Goal: Information Seeking & Learning: Learn about a topic

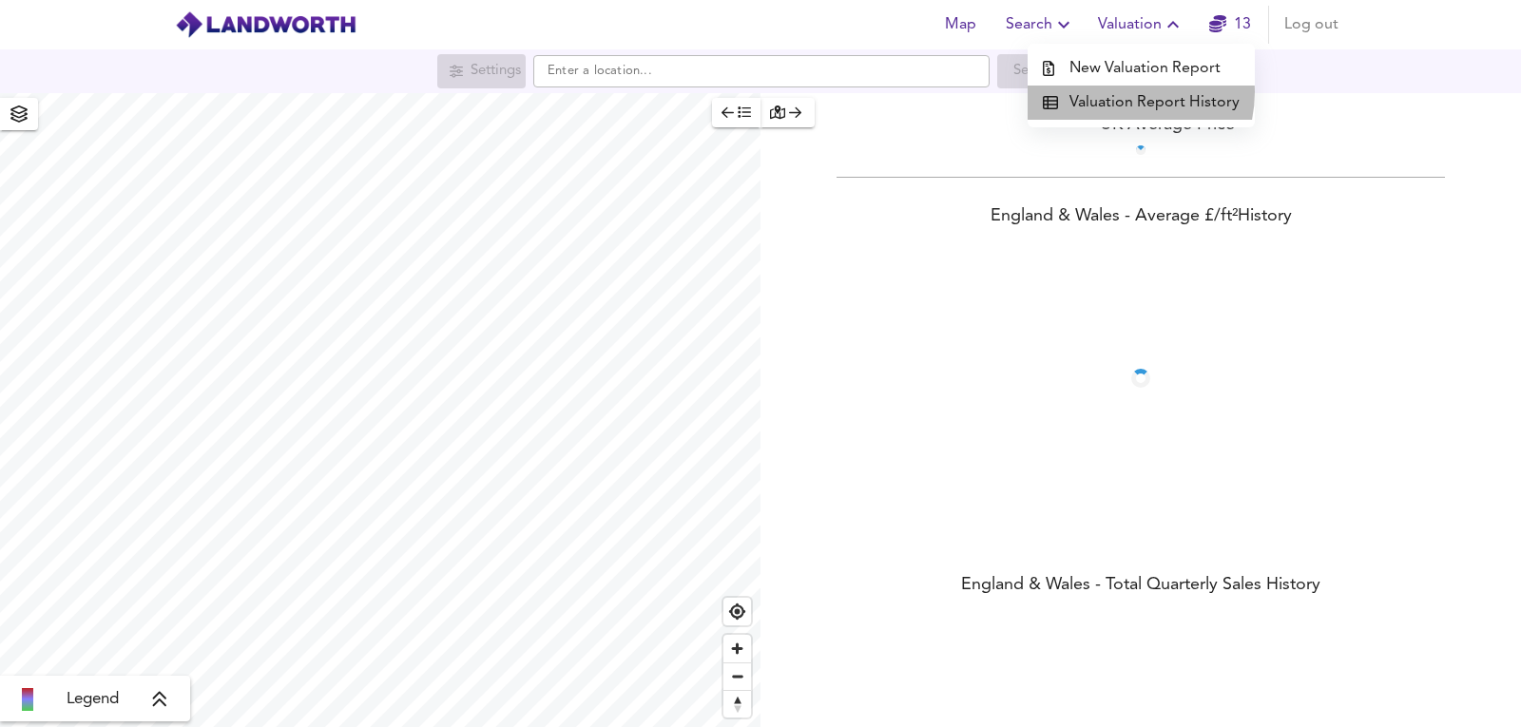
click at [1122, 92] on li "Valuation Report History" at bounding box center [1140, 103] width 227 height 34
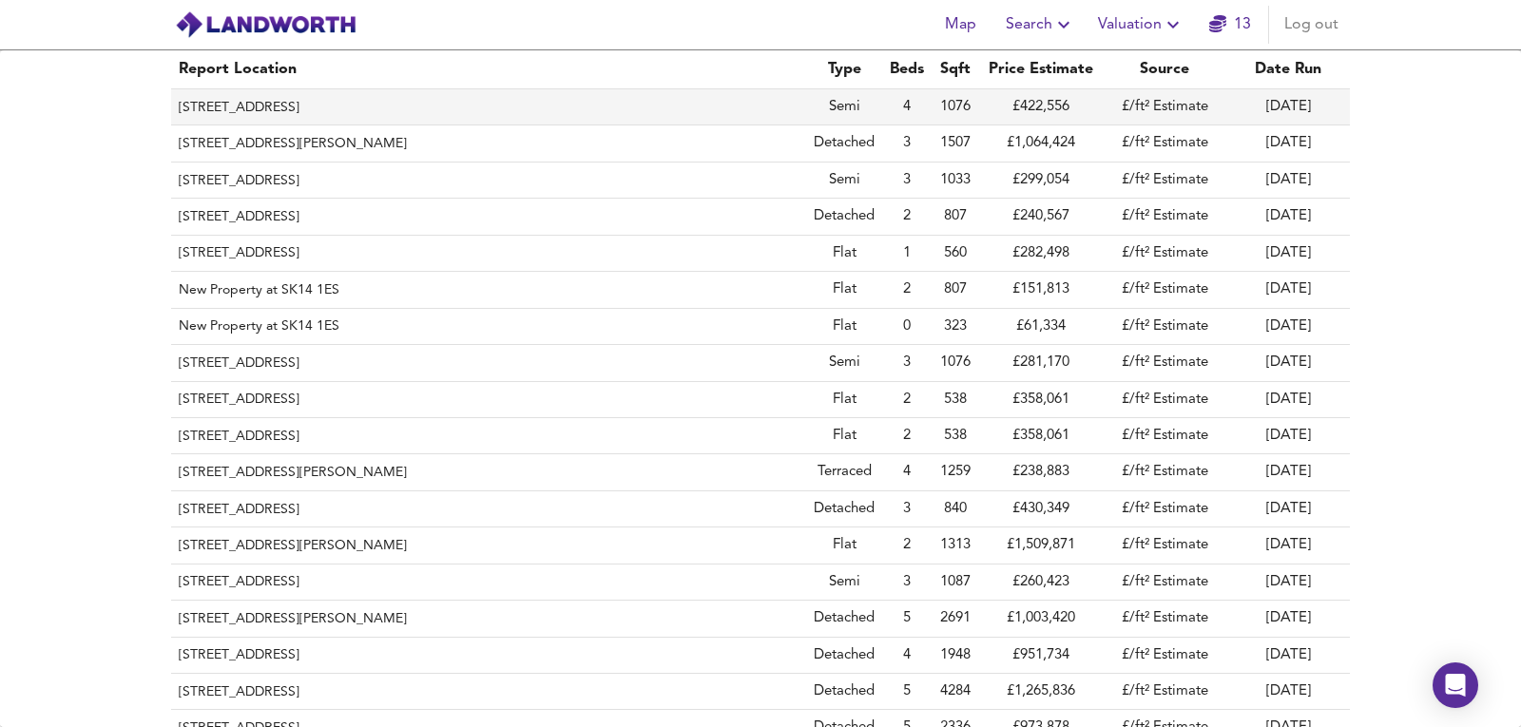
click at [451, 105] on th "[STREET_ADDRESS]" at bounding box center [488, 107] width 635 height 36
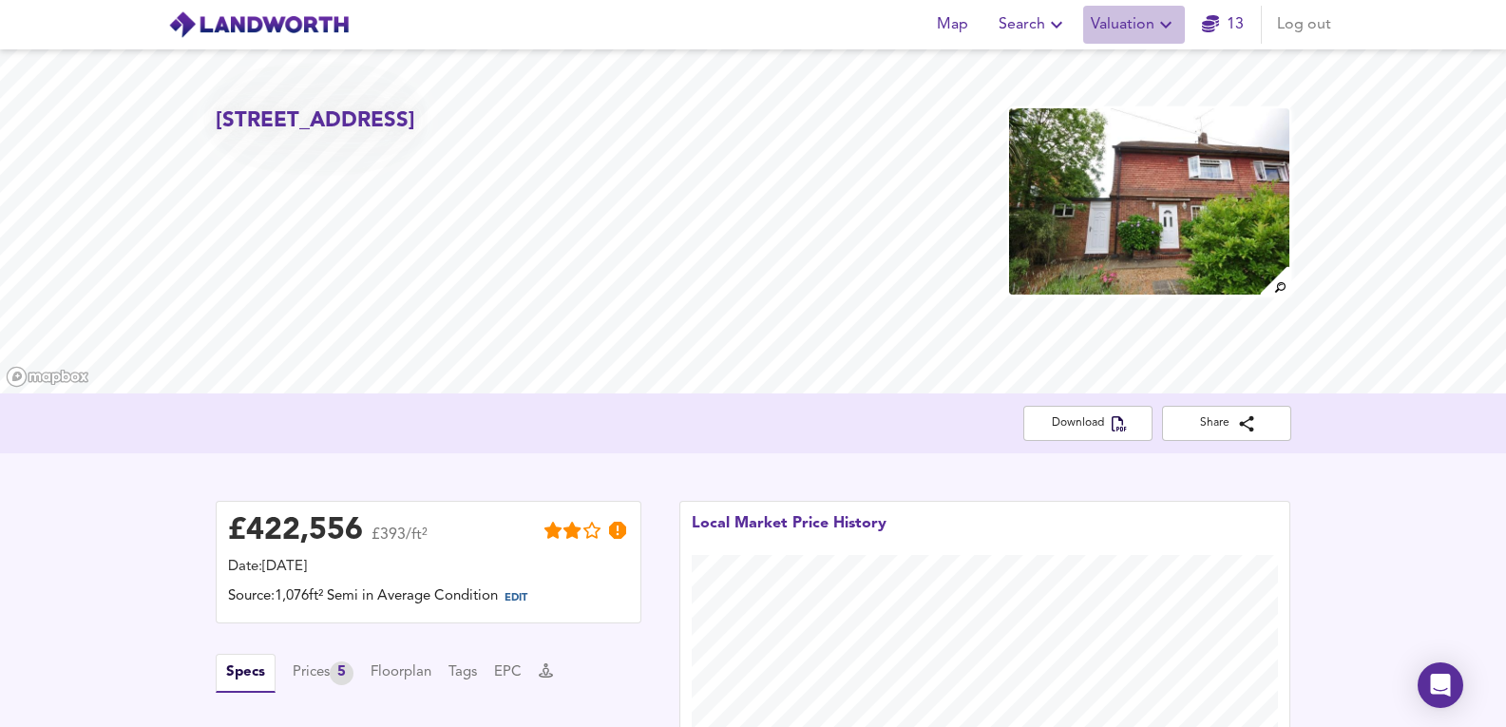
click at [1145, 22] on span "Valuation" at bounding box center [1134, 24] width 86 height 27
click at [1092, 90] on li "Valuation Report History" at bounding box center [1134, 103] width 227 height 34
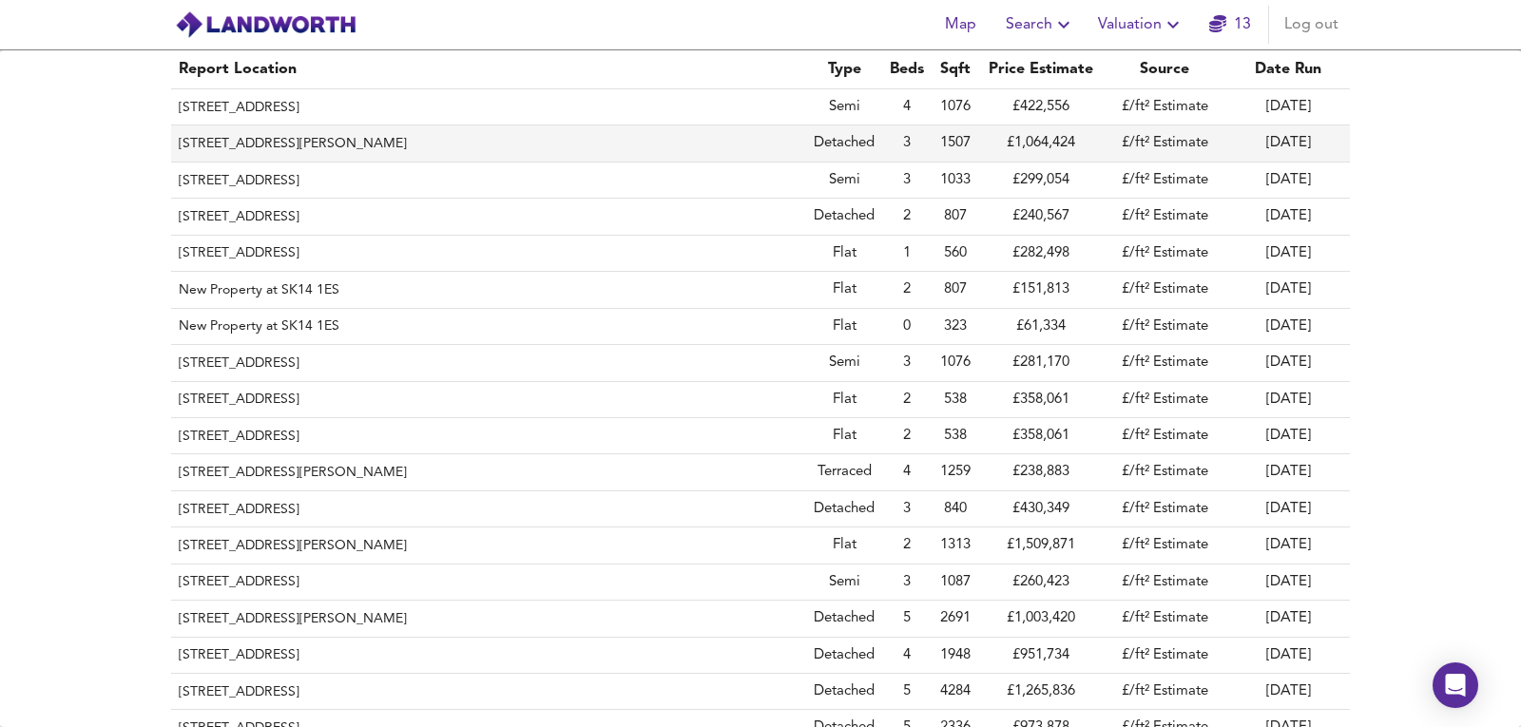
click at [264, 140] on th "[STREET_ADDRESS][PERSON_NAME]" at bounding box center [488, 143] width 635 height 36
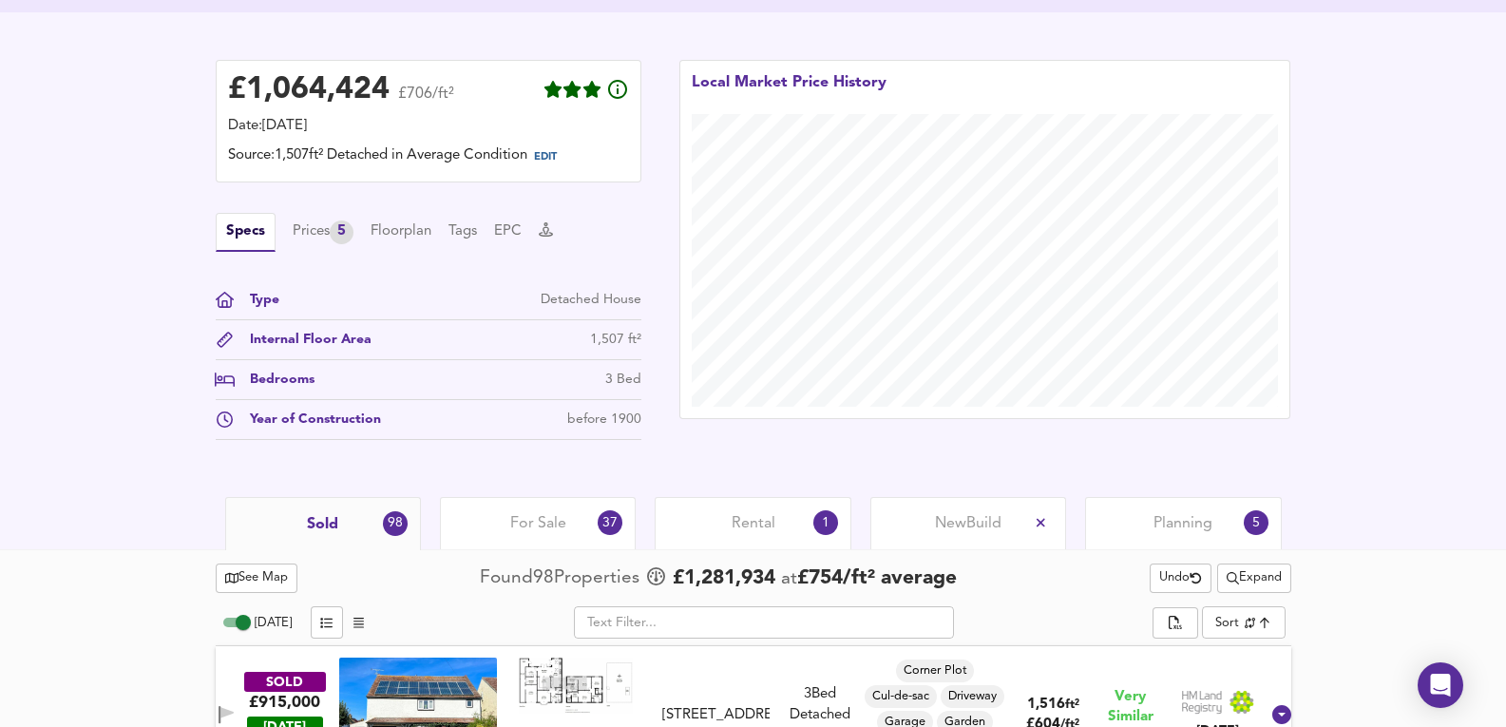
scroll to position [444, 0]
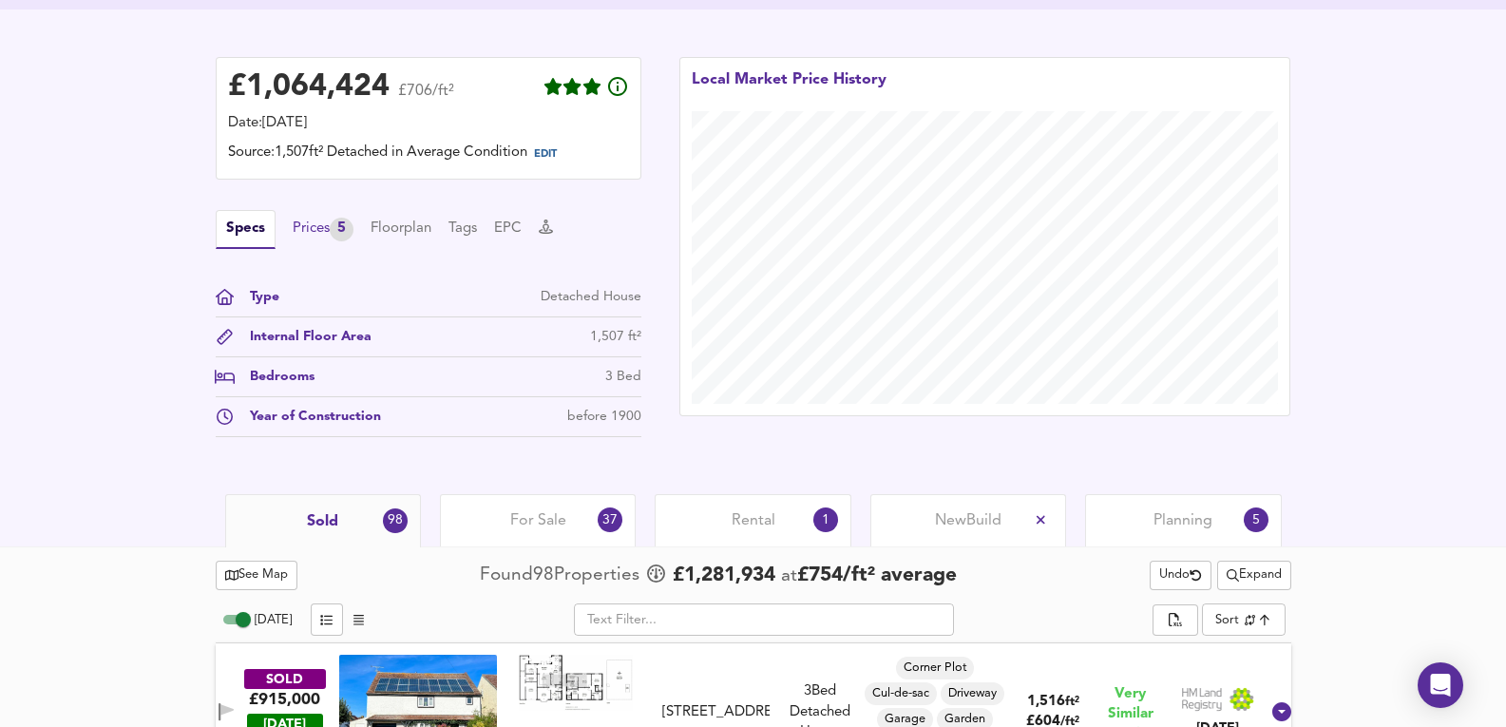
click at [349, 222] on div "5" at bounding box center [342, 230] width 24 height 24
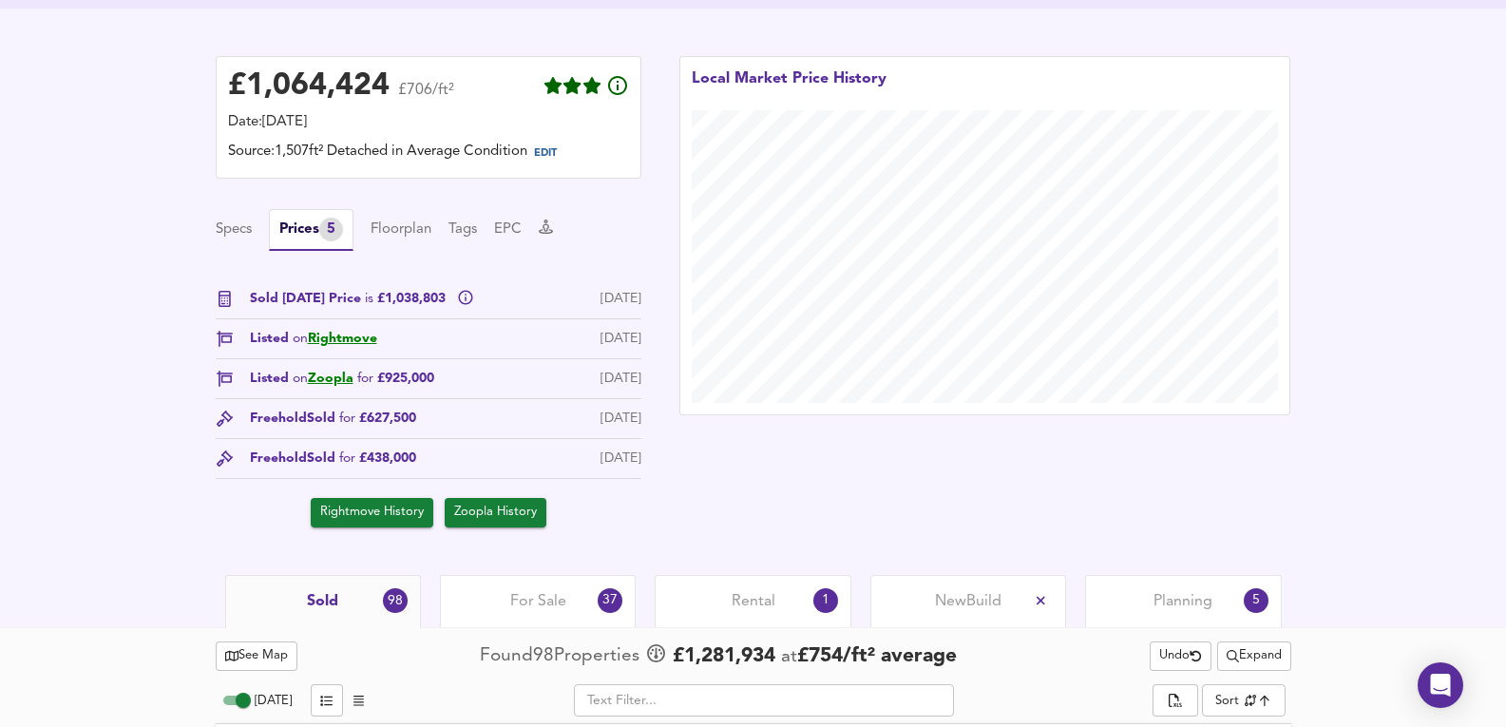
scroll to position [950, 0]
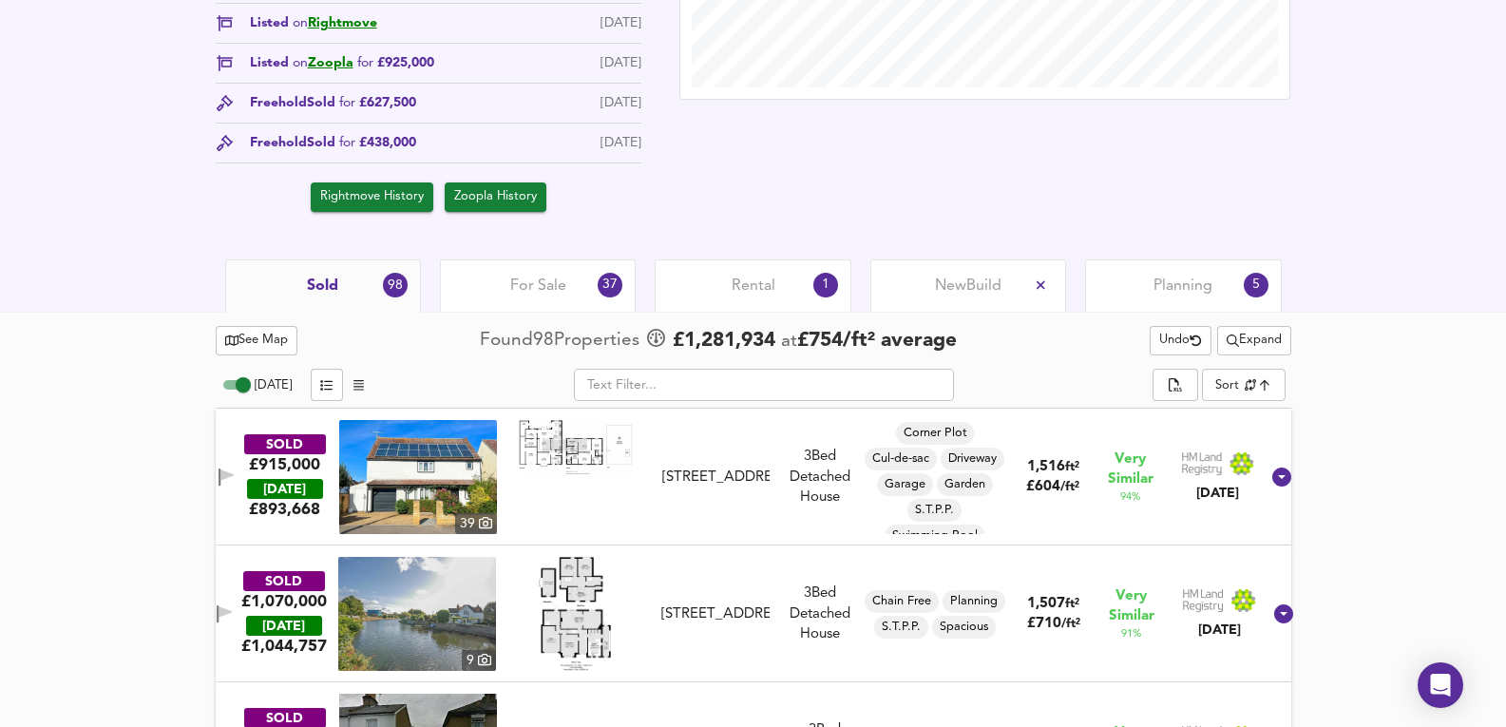
click at [1164, 348] on span "Undo" at bounding box center [1181, 341] width 43 height 22
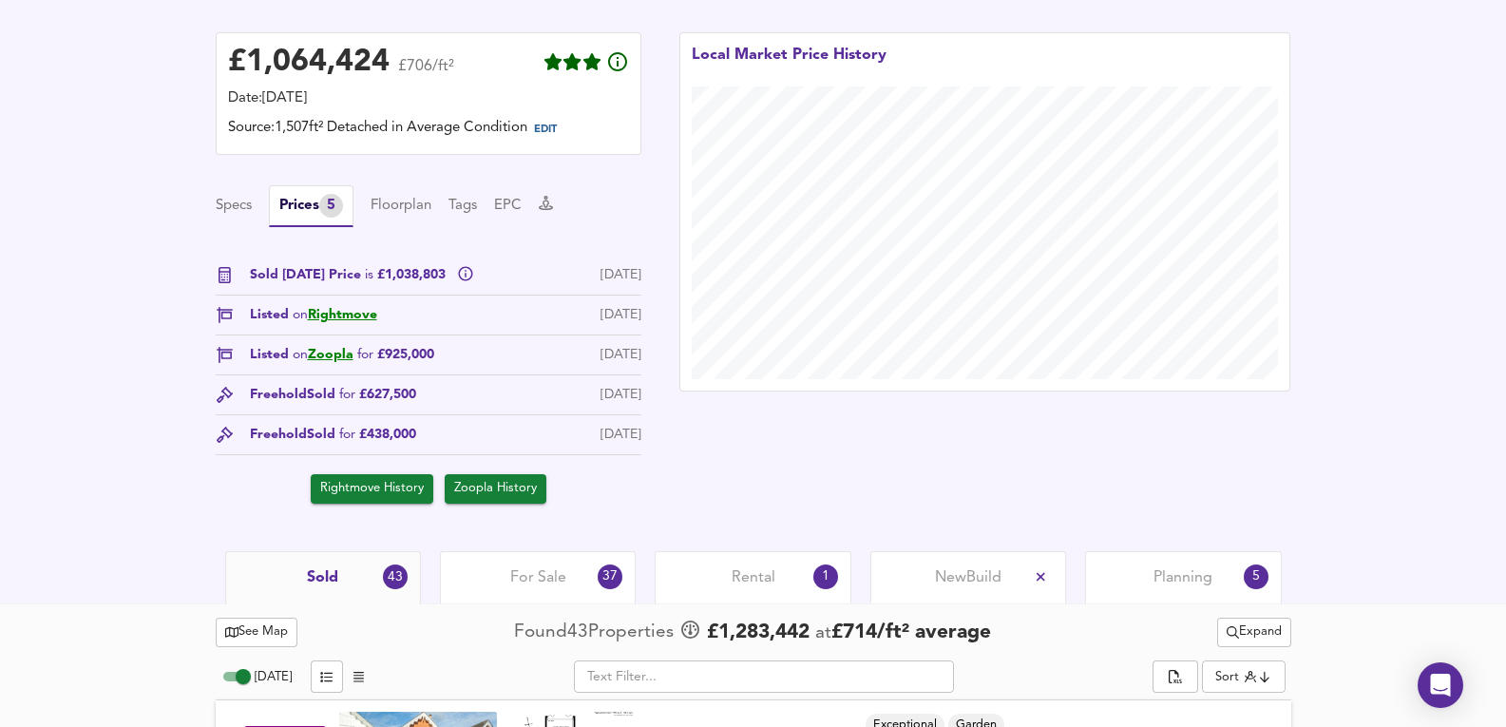
scroll to position [760, 0]
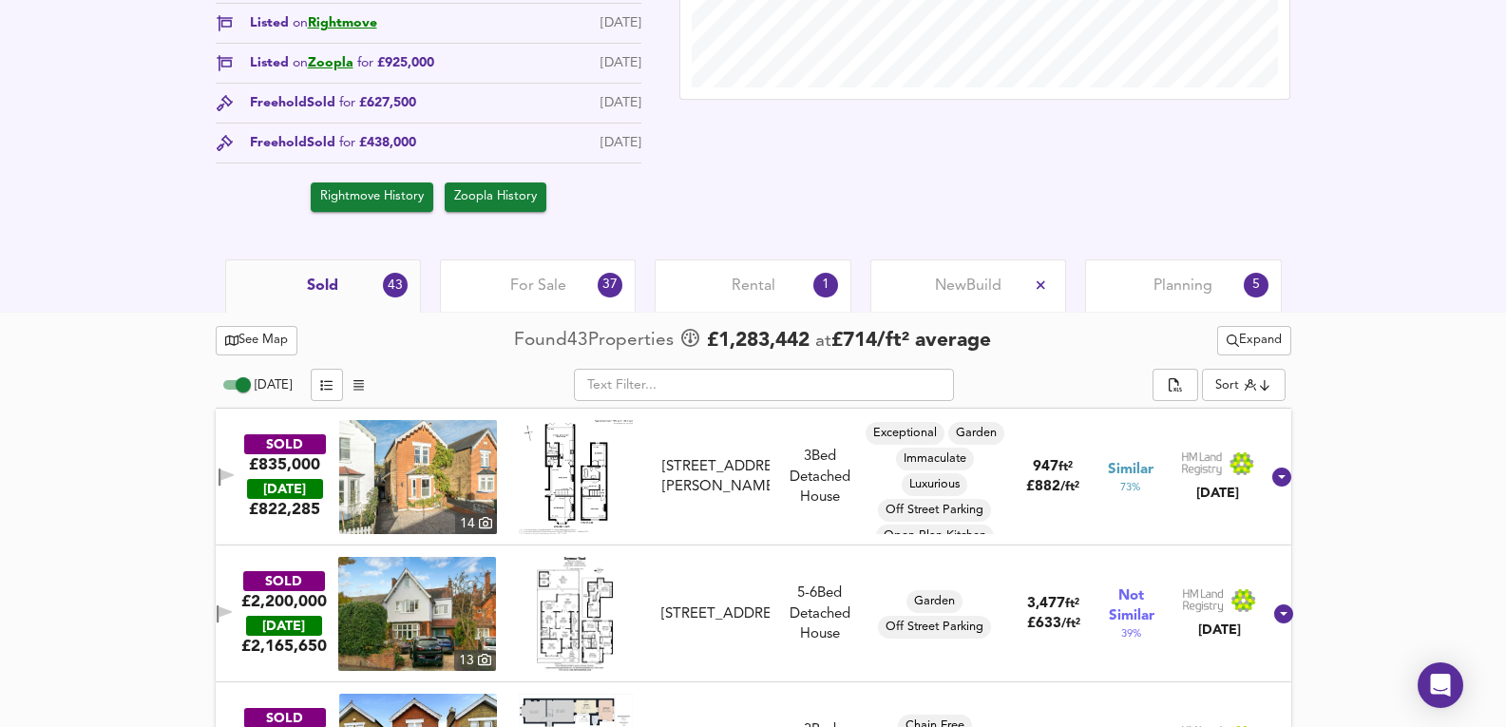
click at [587, 298] on div "For Sale 37" at bounding box center [538, 285] width 196 height 52
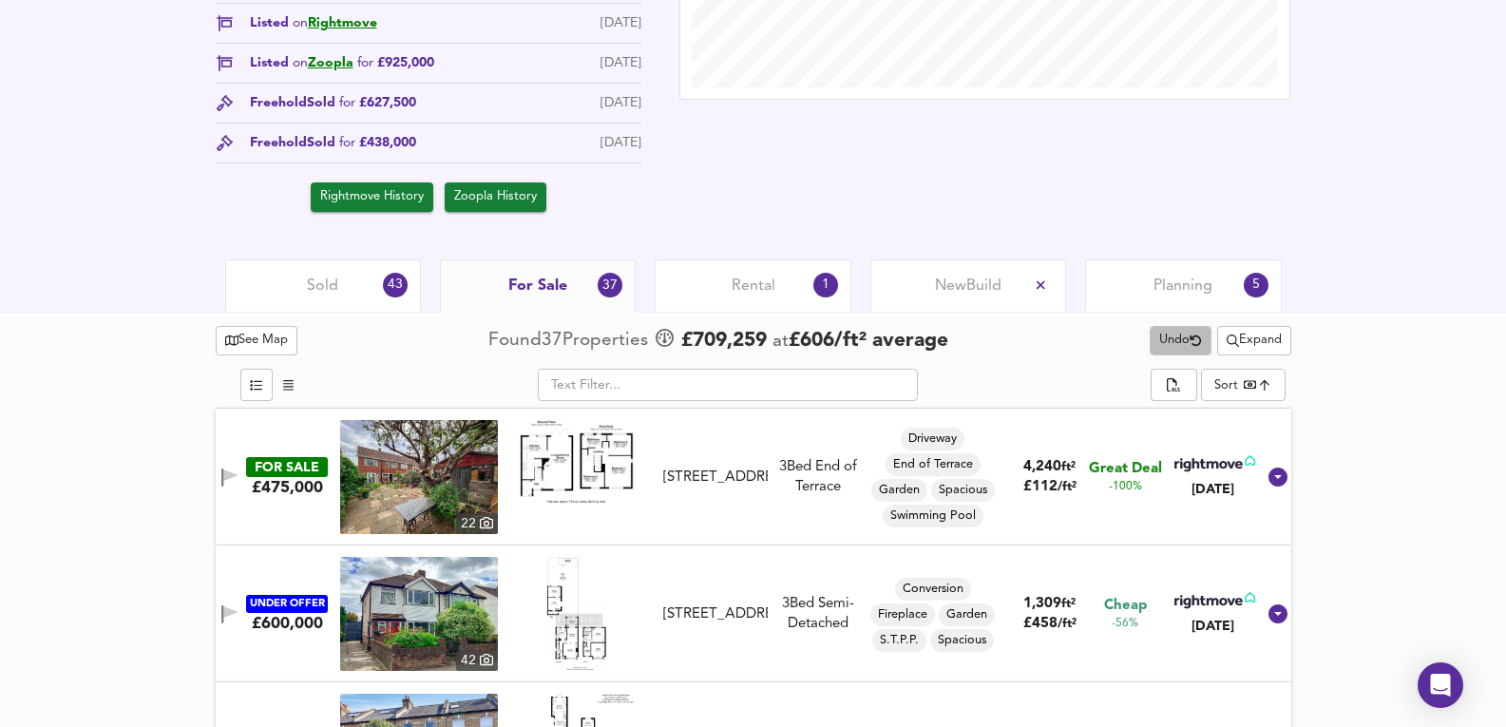
click at [1160, 346] on span "Undo" at bounding box center [1181, 341] width 43 height 22
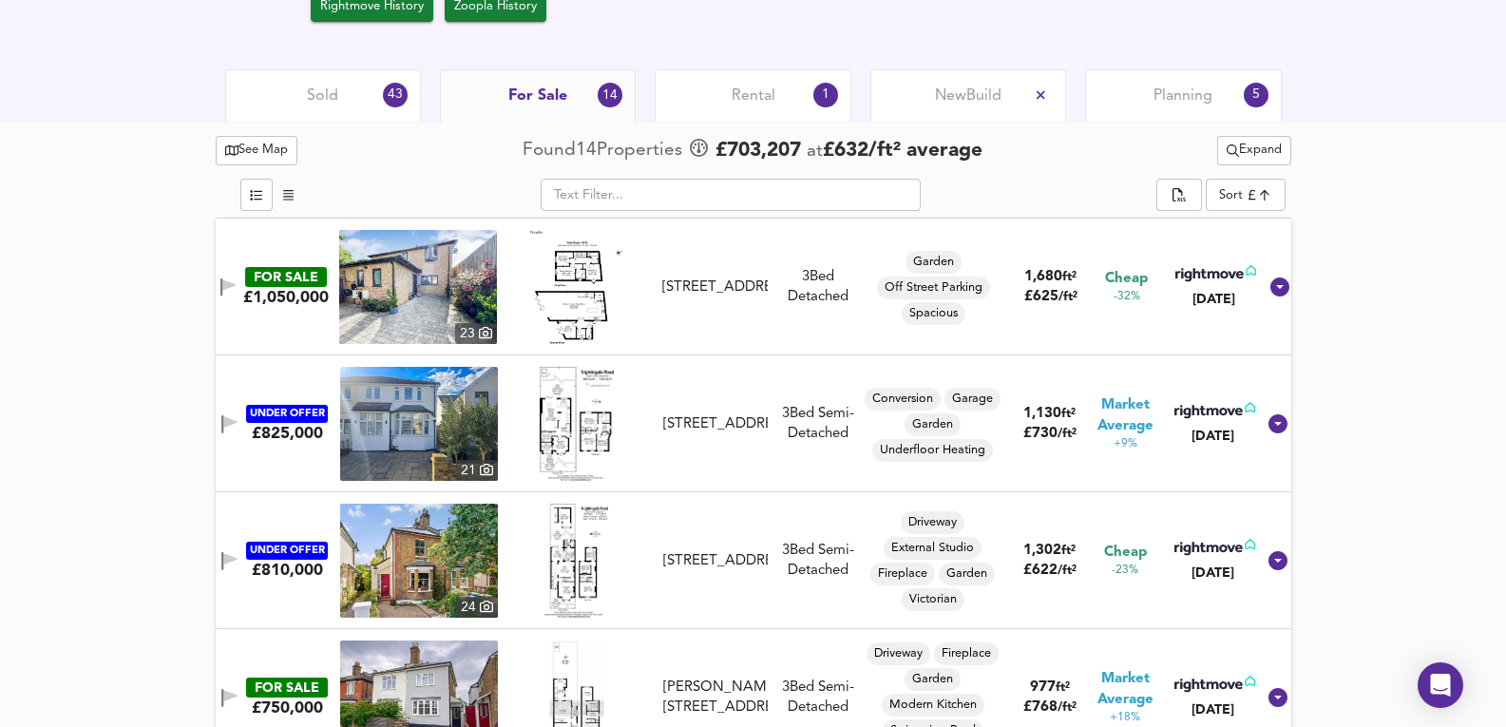
click at [793, 89] on div "Rental 1" at bounding box center [753, 95] width 196 height 52
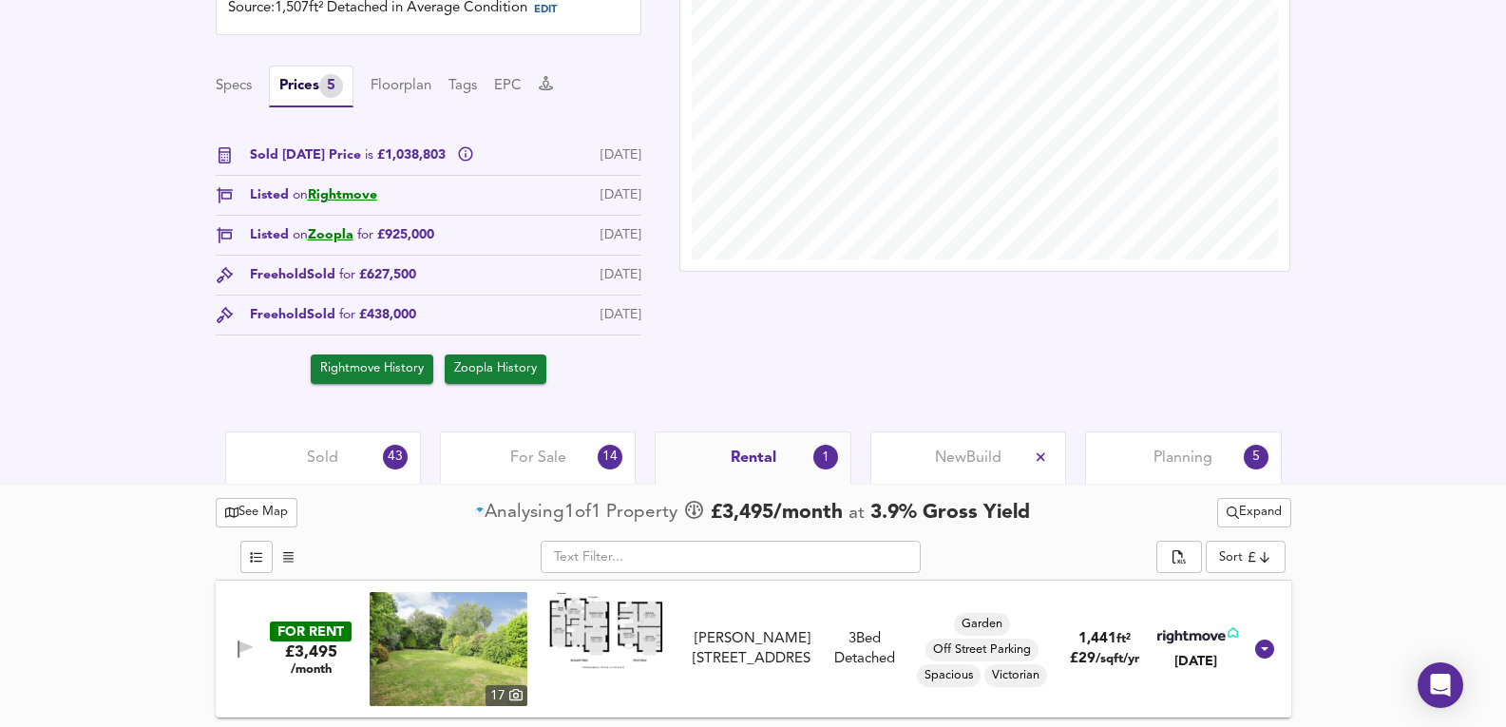
scroll to position [589, 0]
click at [1144, 435] on div "Planning 5" at bounding box center [1183, 458] width 196 height 52
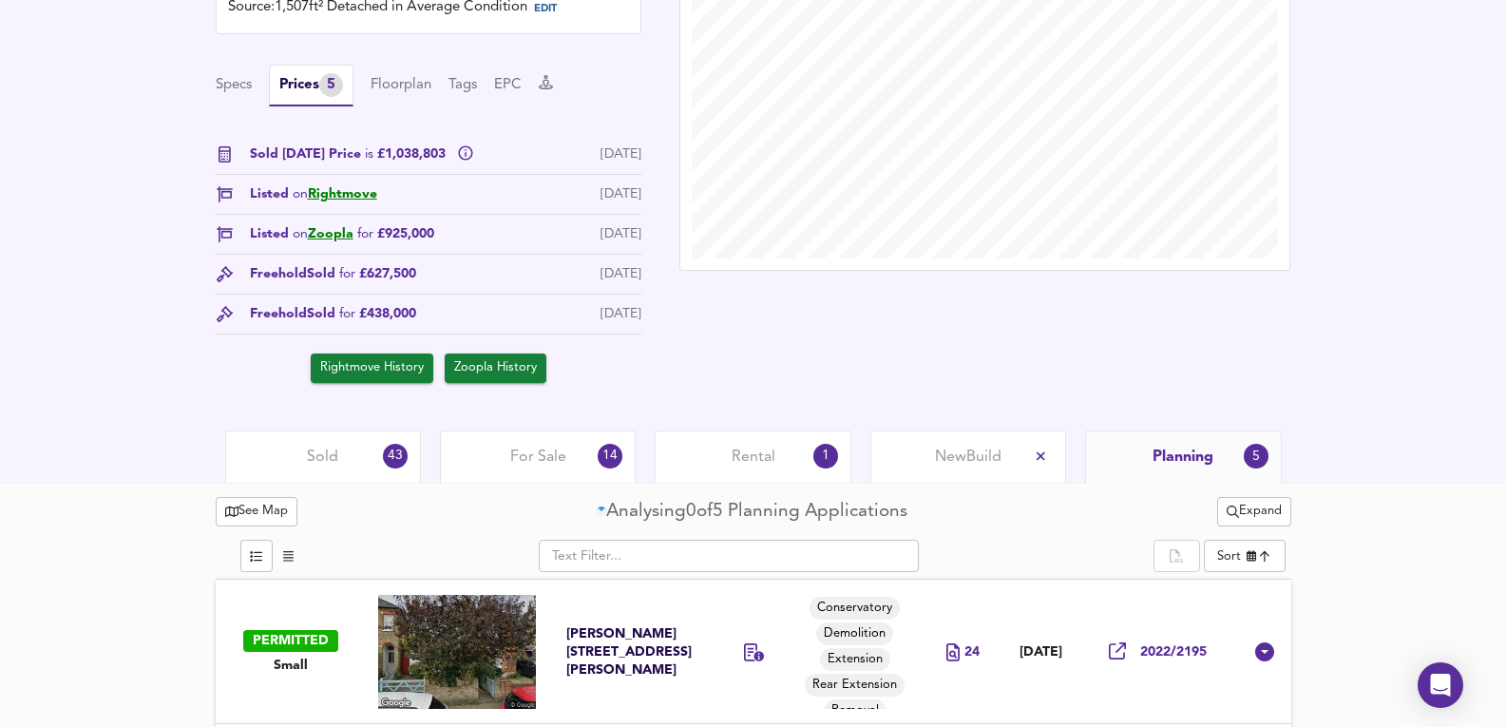
scroll to position [950, 0]
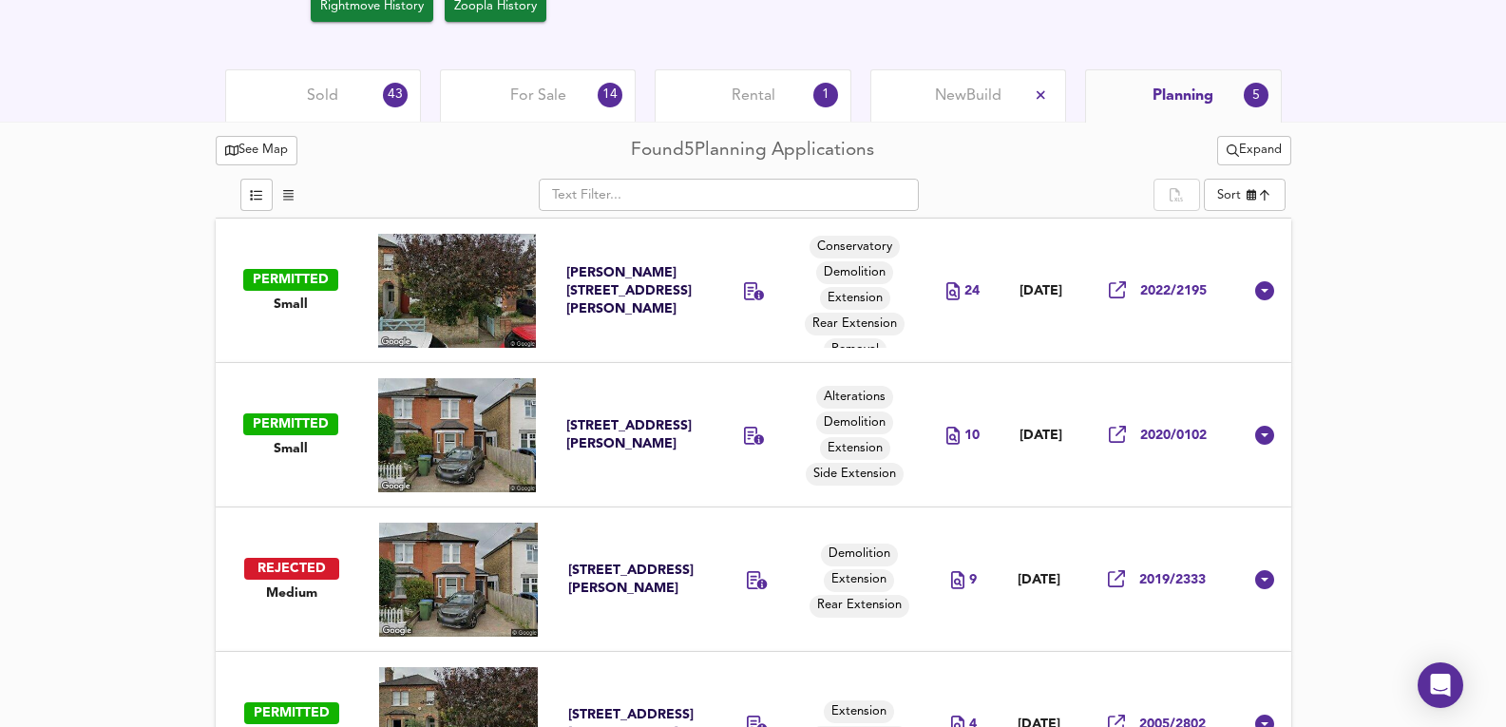
click at [362, 102] on div "Sold 43" at bounding box center [323, 95] width 196 height 52
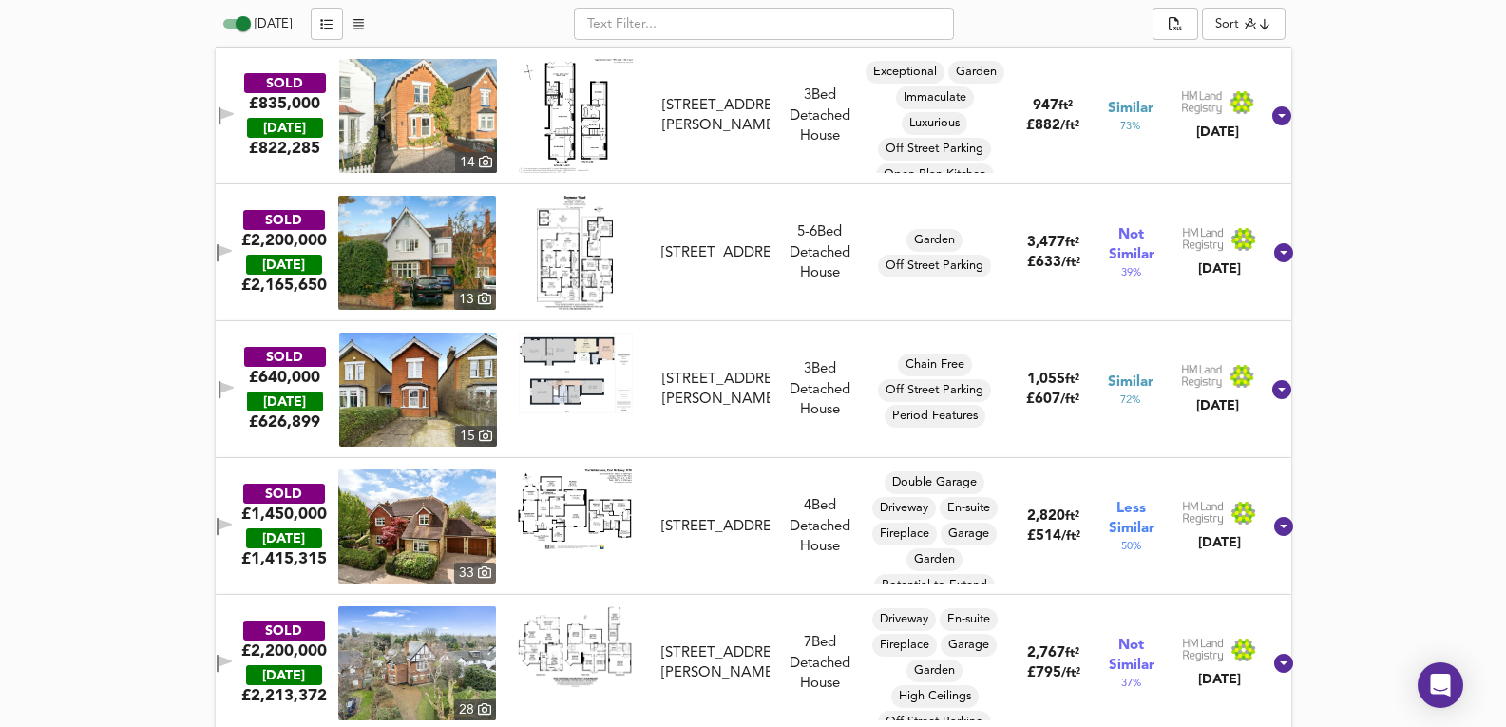
scroll to position [950, 0]
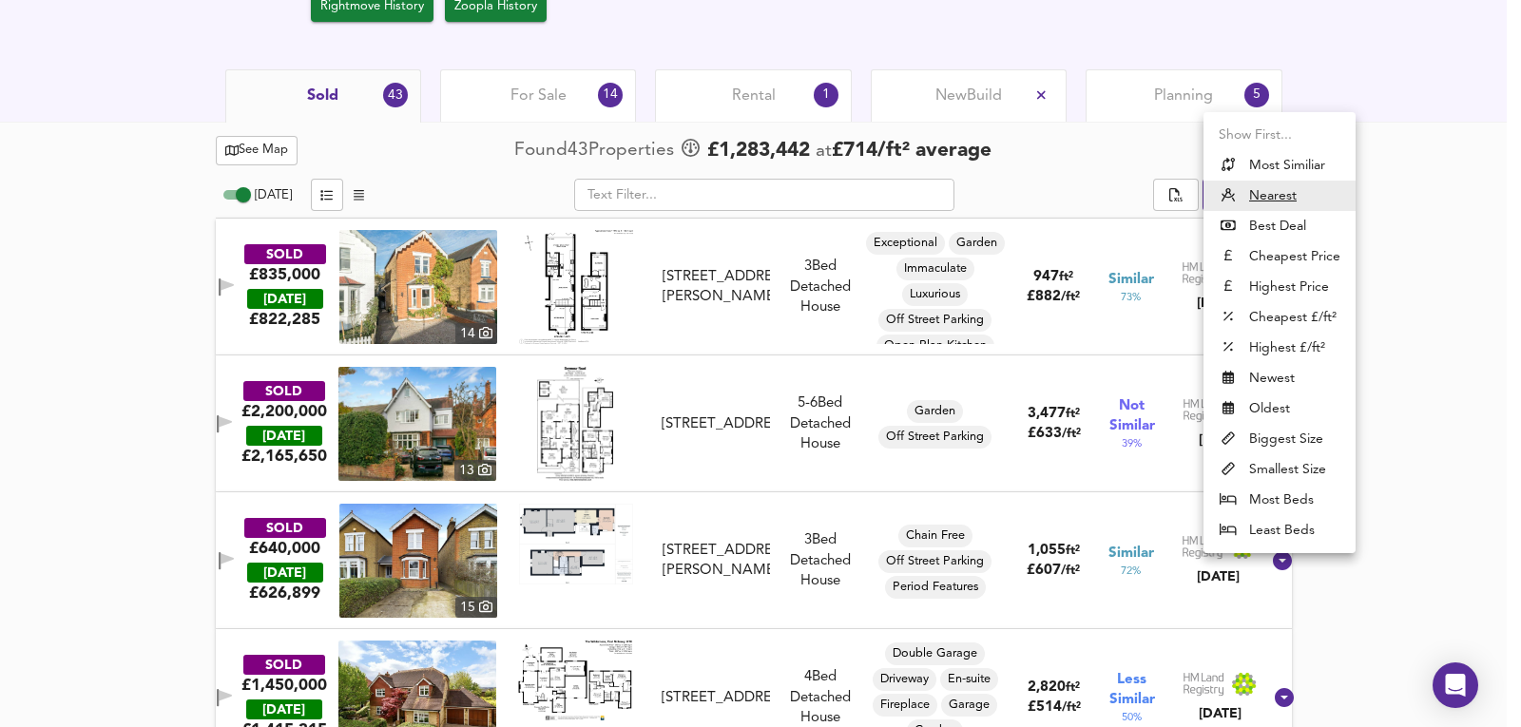
click at [1289, 163] on li "Most Similiar" at bounding box center [1279, 165] width 152 height 30
type input "similarityscore"
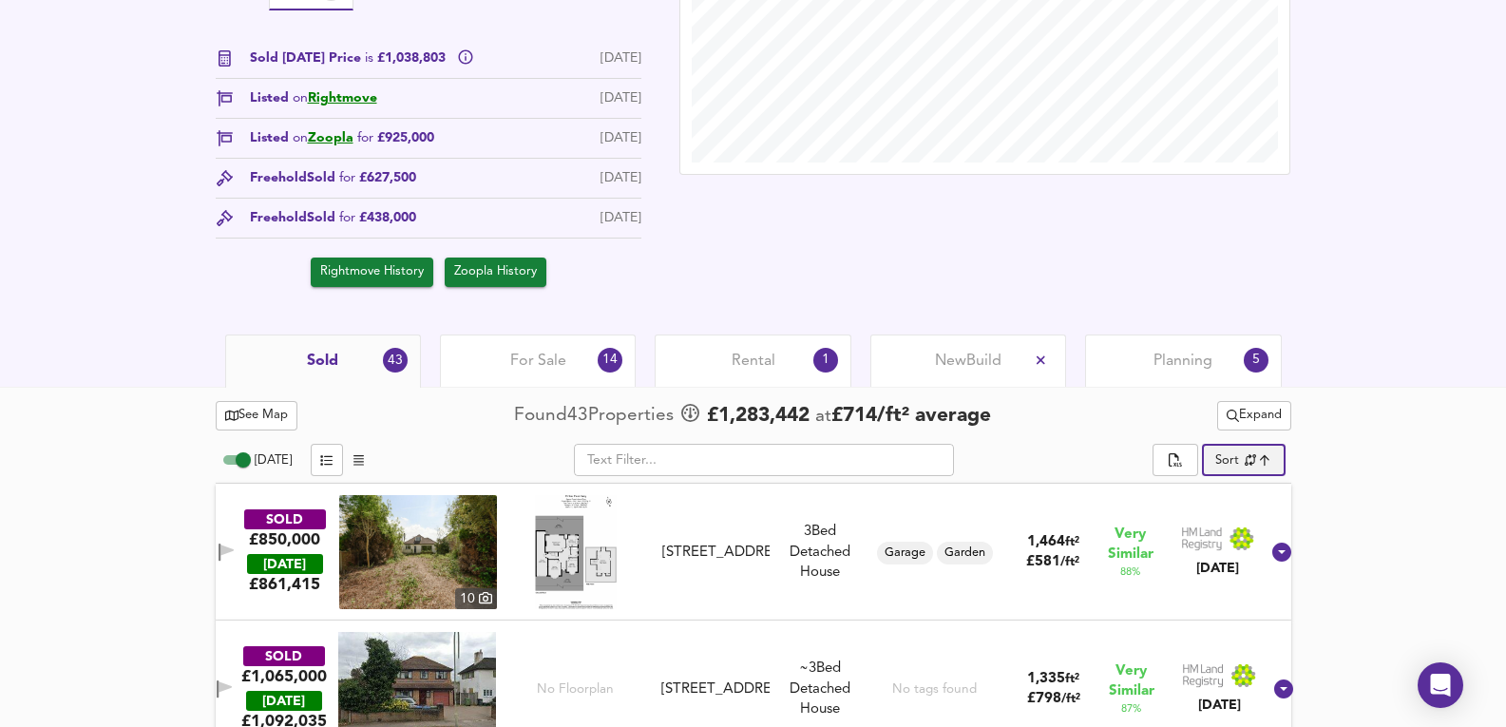
scroll to position [697, 0]
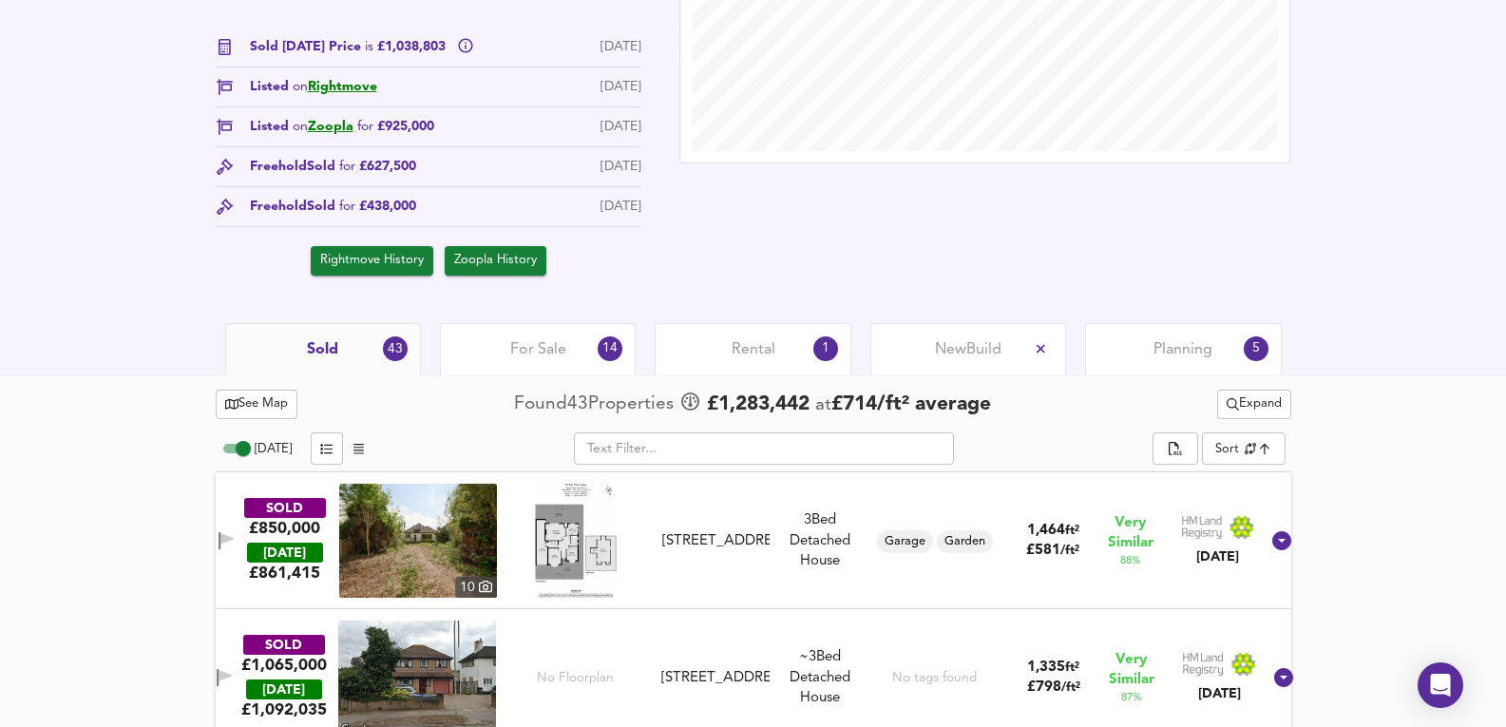
click at [332, 76] on div "Sold Today Price is £1,038,803 19 Sept 2025 Listed on Rightmove 2 Jan 2020 List…" at bounding box center [429, 156] width 426 height 239
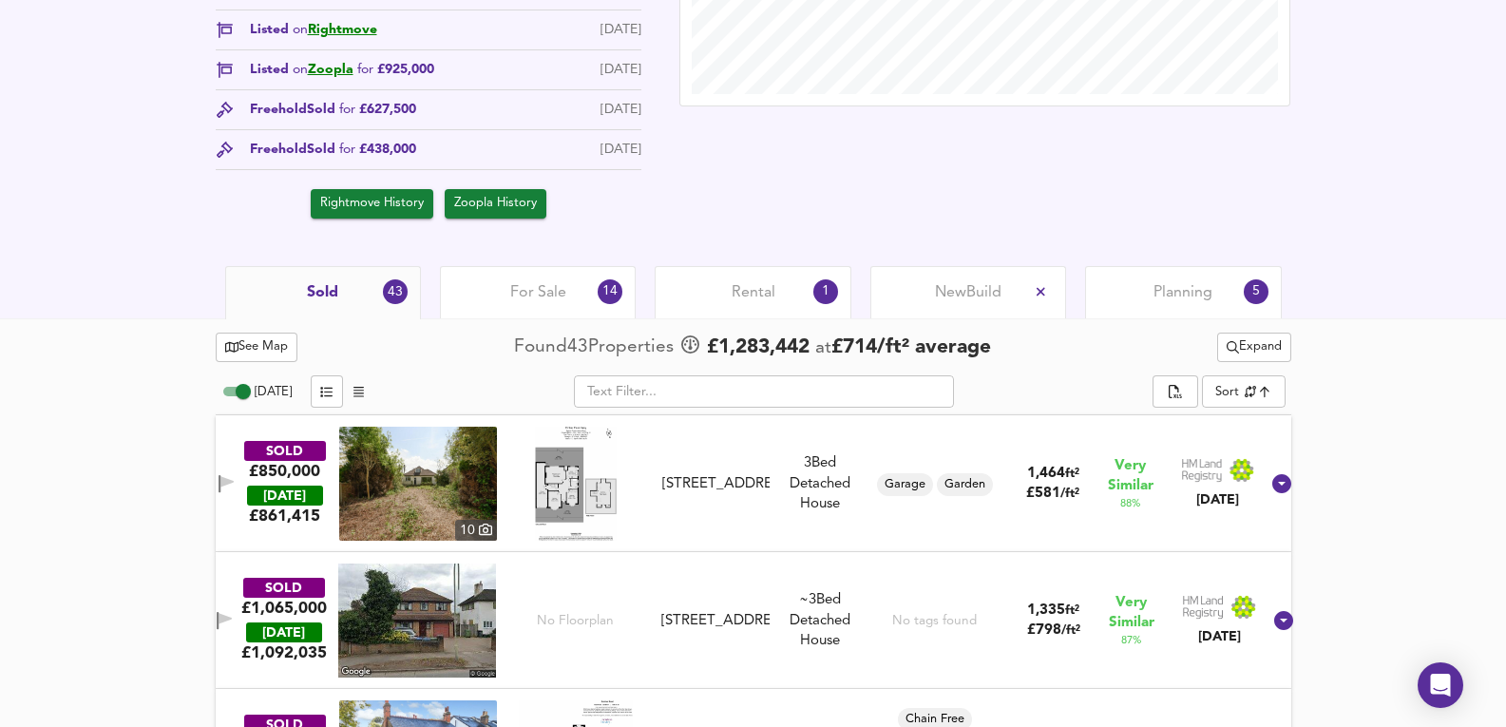
scroll to position [760, 0]
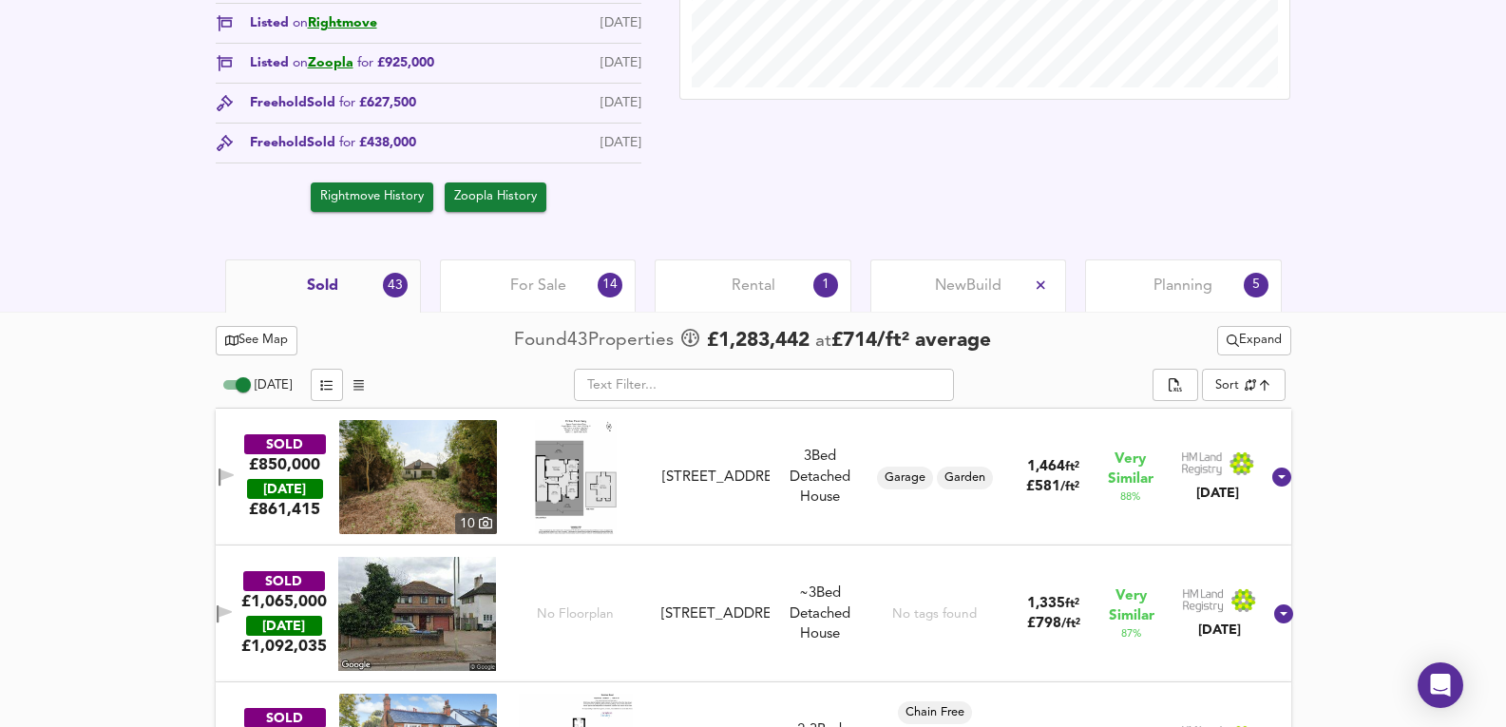
click at [1227, 337] on icon "split button" at bounding box center [1233, 341] width 12 height 12
click at [593, 260] on div "For Sale 14" at bounding box center [538, 285] width 196 height 52
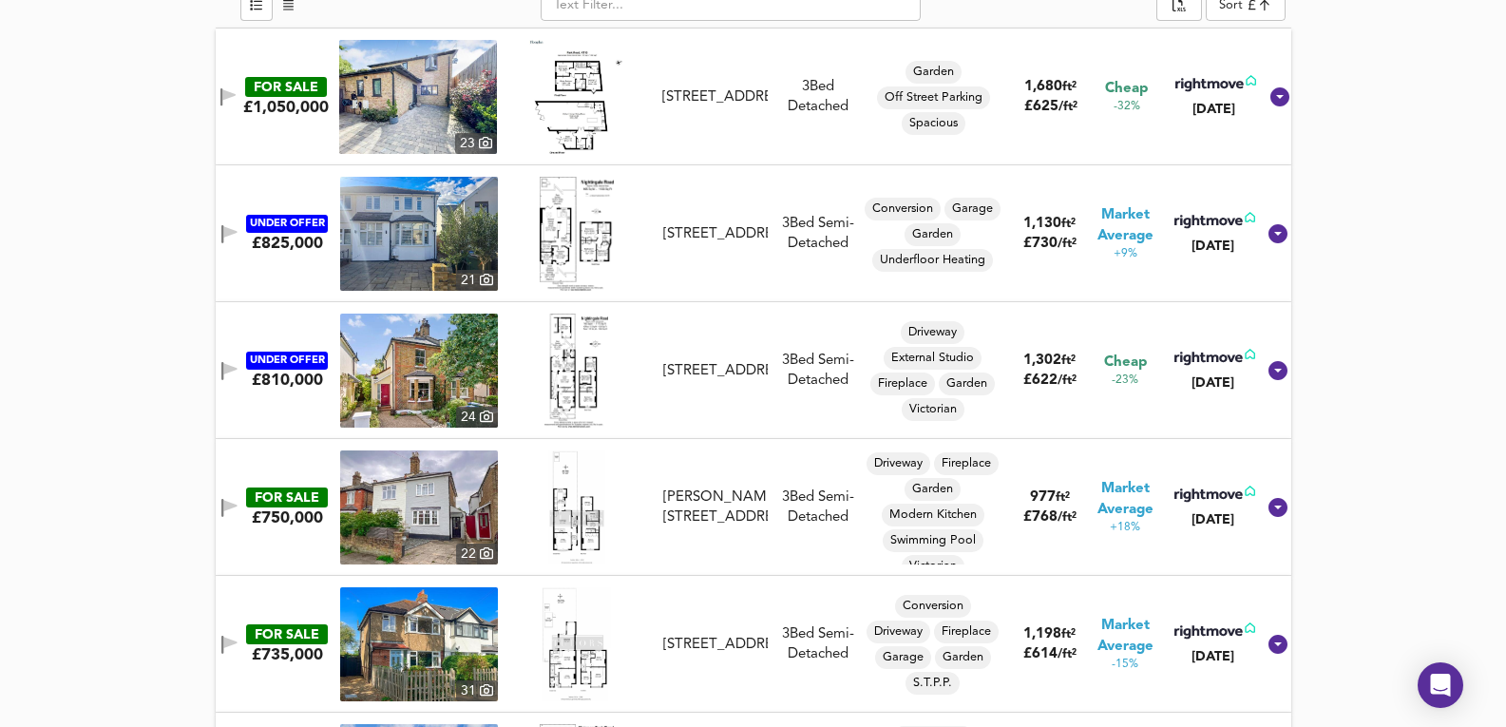
scroll to position [1014, 0]
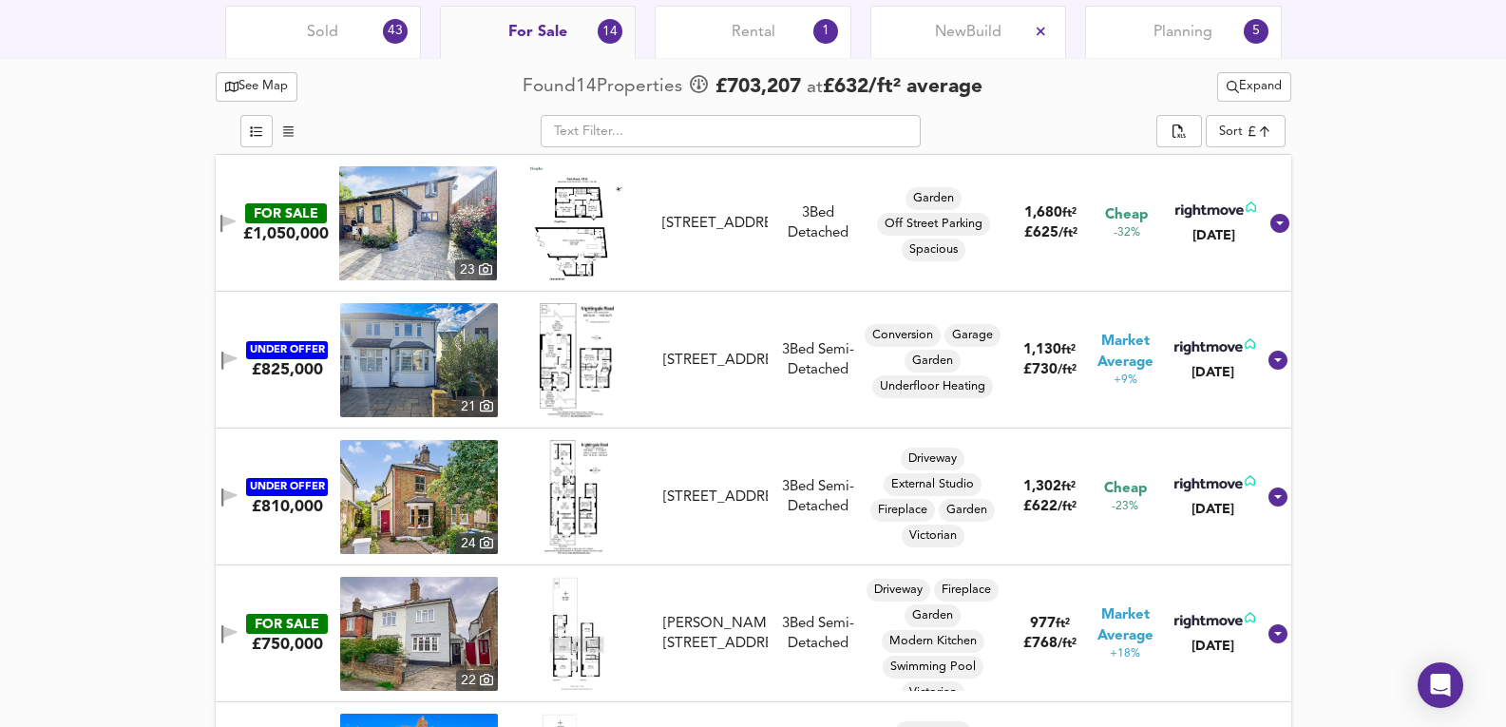
click at [409, 193] on img at bounding box center [418, 223] width 158 height 114
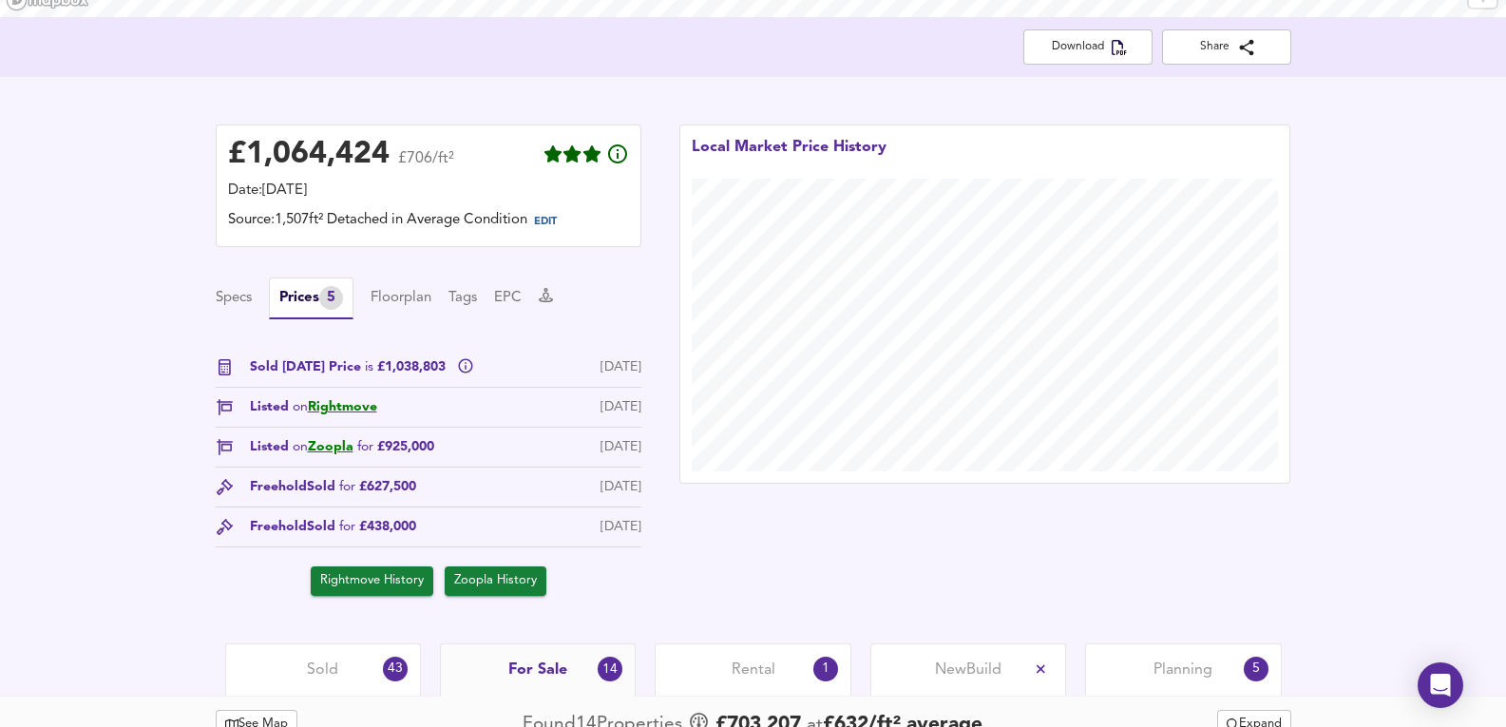
scroll to position [380, 0]
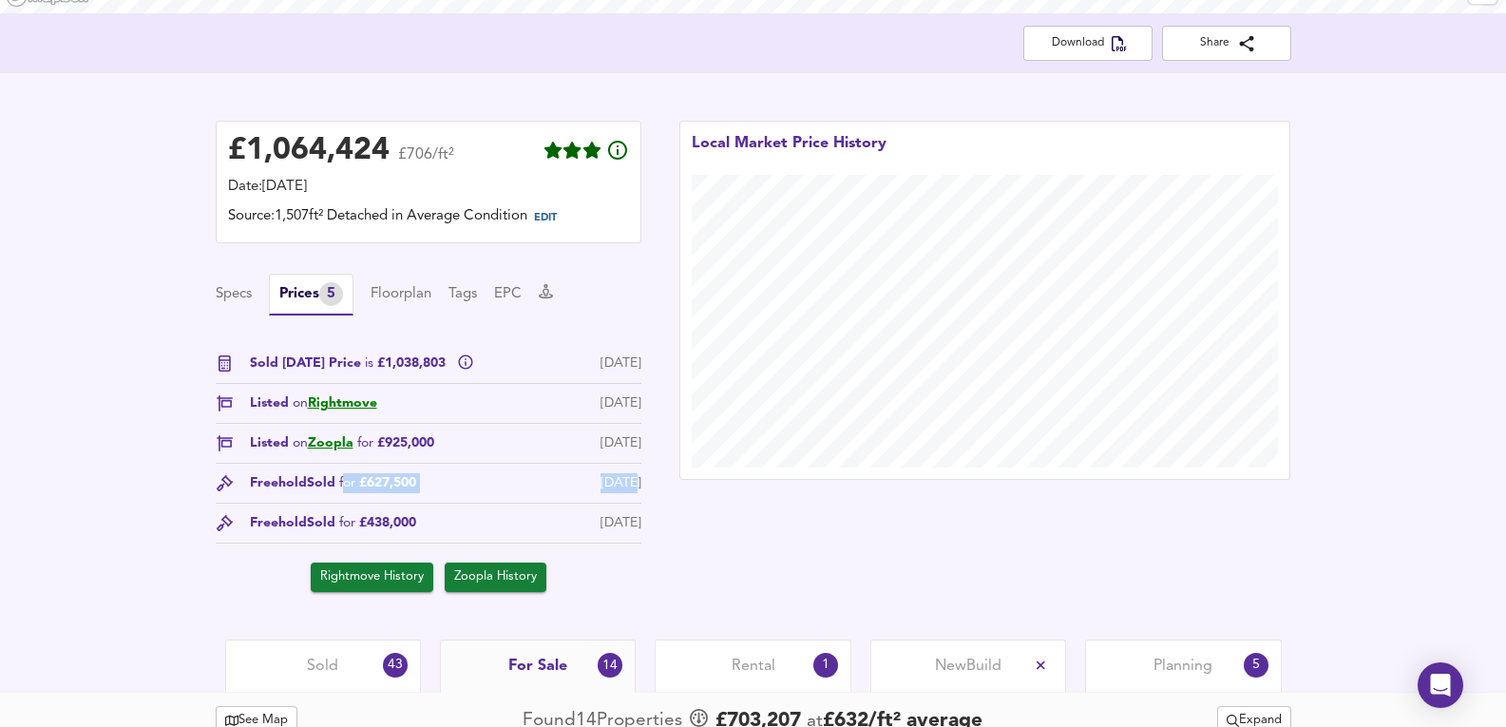
drag, startPoint x: 374, startPoint y: 481, endPoint x: 605, endPoint y: 476, distance: 231.0
click at [605, 476] on div "Freehold Sold for £627,500 21 Oct 2011" at bounding box center [429, 488] width 426 height 30
click at [603, 476] on div "[DATE]" at bounding box center [621, 483] width 41 height 20
drag, startPoint x: 390, startPoint y: 434, endPoint x: 624, endPoint y: 435, distance: 234.8
click at [624, 435] on div "Listed on Zoopla for £925,000 1 Apr 2019" at bounding box center [429, 448] width 426 height 30
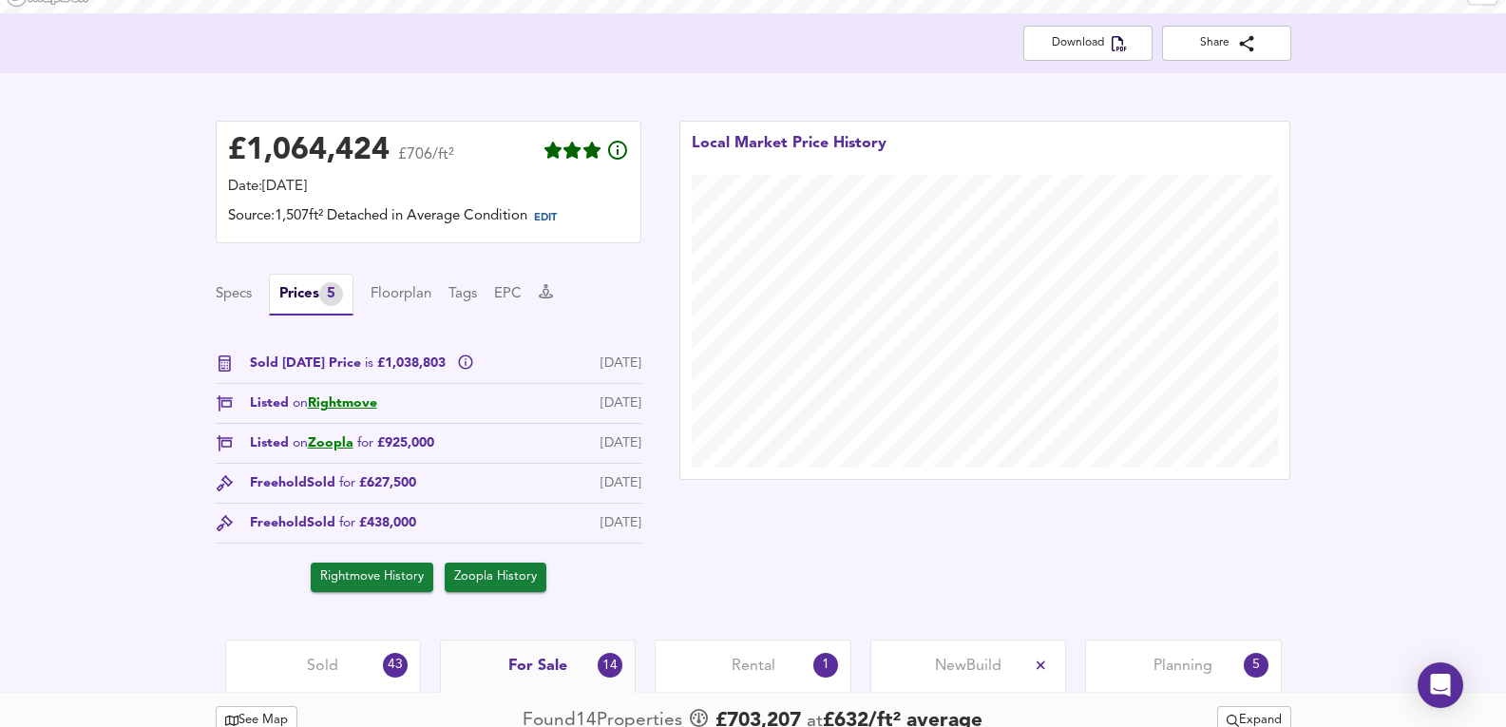
click at [496, 430] on div "Sold Today Price is £1,038,803 19 Sept 2025 Listed on Rightmove 2 Jan 2020 List…" at bounding box center [429, 473] width 426 height 239
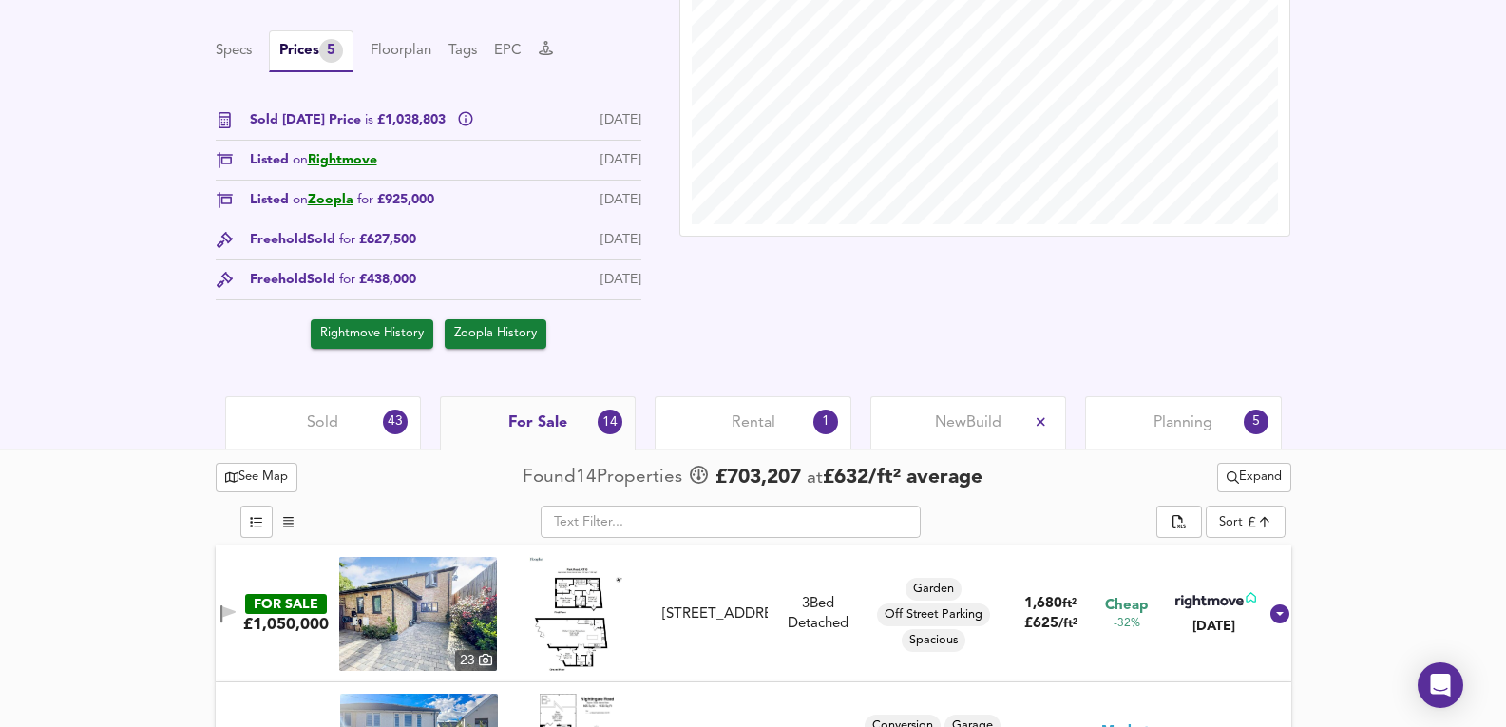
scroll to position [697, 0]
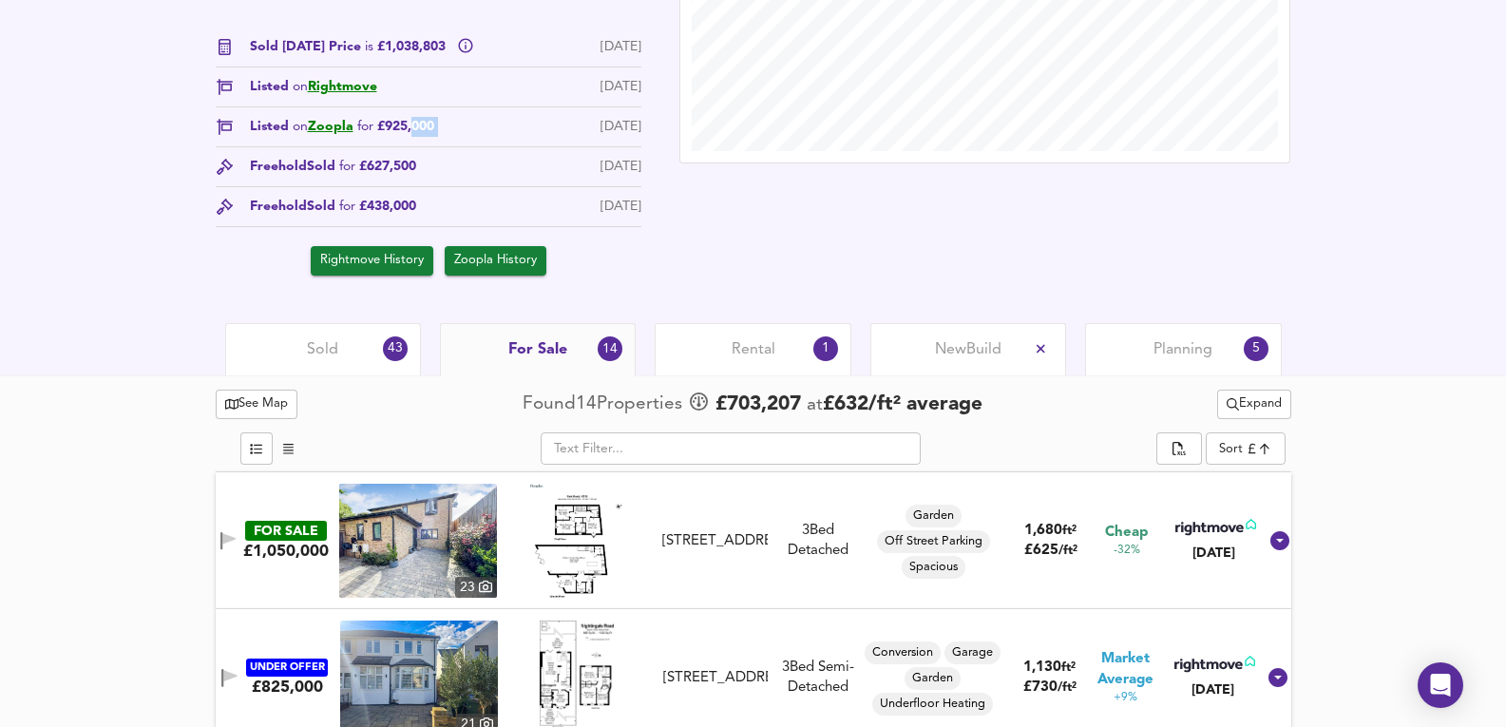
drag, startPoint x: 430, startPoint y: 136, endPoint x: 561, endPoint y: 118, distance: 132.4
click at [561, 118] on div "Listed on Zoopla for £925,000 1 Apr 2019" at bounding box center [429, 132] width 426 height 30
click at [559, 115] on div "Sold Today Price is £1,038,803 19 Sept 2025 Listed on Rightmove 2 Jan 2020 List…" at bounding box center [429, 156] width 426 height 239
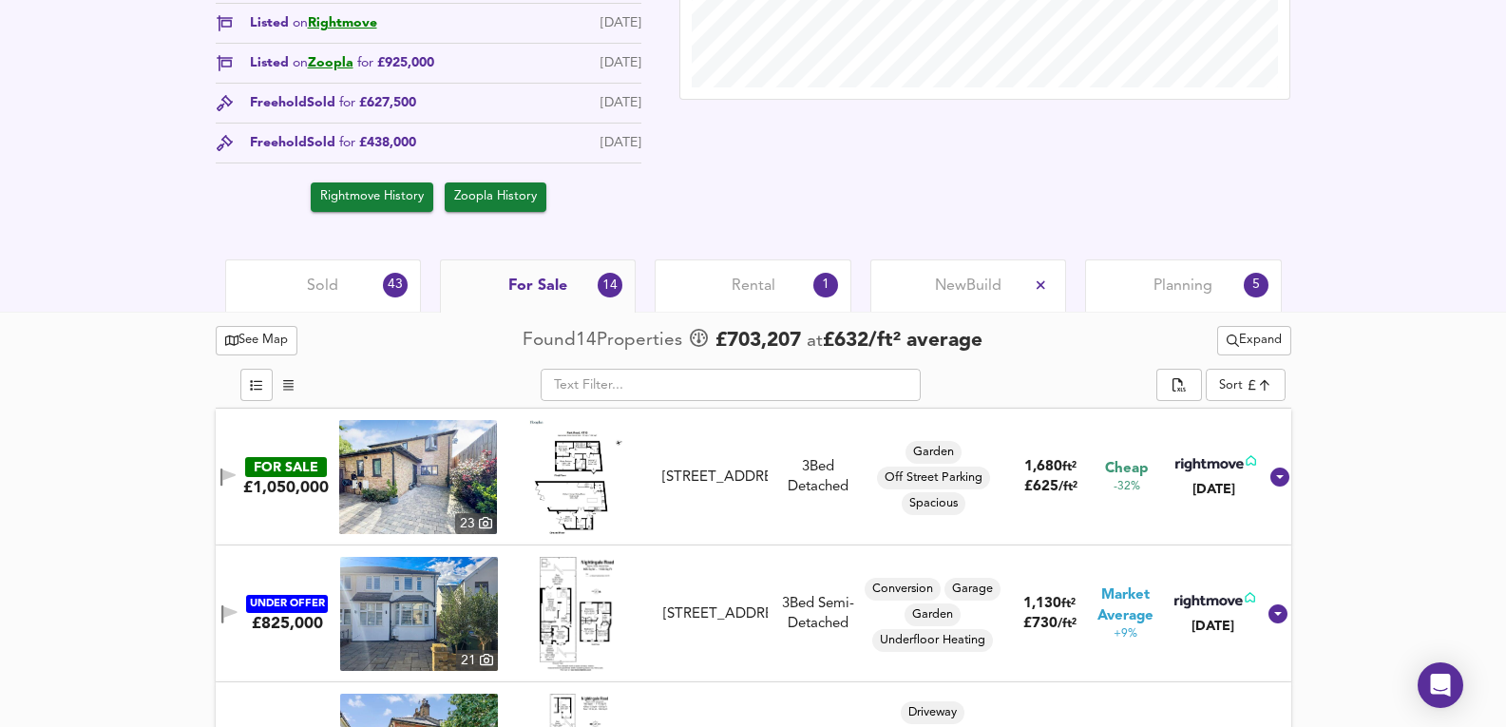
scroll to position [950, 0]
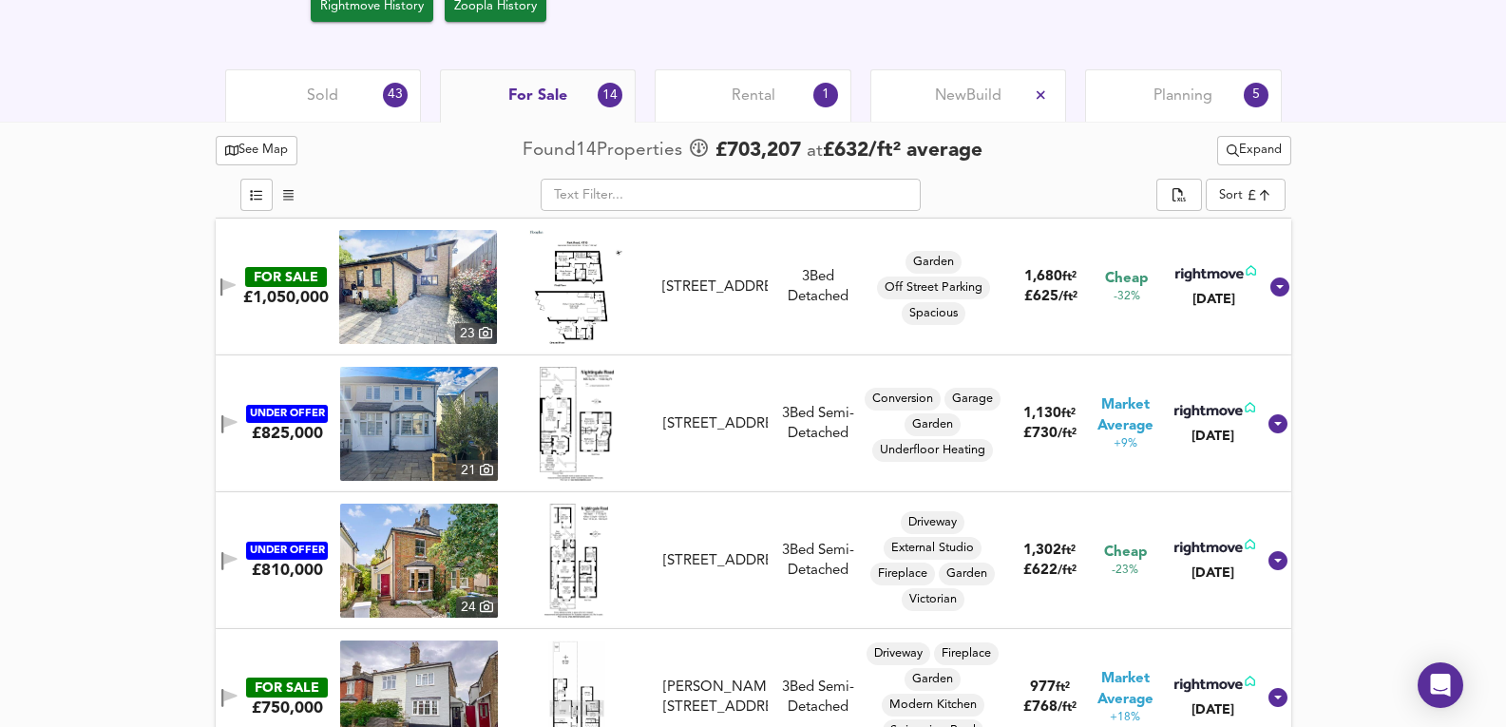
click at [360, 89] on div "Sold 43" at bounding box center [323, 95] width 196 height 52
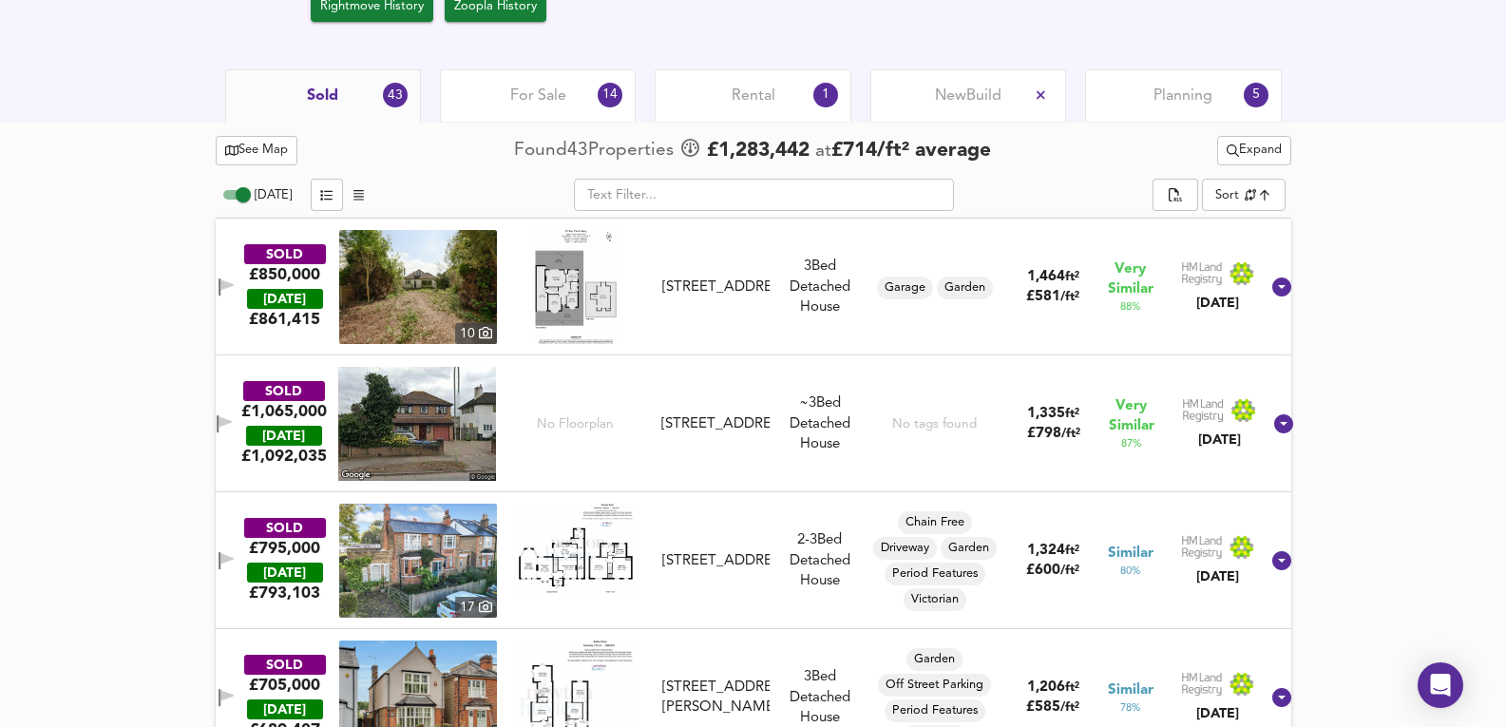
click at [1266, 139] on button "Expand" at bounding box center [1255, 150] width 74 height 29
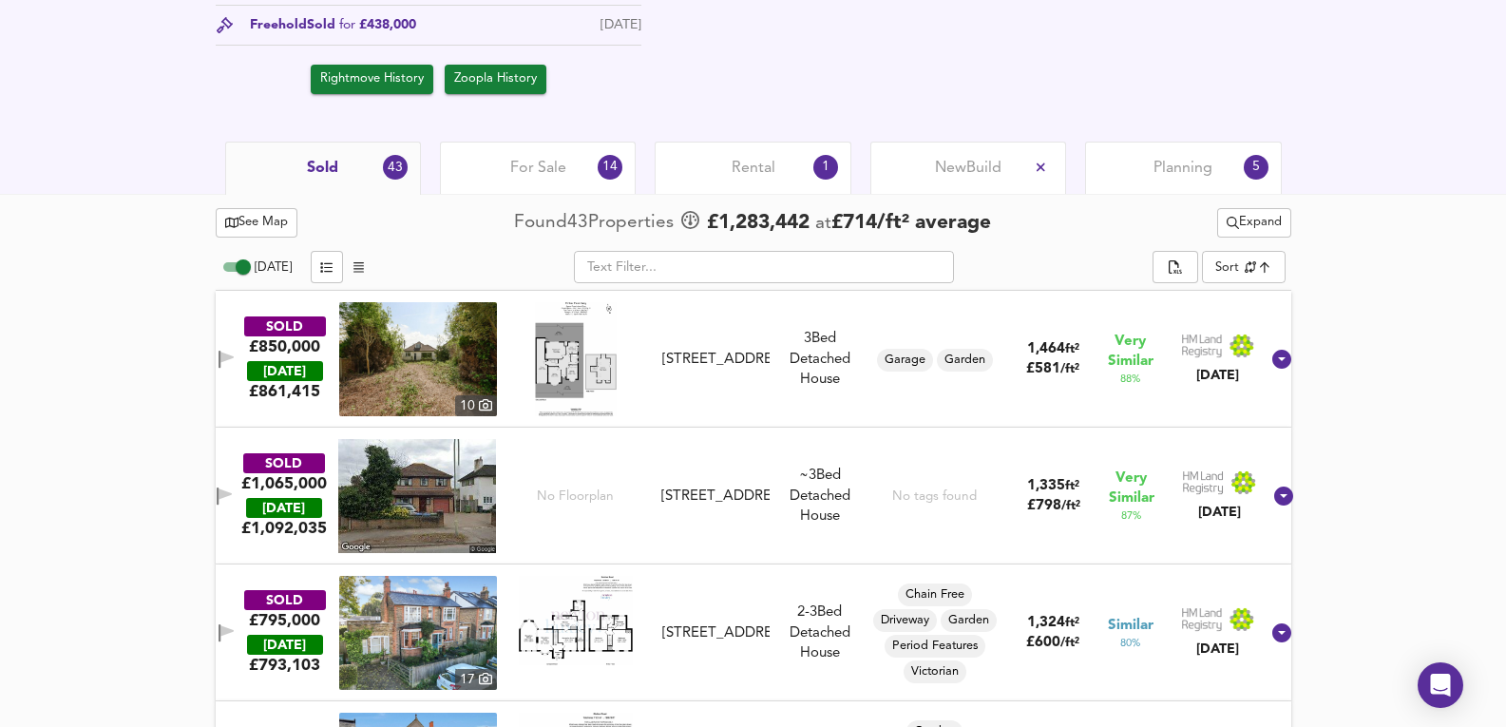
scroll to position [824, 0]
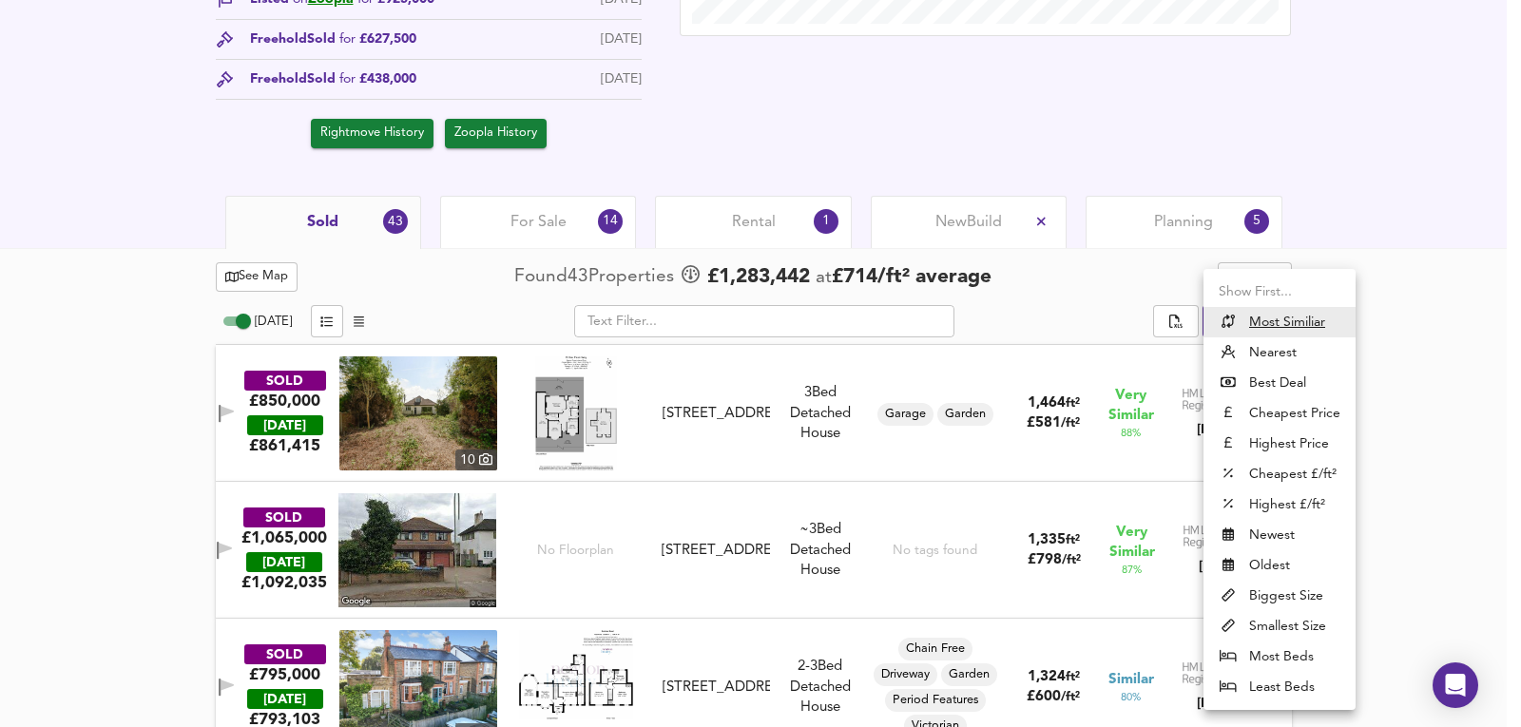
click at [1292, 355] on li "Nearest" at bounding box center [1279, 352] width 152 height 30
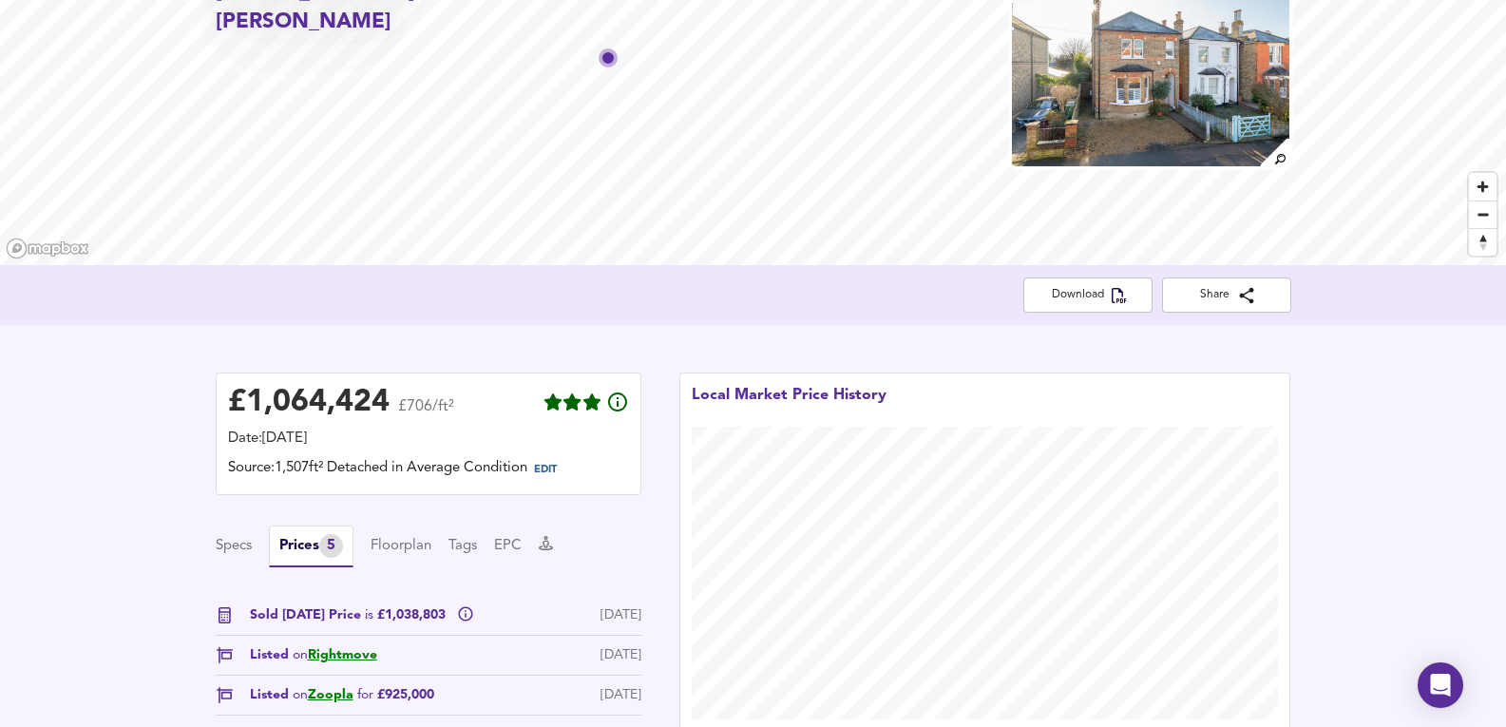
scroll to position [0, 0]
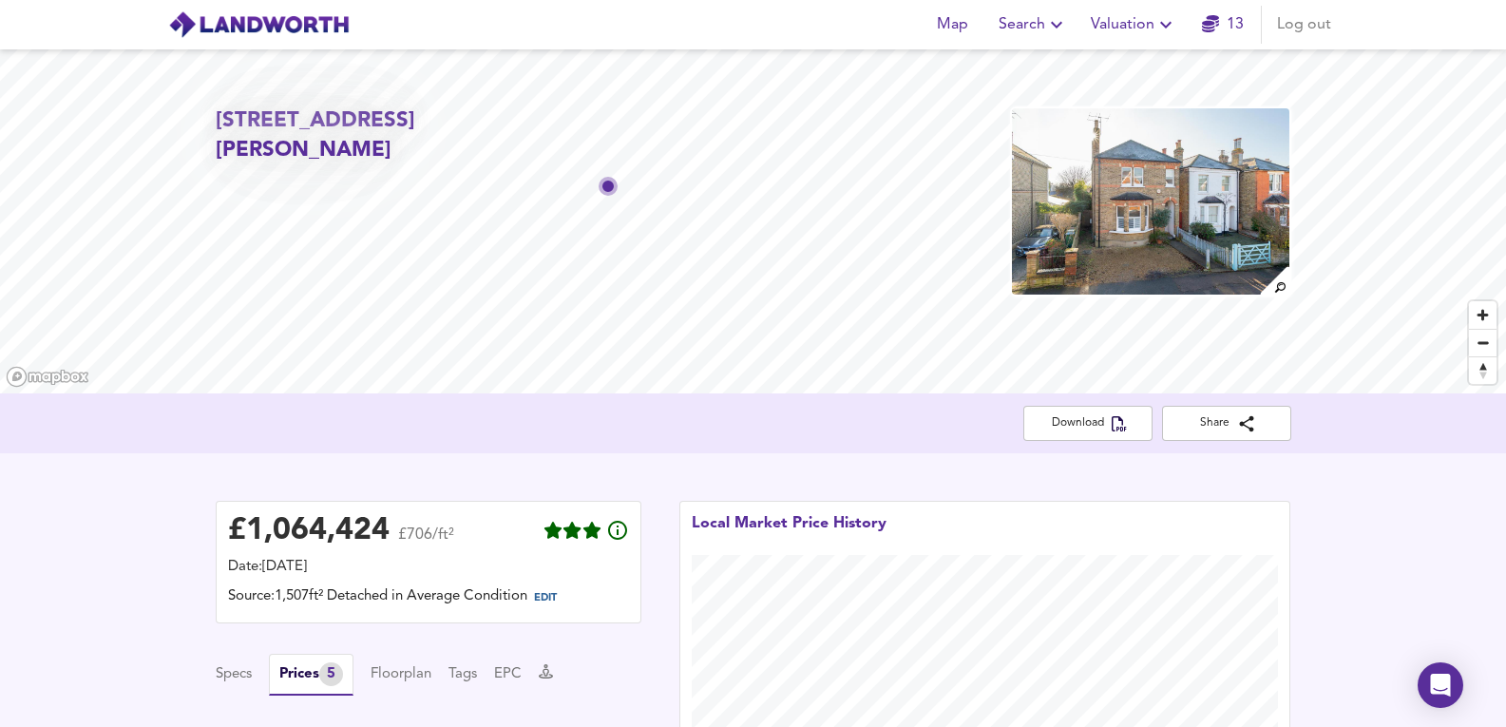
click at [1254, 23] on span "13" at bounding box center [1223, 24] width 61 height 27
drag, startPoint x: 1219, startPoint y: 35, endPoint x: 241, endPoint y: 12, distance: 978.3
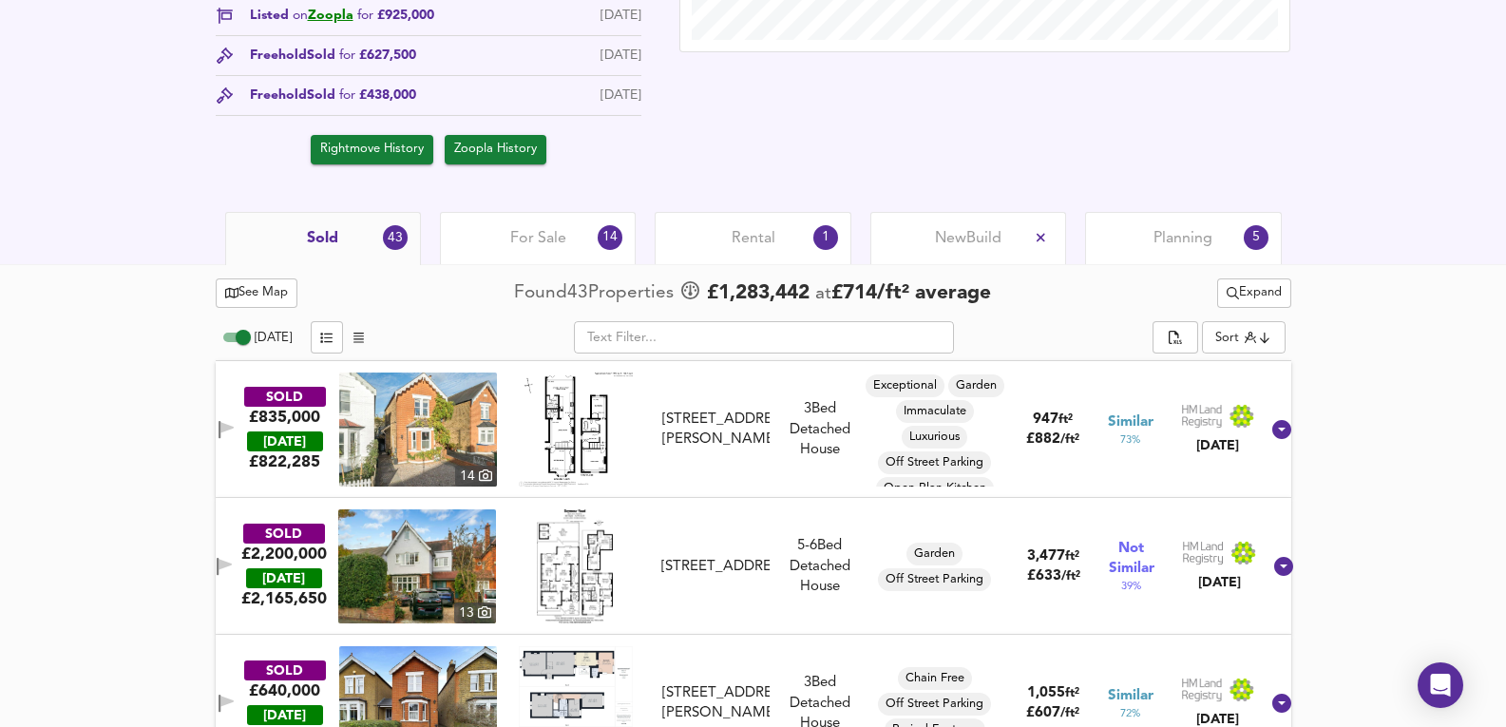
scroll to position [824, 0]
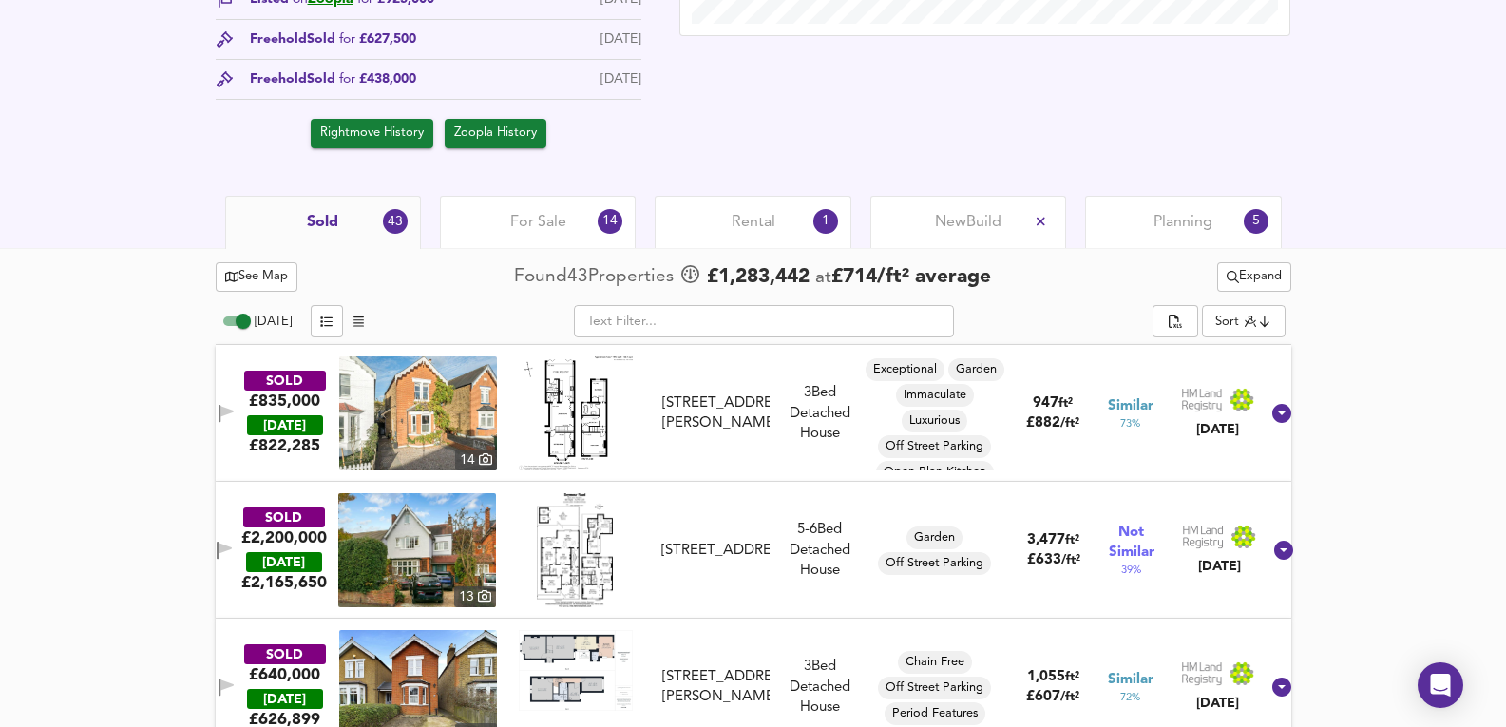
click at [654, 473] on div "SOLD £835,000 TODAY £ 822,285 14 59 Beauchamp Road, KT8 2PG 59 Beauchamp Road, …" at bounding box center [754, 413] width 1076 height 137
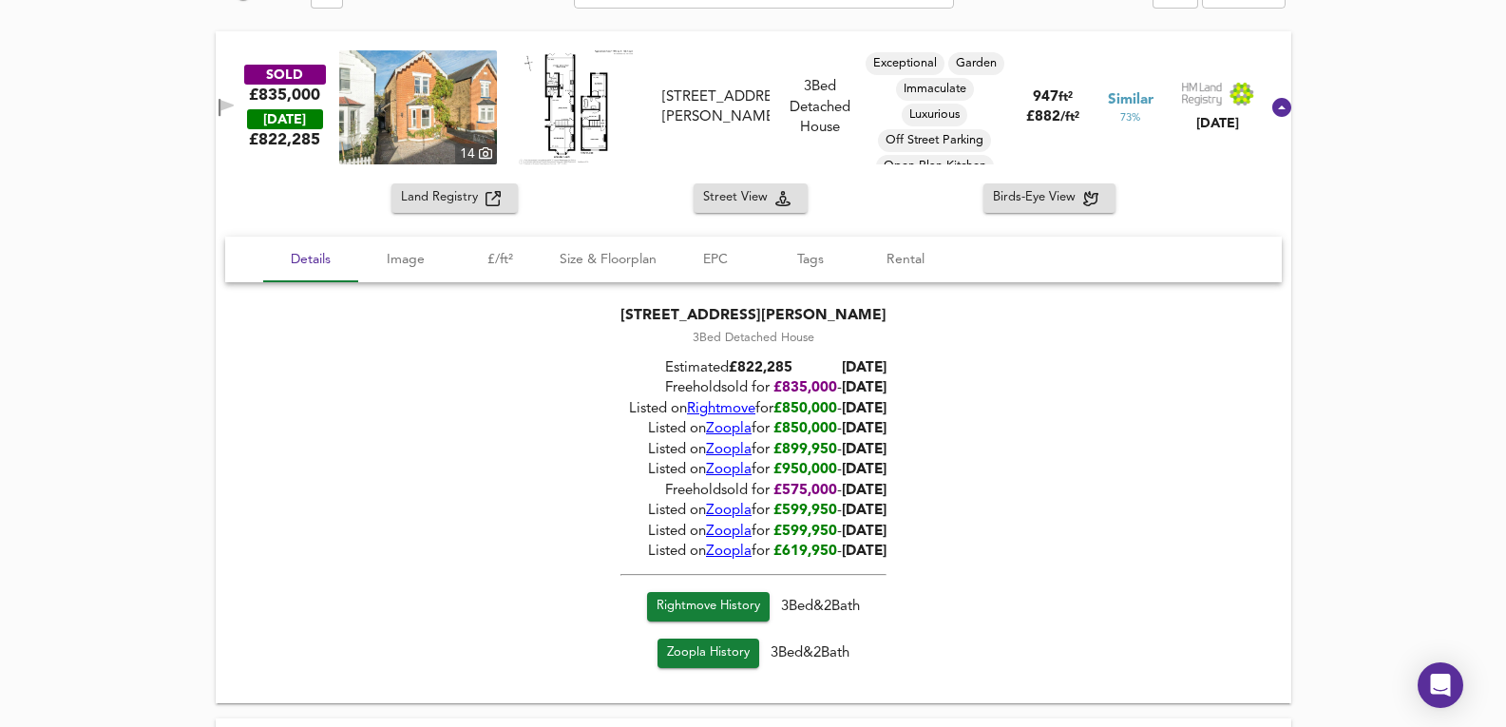
scroll to position [1204, 0]
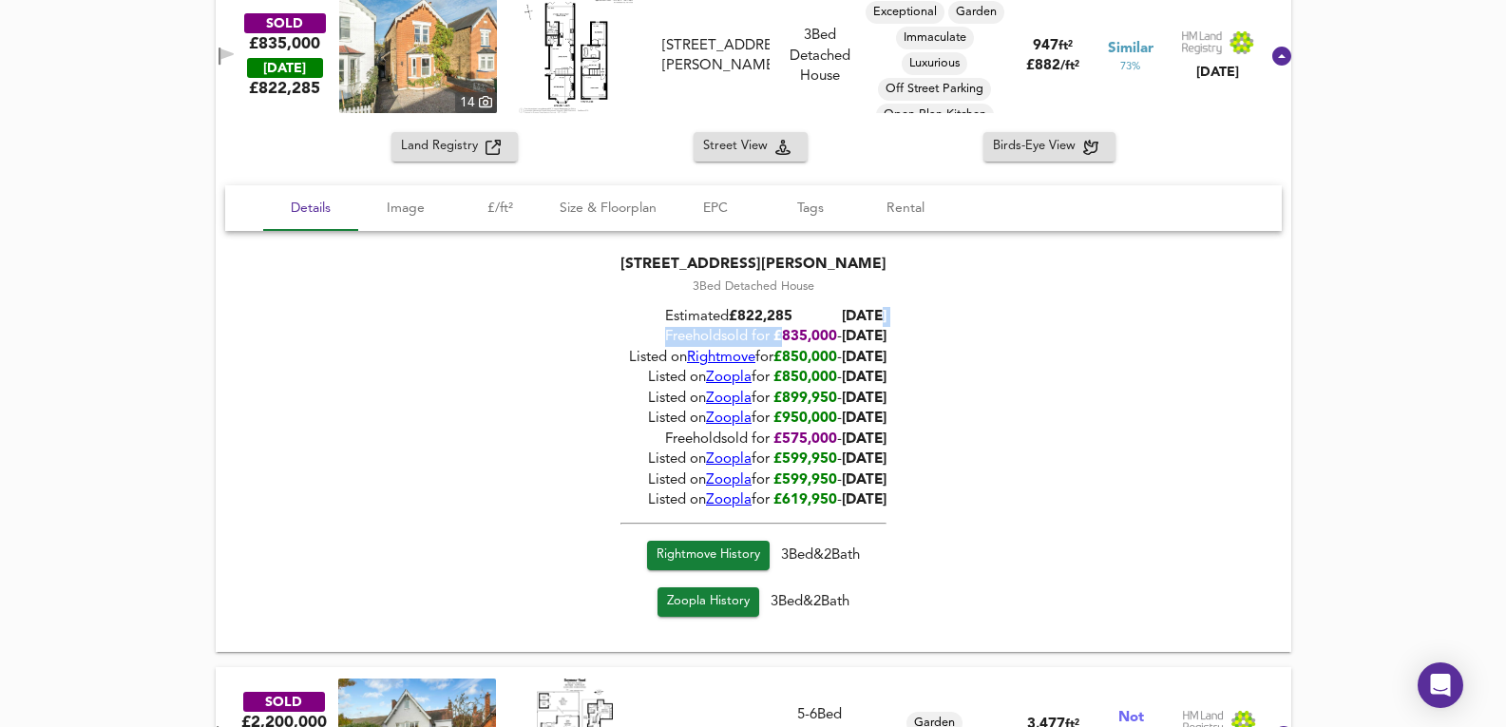
drag, startPoint x: 759, startPoint y: 332, endPoint x: 910, endPoint y: 324, distance: 150.4
click at [887, 324] on div "Estimated £ 822,285 Today Freehold sold for £ 835,000 - 05/03/2025 Listed on Ri…" at bounding box center [754, 406] width 266 height 221
click at [881, 342] on span "05/03/2025" at bounding box center [864, 337] width 45 height 14
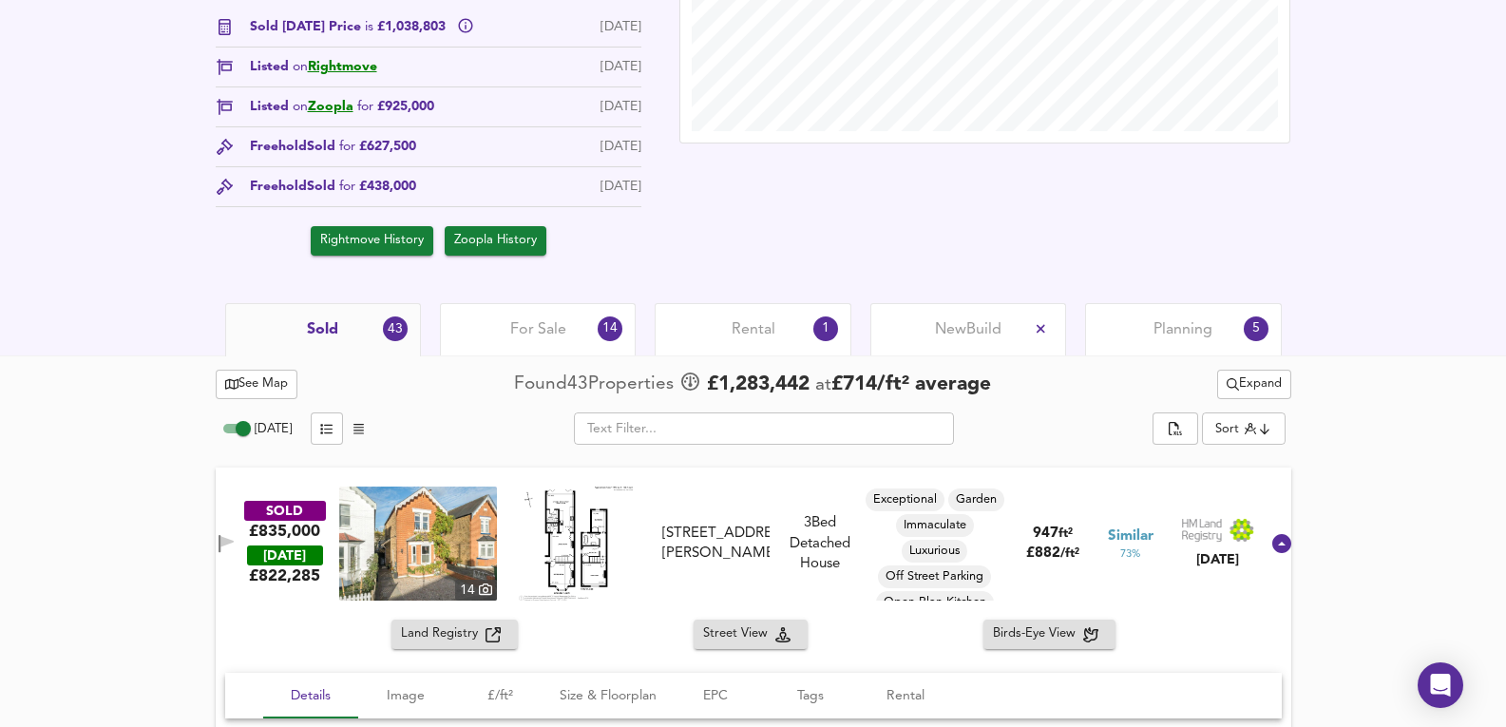
scroll to position [950, 0]
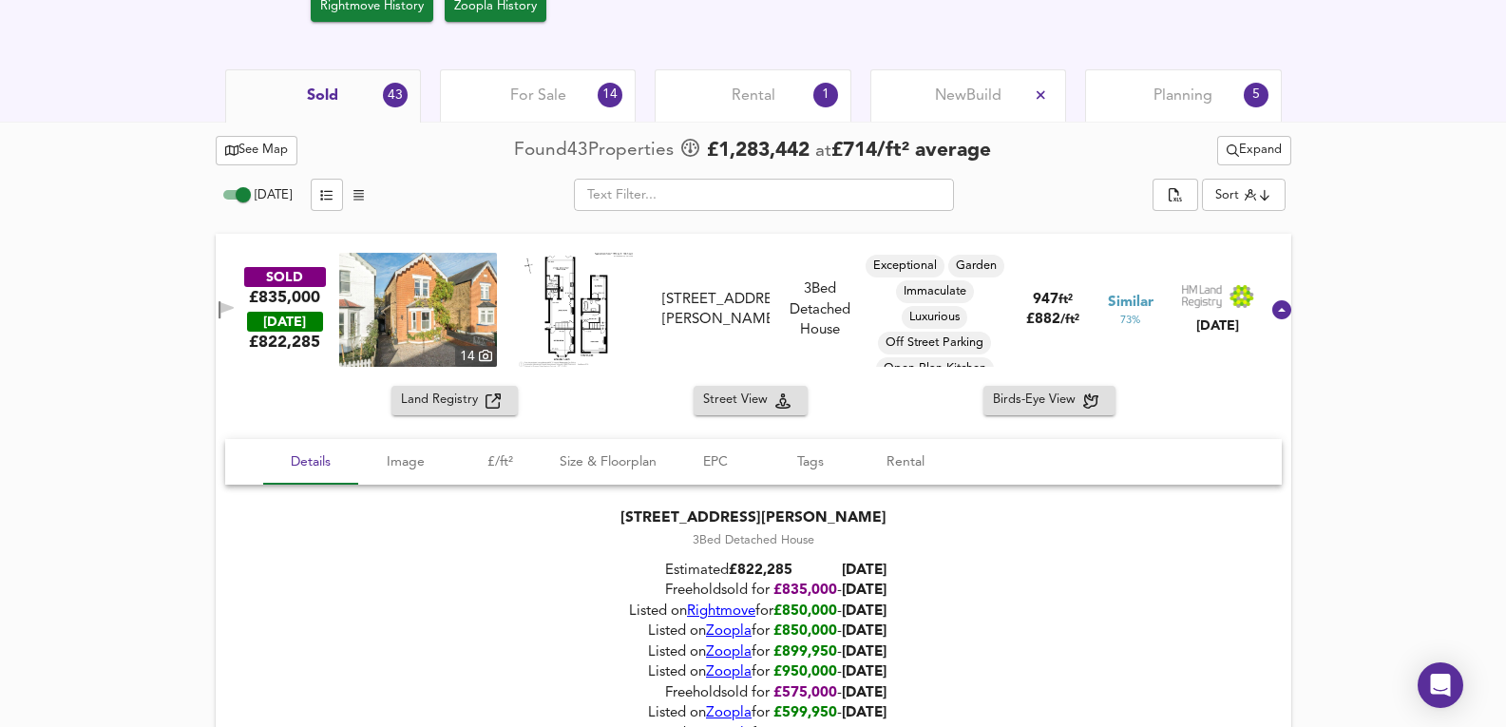
click at [829, 262] on div "SOLD £835,000 TODAY £ 822,285 14 59 Beauchamp Road, KT8 2PG 59 Beauchamp Road, …" at bounding box center [730, 310] width 1058 height 114
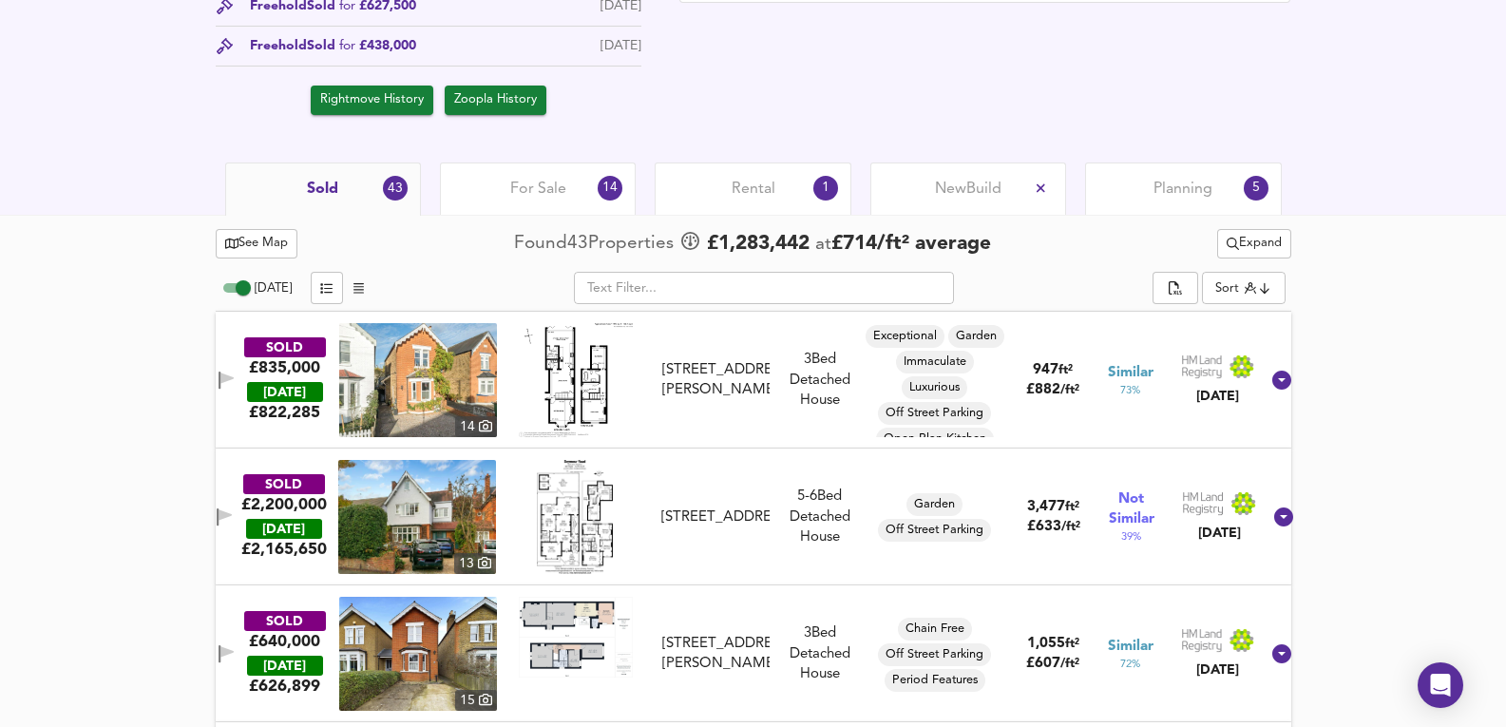
scroll to position [697, 0]
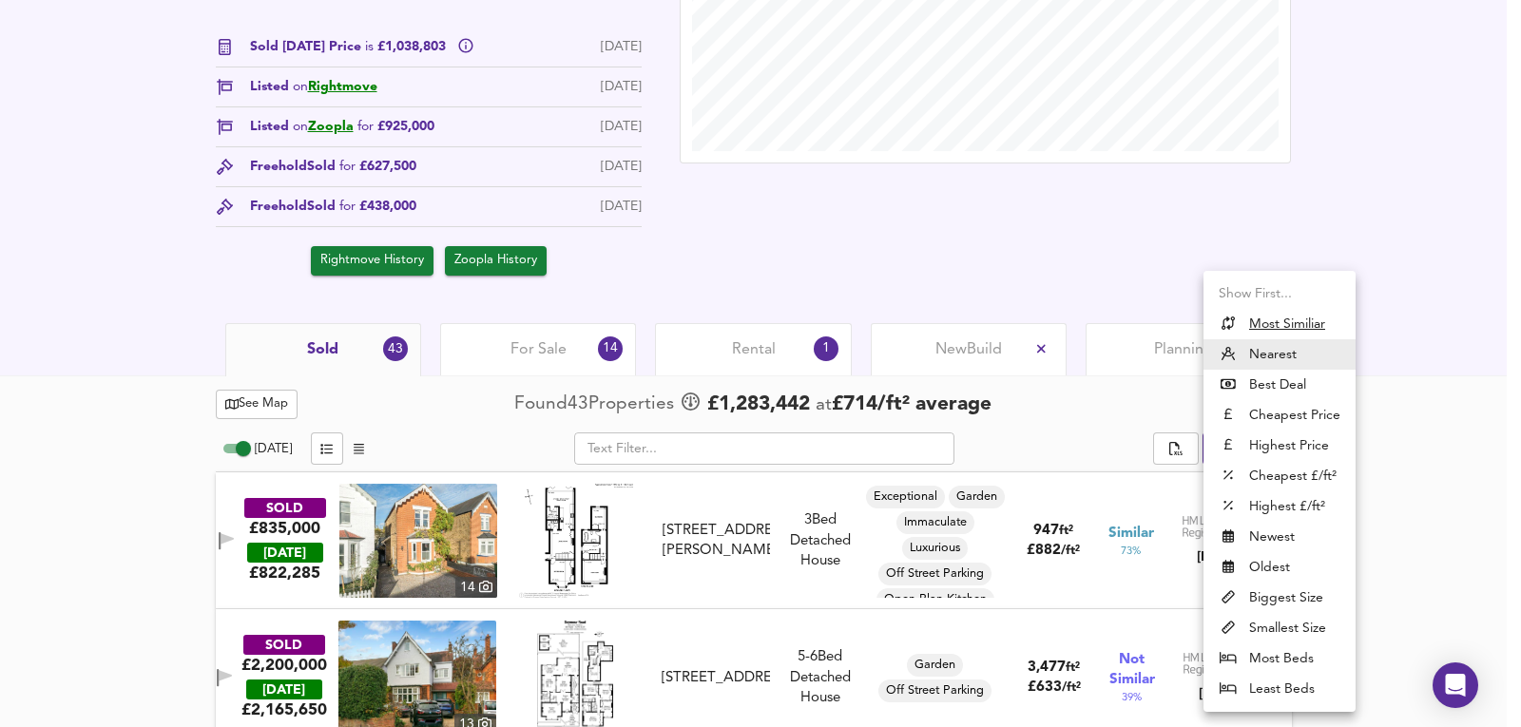
click at [1282, 328] on u "Most Similiar" at bounding box center [1287, 324] width 76 height 19
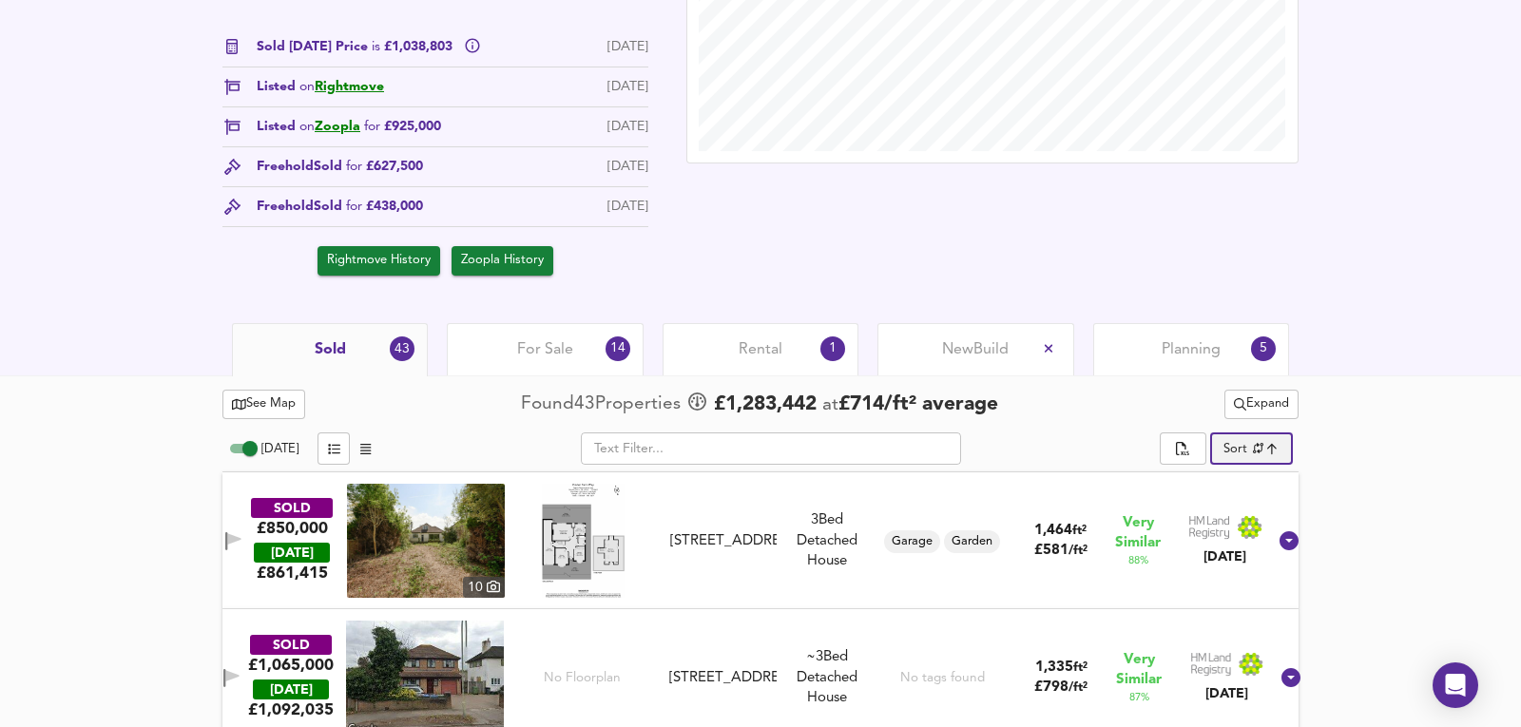
type input "similarityscore"
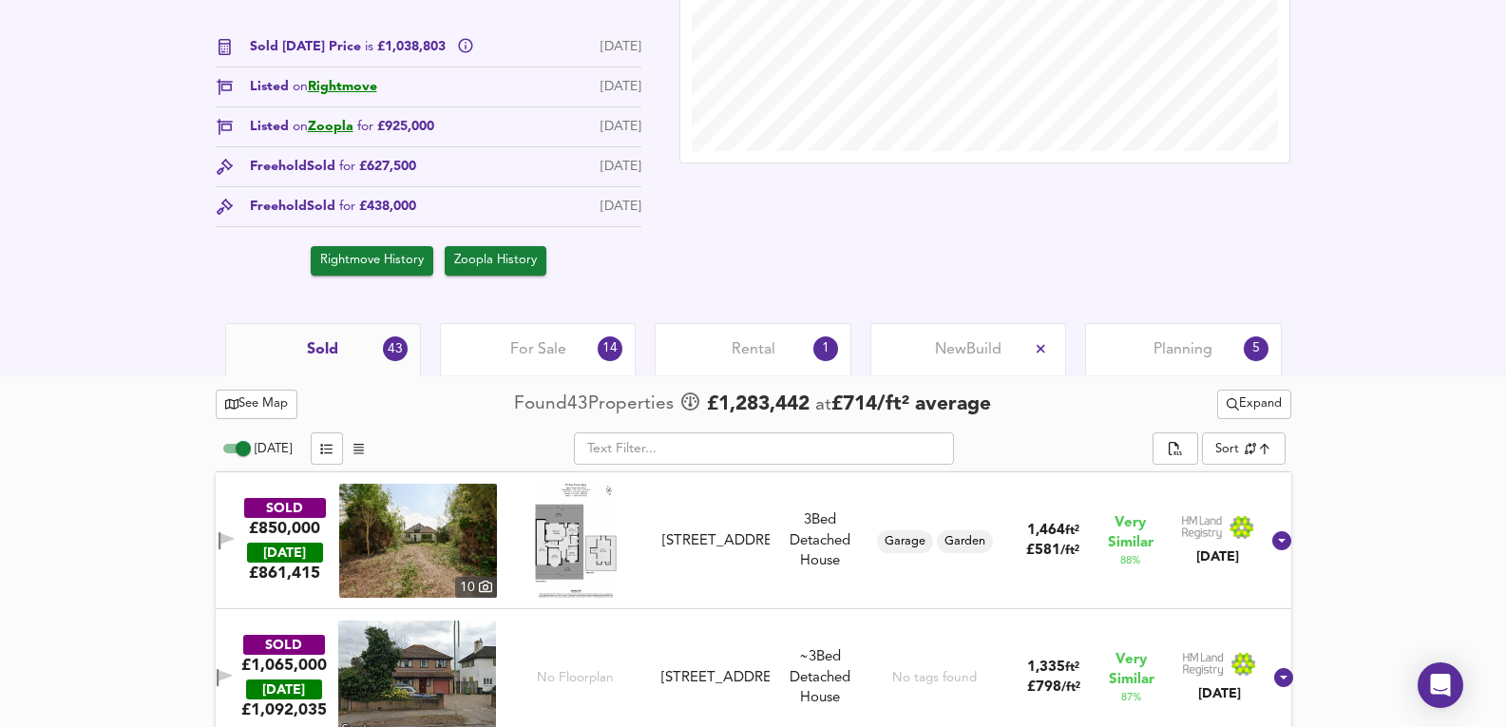
scroll to position [824, 0]
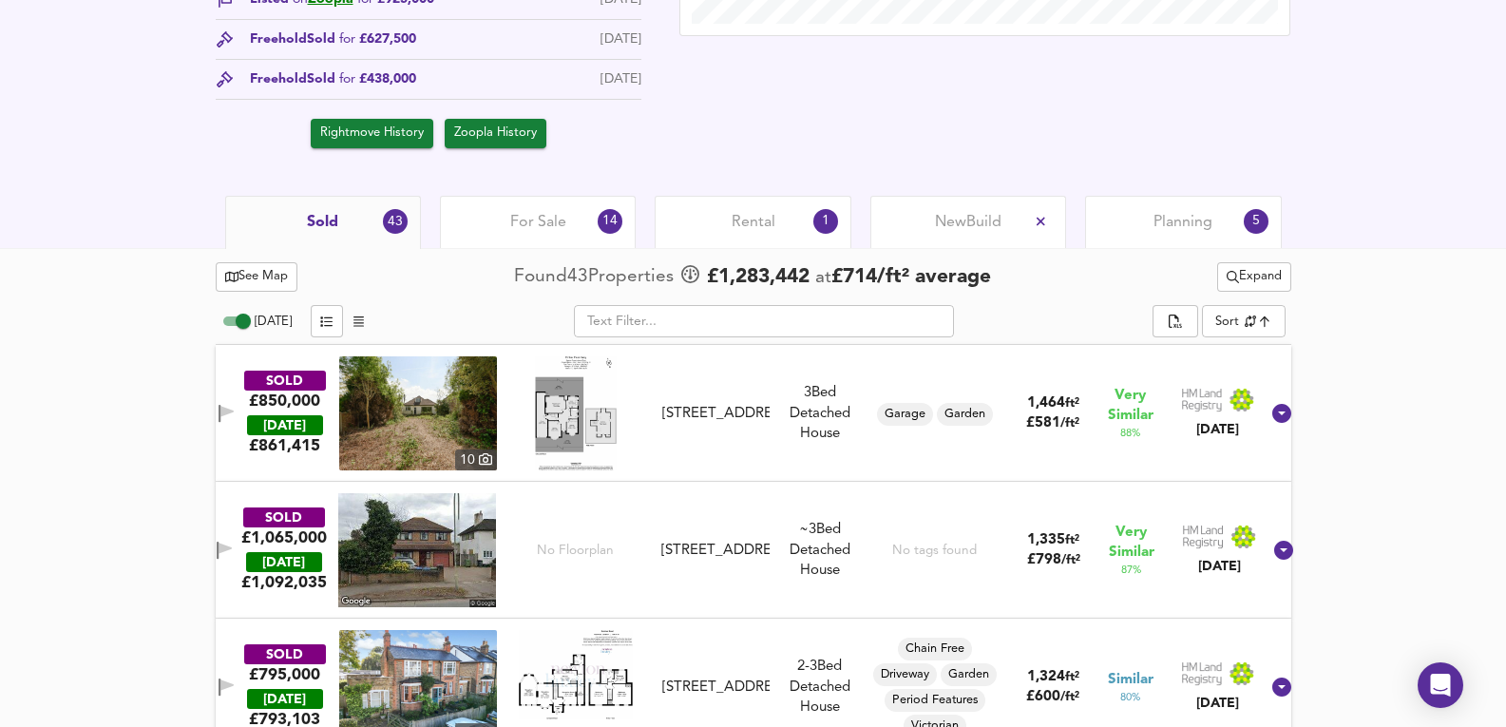
click at [452, 423] on img at bounding box center [418, 413] width 158 height 114
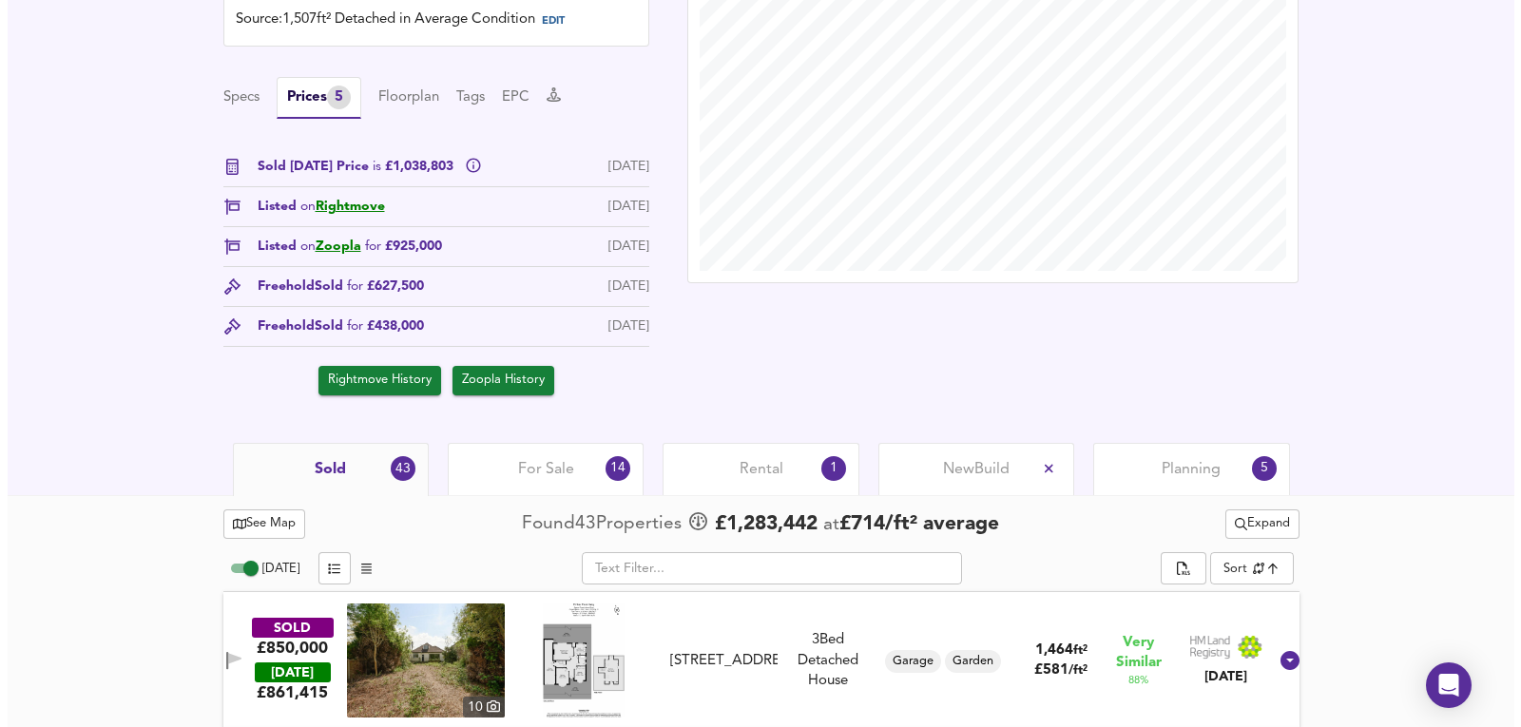
scroll to position [0, 0]
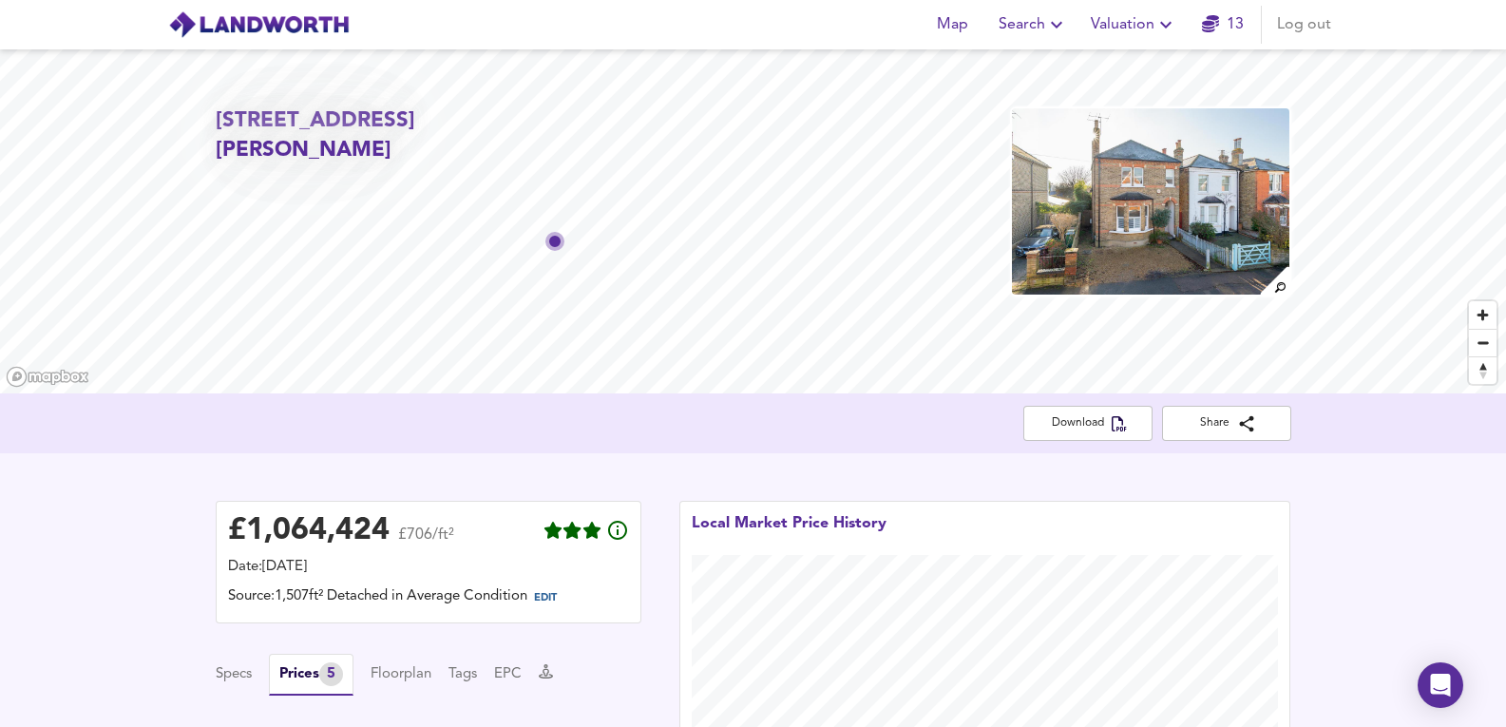
click at [1116, 31] on span "Valuation" at bounding box center [1134, 24] width 86 height 27
click at [1084, 108] on li "Valuation Report History" at bounding box center [1134, 103] width 227 height 34
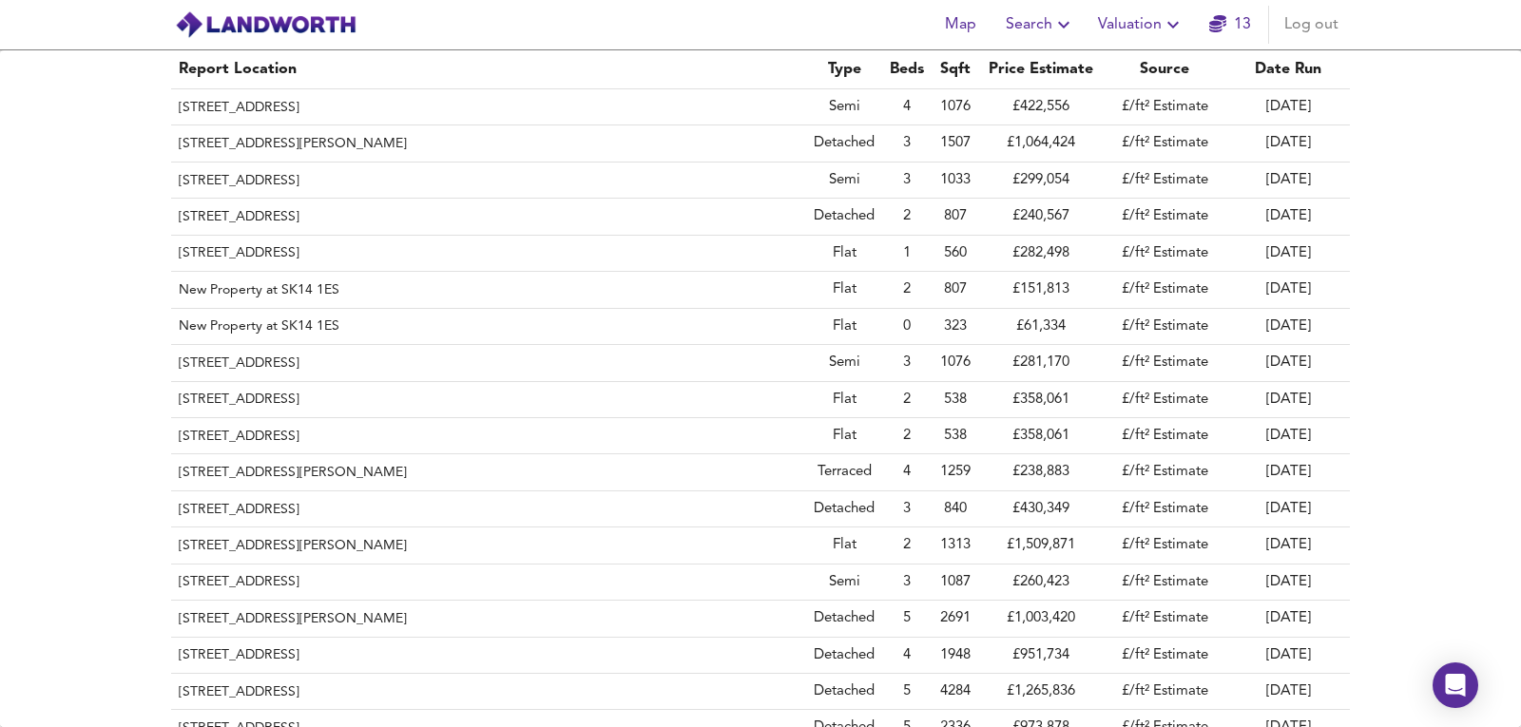
click at [1029, 29] on span "Search" at bounding box center [1040, 24] width 69 height 27
click at [1007, 73] on li "New Search" at bounding box center [1041, 68] width 188 height 34
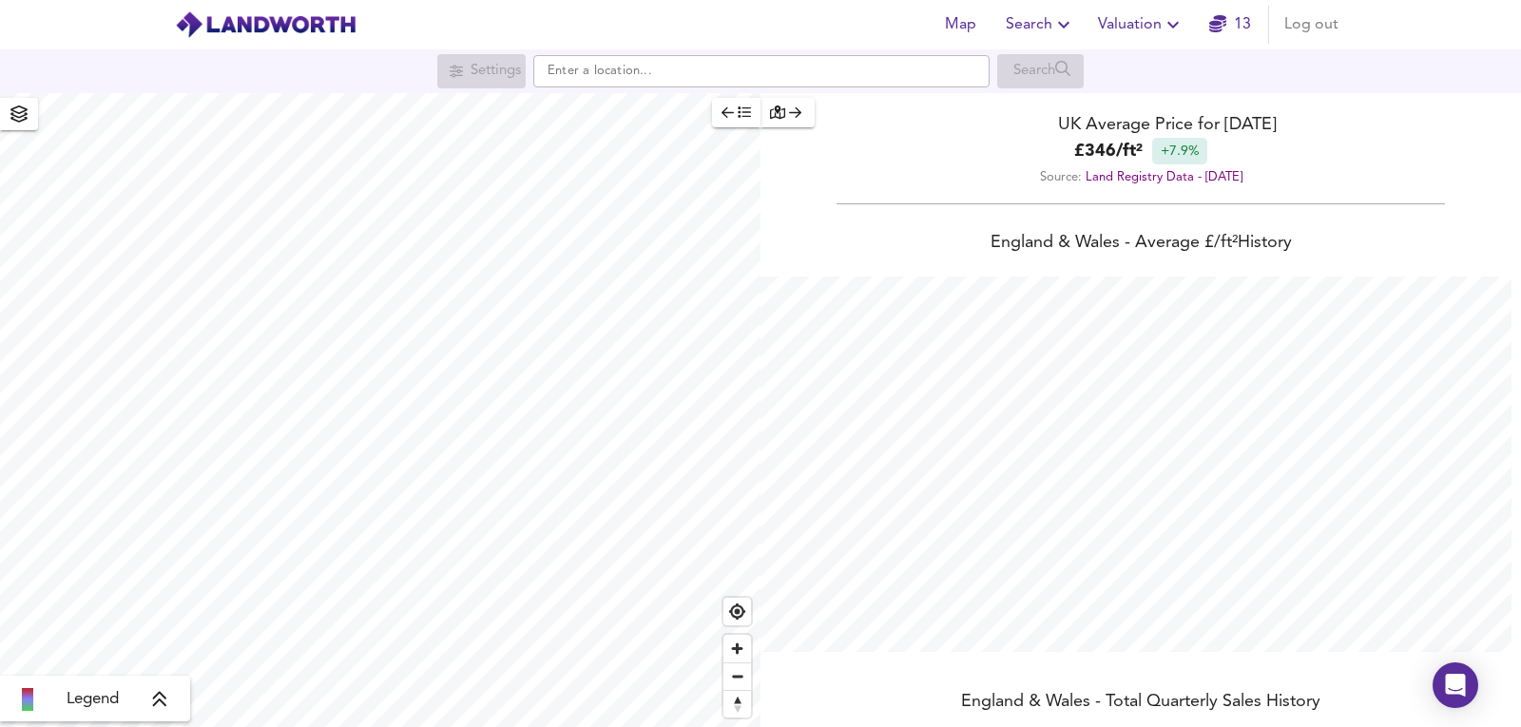
scroll to position [727, 1521]
type input "[STREET_ADDRESS]"
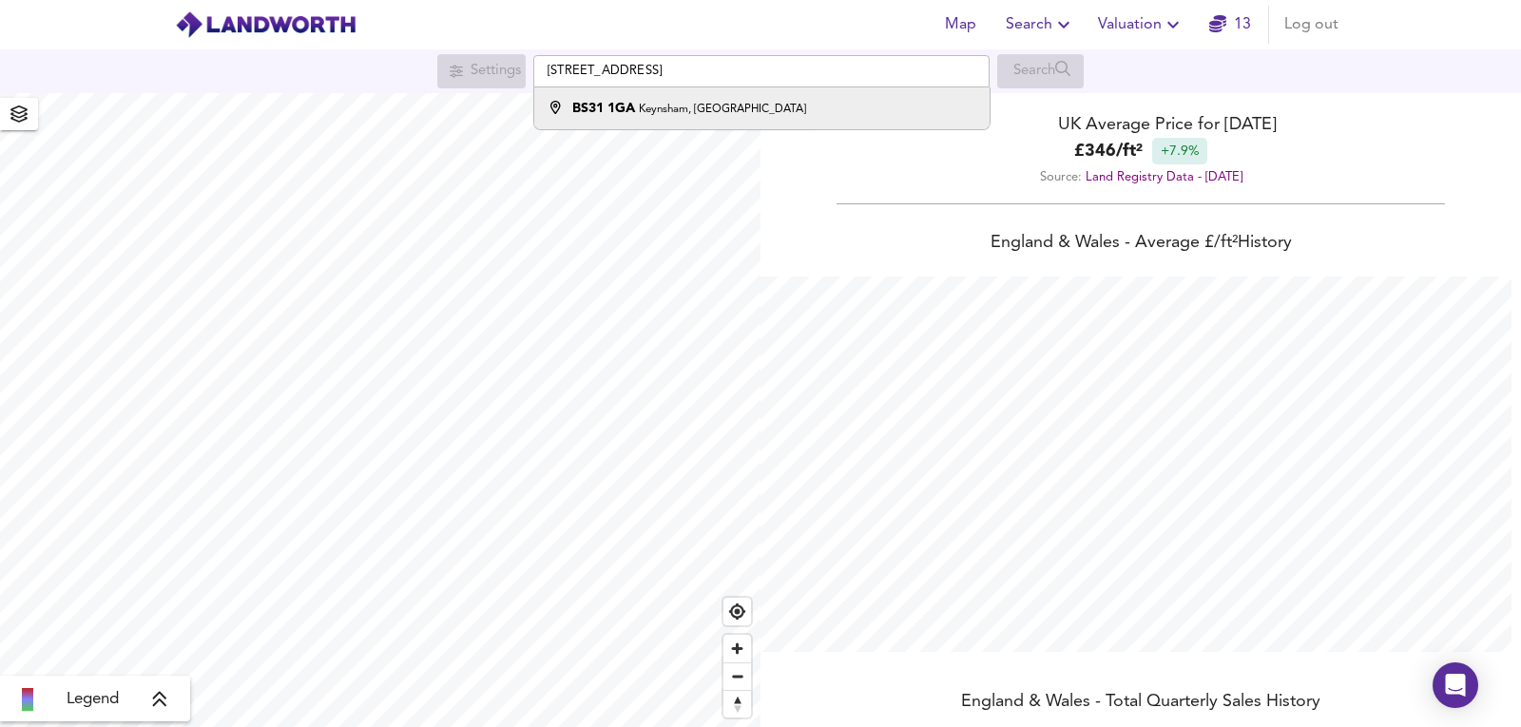
click at [609, 106] on strong "BS31 1GA" at bounding box center [603, 108] width 63 height 13
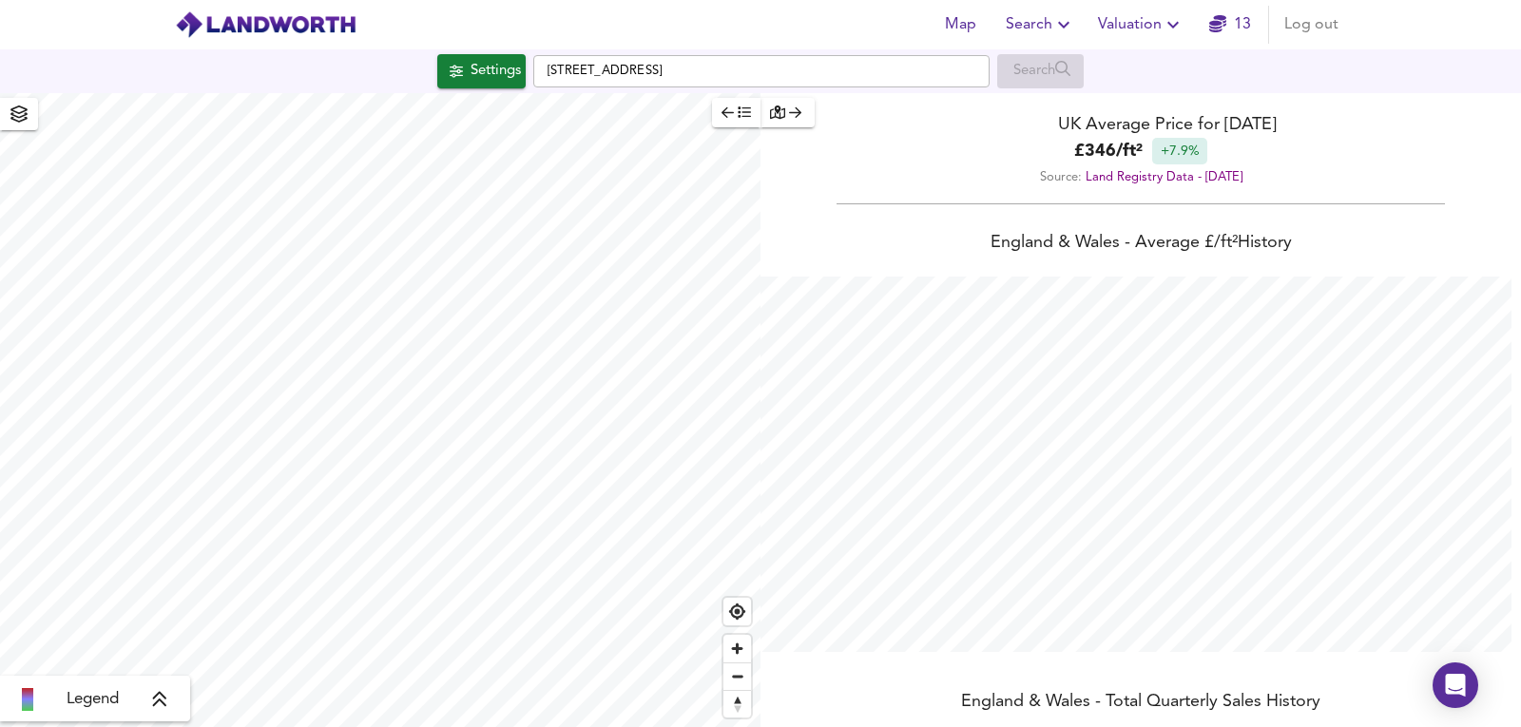
click at [471, 86] on button "Settings" at bounding box center [481, 71] width 88 height 34
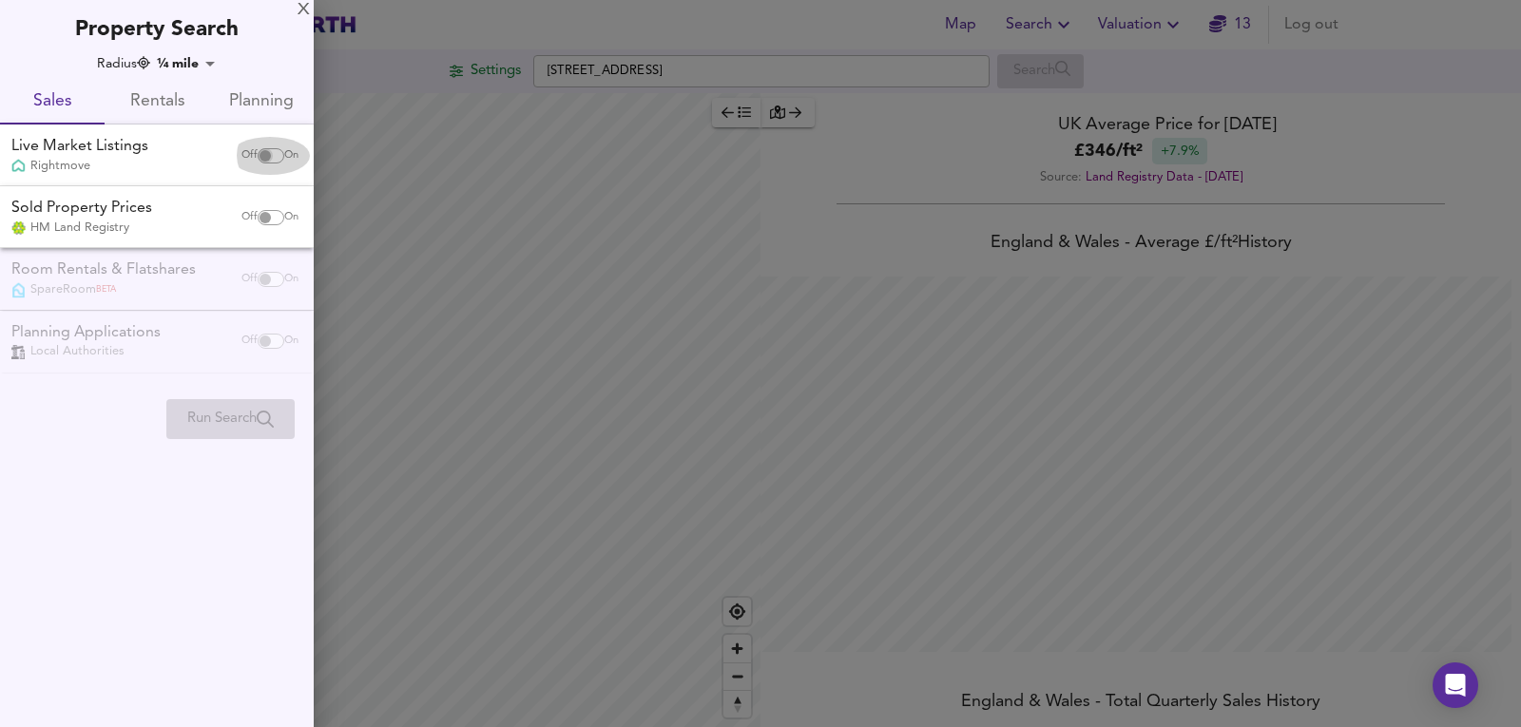
click at [266, 153] on input "checkbox" at bounding box center [265, 155] width 46 height 15
checkbox input "true"
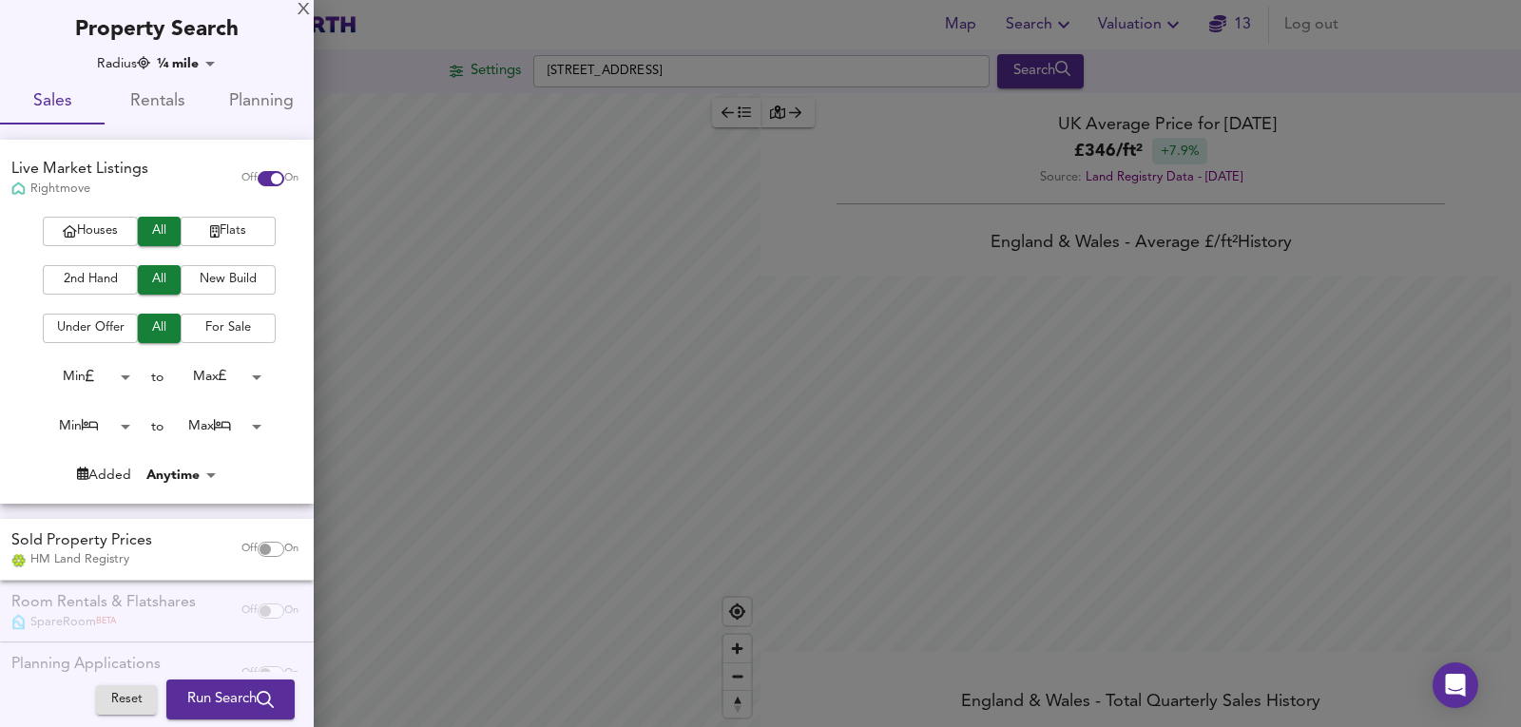
click at [106, 423] on body "Map Search Valuation 13 Log out Settings [GEOGRAPHIC_DATA] 1GA Search Legend UK…" at bounding box center [760, 363] width 1521 height 727
checkbox input "false"
checkbox input "true"
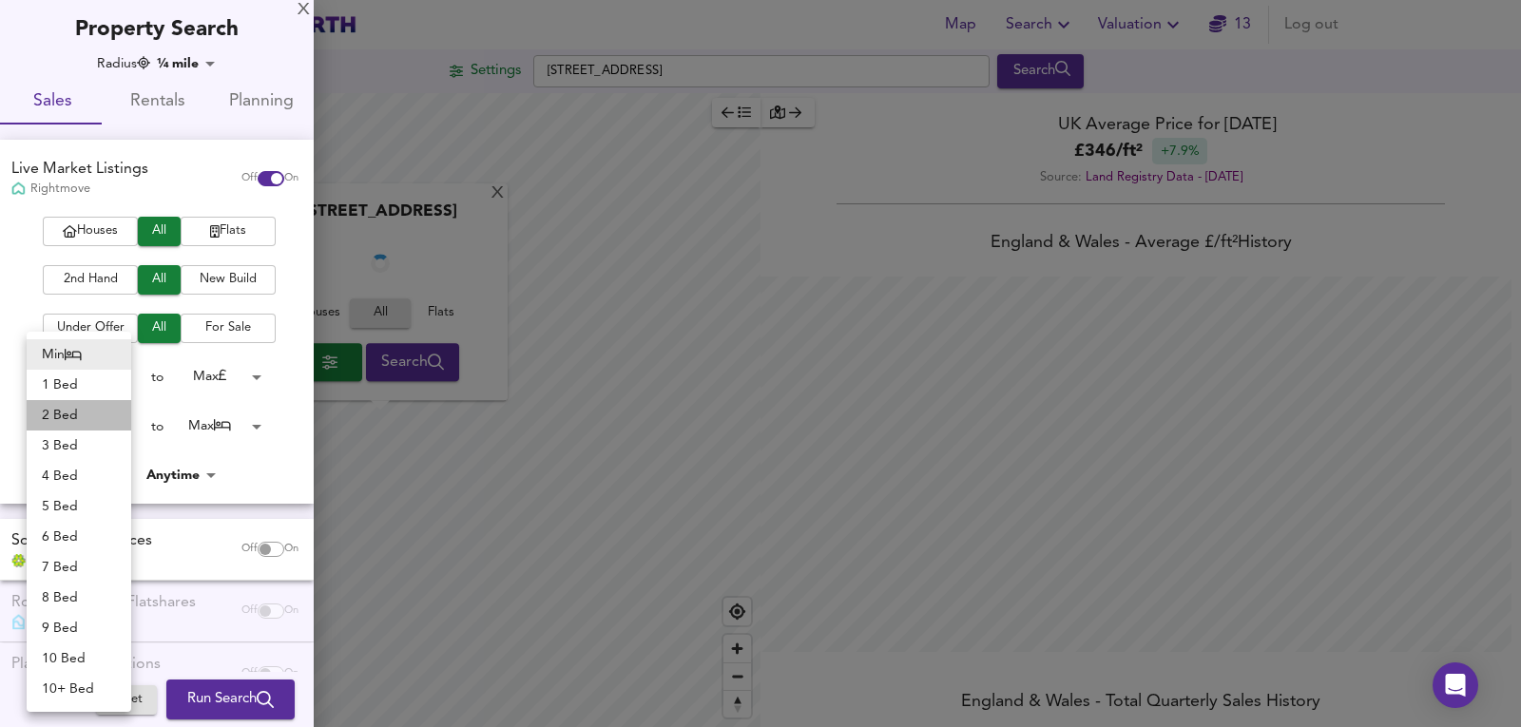
click at [93, 412] on li "2 Bed" at bounding box center [79, 415] width 105 height 30
type input "2"
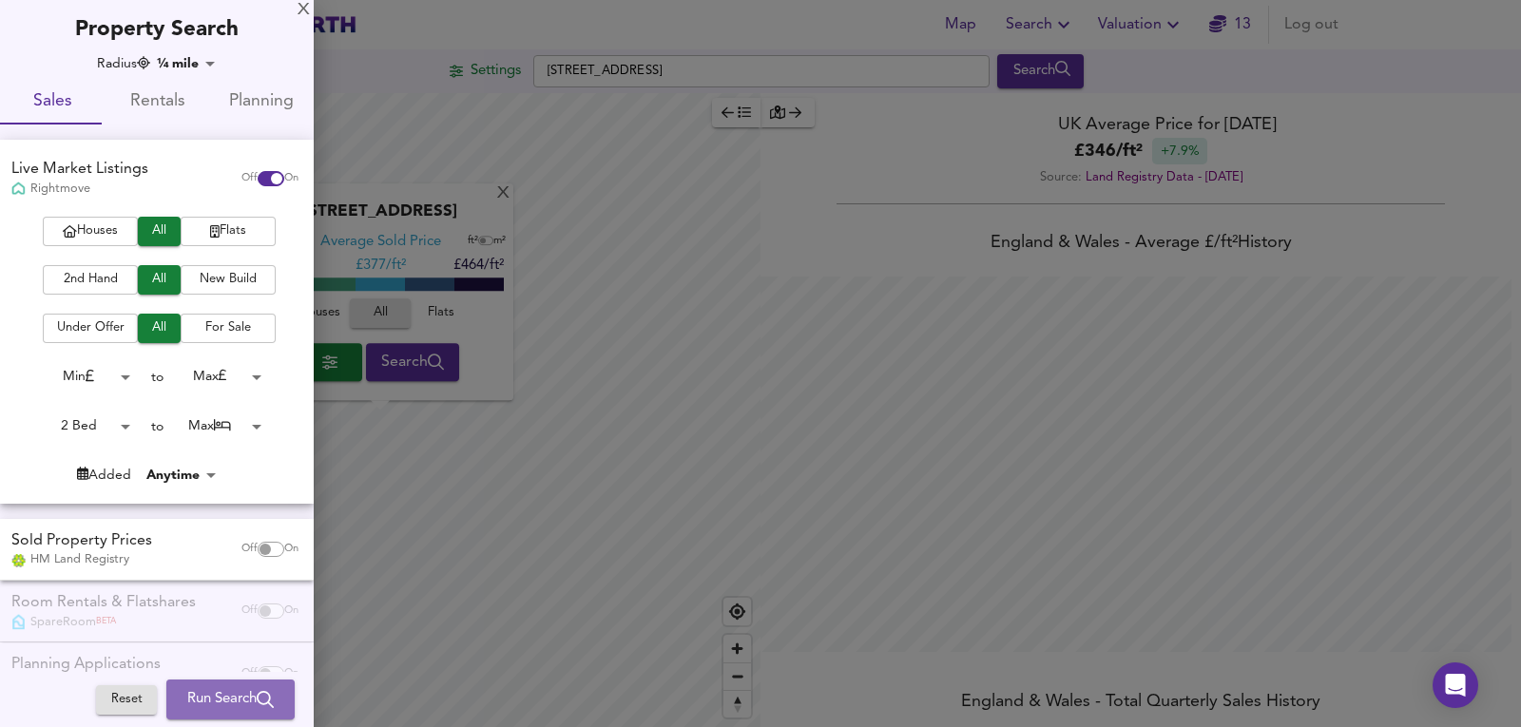
click at [230, 682] on button "Run Search" at bounding box center [230, 700] width 128 height 40
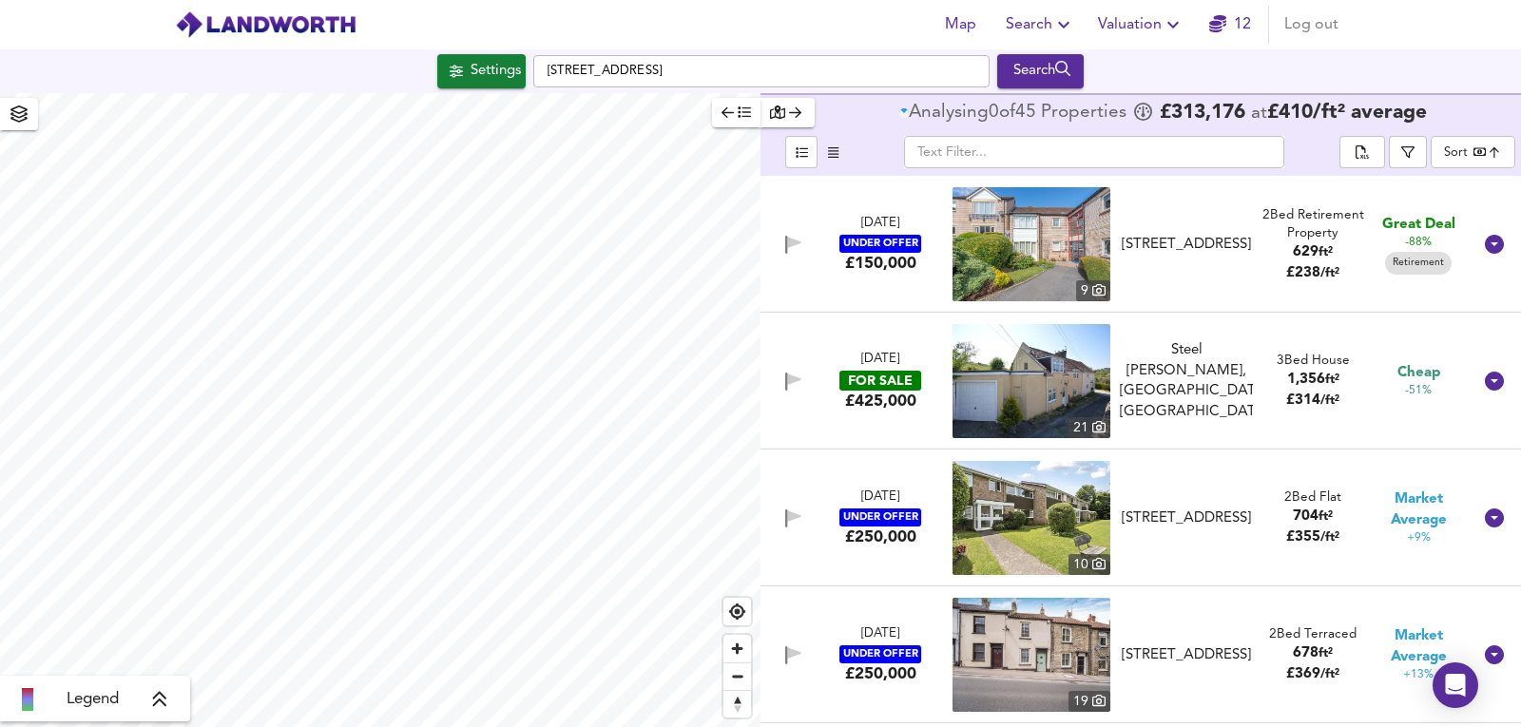
click at [1465, 149] on body "Map Search Valuation 12 Log out Settings [GEOGRAPHIC_DATA] 1GA Search Legend An…" at bounding box center [760, 363] width 1521 height 727
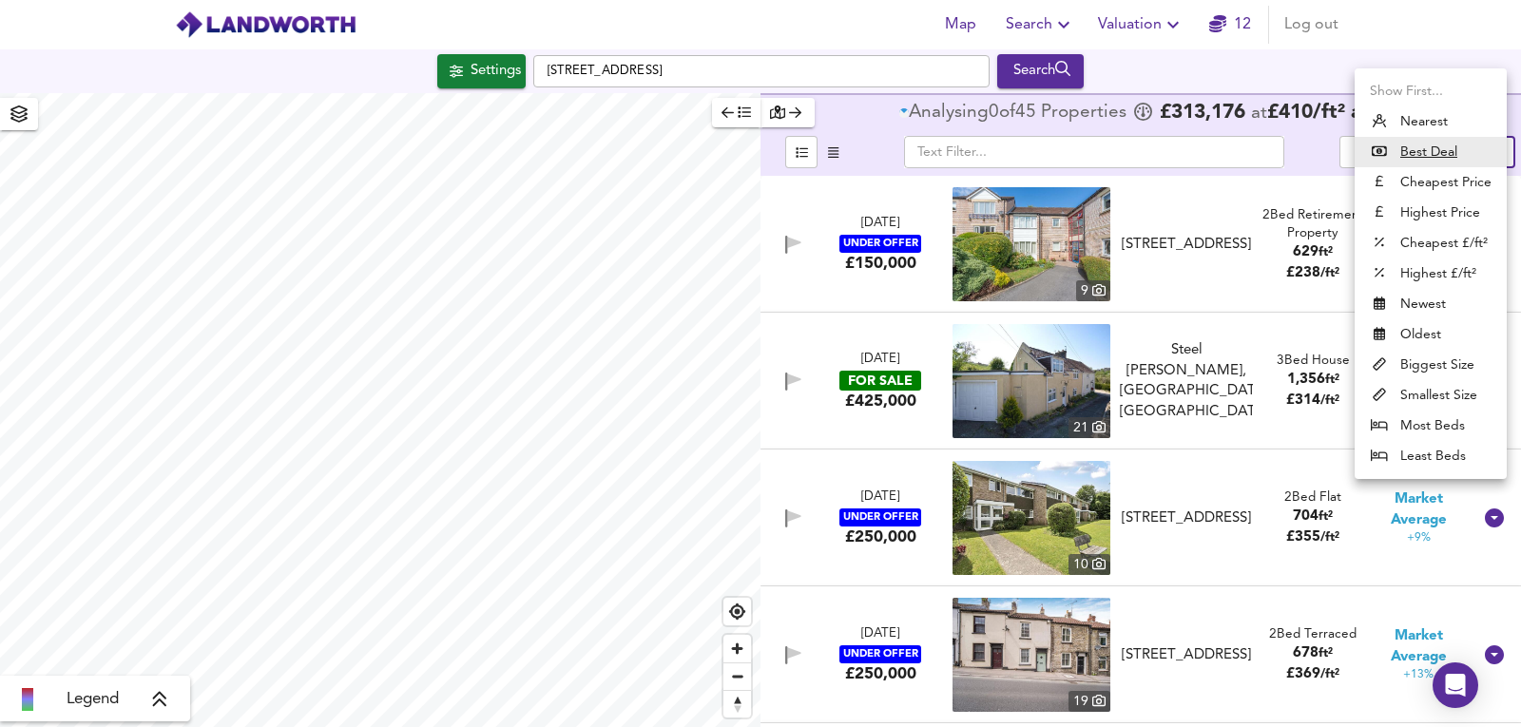
click at [1454, 114] on li "Nearest" at bounding box center [1430, 121] width 152 height 30
type input "distancetocenter"
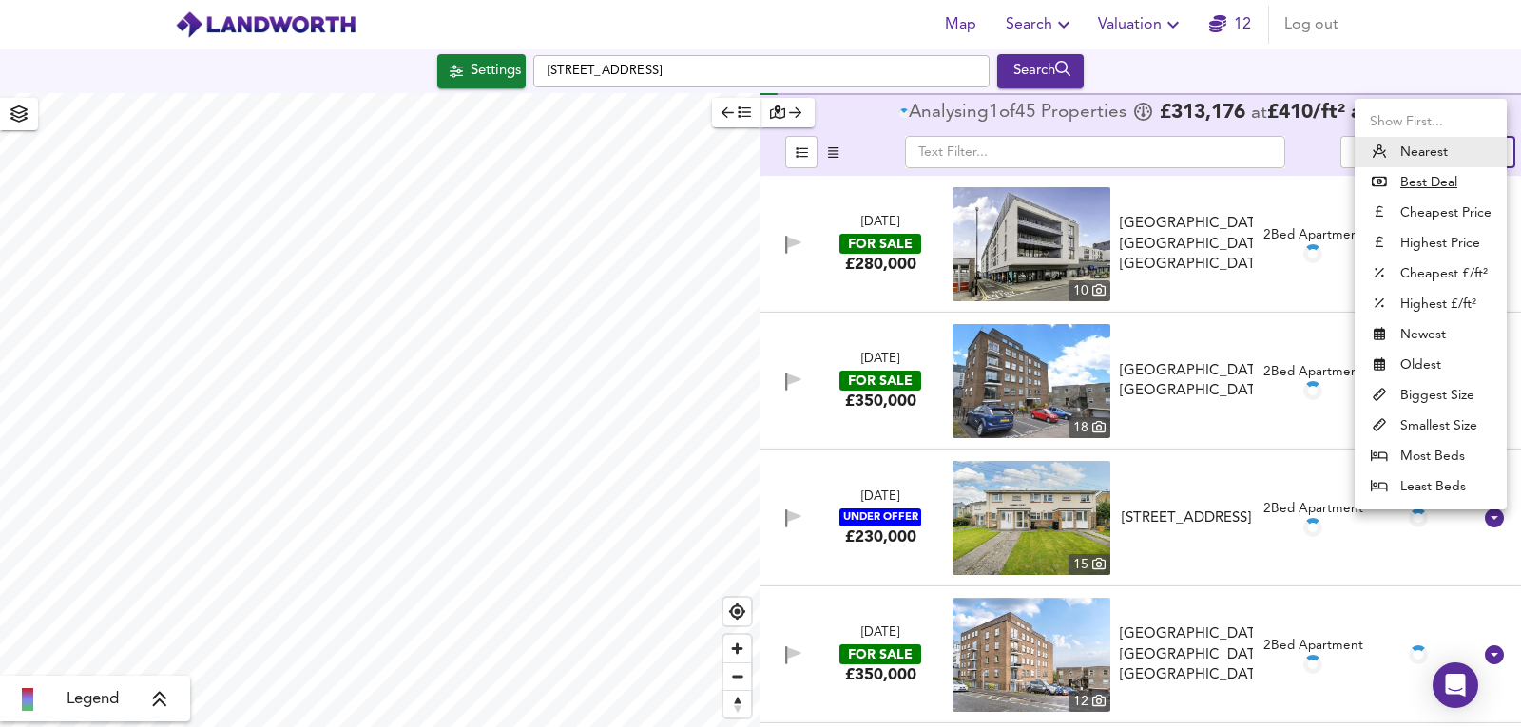
click at [1489, 155] on body "Map Search Valuation 12 Log out Settings [GEOGRAPHIC_DATA] 1GA Search Legend An…" at bounding box center [760, 363] width 1521 height 727
click at [1292, 156] on div at bounding box center [760, 363] width 1521 height 727
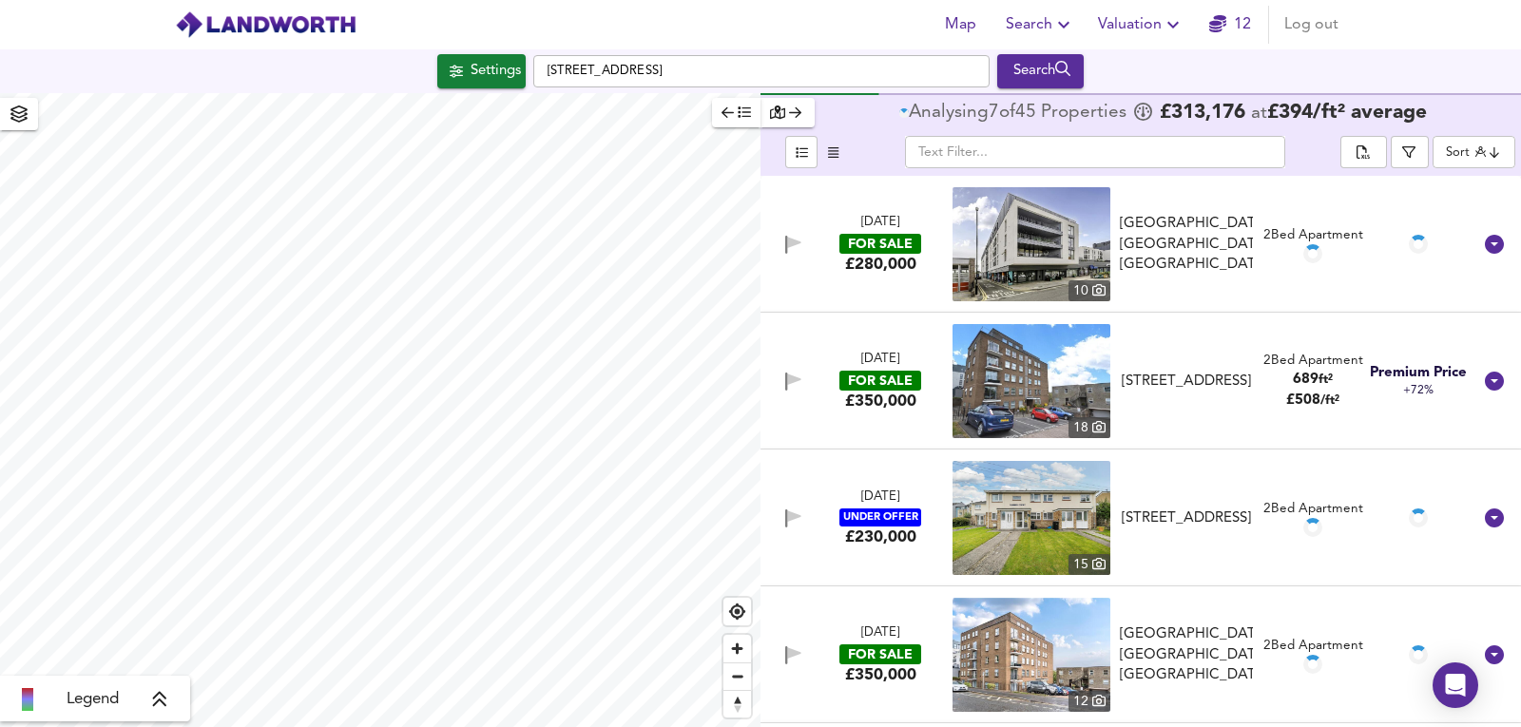
click at [1059, 238] on img at bounding box center [1031, 244] width 158 height 114
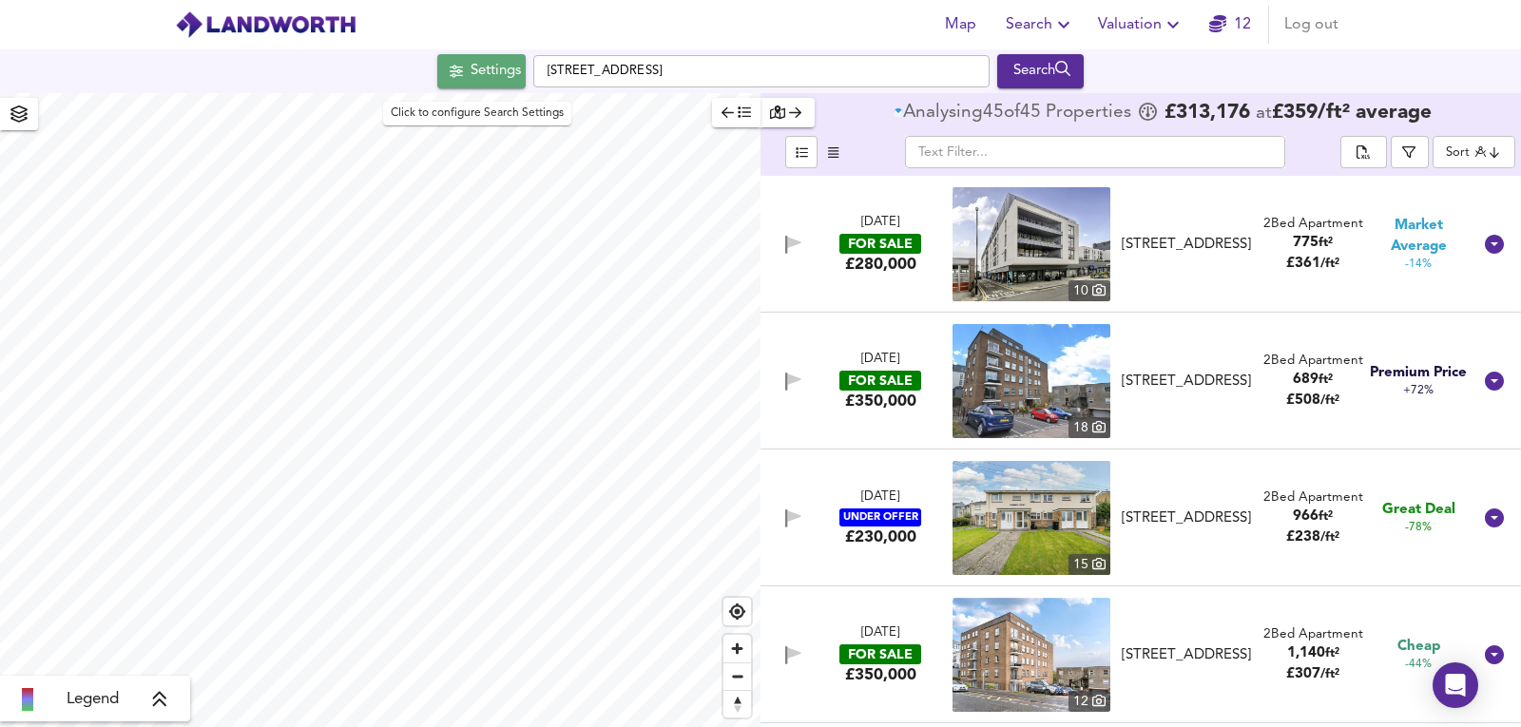
click at [493, 61] on div "Settings" at bounding box center [495, 71] width 50 height 25
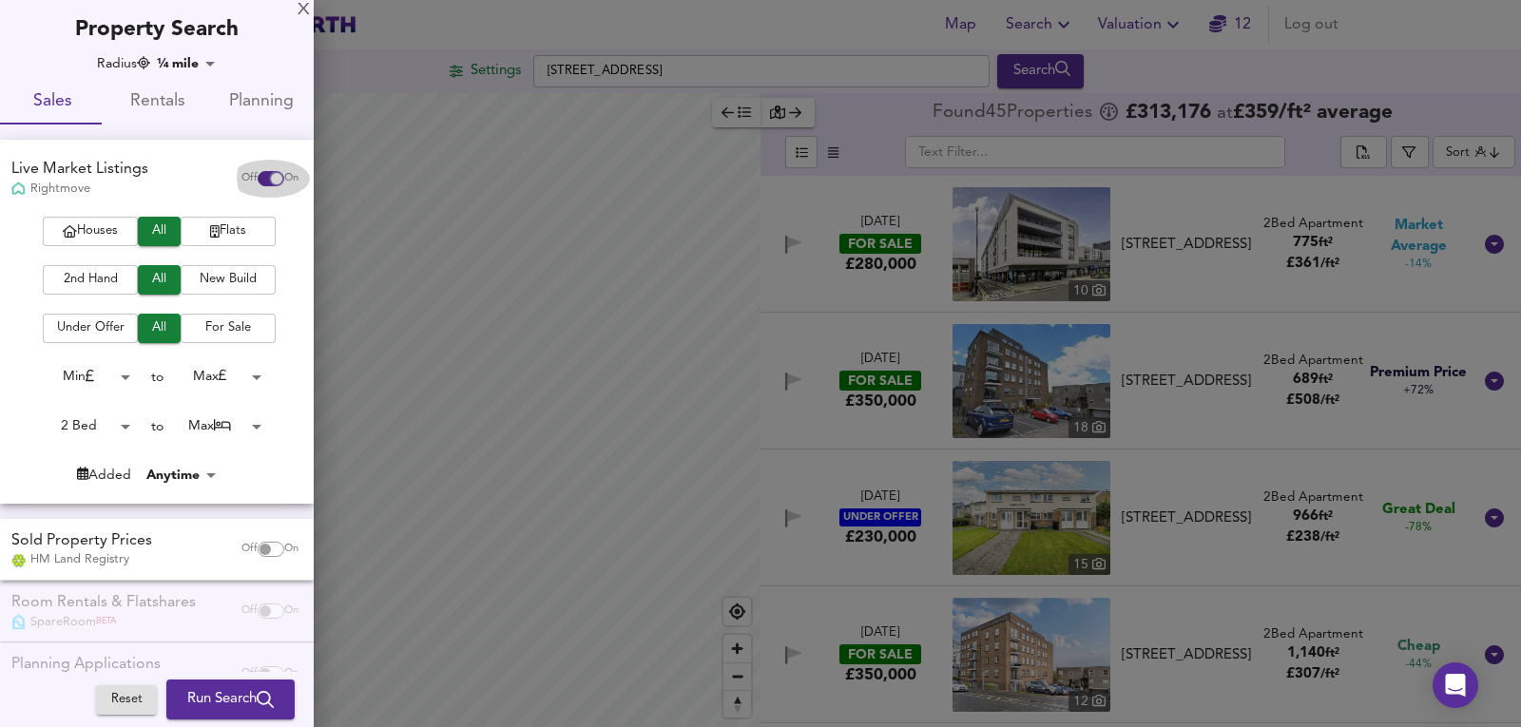
click at [259, 179] on input "checkbox" at bounding box center [277, 178] width 46 height 15
checkbox input "false"
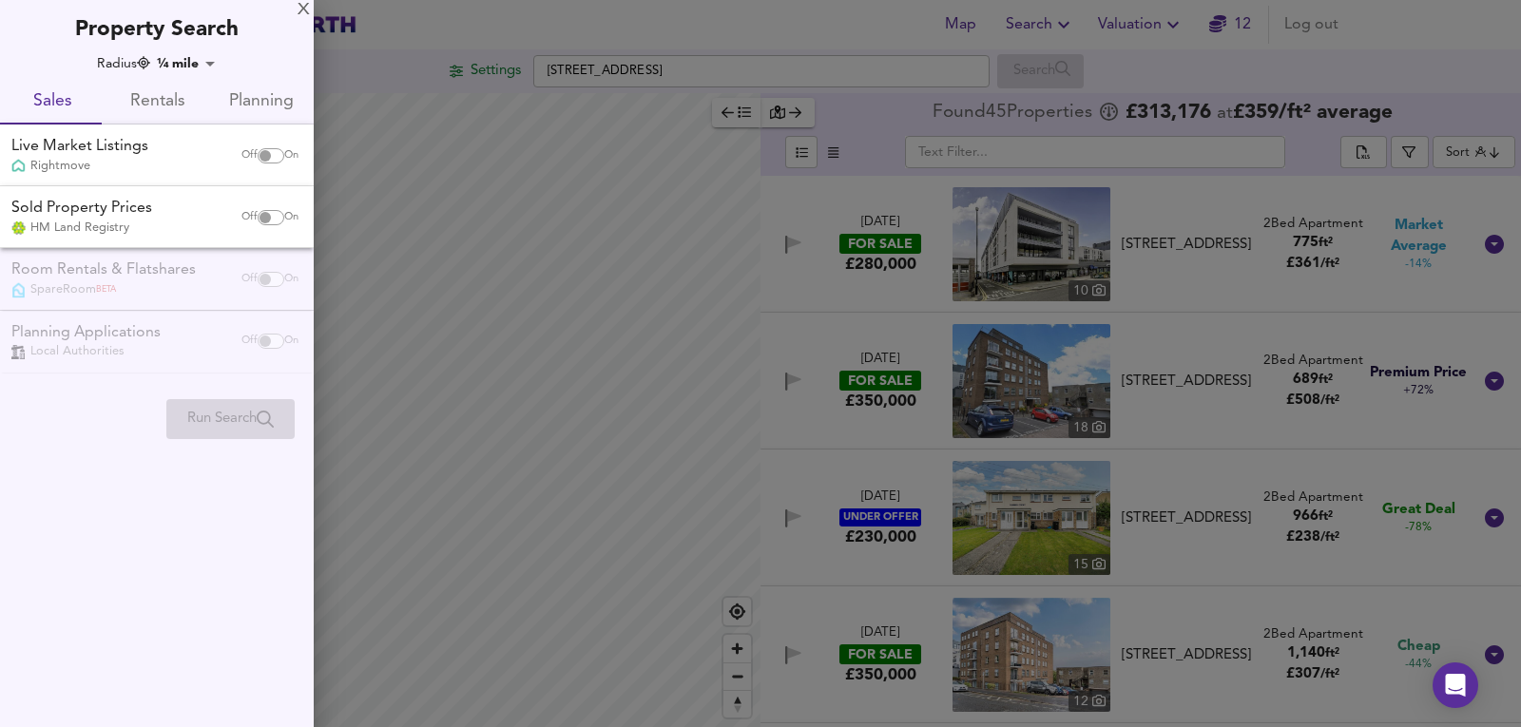
click at [271, 215] on input "checkbox" at bounding box center [265, 217] width 46 height 15
checkbox input "true"
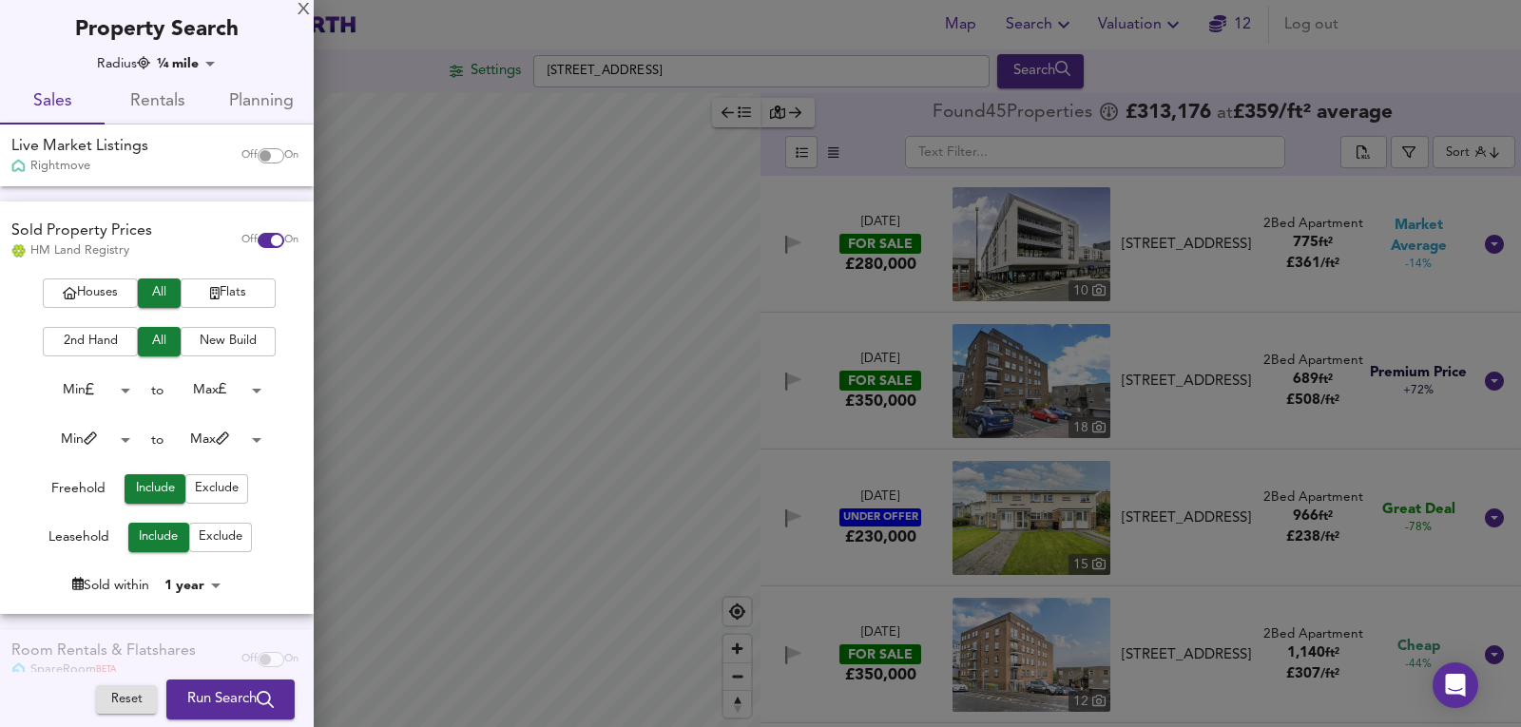
click at [229, 700] on span "Run Search" at bounding box center [230, 699] width 86 height 25
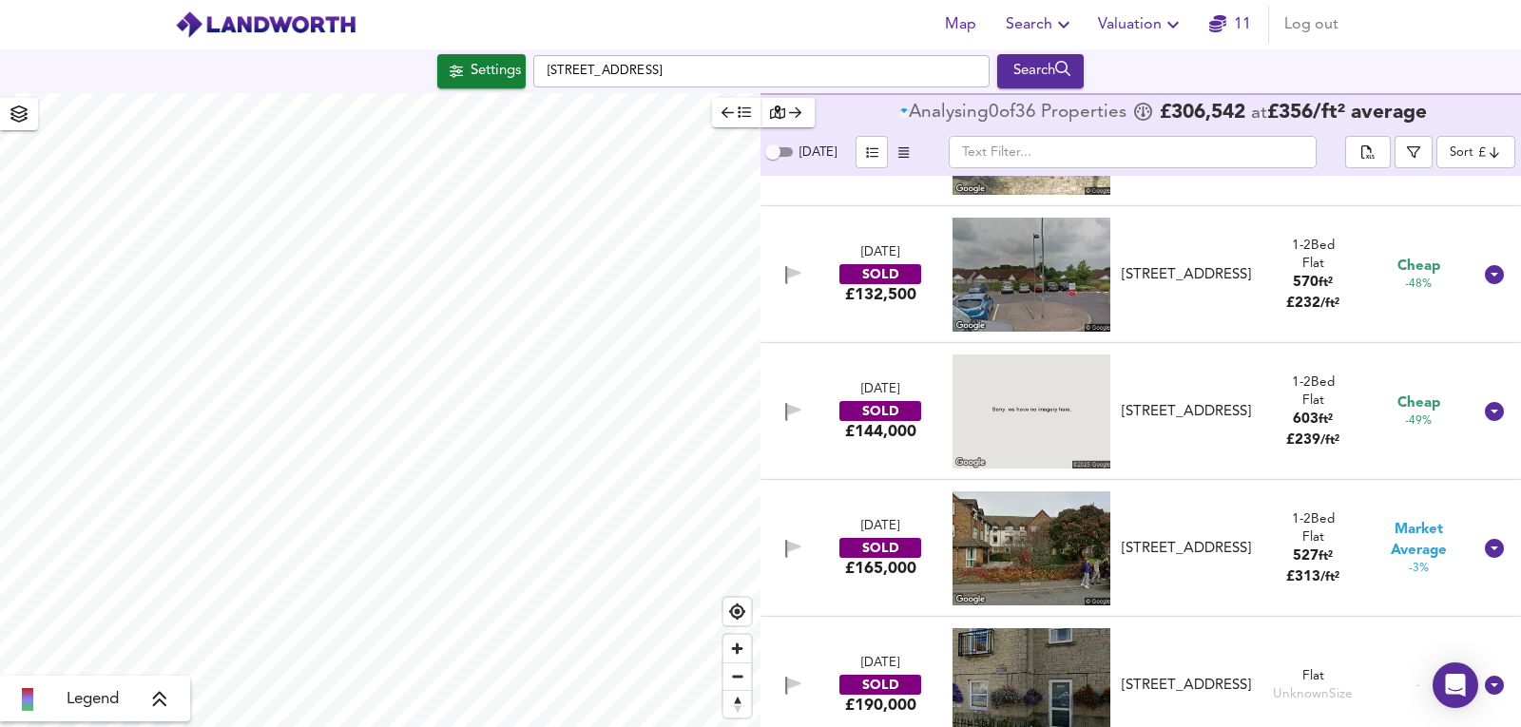
scroll to position [570, 0]
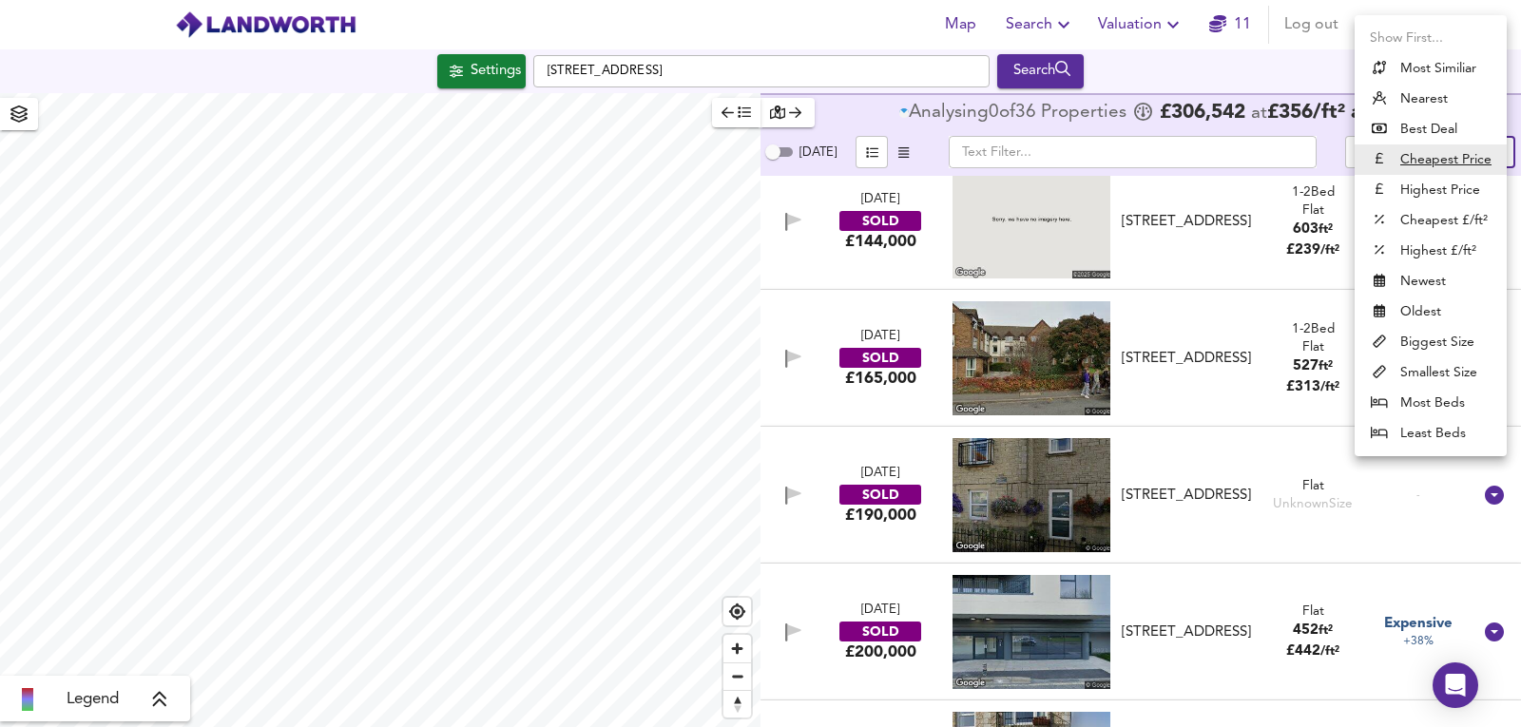
click at [1507, 160] on body "Map Search Valuation 11 Log out Settings [GEOGRAPHIC_DATA] 1GA Search Legend An…" at bounding box center [760, 363] width 1521 height 727
click at [1462, 186] on li "Highest Price" at bounding box center [1430, 190] width 152 height 30
type input "expensive"
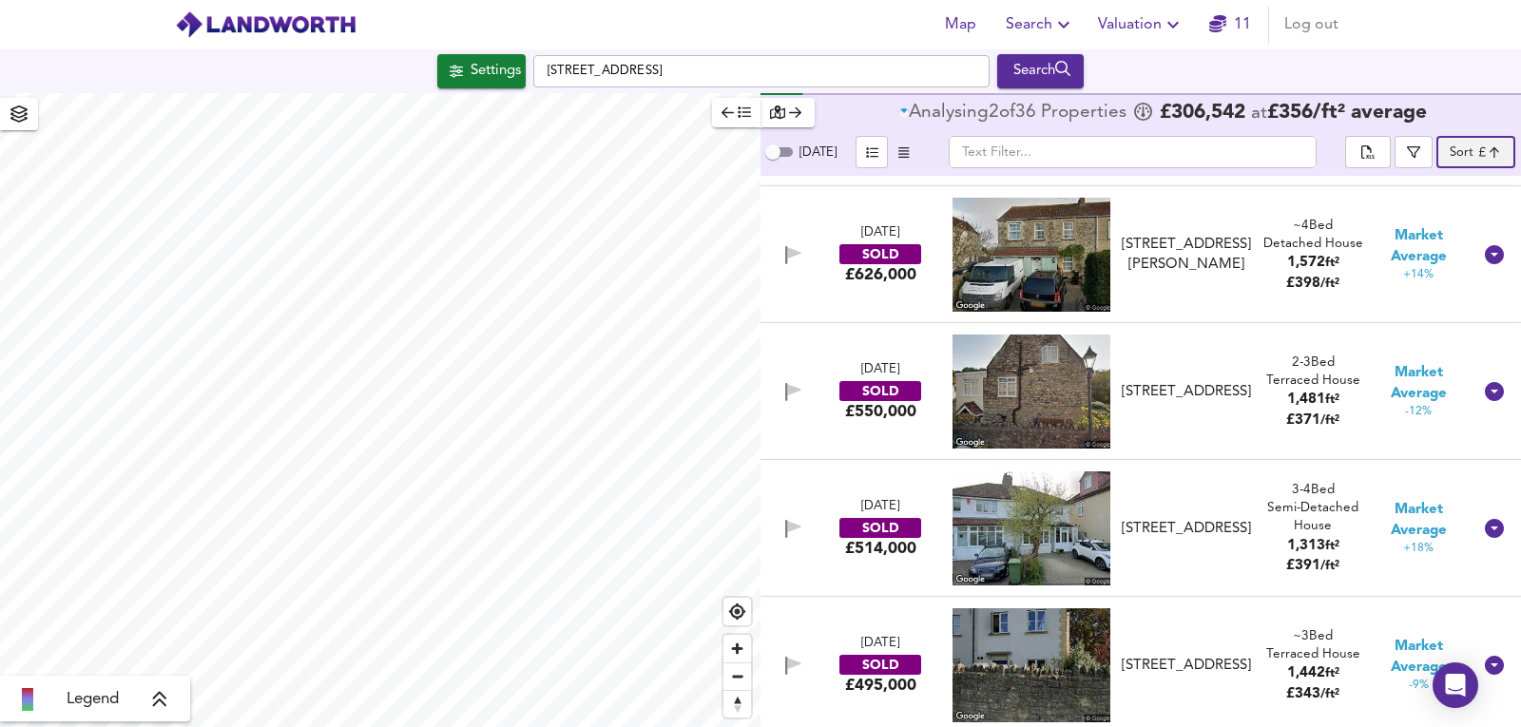
scroll to position [0, 0]
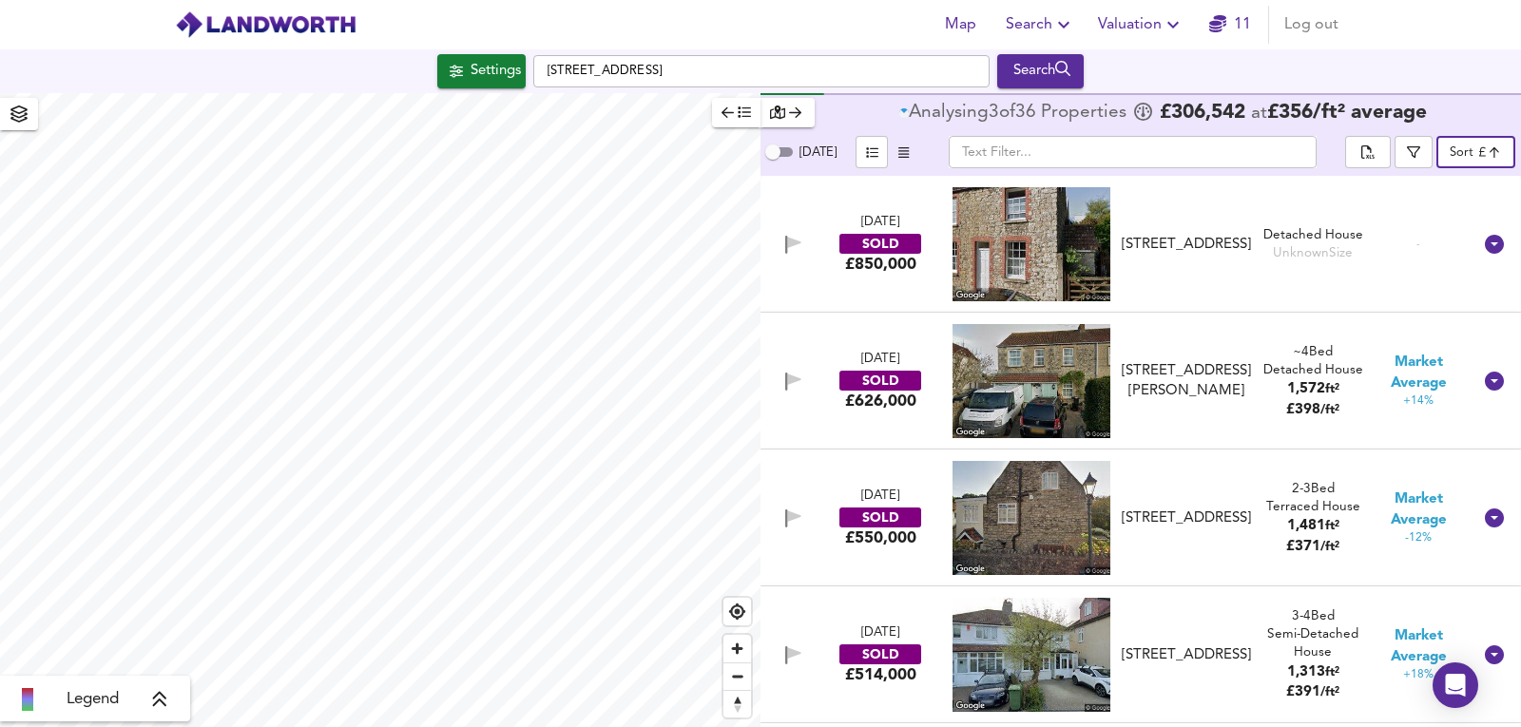
click at [1489, 148] on body "Map Search Valuation 11 Log out Settings [GEOGRAPHIC_DATA] 1GA Search Legend An…" at bounding box center [760, 363] width 1521 height 727
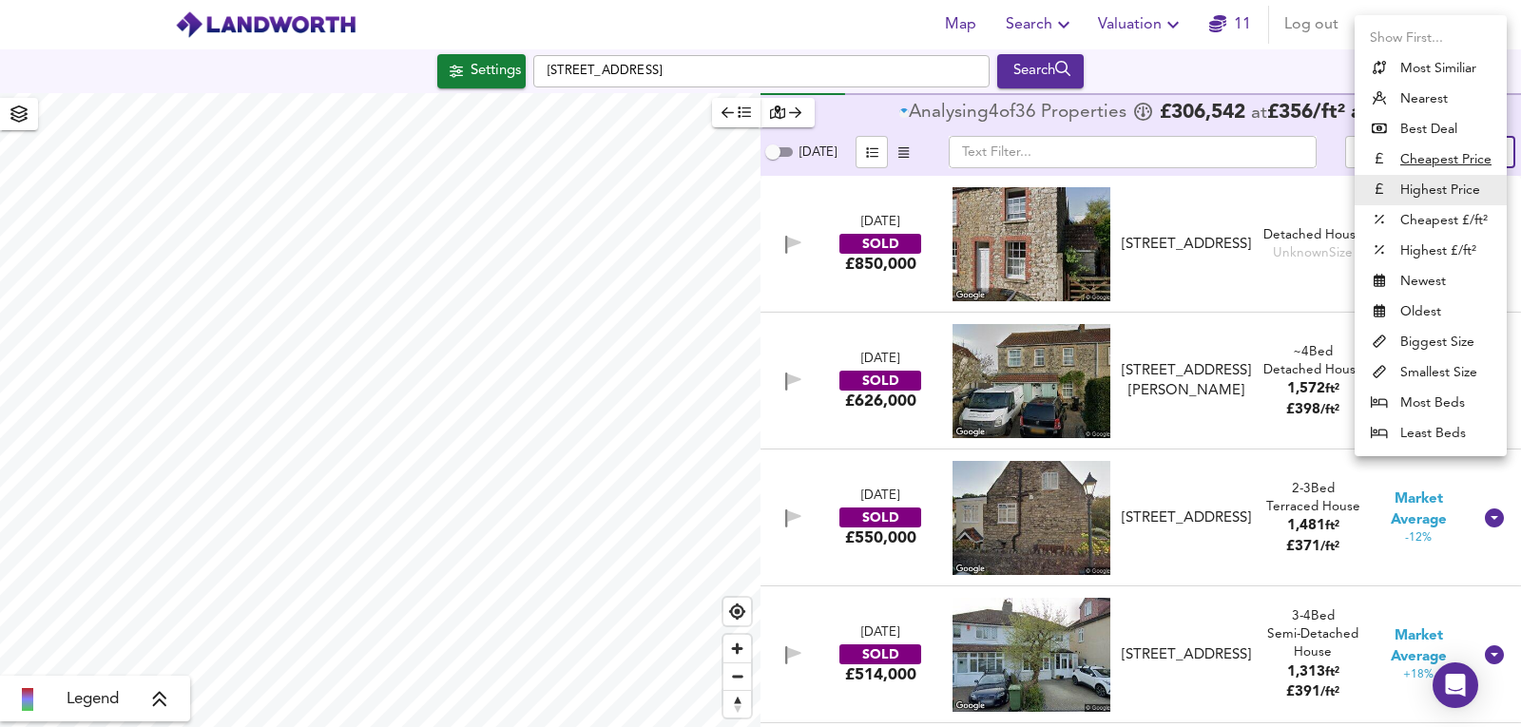
click at [895, 136] on div at bounding box center [760, 363] width 1521 height 727
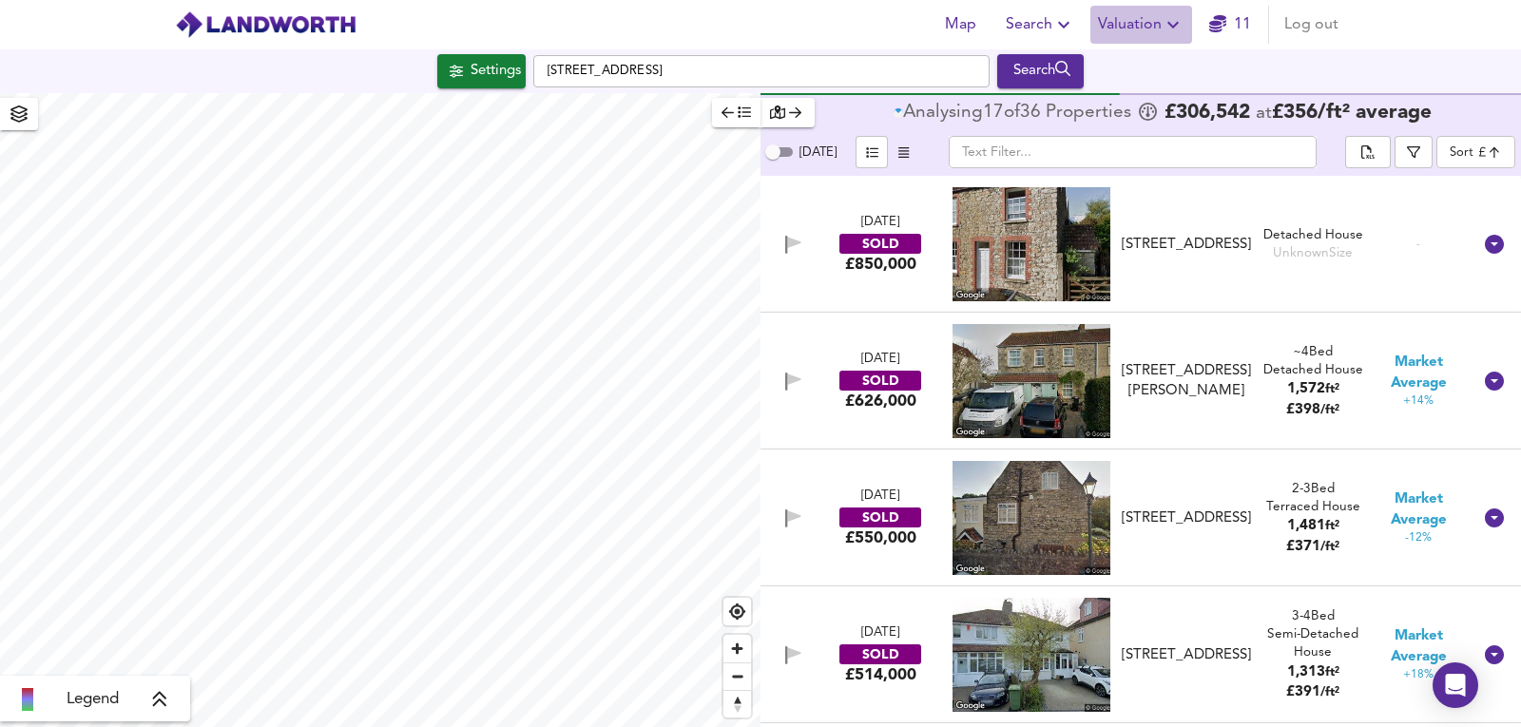
click at [1145, 35] on span "Valuation" at bounding box center [1141, 24] width 86 height 27
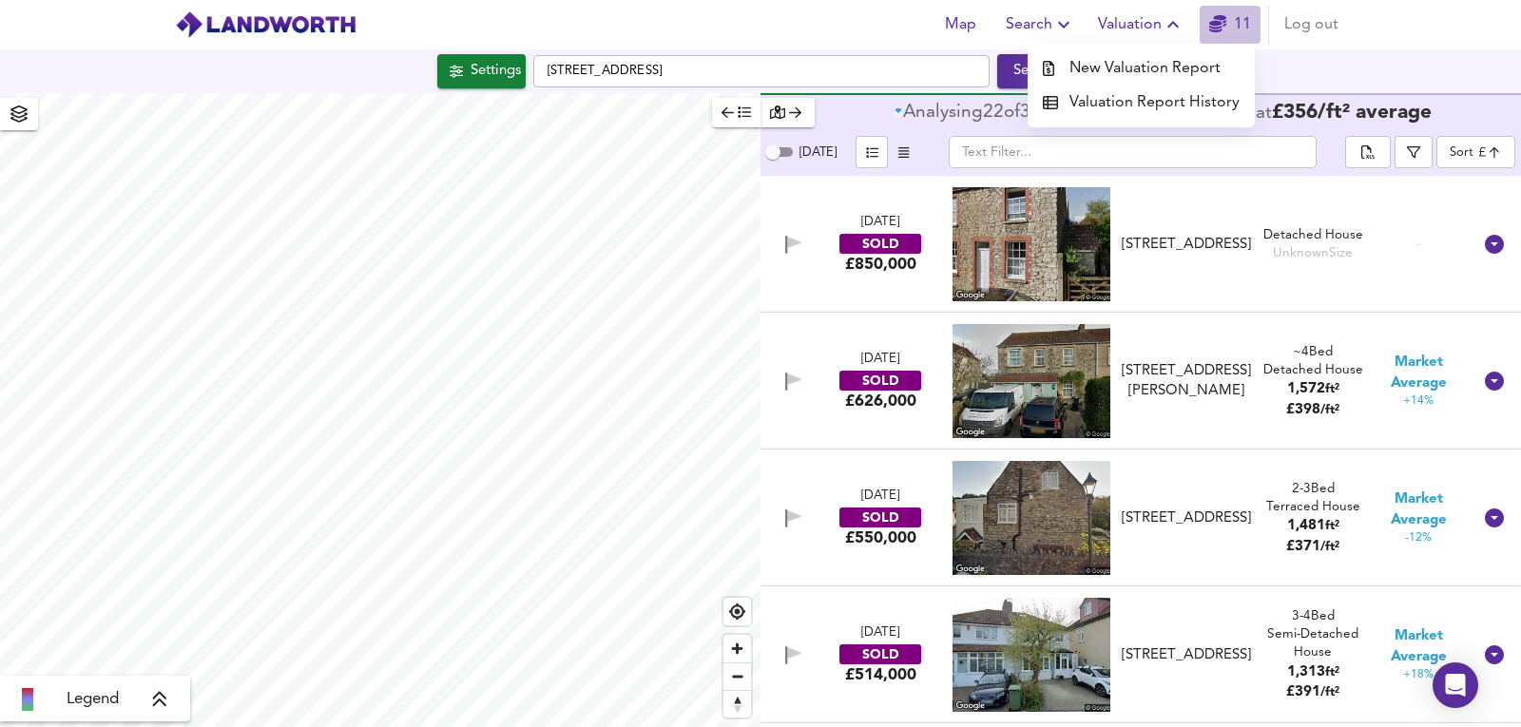
click at [1254, 28] on span "11" at bounding box center [1229, 24] width 61 height 27
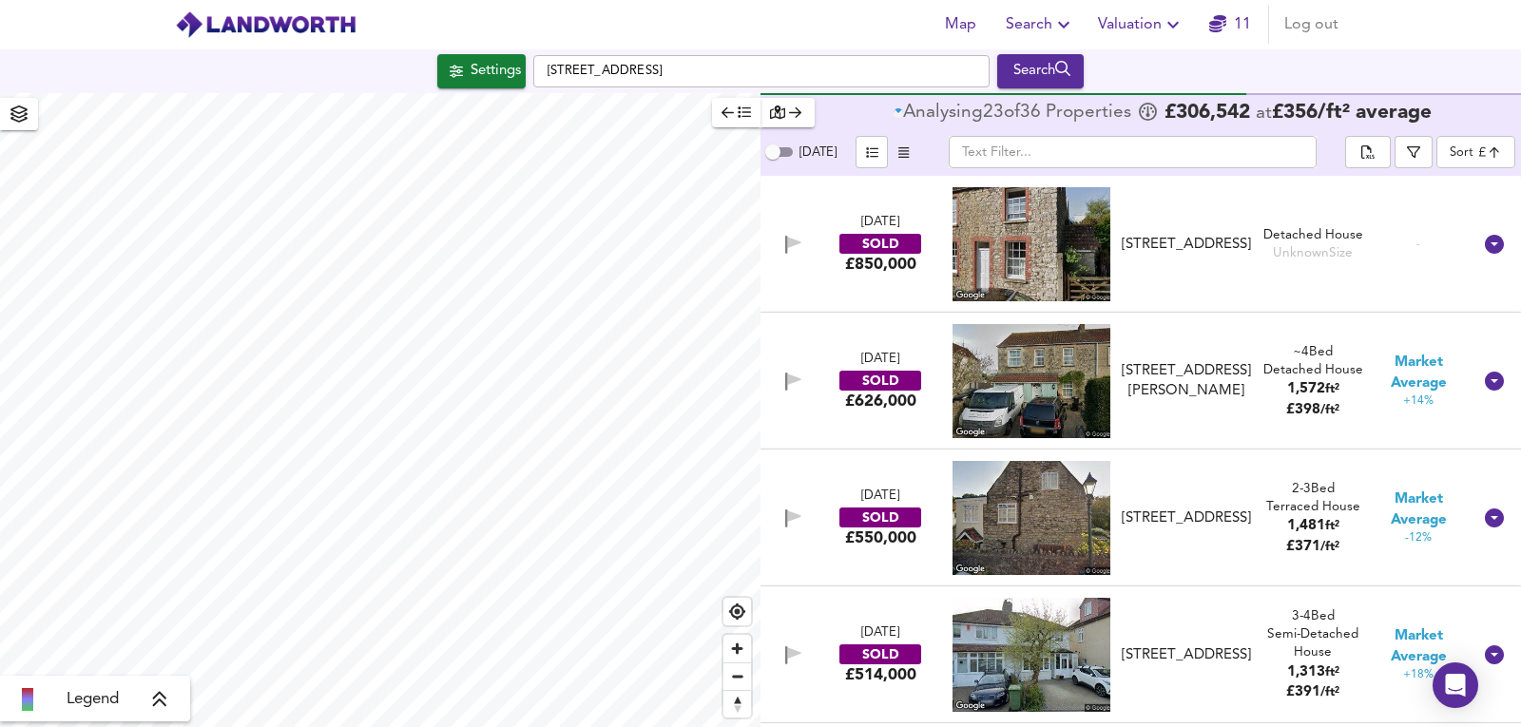
click at [1163, 29] on icon "button" at bounding box center [1172, 24] width 23 height 23
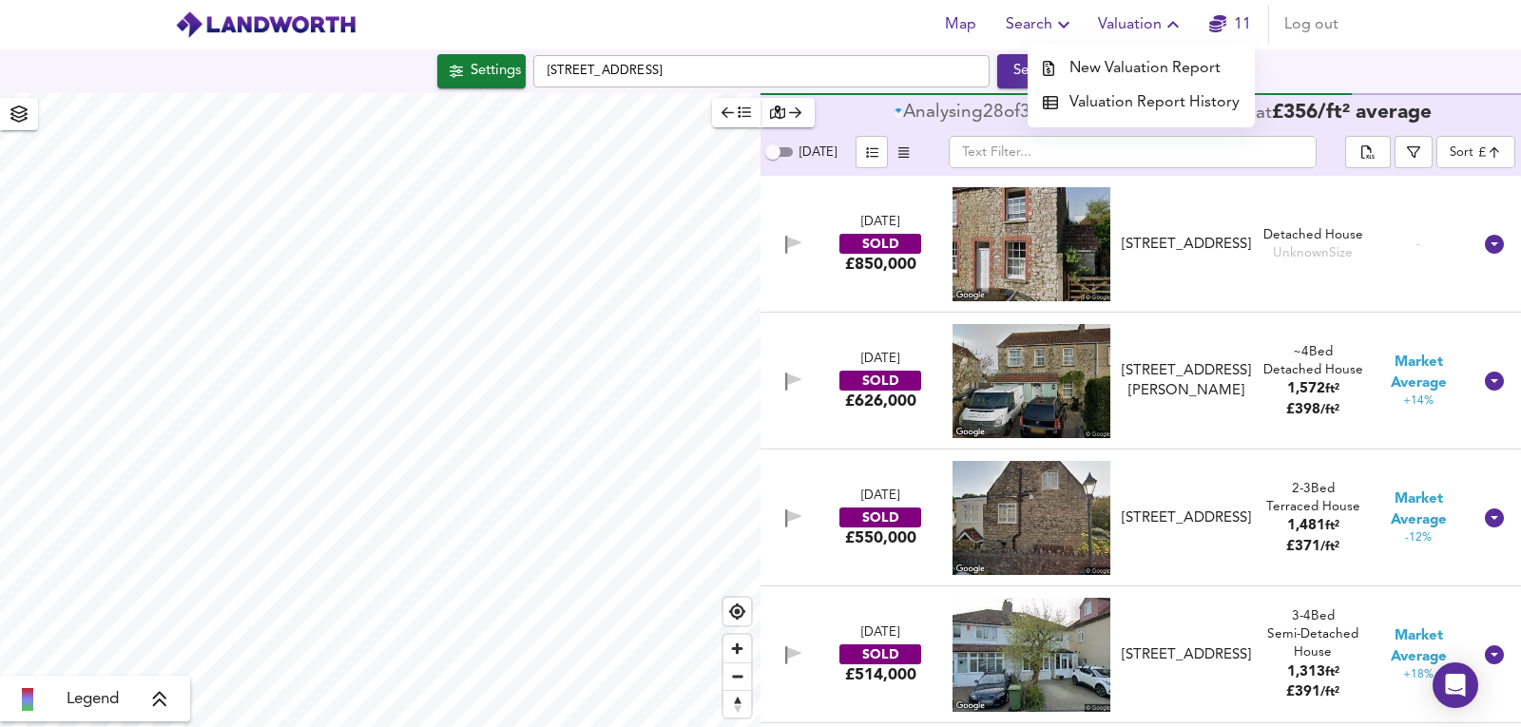
click at [1142, 67] on li "New Valuation Report" at bounding box center [1140, 68] width 227 height 34
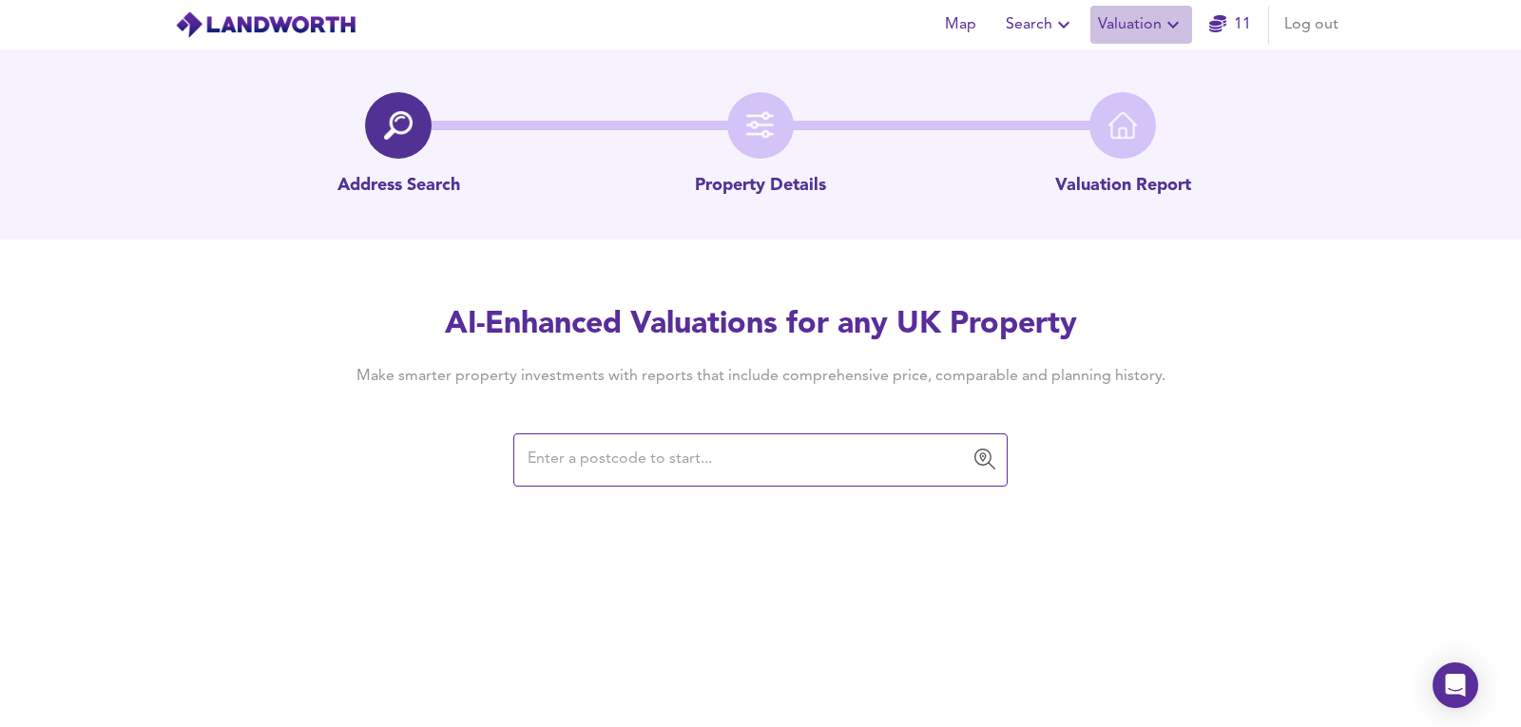
click at [1147, 31] on span "Valuation" at bounding box center [1141, 24] width 86 height 27
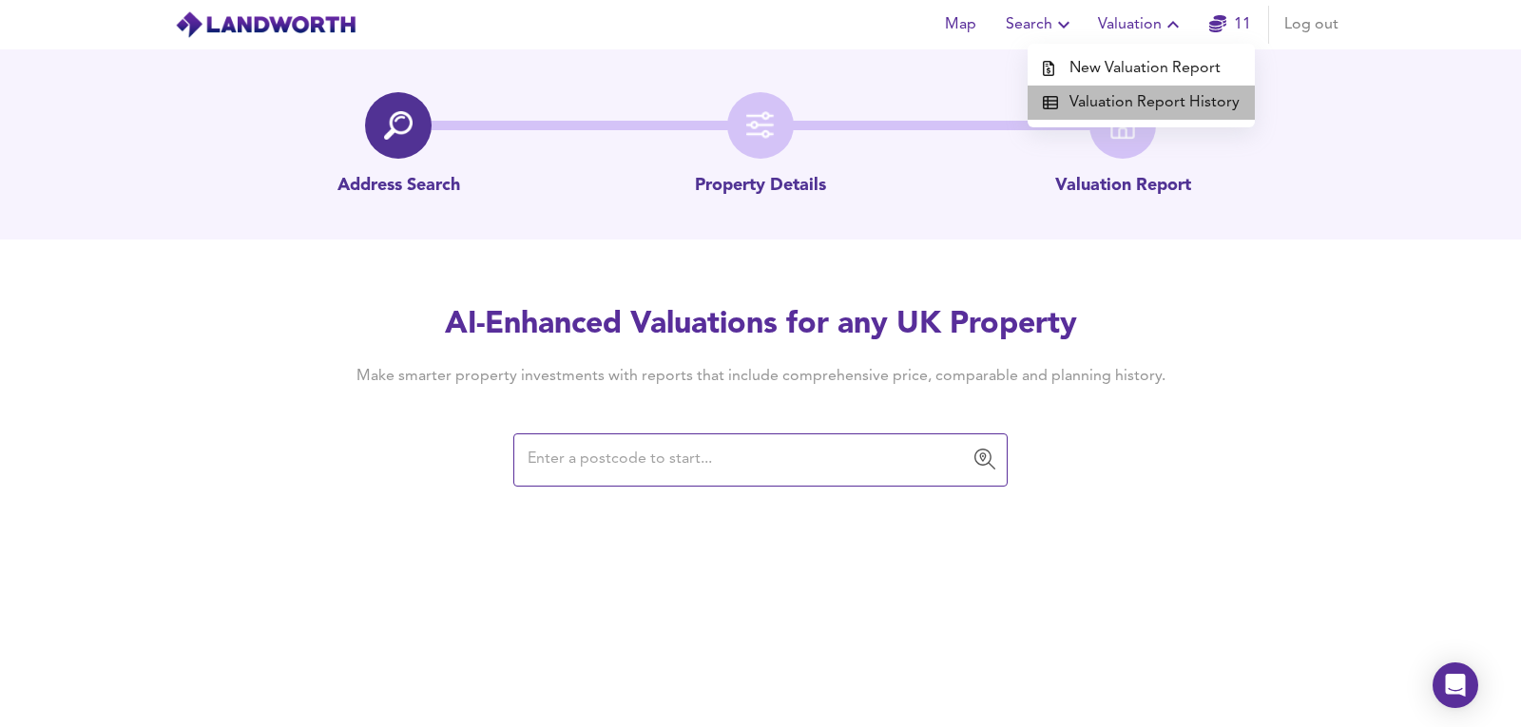
click at [1145, 97] on li "Valuation Report History" at bounding box center [1140, 103] width 227 height 34
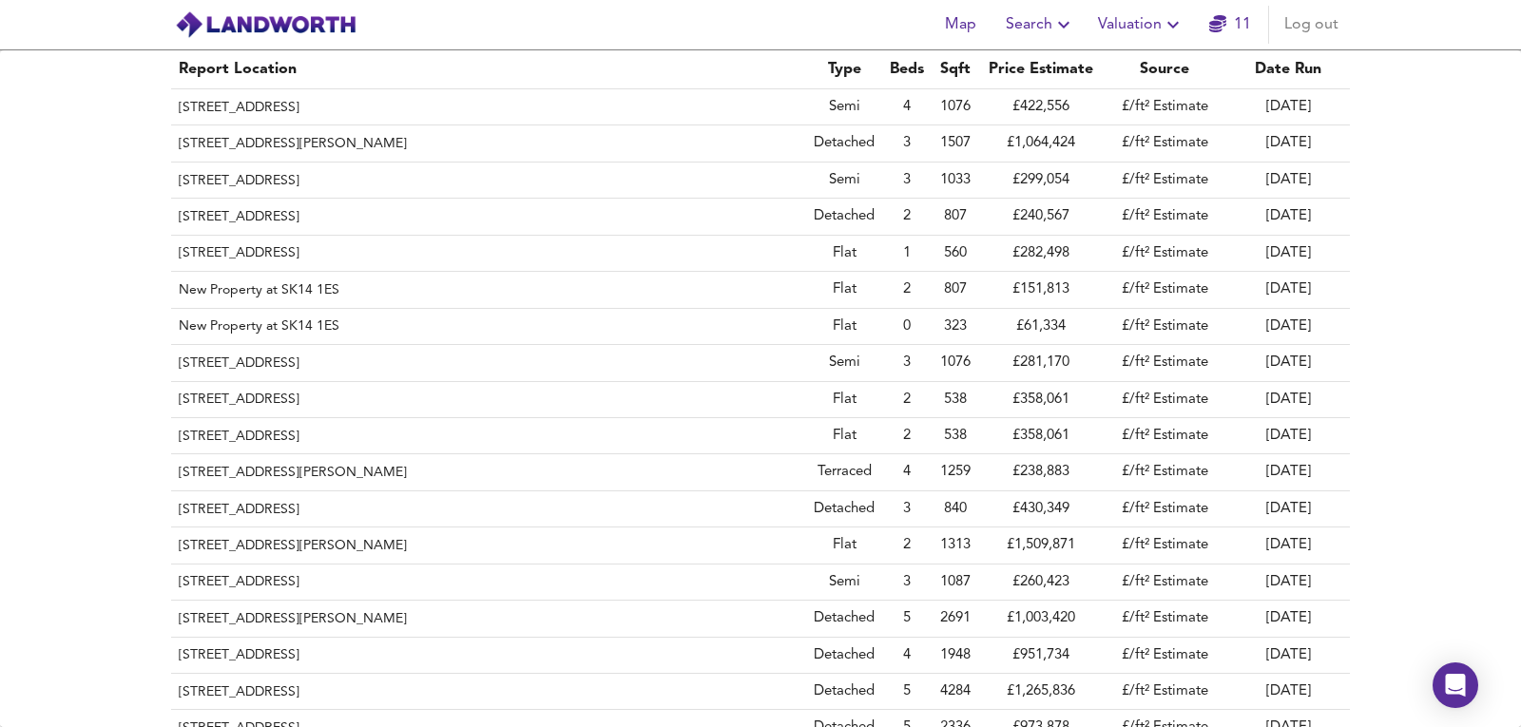
click at [1058, 2] on div "Map Search Valuation 11 Log out" at bounding box center [760, 25] width 1217 height 48
click at [1055, 11] on span "Search" at bounding box center [1040, 24] width 69 height 27
click at [1192, 21] on button "Valuation" at bounding box center [1141, 25] width 102 height 38
click at [1213, 20] on icon "button" at bounding box center [1217, 23] width 17 height 17
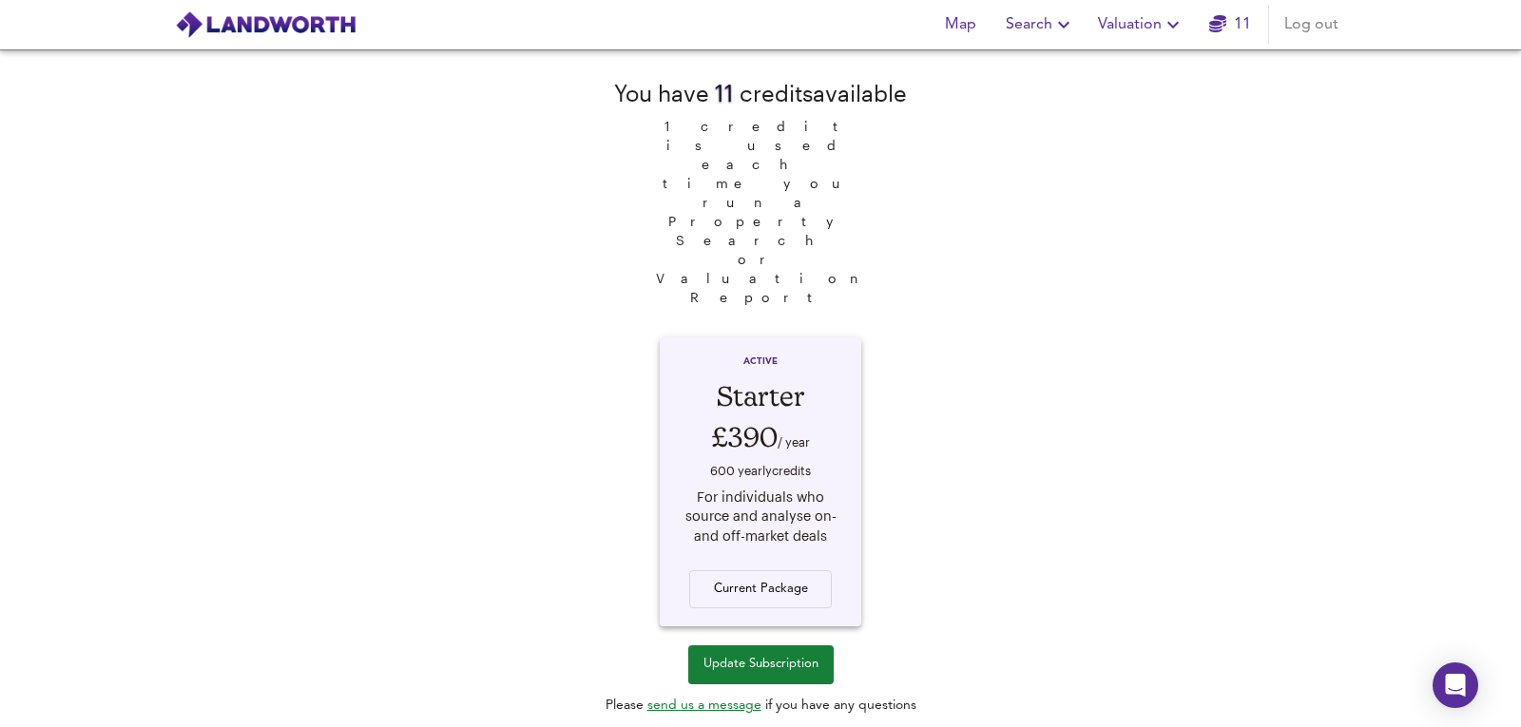
click at [1128, 30] on span "Valuation" at bounding box center [1141, 24] width 86 height 27
click at [1046, 378] on div "You have 11 credit s available 1 credit is used each time you run a Property Se…" at bounding box center [760, 388] width 1521 height 678
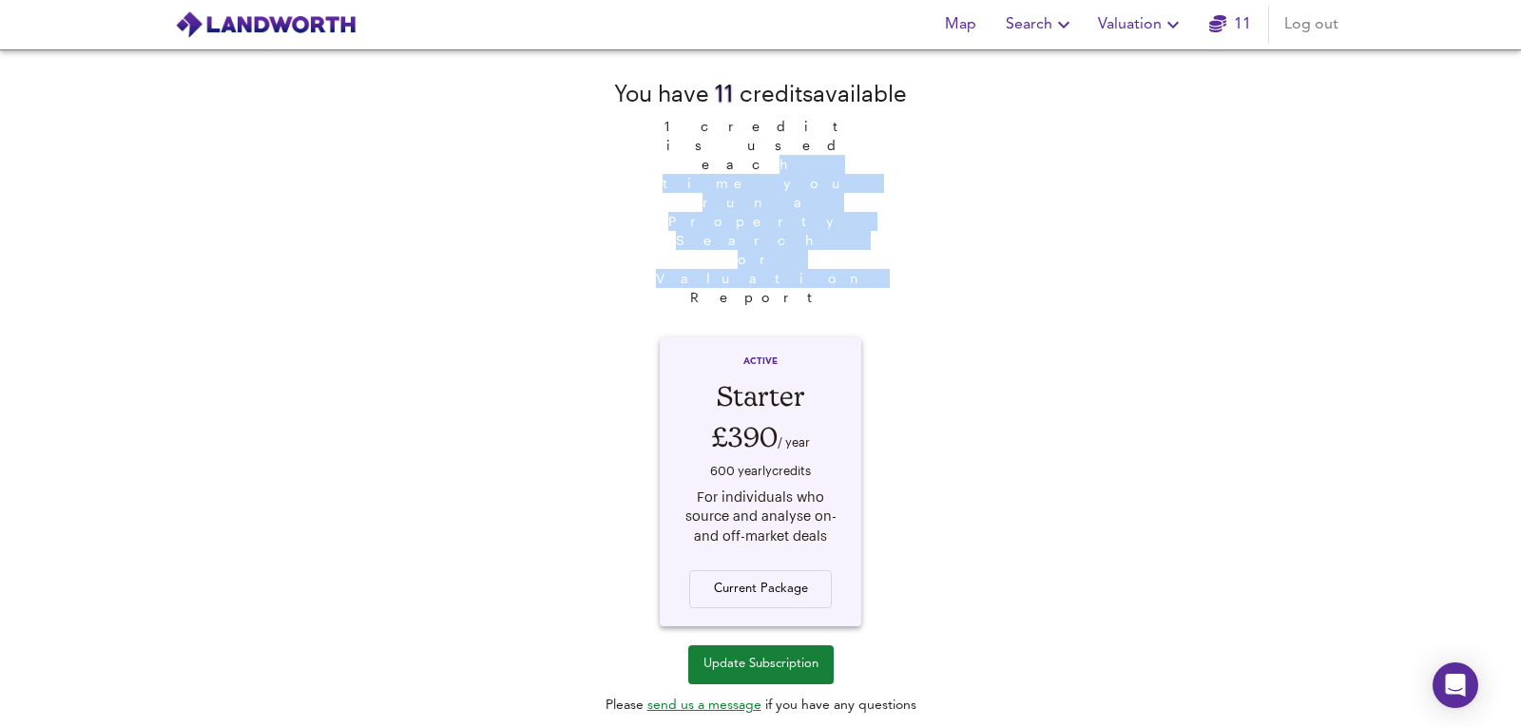
drag, startPoint x: 767, startPoint y: 175, endPoint x: 829, endPoint y: 195, distance: 64.9
click at [829, 195] on span "1 credit is used each time you run a Property Search or Valuation Report" at bounding box center [760, 208] width 228 height 198
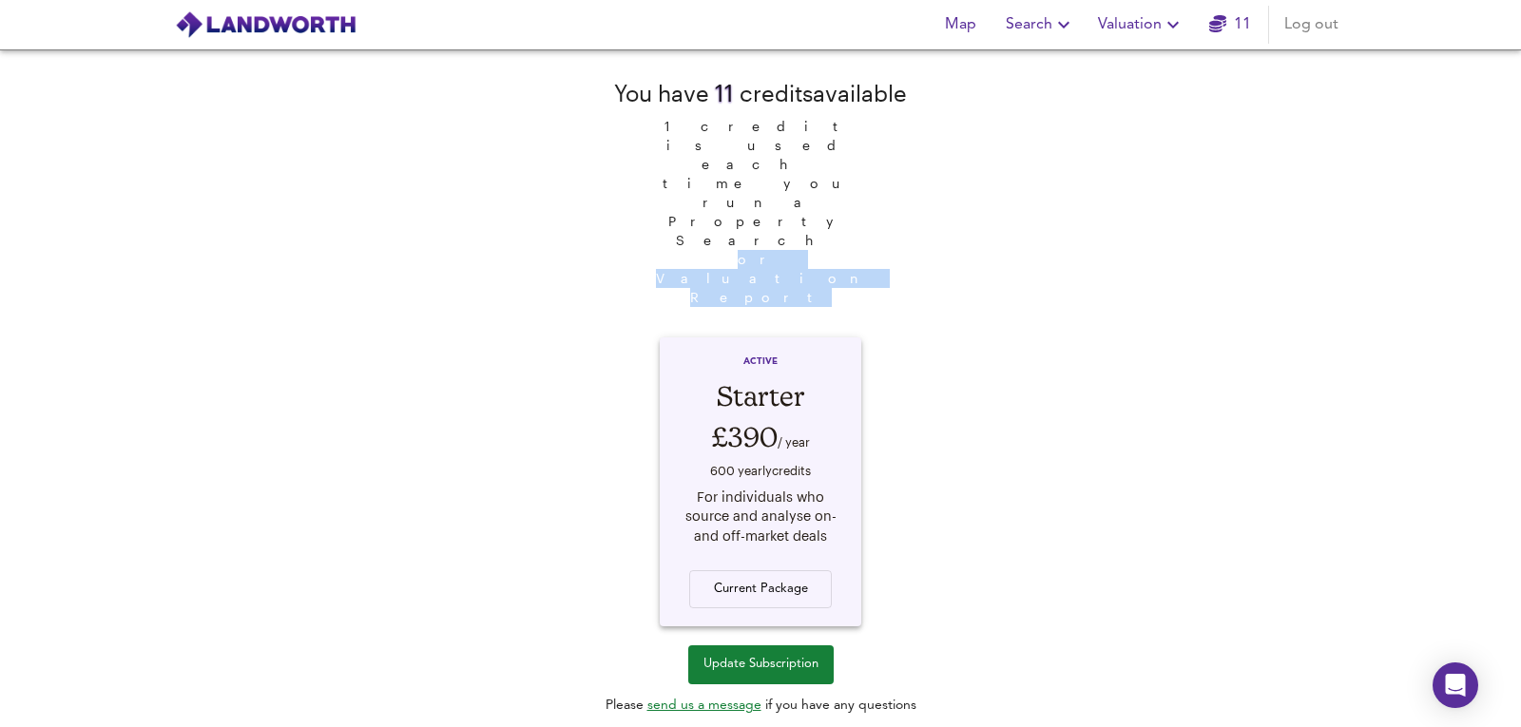
drag, startPoint x: 753, startPoint y: 199, endPoint x: 882, endPoint y: 213, distance: 130.0
click at [882, 213] on div "You have 11 credit s available 1 credit is used each time you run a Property Se…" at bounding box center [760, 189] width 293 height 278
click at [1160, 29] on span "Valuation" at bounding box center [1141, 24] width 86 height 27
click at [1161, 72] on li "New Valuation Report" at bounding box center [1140, 68] width 227 height 34
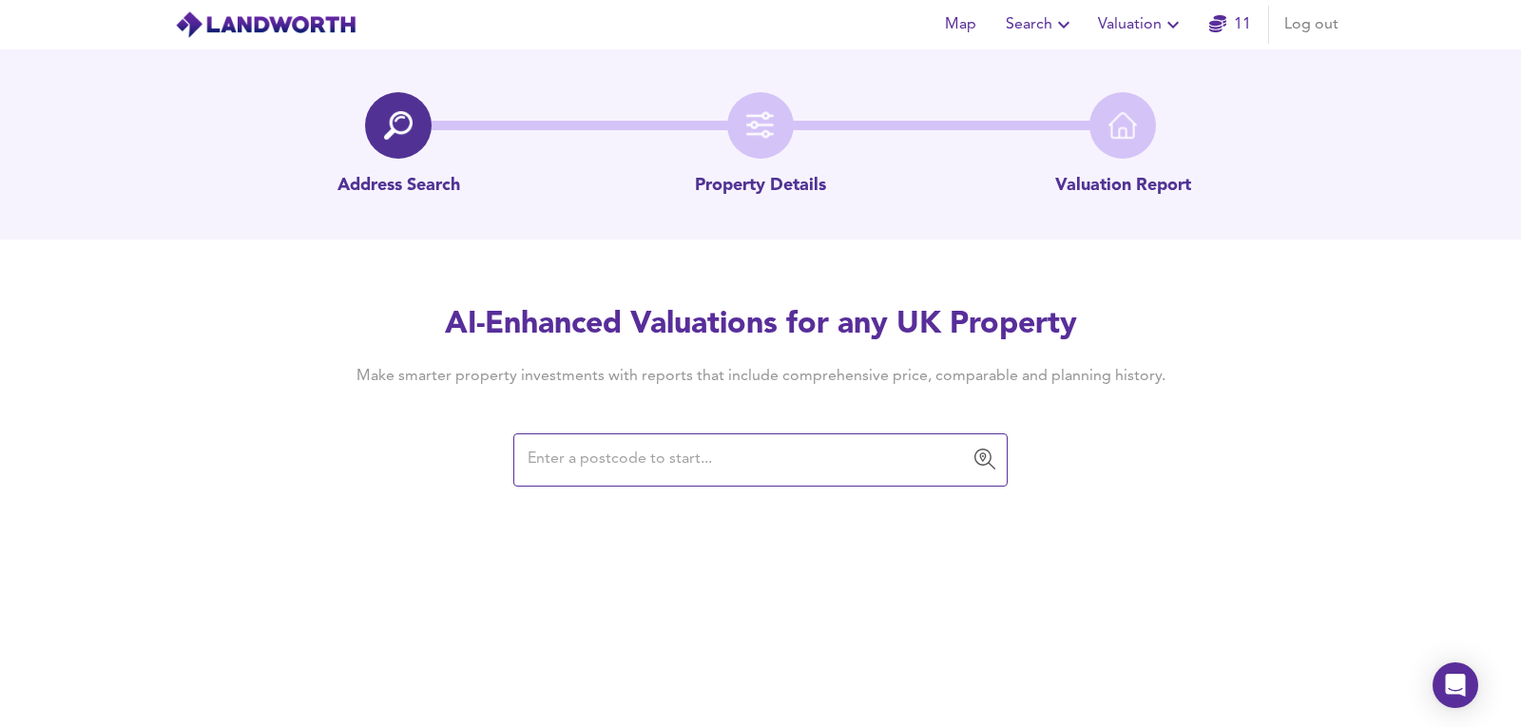
click at [1177, 7] on button "Valuation" at bounding box center [1141, 25] width 102 height 38
click at [1111, 112] on li "Valuation Report History" at bounding box center [1140, 103] width 227 height 34
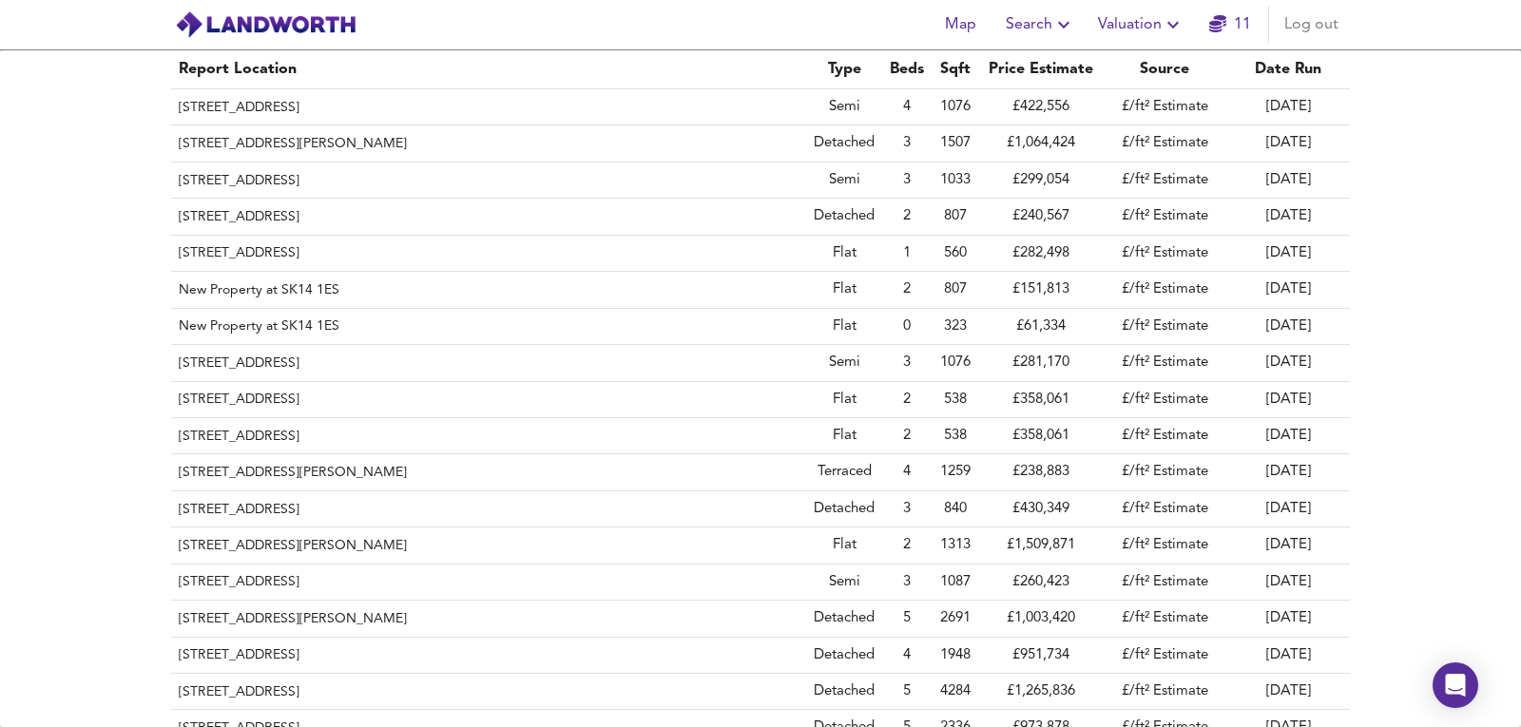
click at [1228, 22] on link "11" at bounding box center [1230, 24] width 42 height 27
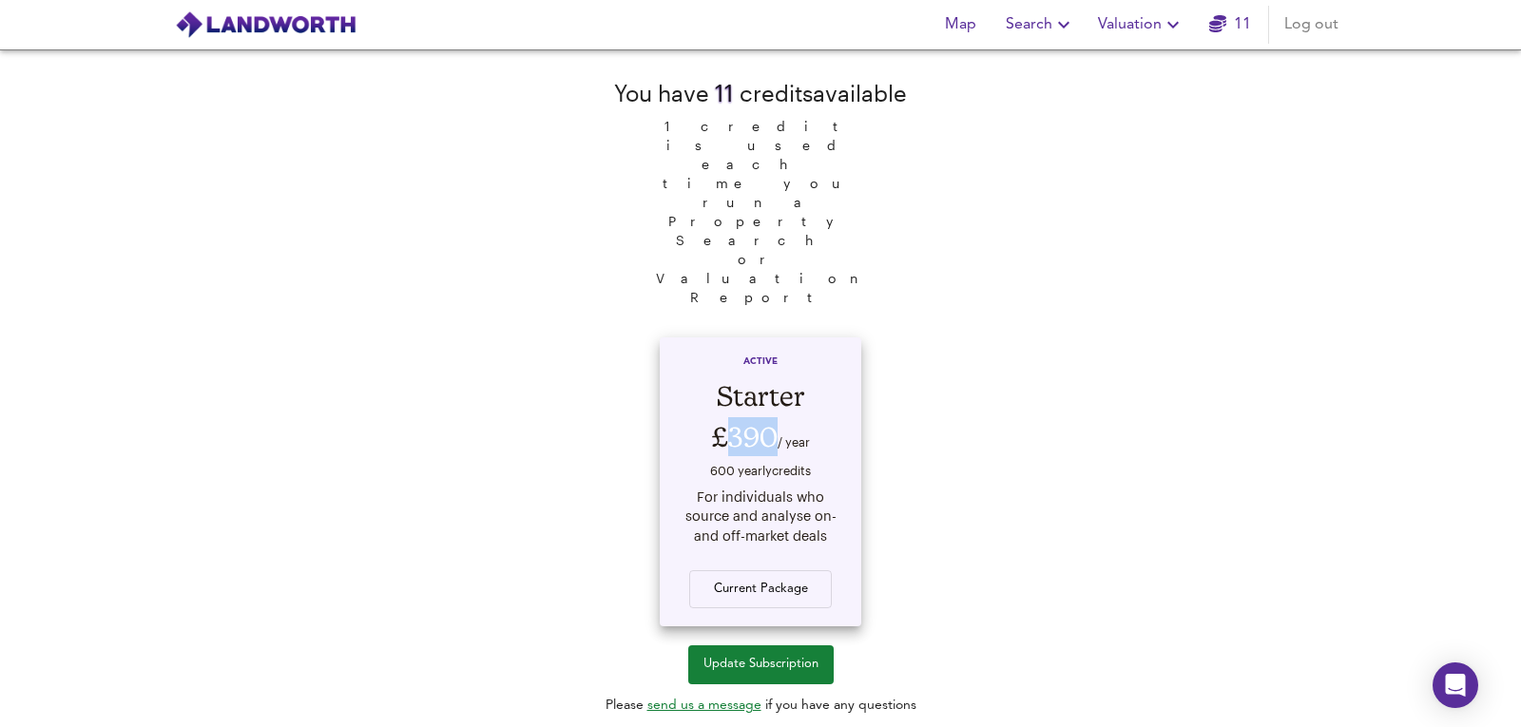
drag, startPoint x: 730, startPoint y: 346, endPoint x: 777, endPoint y: 351, distance: 46.8
click at [777, 415] on div "£390 / year" at bounding box center [760, 436] width 165 height 43
drag, startPoint x: 728, startPoint y: 327, endPoint x: 806, endPoint y: 367, distance: 87.6
click at [806, 367] on div "ACTIVE Starter £390 / year 600 yearly credit s For individuals who source and a…" at bounding box center [760, 481] width 201 height 289
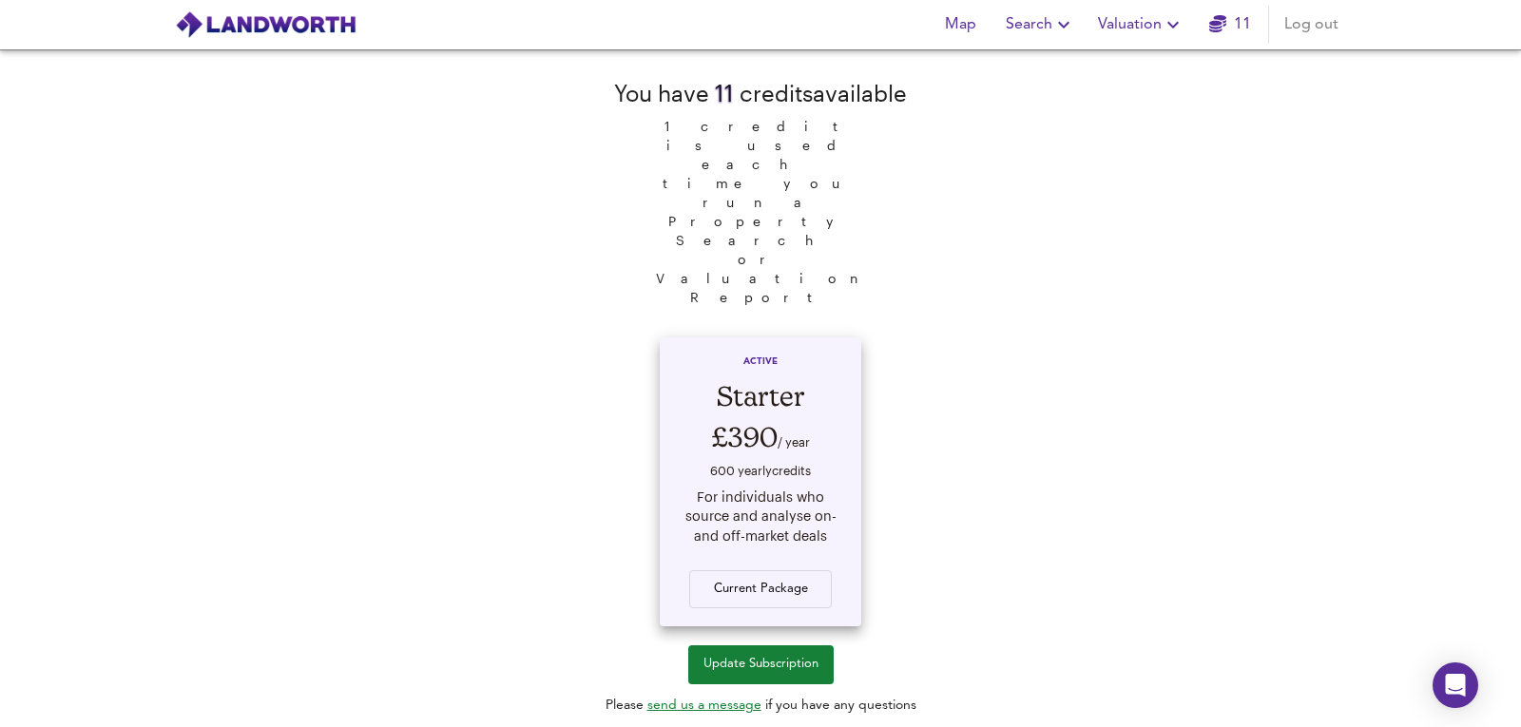
click at [819, 458] on div "600 yearly credit s" at bounding box center [760, 472] width 165 height 29
click at [1154, 23] on span "Valuation" at bounding box center [1141, 24] width 86 height 27
click at [1205, 80] on li "New Valuation Report" at bounding box center [1140, 68] width 227 height 34
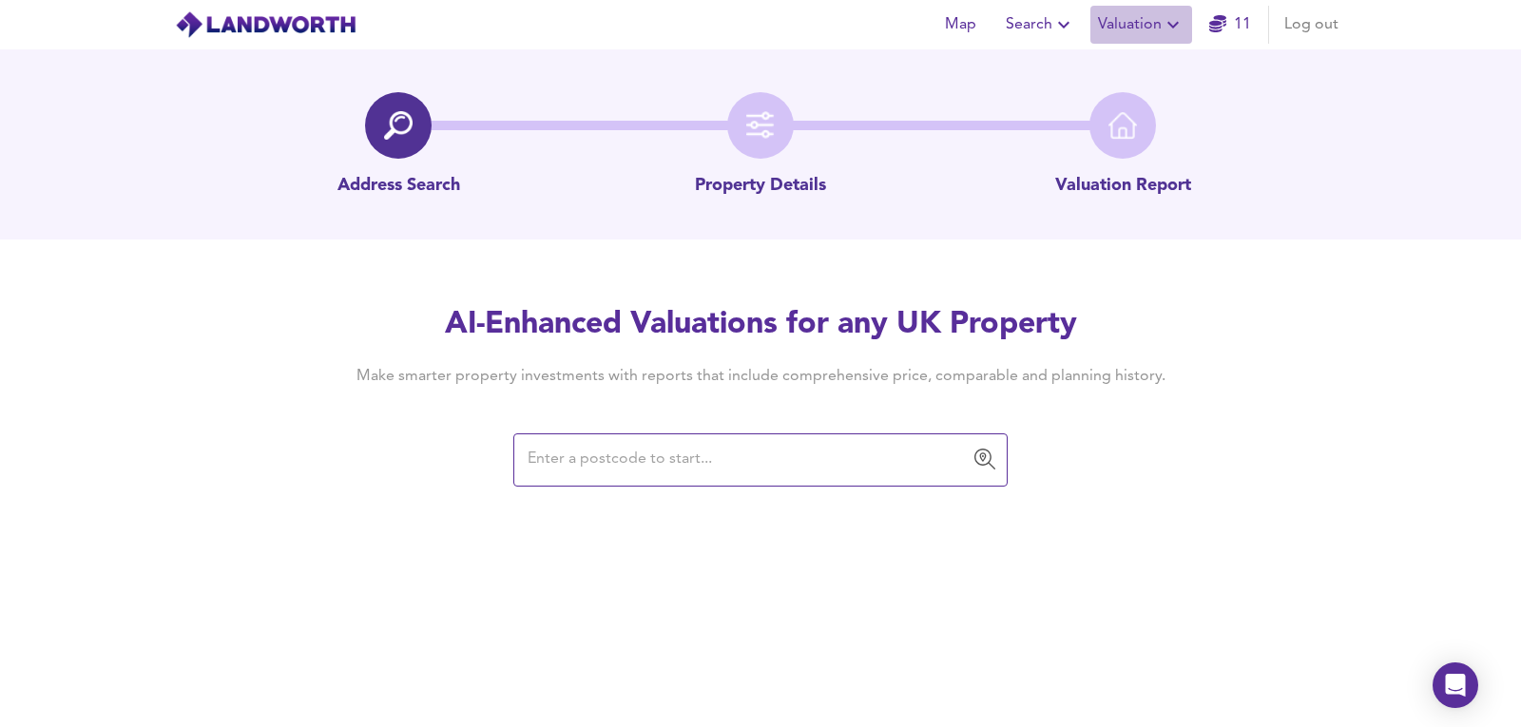
click at [1132, 33] on span "Valuation" at bounding box center [1141, 24] width 86 height 27
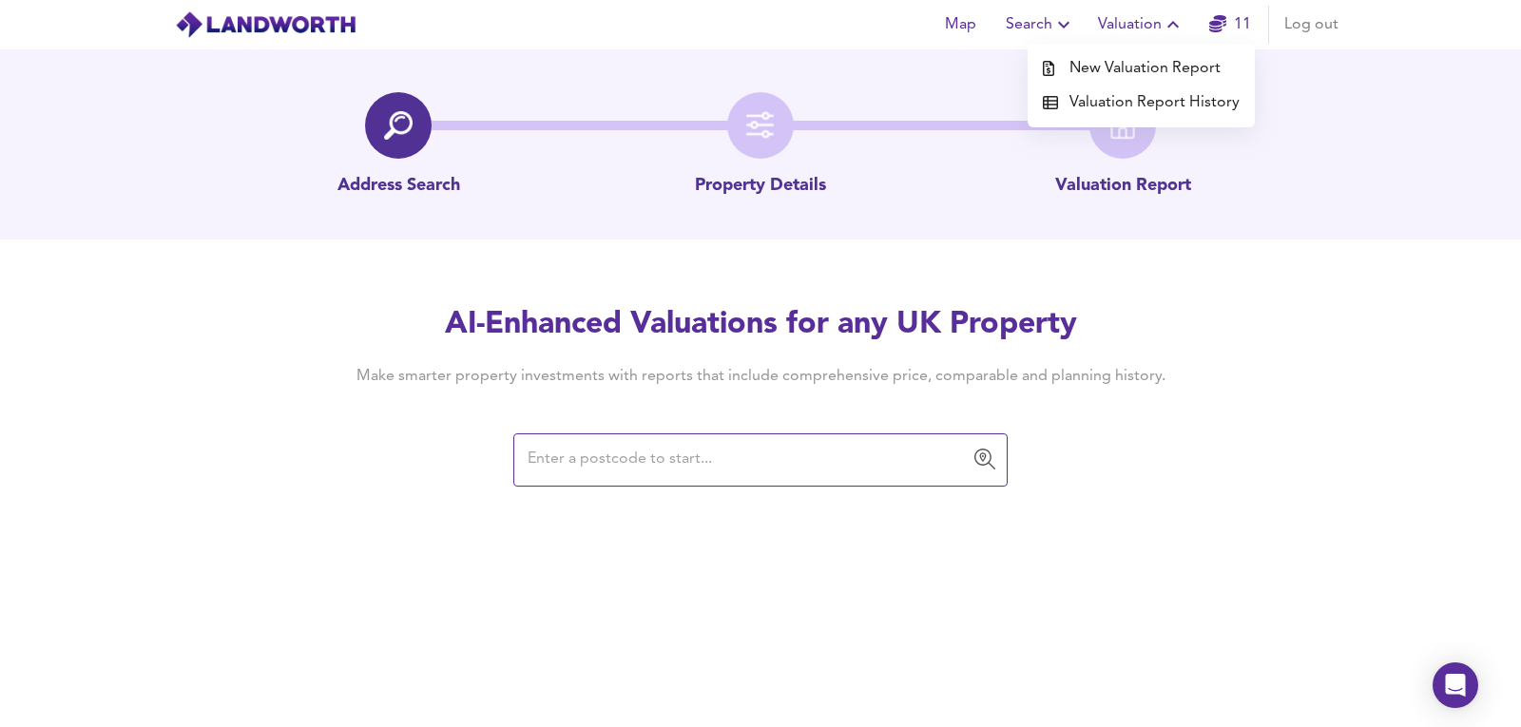
click at [1103, 104] on li "Valuation Report History" at bounding box center [1140, 103] width 227 height 34
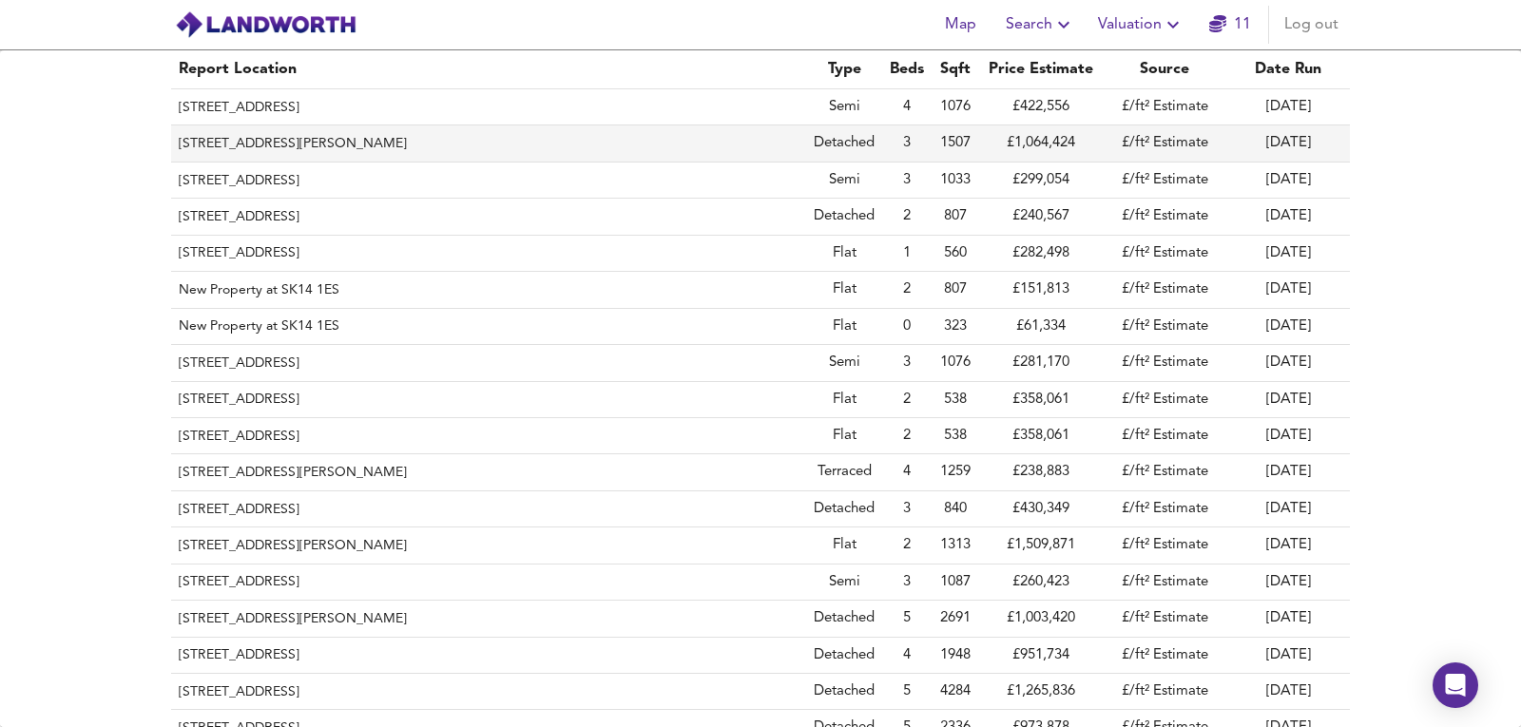
click at [502, 135] on th "[STREET_ADDRESS][PERSON_NAME]" at bounding box center [488, 143] width 635 height 36
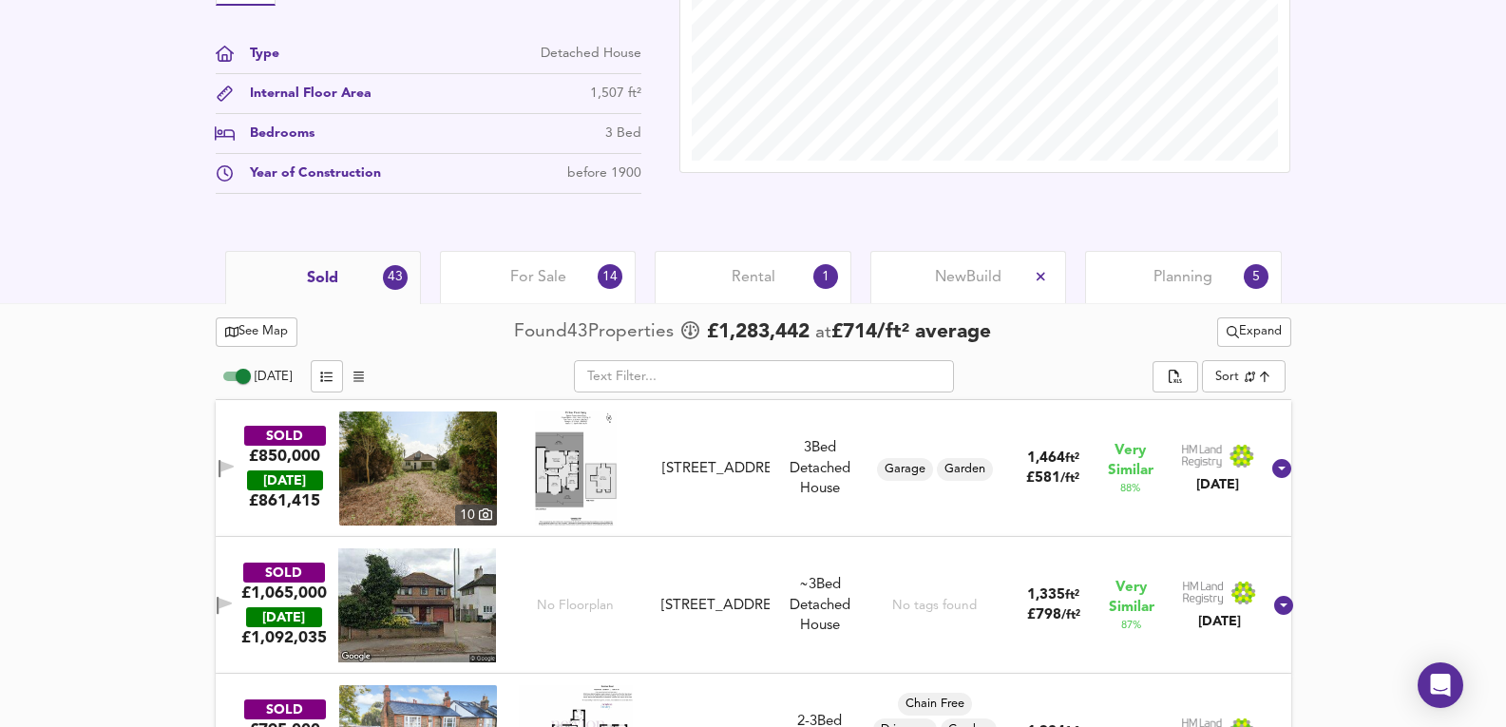
scroll to position [824, 0]
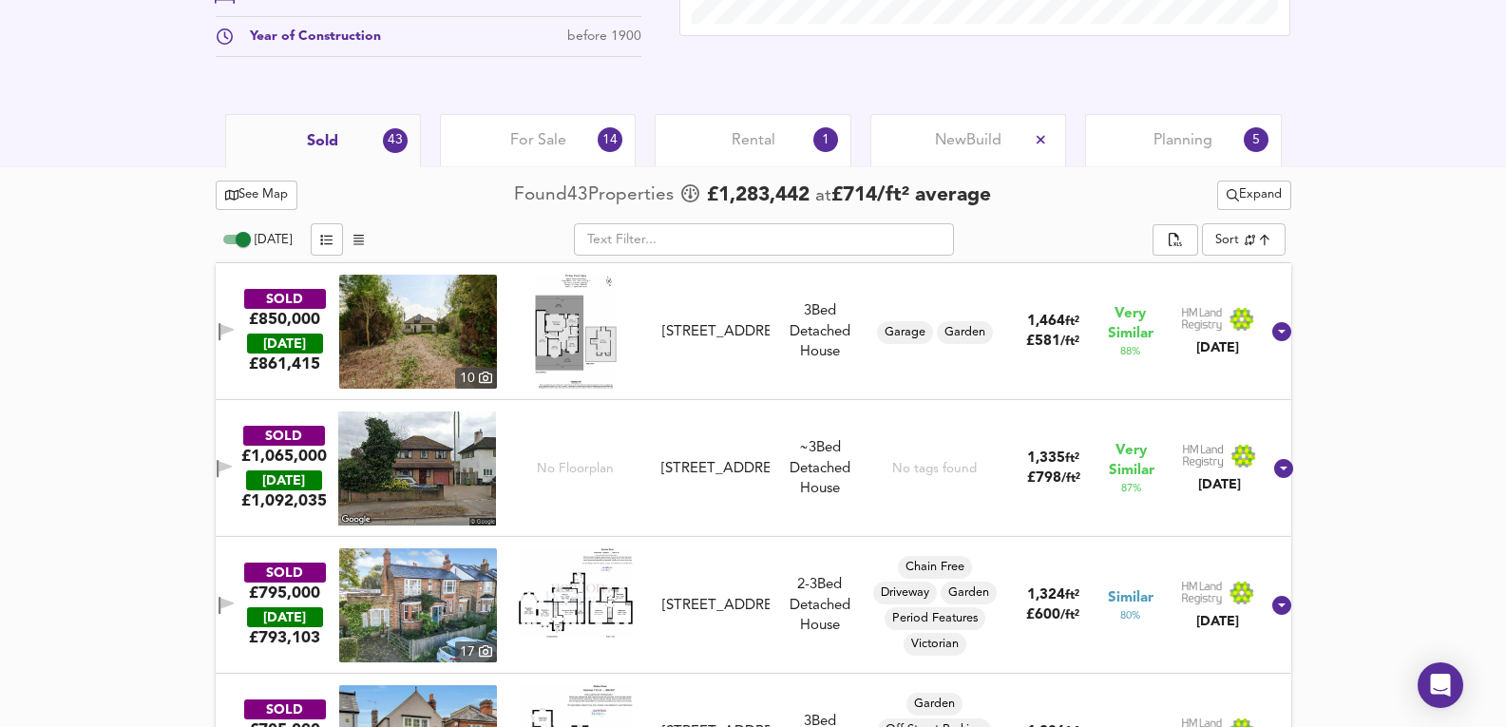
click at [551, 129] on div "For Sale 14" at bounding box center [538, 140] width 196 height 52
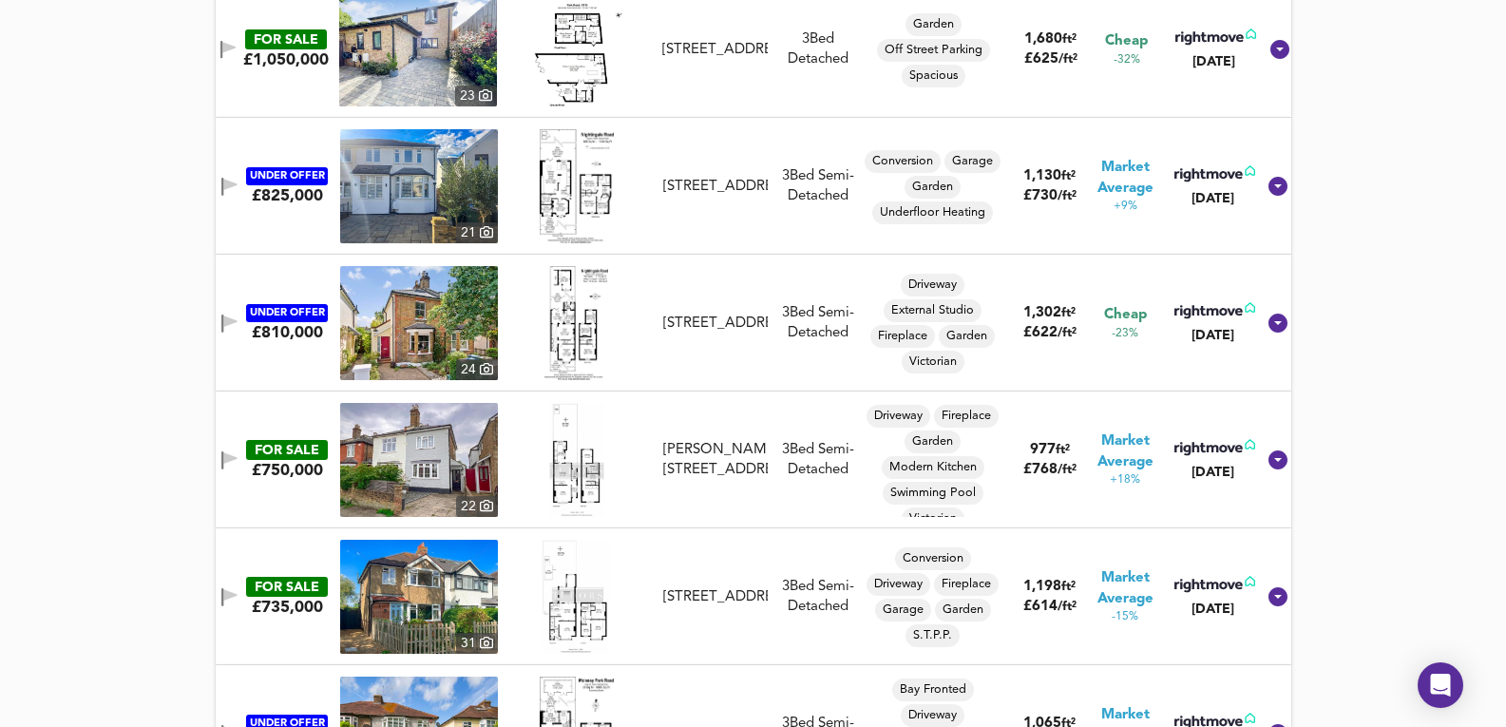
scroll to position [1014, 0]
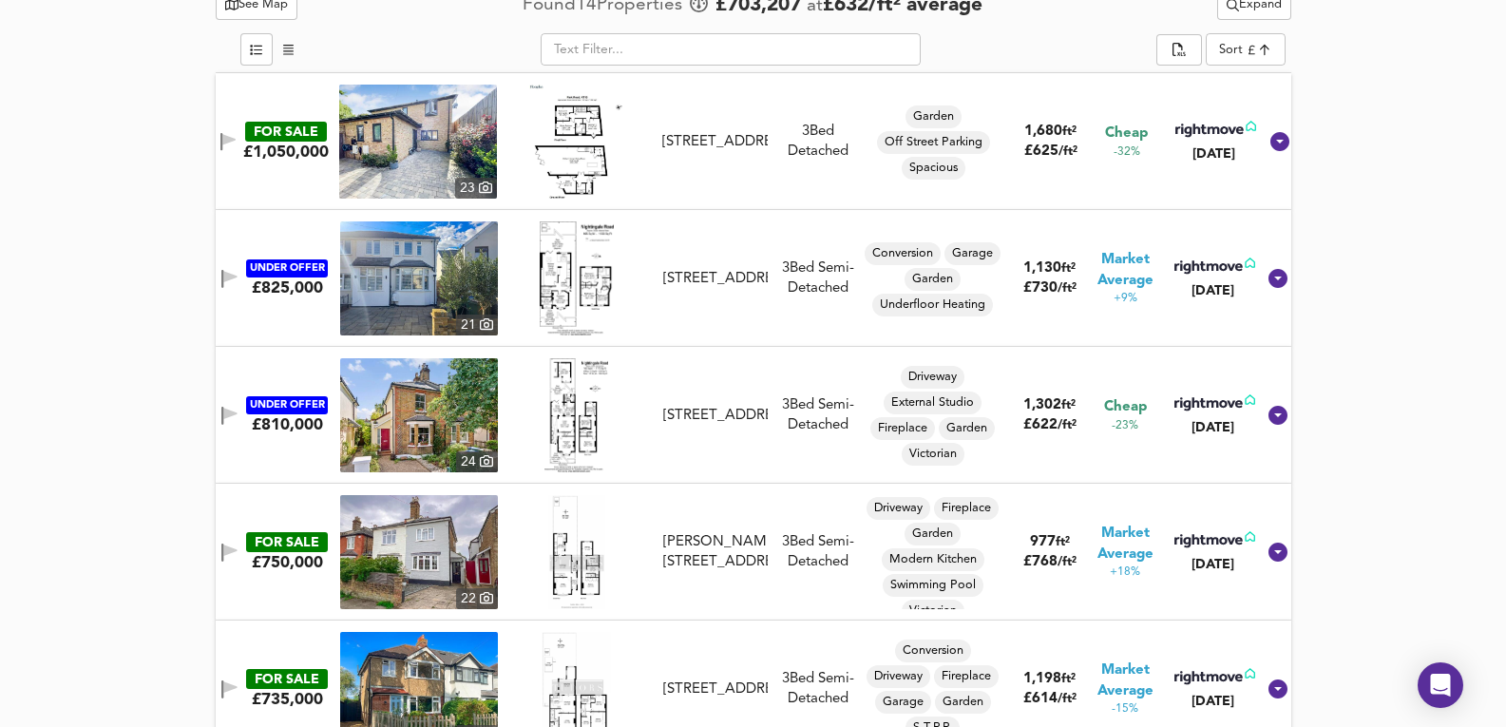
click at [457, 144] on img at bounding box center [418, 142] width 158 height 114
click at [413, 257] on img at bounding box center [419, 278] width 158 height 114
click at [403, 393] on img at bounding box center [419, 415] width 158 height 114
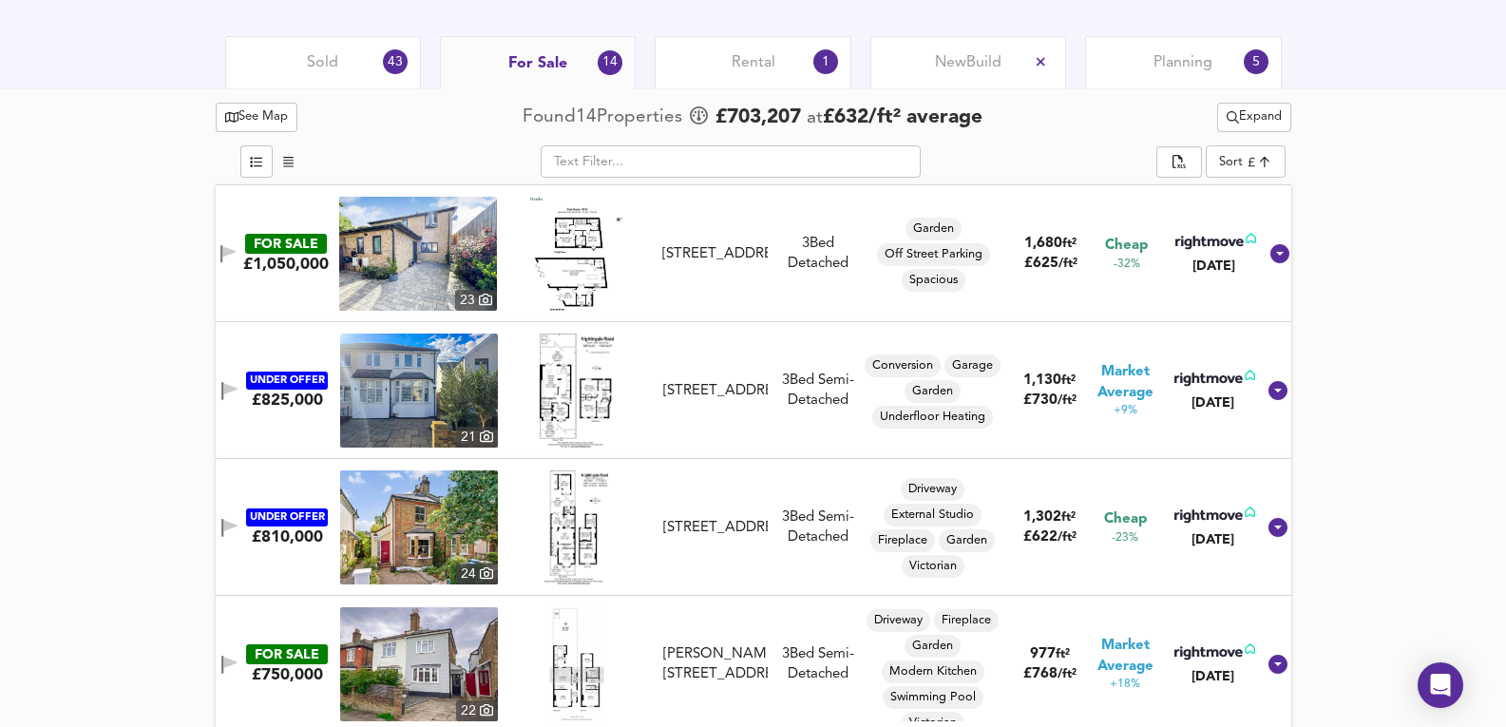
scroll to position [697, 0]
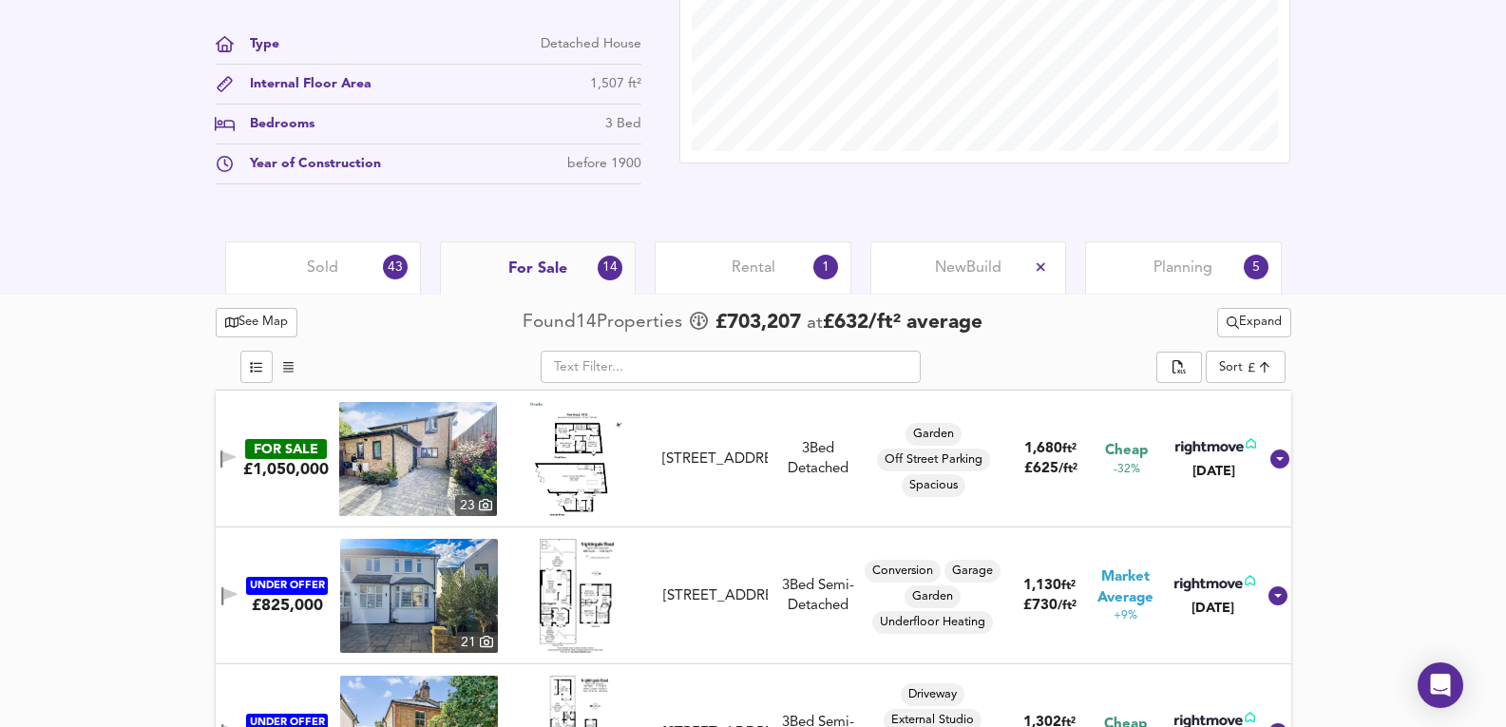
click at [1265, 326] on span "Expand" at bounding box center [1254, 323] width 55 height 22
click at [404, 269] on div "43" at bounding box center [395, 267] width 25 height 25
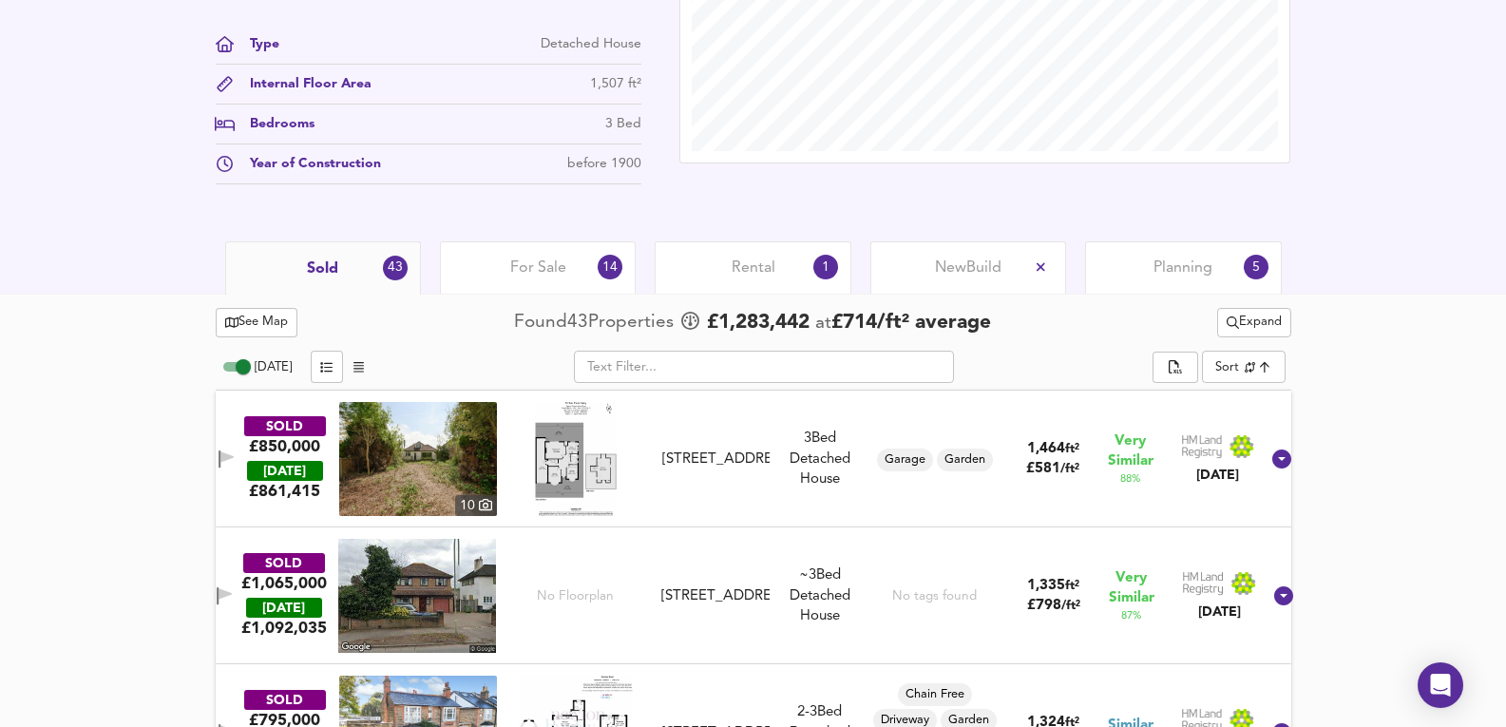
click at [1230, 331] on span "Expand" at bounding box center [1254, 323] width 55 height 22
click at [1261, 337] on button "Expand" at bounding box center [1255, 322] width 74 height 29
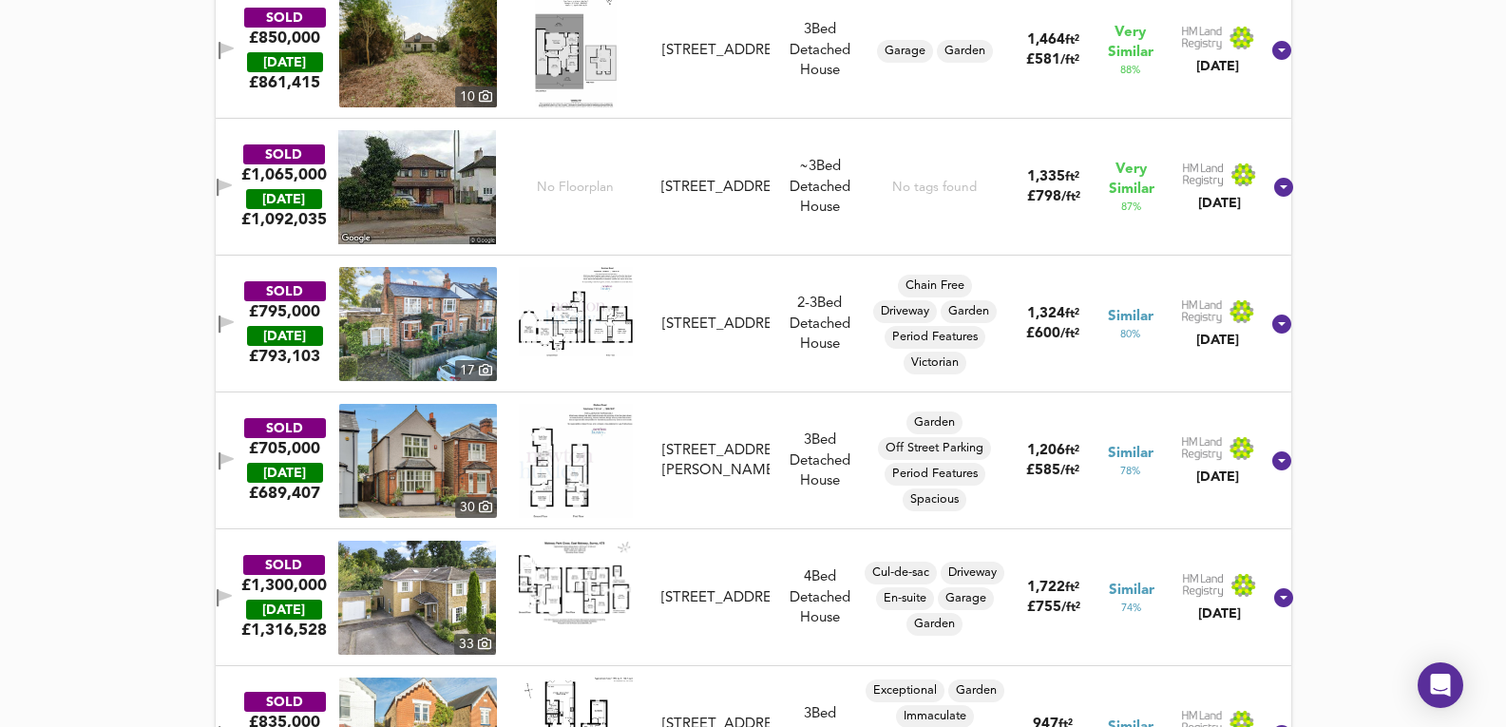
scroll to position [887, 0]
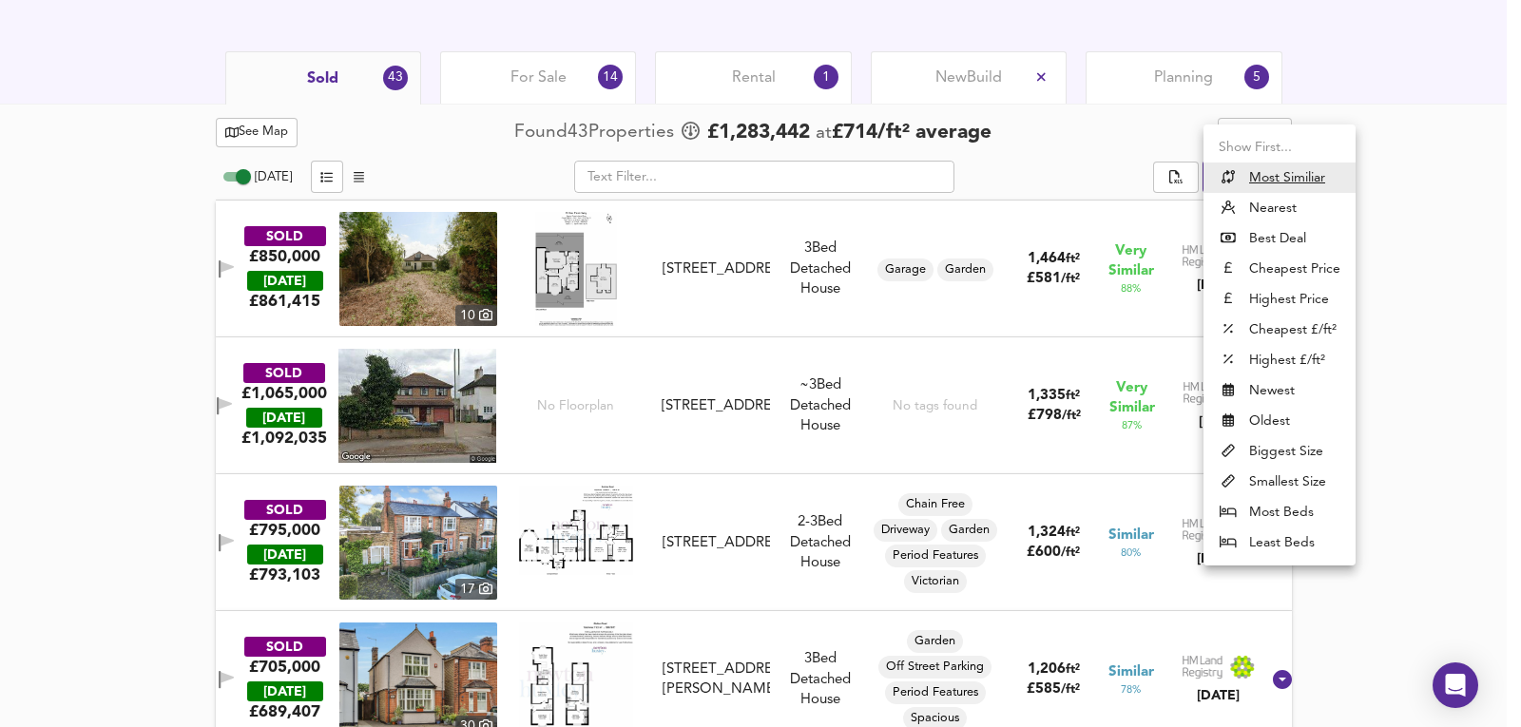
click at [1286, 212] on li "Nearest" at bounding box center [1279, 208] width 152 height 30
type input "distancetocenter"
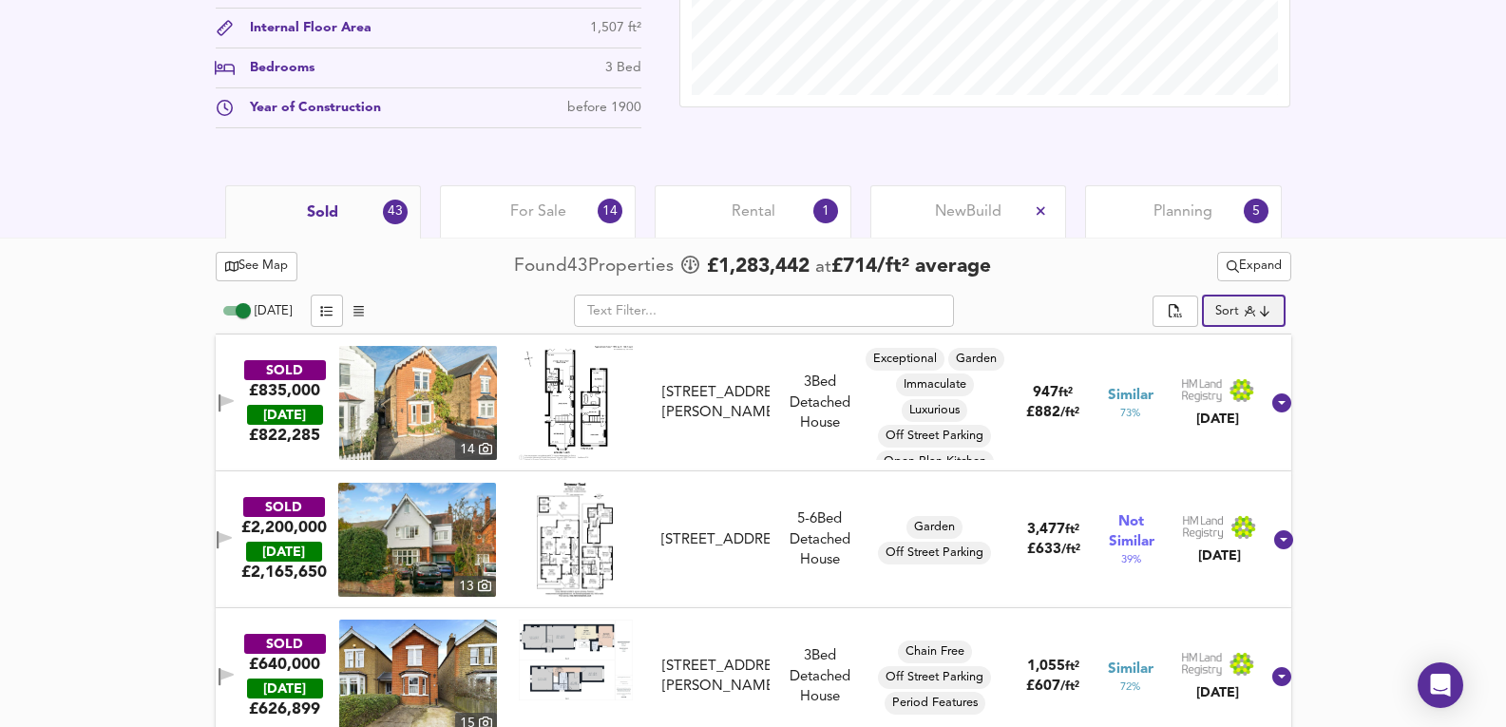
scroll to position [697, 0]
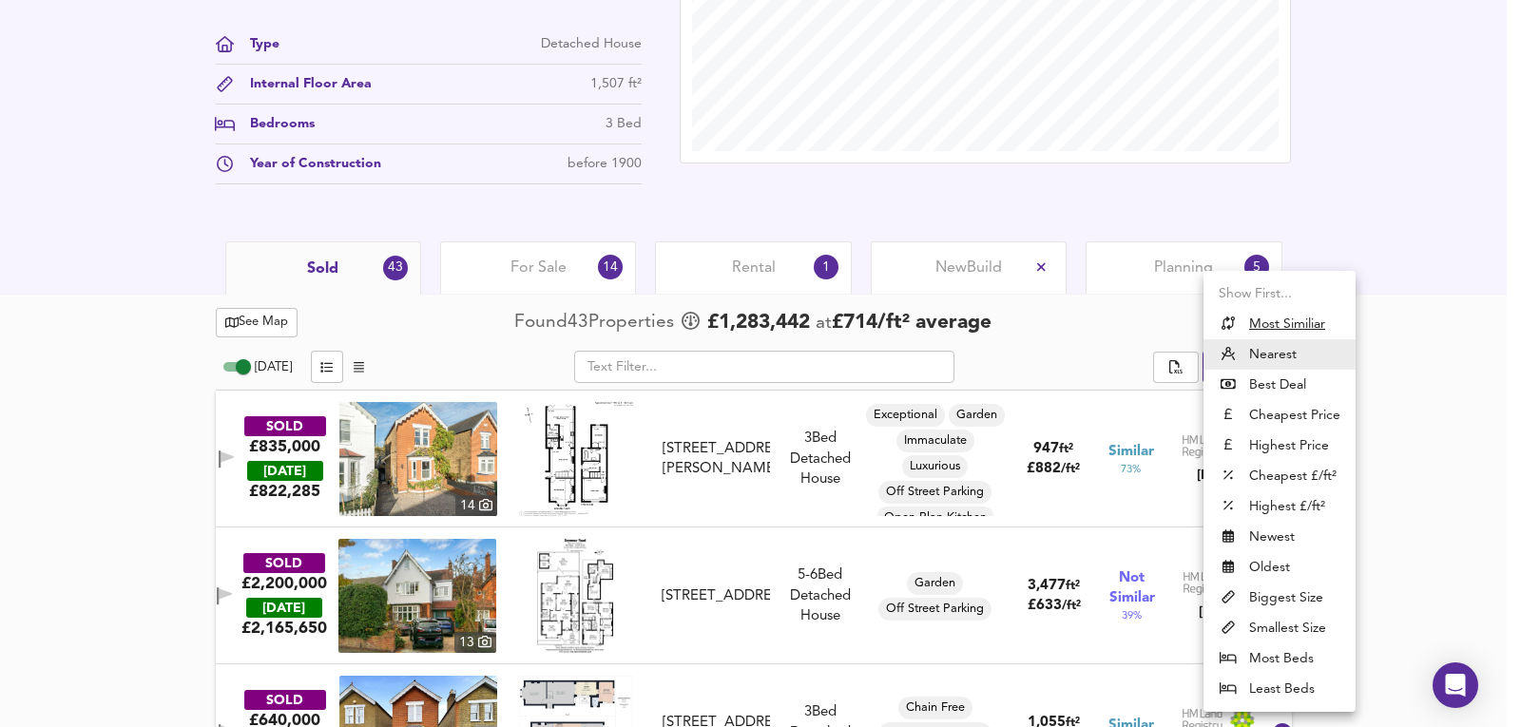
click at [1379, 440] on div at bounding box center [760, 363] width 1521 height 727
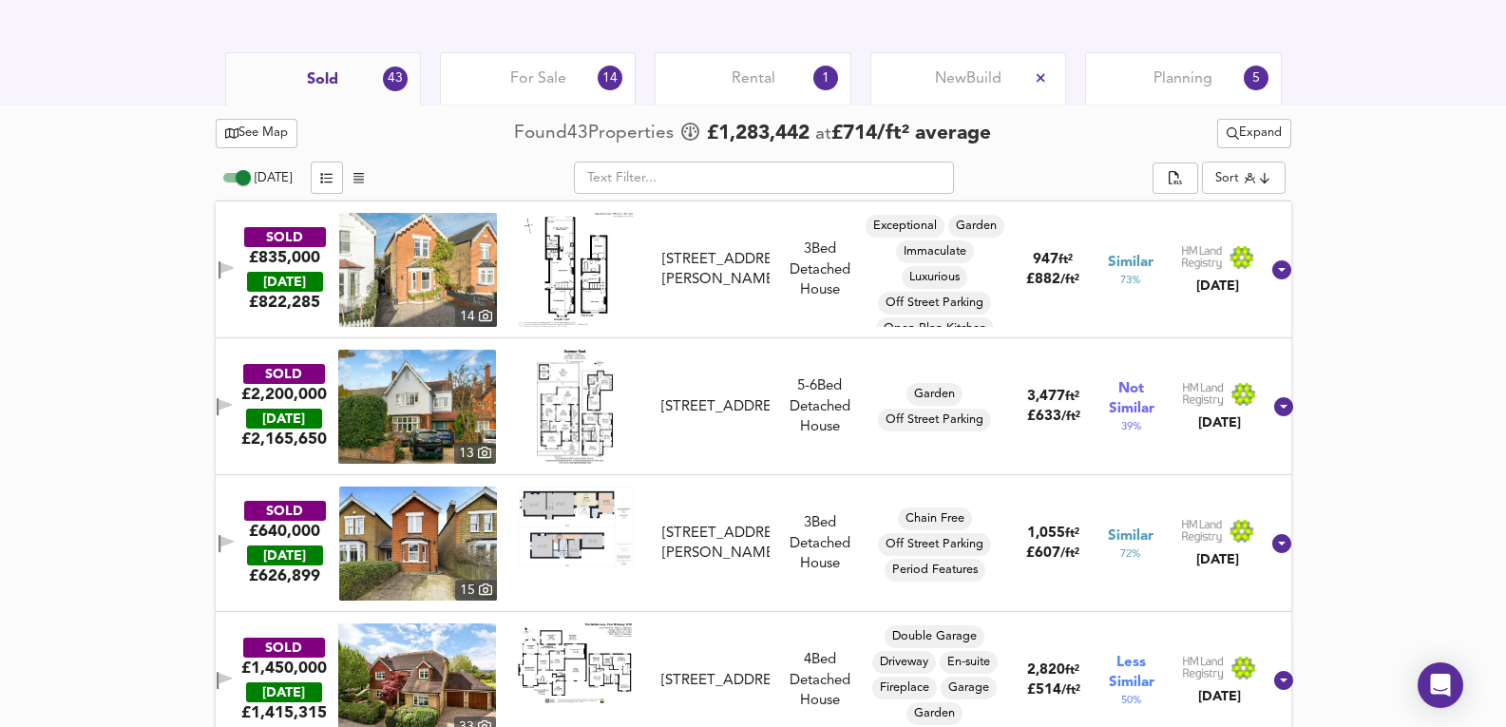
scroll to position [887, 0]
click at [554, 63] on div "For Sale 14" at bounding box center [538, 77] width 196 height 52
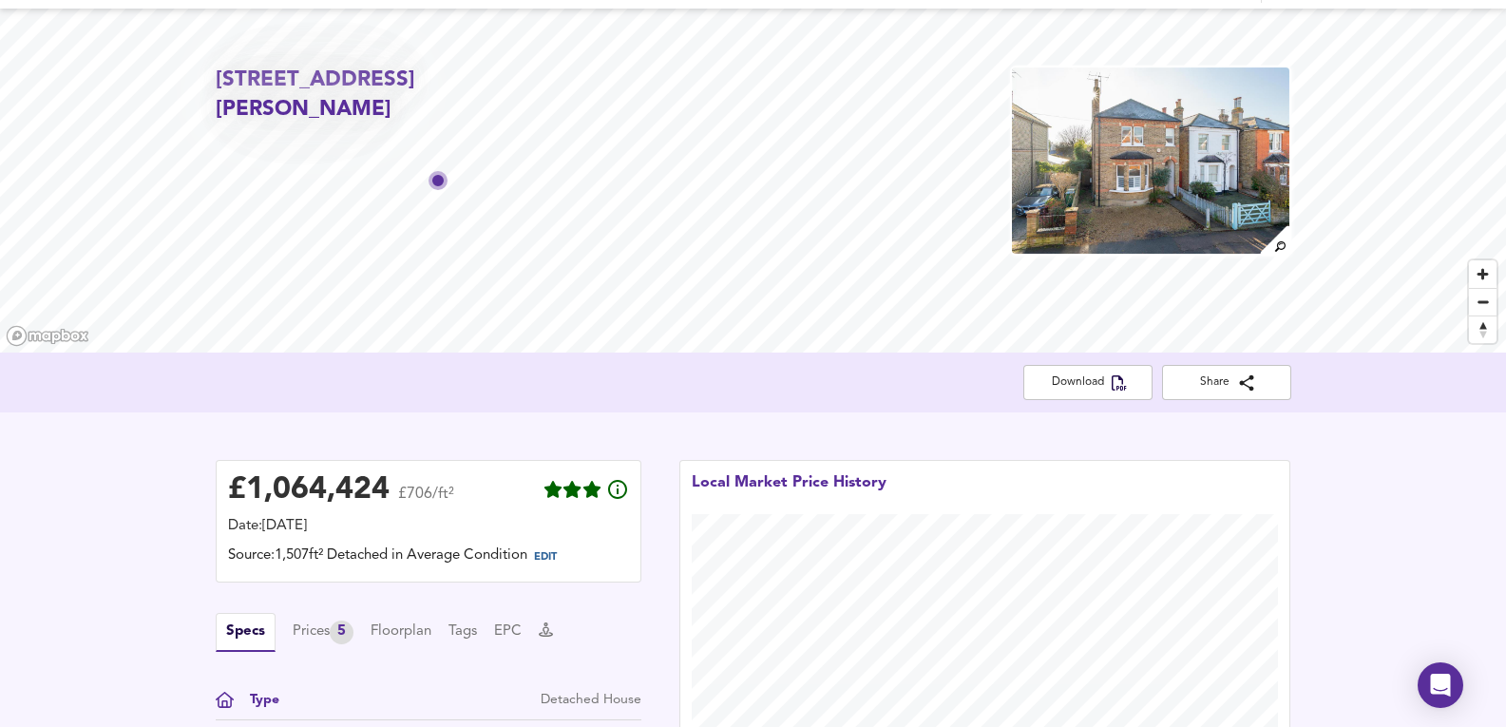
scroll to position [64, 0]
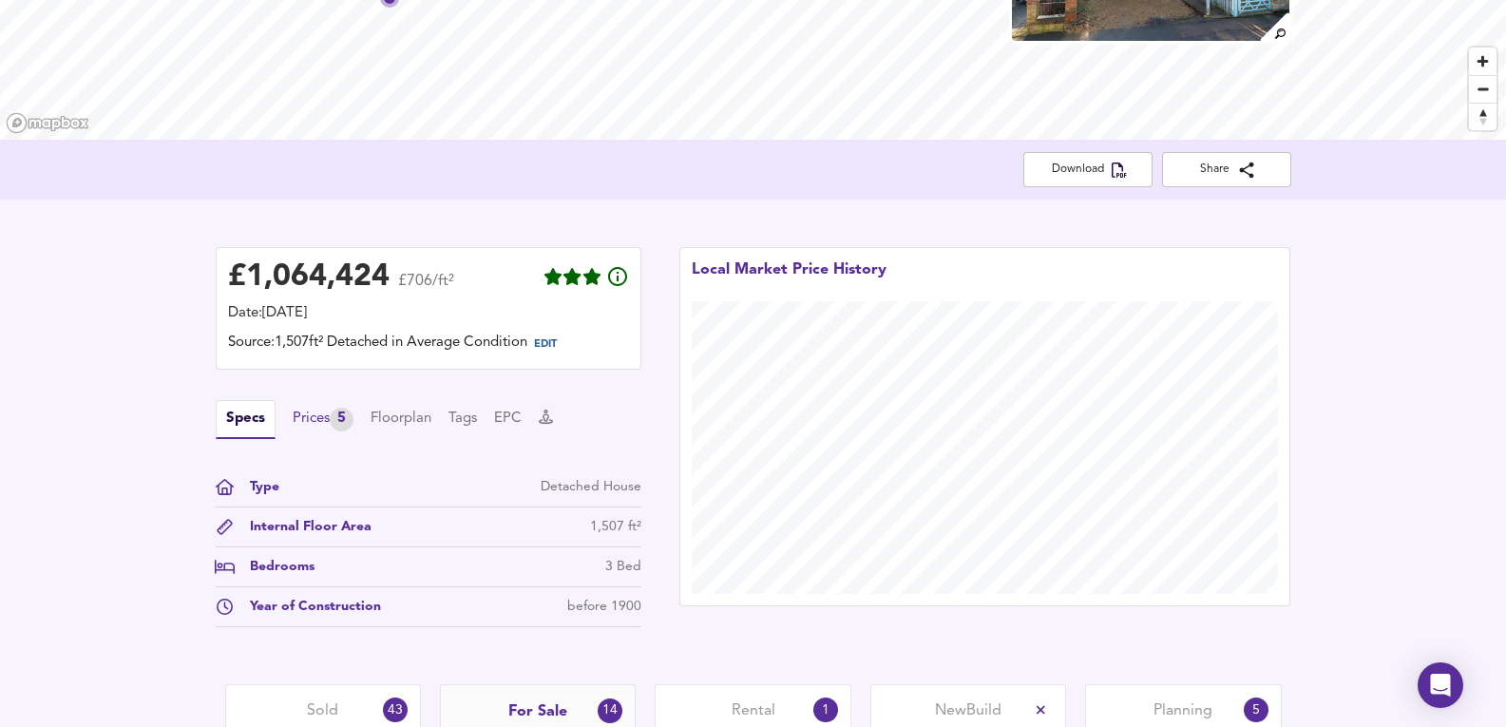
click at [324, 417] on div "Prices 5" at bounding box center [323, 420] width 61 height 24
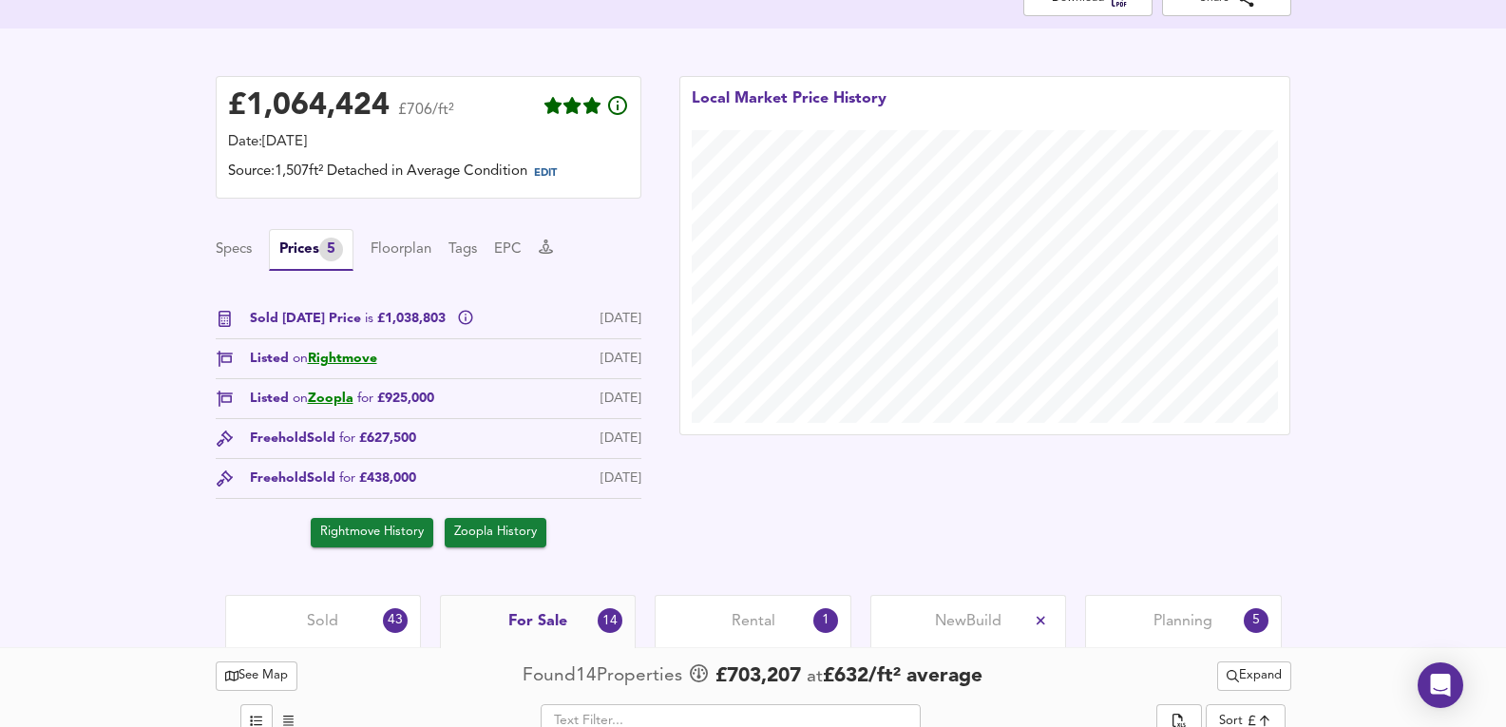
scroll to position [444, 0]
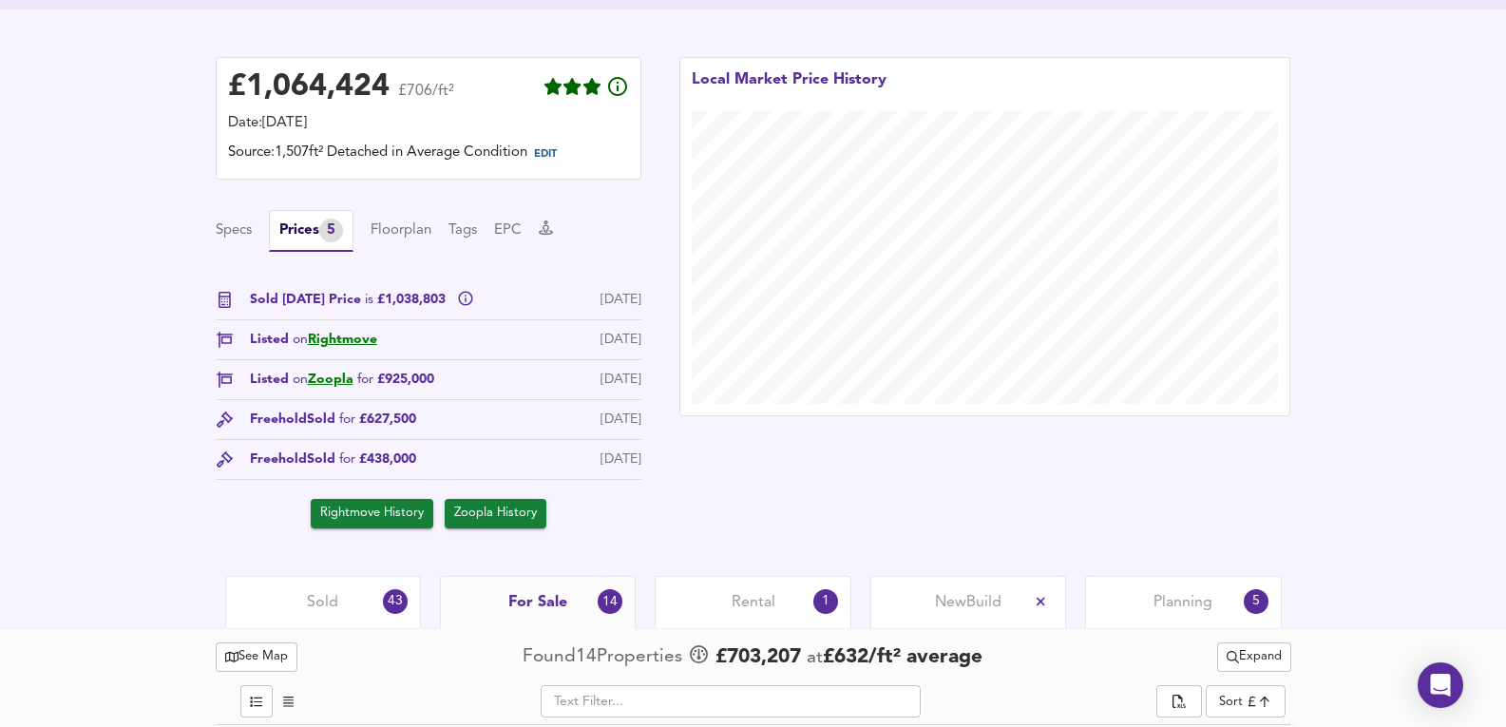
drag, startPoint x: 604, startPoint y: 381, endPoint x: 626, endPoint y: 390, distance: 24.4
click at [626, 390] on div "[DATE]" at bounding box center [621, 380] width 41 height 20
click at [627, 389] on div "[DATE]" at bounding box center [621, 380] width 41 height 20
drag, startPoint x: 343, startPoint y: 384, endPoint x: 581, endPoint y: 379, distance: 237.7
click at [601, 379] on div "[DATE]" at bounding box center [621, 380] width 41 height 20
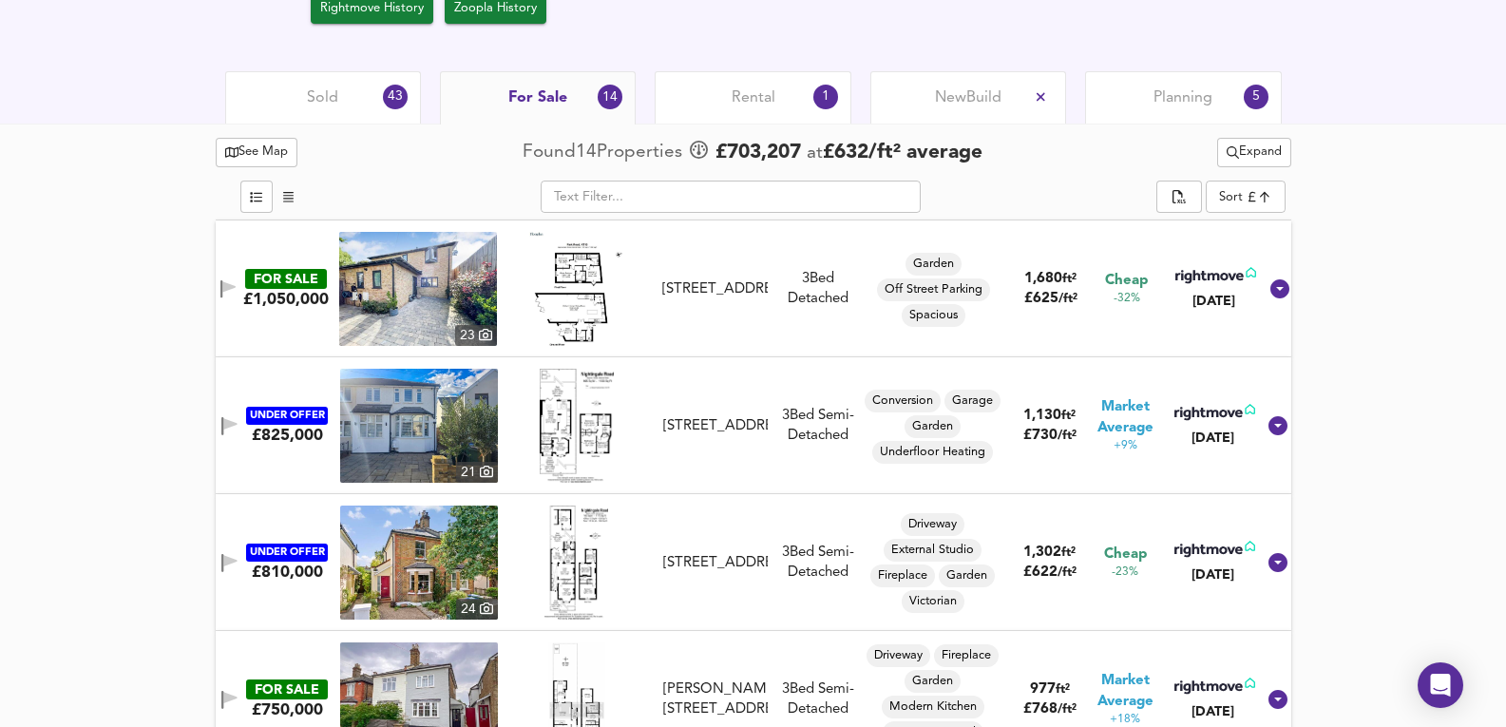
scroll to position [950, 0]
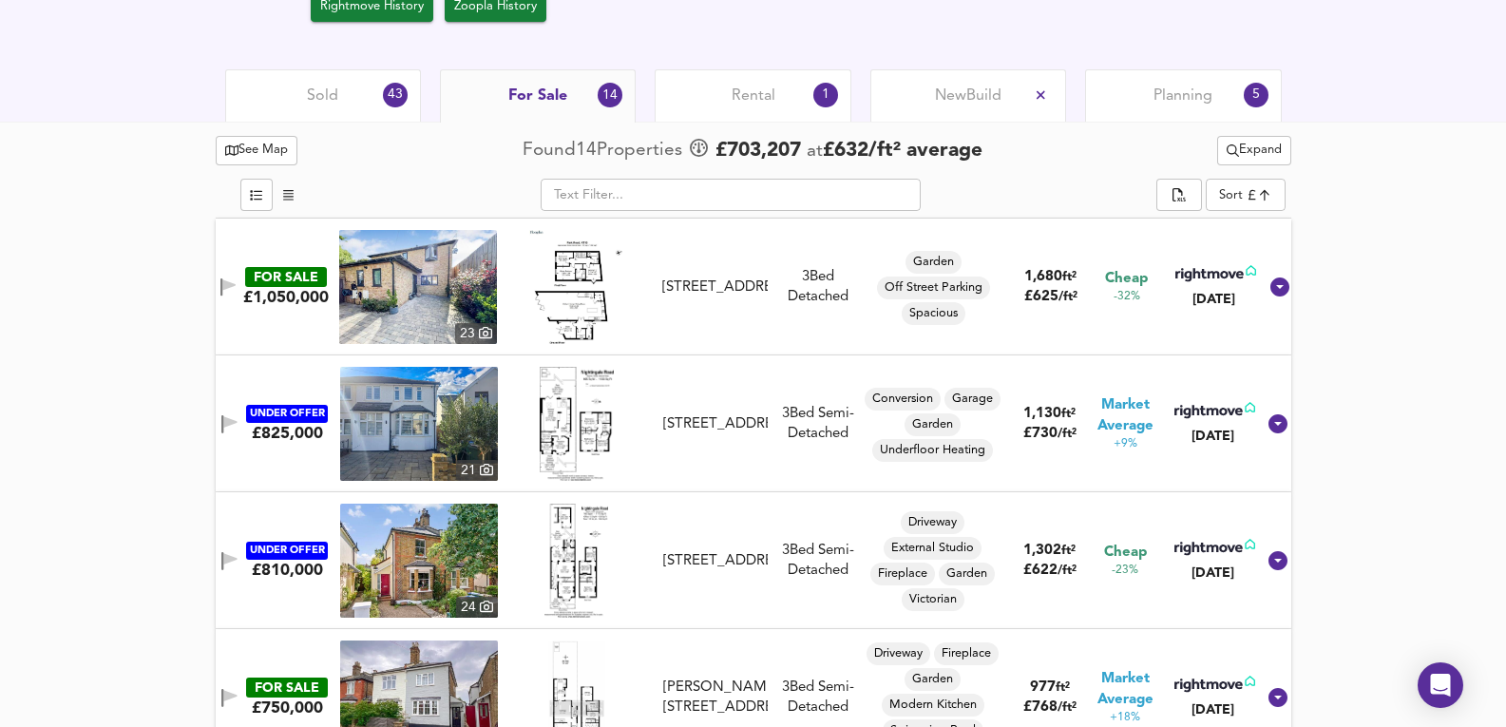
click at [1199, 72] on div "Planning 5" at bounding box center [1183, 95] width 196 height 52
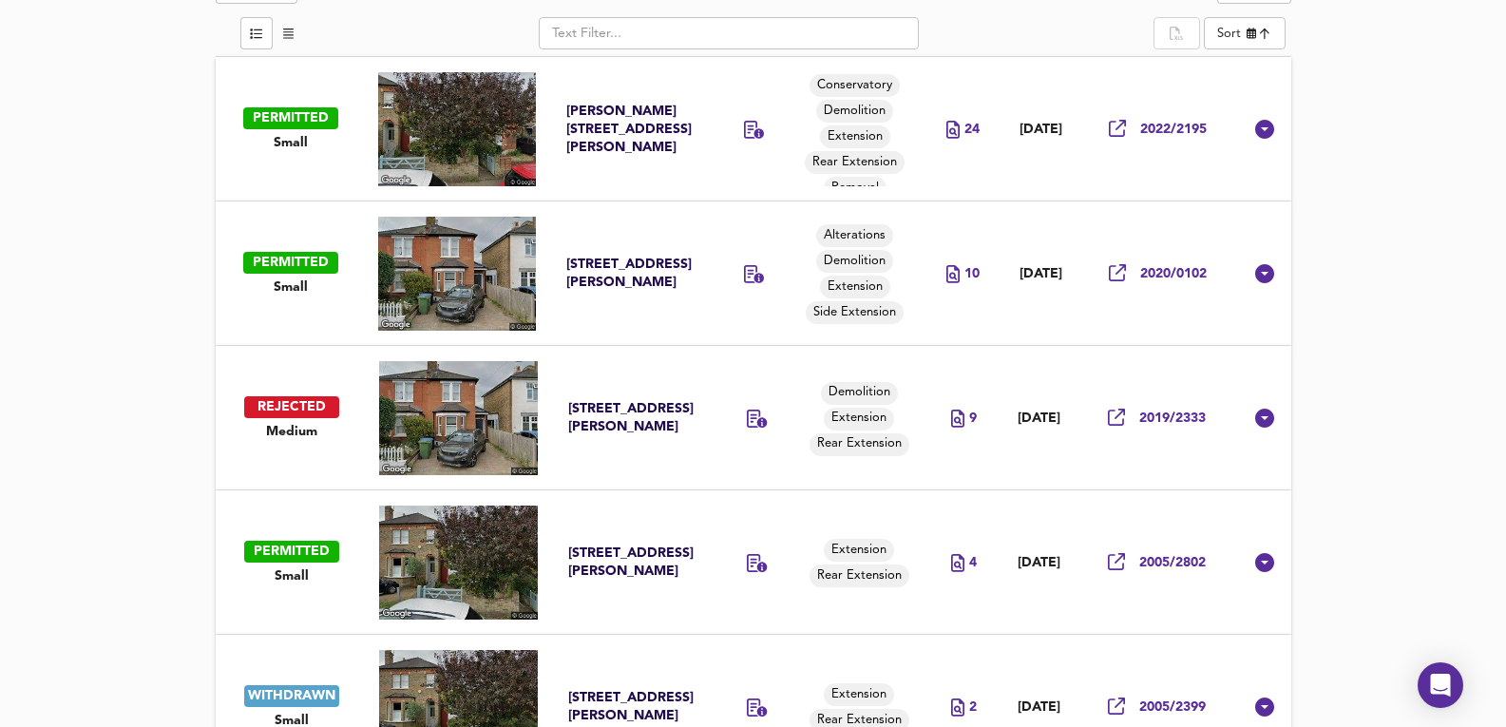
scroll to position [1175, 0]
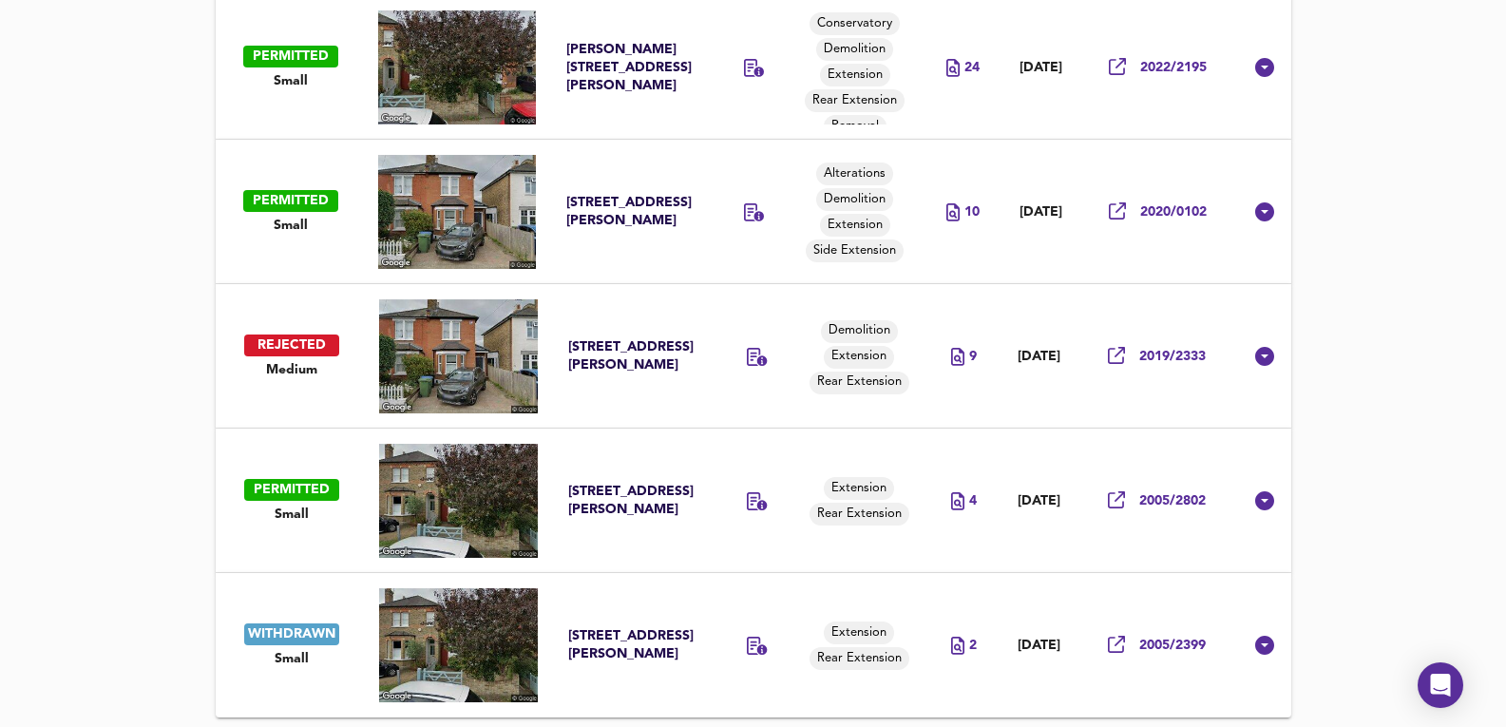
click at [1046, 533] on td "[DATE]" at bounding box center [1039, 501] width 85 height 144
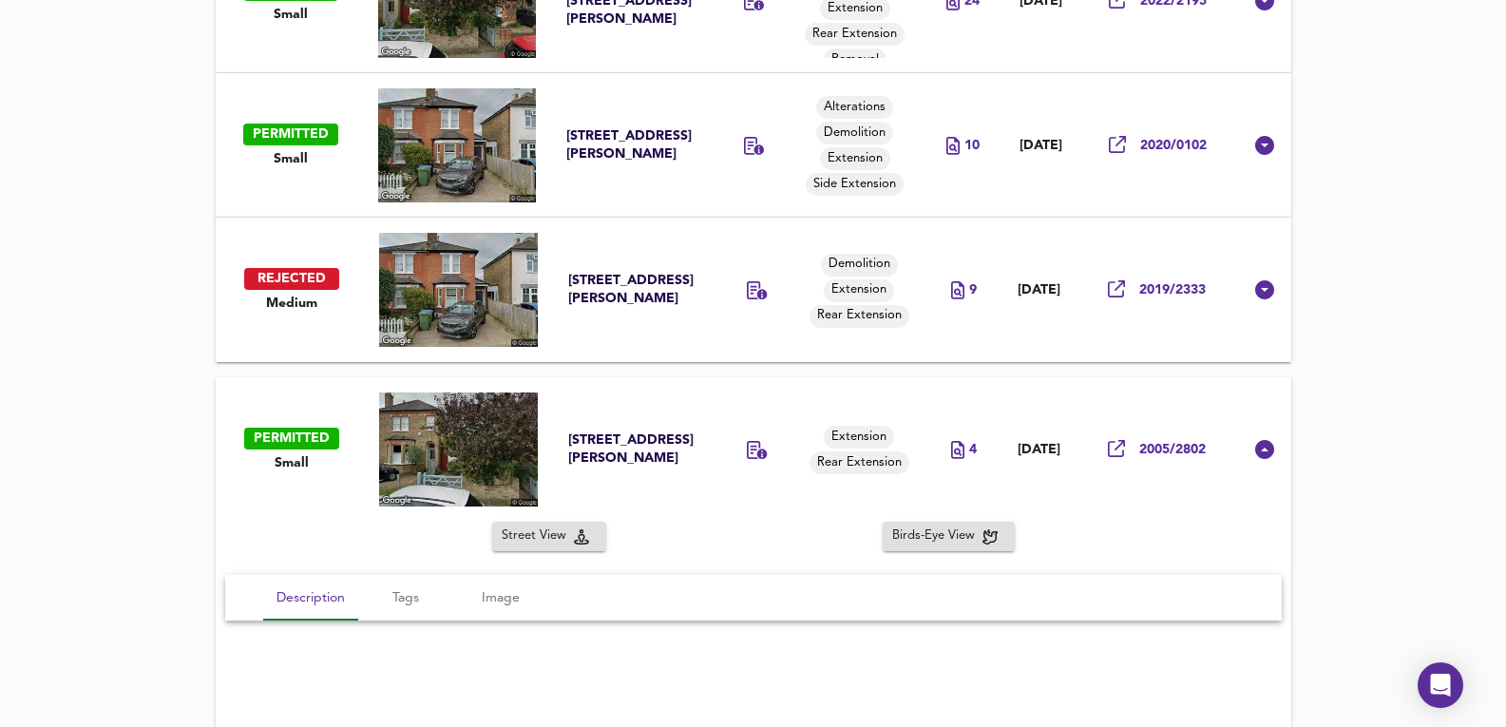
scroll to position [1238, 0]
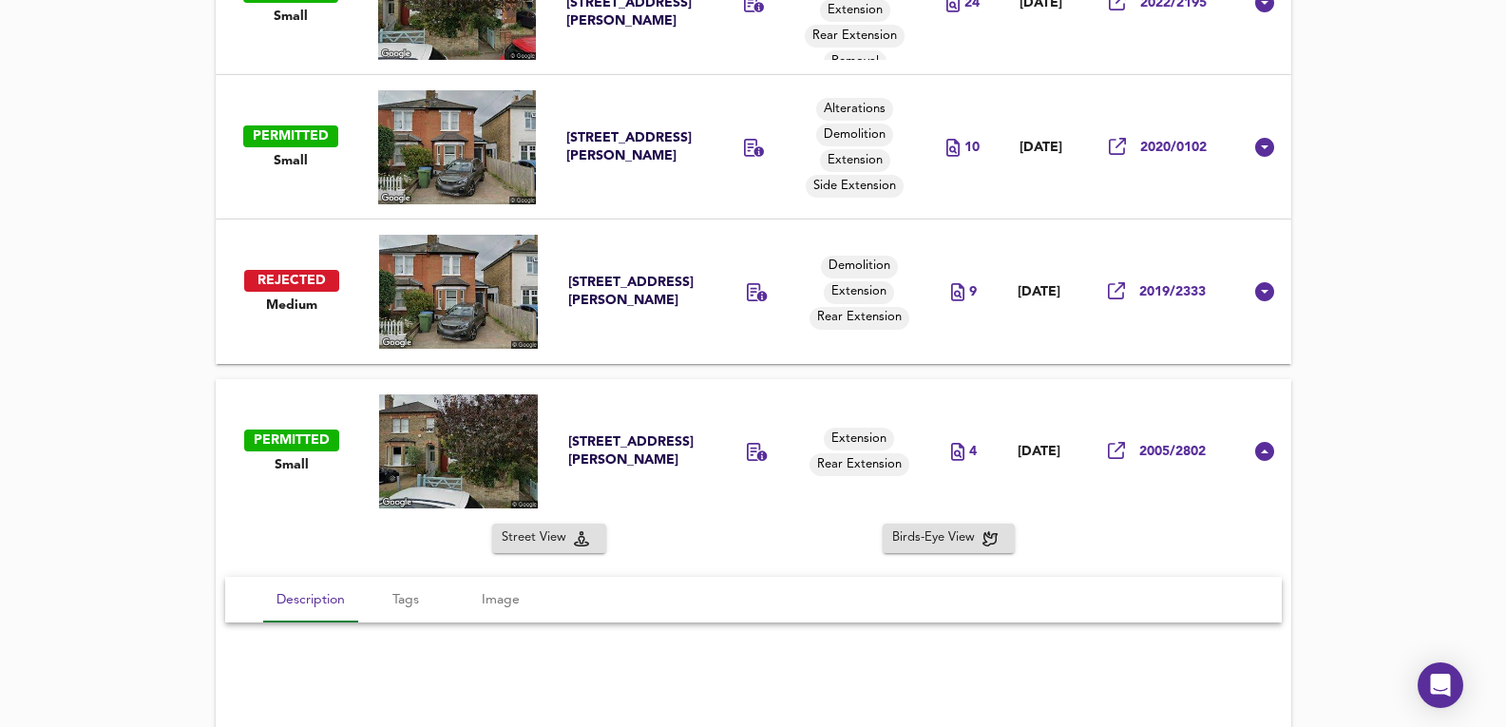
click at [746, 235] on td at bounding box center [764, 292] width 90 height 144
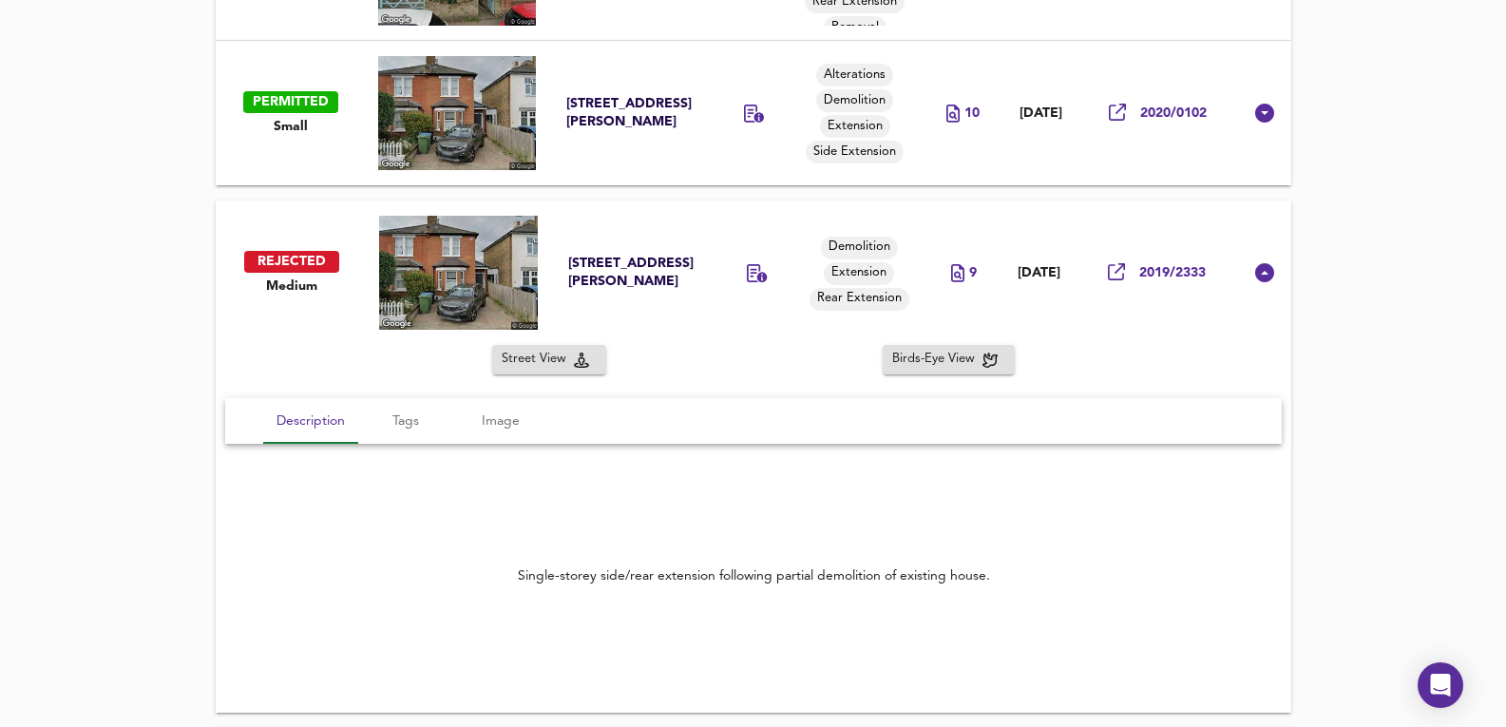
scroll to position [1301, 0]
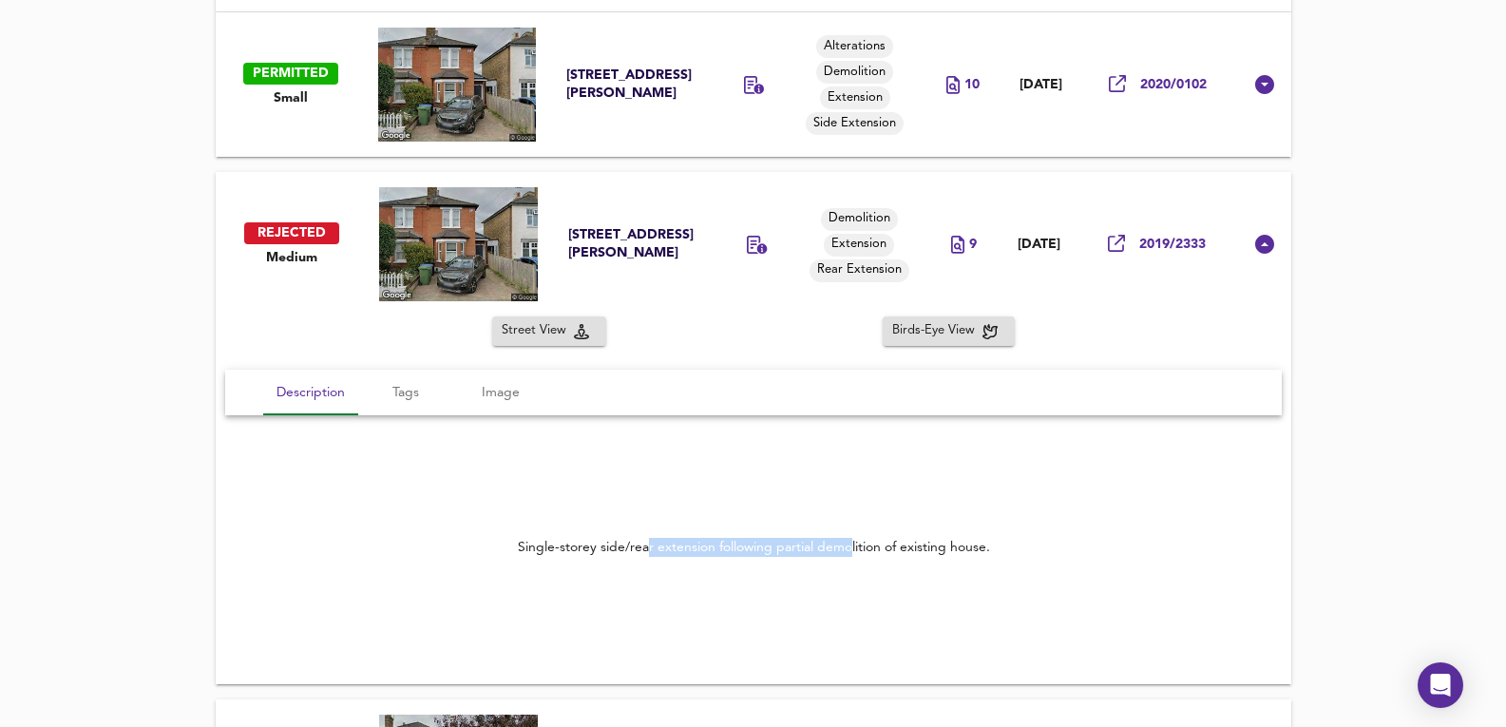
drag, startPoint x: 643, startPoint y: 543, endPoint x: 849, endPoint y: 552, distance: 205.5
click at [849, 552] on div "Single-storey side/rear extension following partial demolition of existing hous…" at bounding box center [753, 547] width 472 height 19
drag, startPoint x: 584, startPoint y: 538, endPoint x: 1002, endPoint y: 553, distance: 418.5
click at [1002, 553] on div "Single-storey side/rear extension following partial demolition of existing hous…" at bounding box center [753, 547] width 1057 height 65
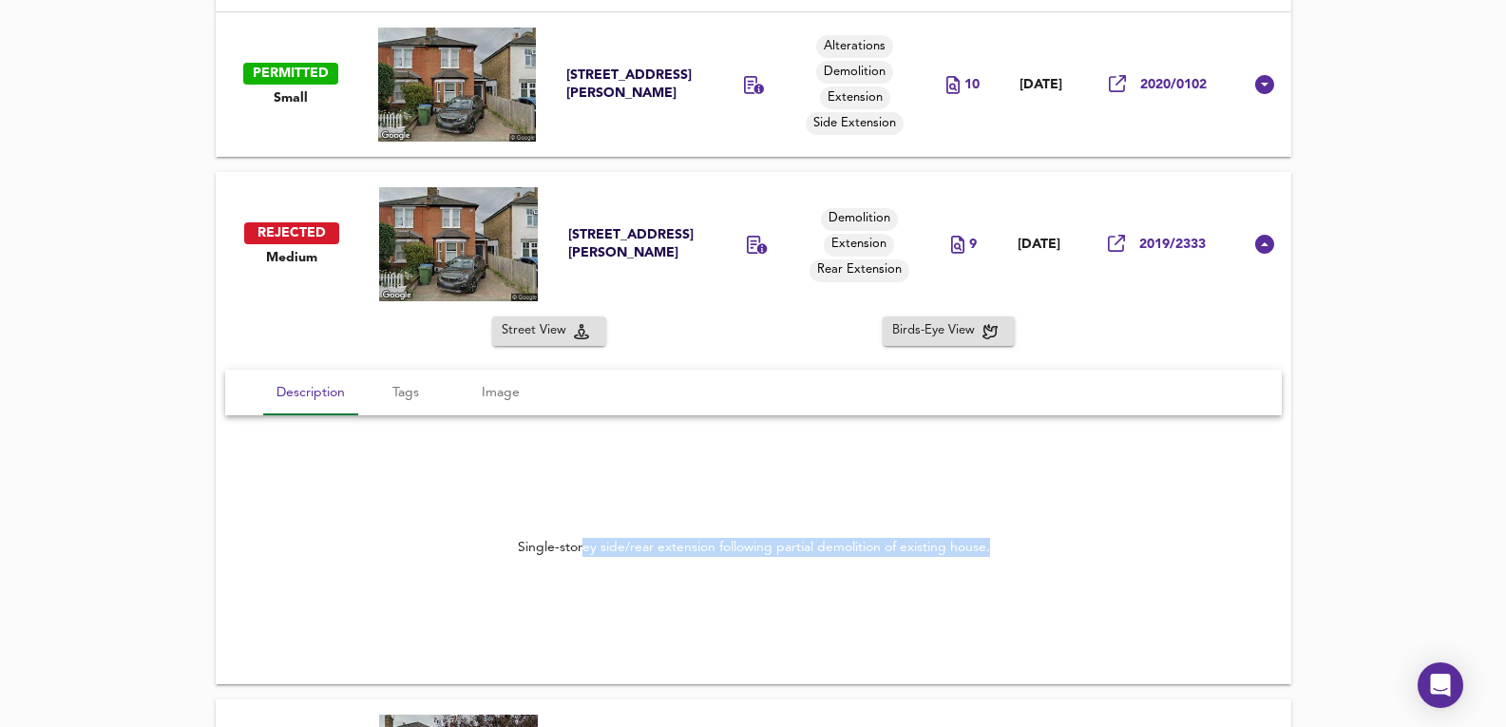
click at [1002, 553] on div "Single-storey side/rear extension following partial demolition of existing hous…" at bounding box center [753, 547] width 1057 height 65
click at [1000, 114] on td "[DATE]" at bounding box center [1042, 84] width 84 height 144
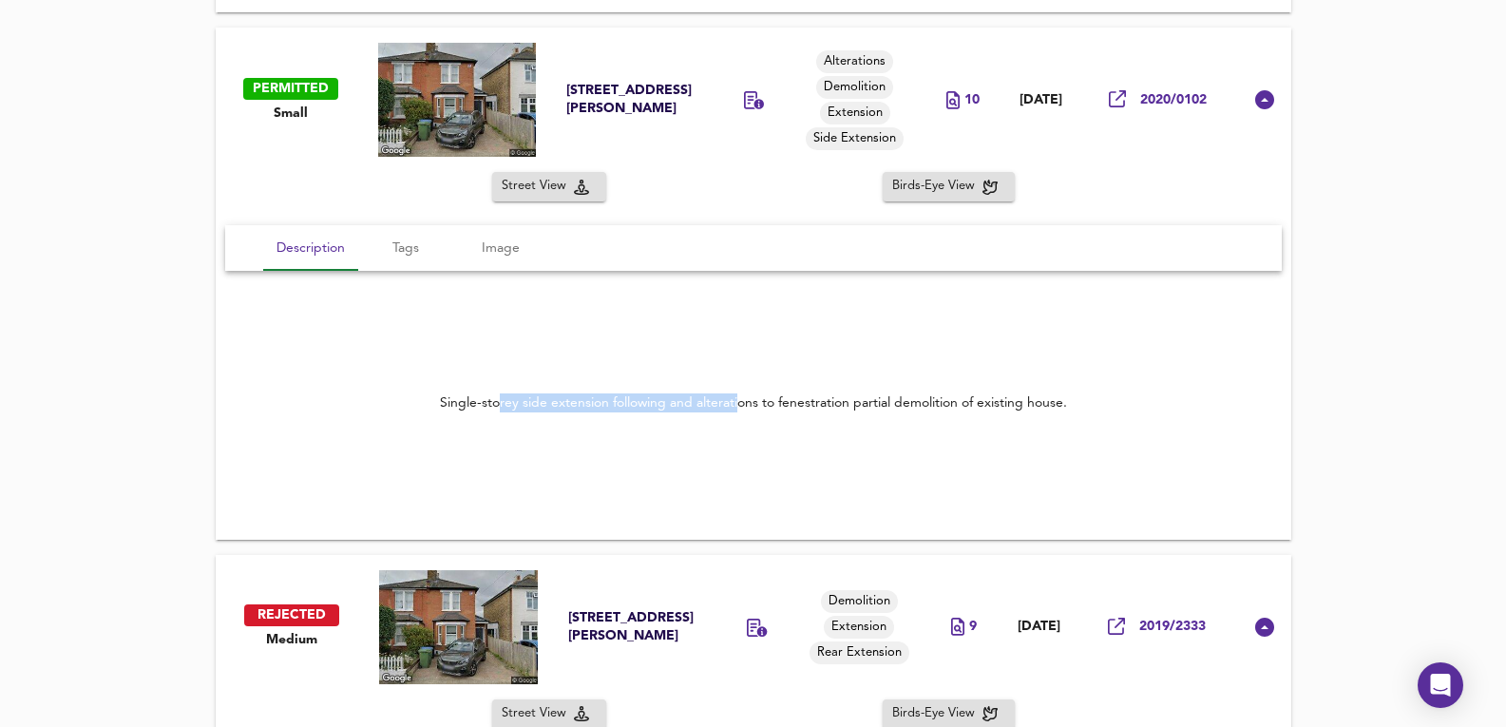
drag, startPoint x: 509, startPoint y: 409, endPoint x: 739, endPoint y: 415, distance: 229.2
click at [739, 415] on div "Single-storey side extension following and alterations to fenestration partial …" at bounding box center [753, 403] width 1057 height 65
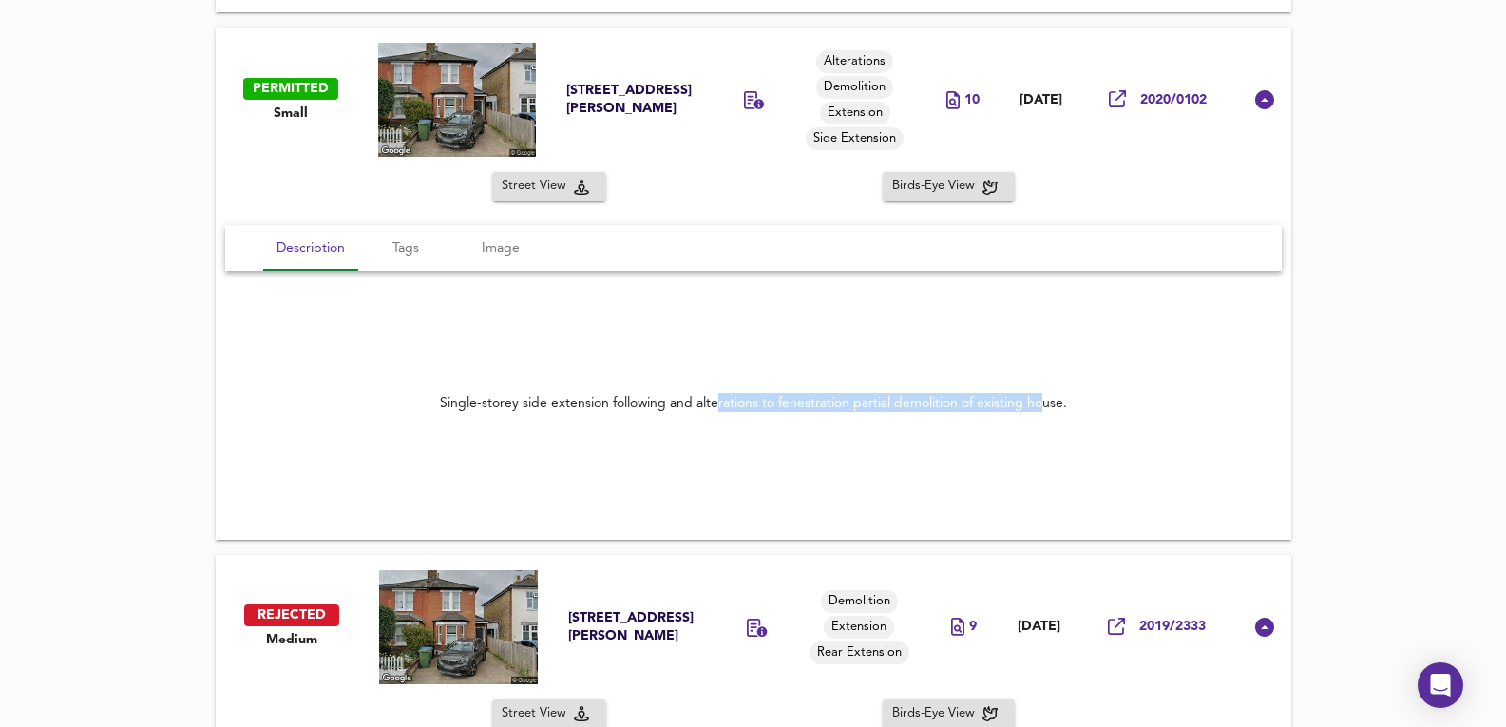
drag, startPoint x: 717, startPoint y: 401, endPoint x: 1041, endPoint y: 426, distance: 325.1
click at [1041, 426] on div "Single-storey side extension following and alterations to fenestration partial …" at bounding box center [753, 403] width 1057 height 65
drag, startPoint x: 977, startPoint y: 413, endPoint x: 832, endPoint y: 396, distance: 146.4
click at [824, 392] on div "Single-storey side extension following and alterations to fenestration partial …" at bounding box center [753, 403] width 1057 height 65
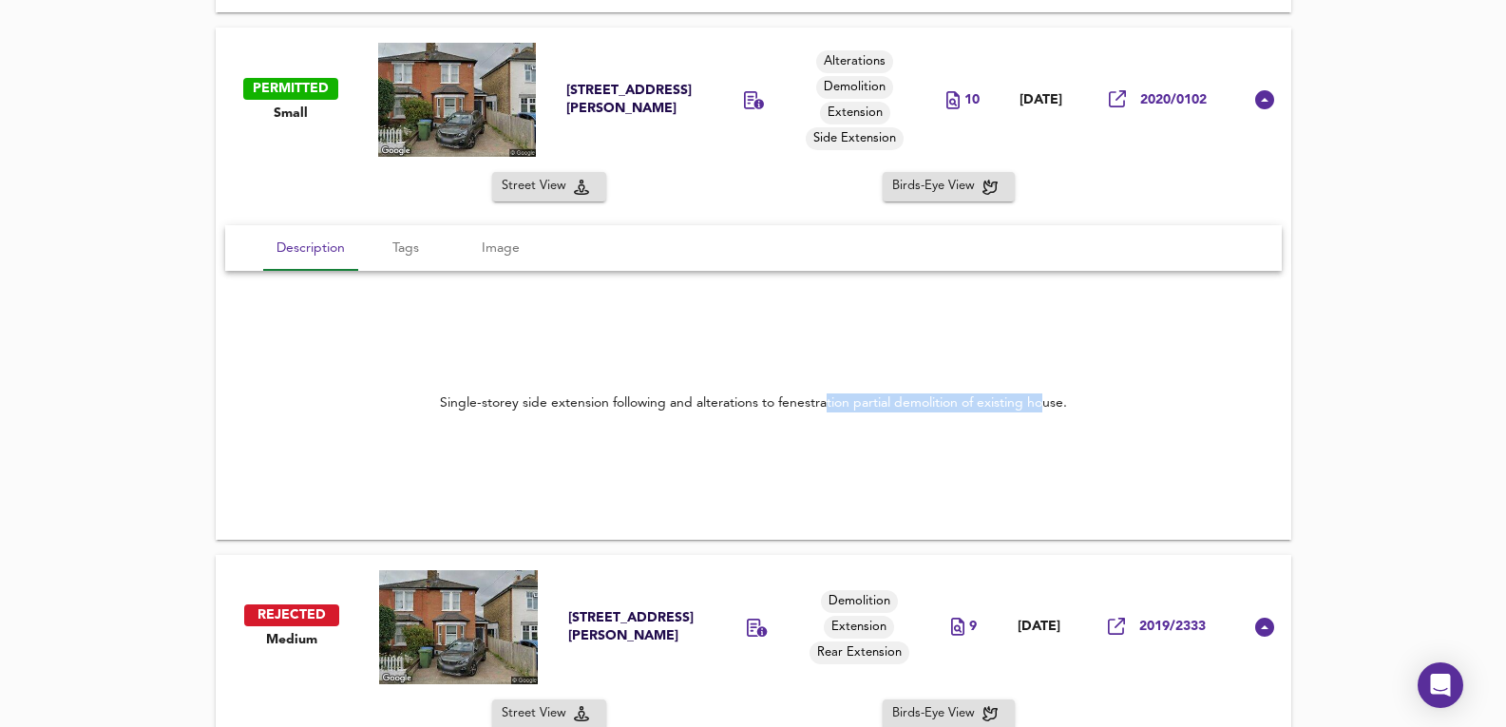
click at [836, 399] on div "Single-storey side extension following and alterations to fenestration partial …" at bounding box center [753, 402] width 627 height 19
drag, startPoint x: 886, startPoint y: 403, endPoint x: 943, endPoint y: 403, distance: 57.0
click at [943, 403] on div "Single-storey side extension following and alterations to fenestration partial …" at bounding box center [753, 402] width 627 height 19
drag, startPoint x: 943, startPoint y: 403, endPoint x: 981, endPoint y: 410, distance: 38.6
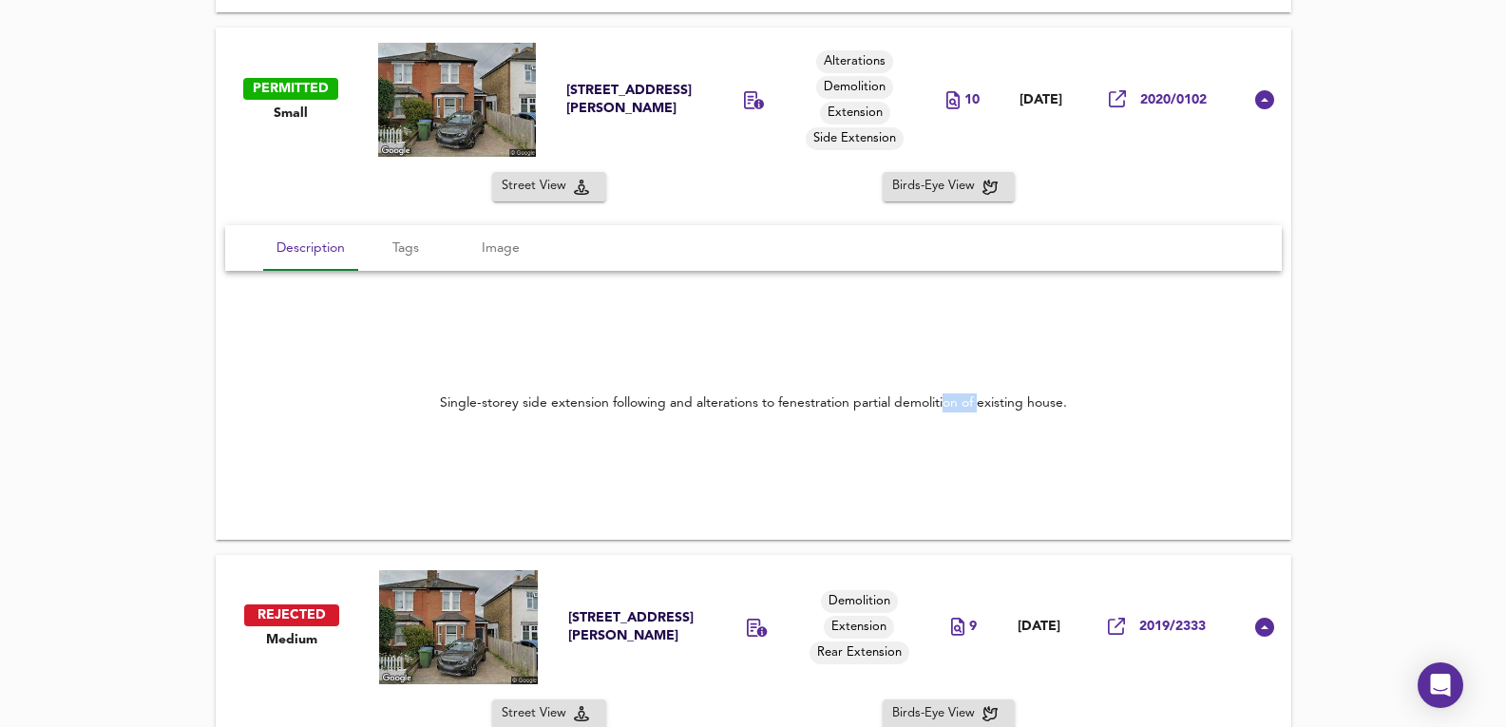
click at [981, 410] on div "Single-storey side extension following and alterations to fenestration partial …" at bounding box center [753, 402] width 627 height 19
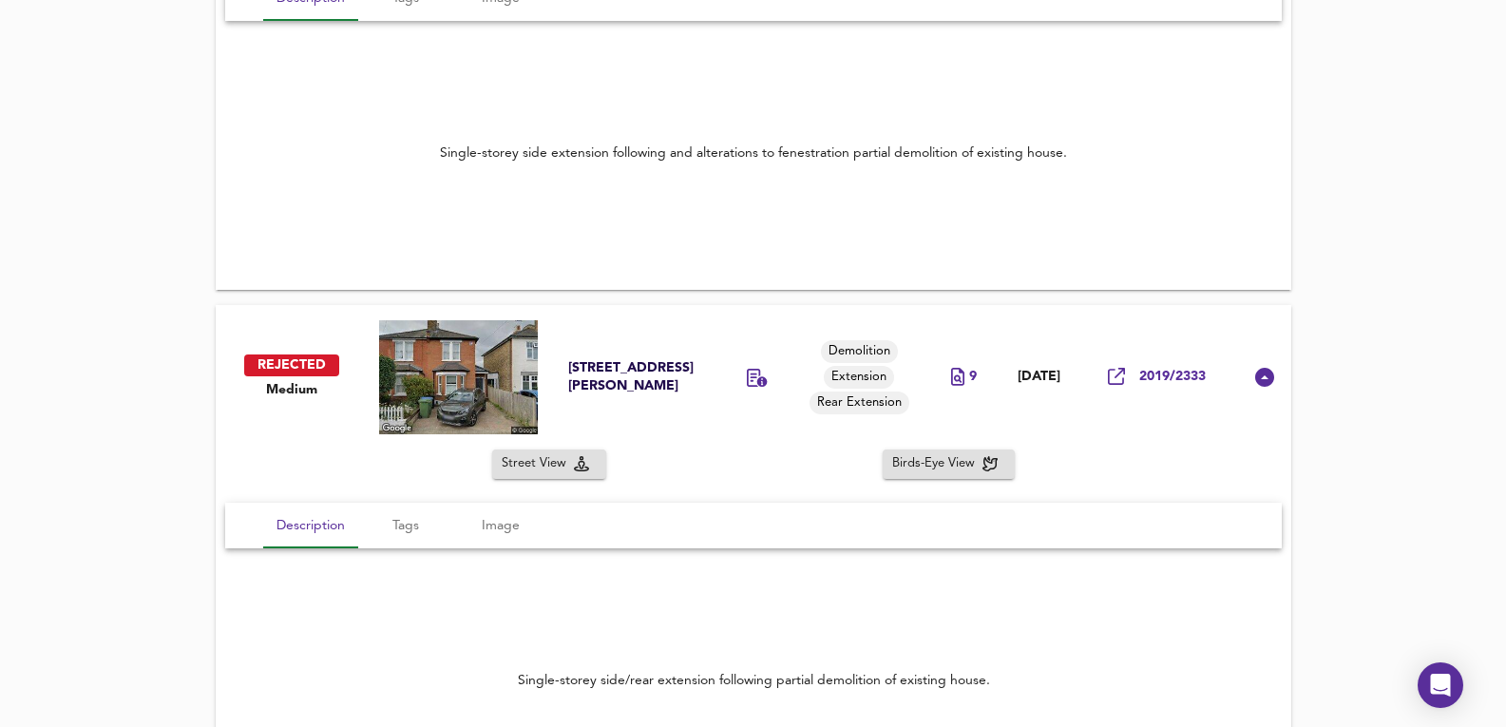
scroll to position [1555, 0]
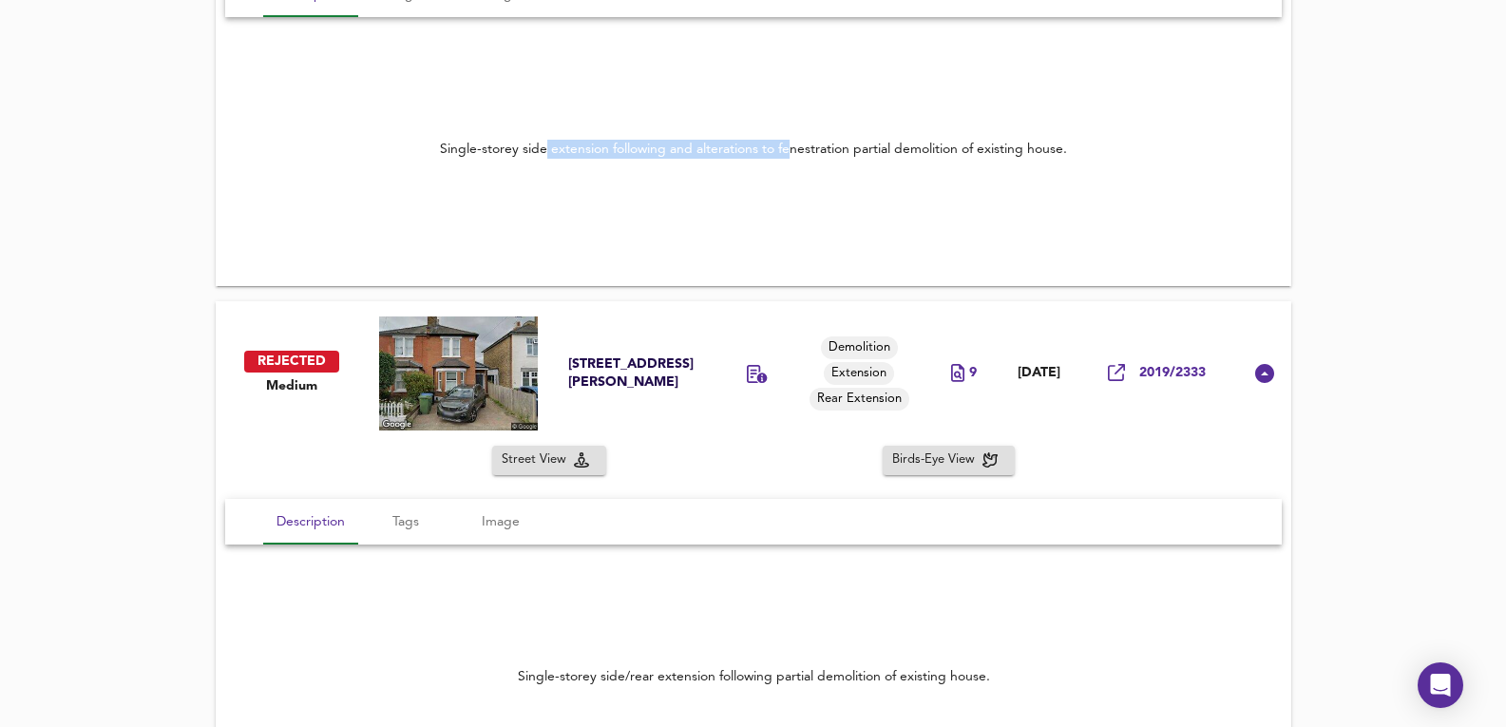
drag, startPoint x: 547, startPoint y: 149, endPoint x: 786, endPoint y: 157, distance: 239.6
click at [786, 157] on div "Single-storey side extension following and alterations to fenestration partial …" at bounding box center [753, 149] width 627 height 19
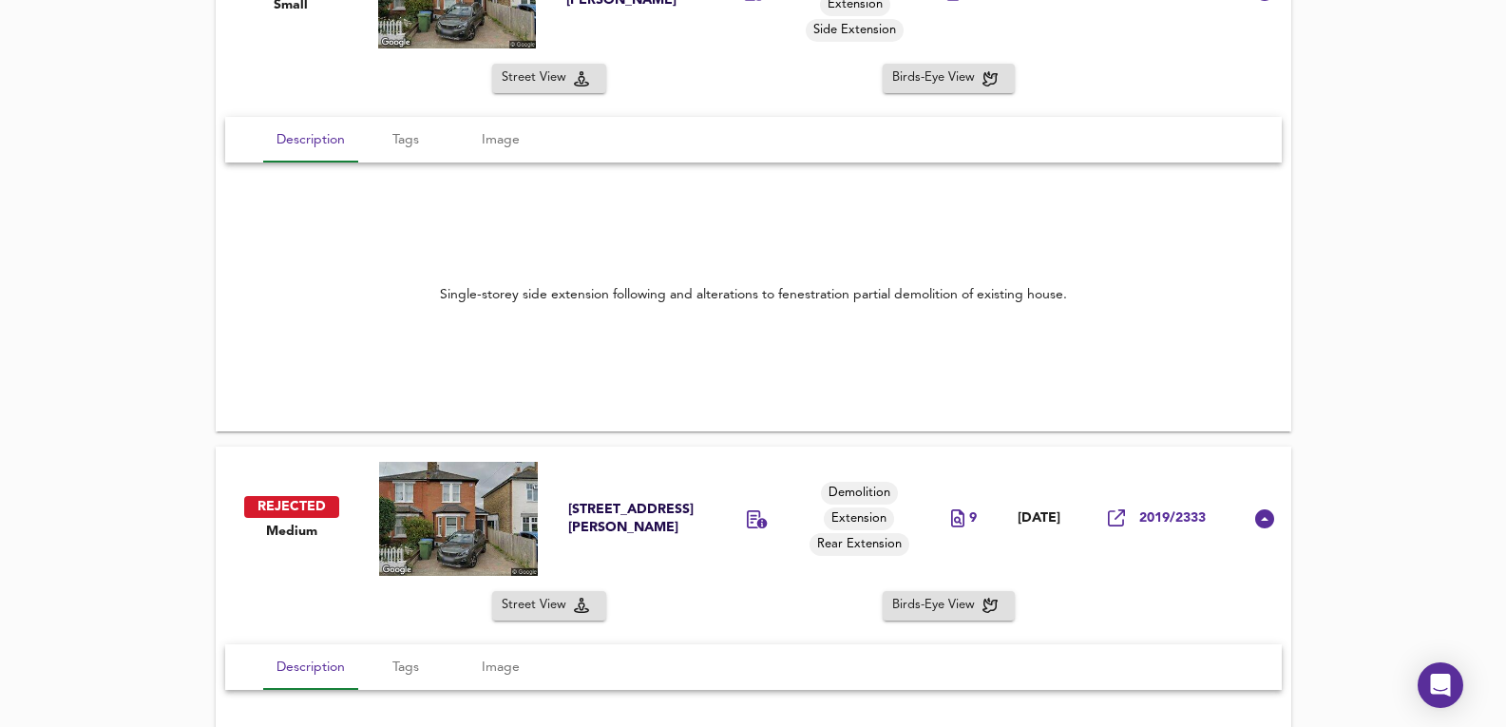
scroll to position [1491, 0]
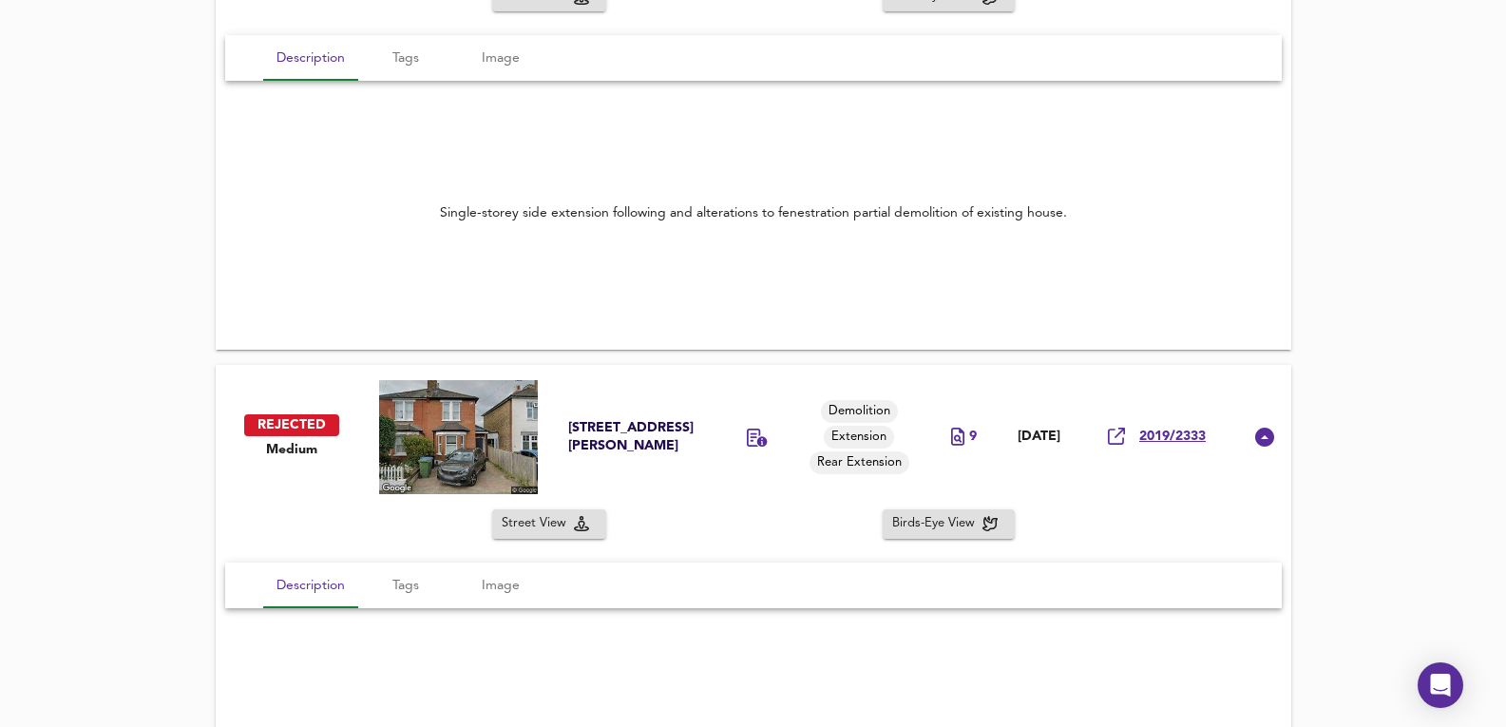
click at [1203, 432] on span "2019/2333" at bounding box center [1173, 437] width 67 height 18
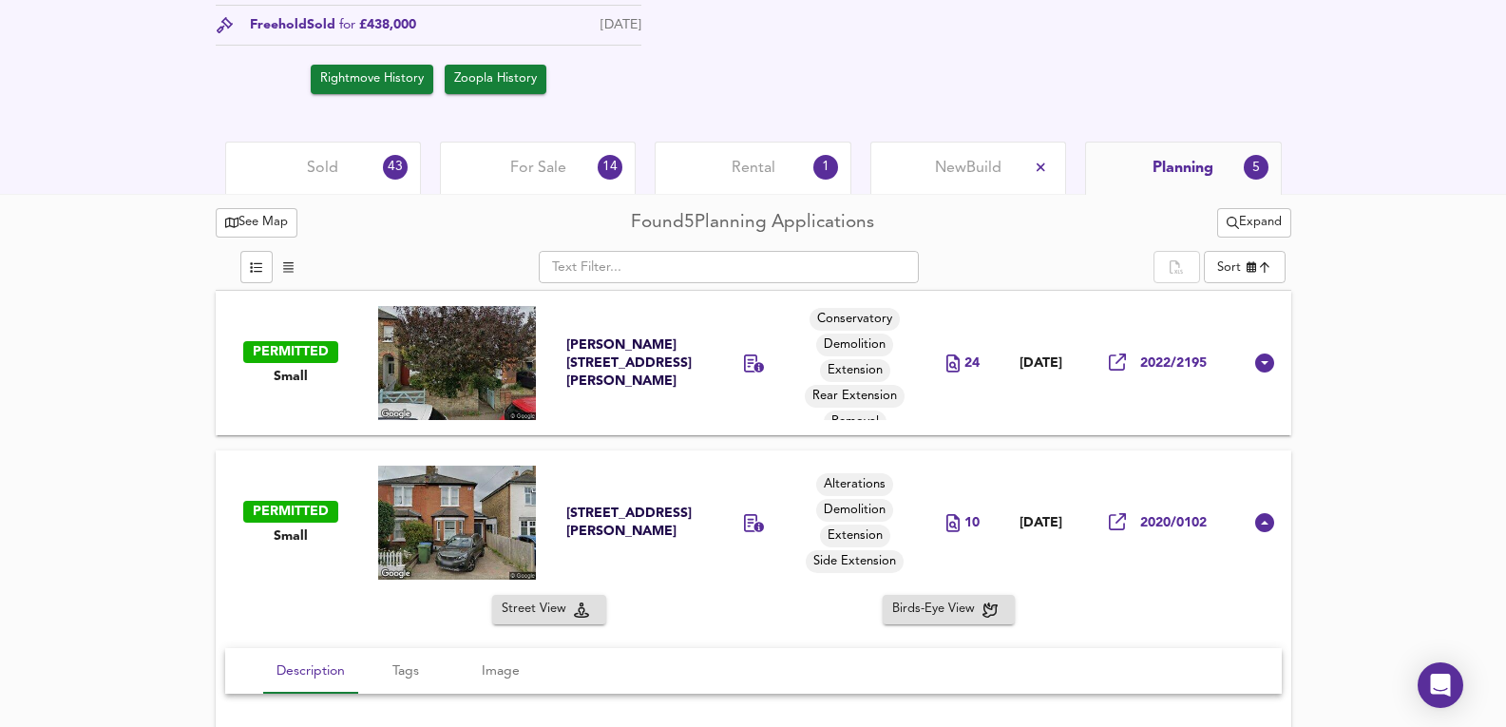
scroll to position [858, 0]
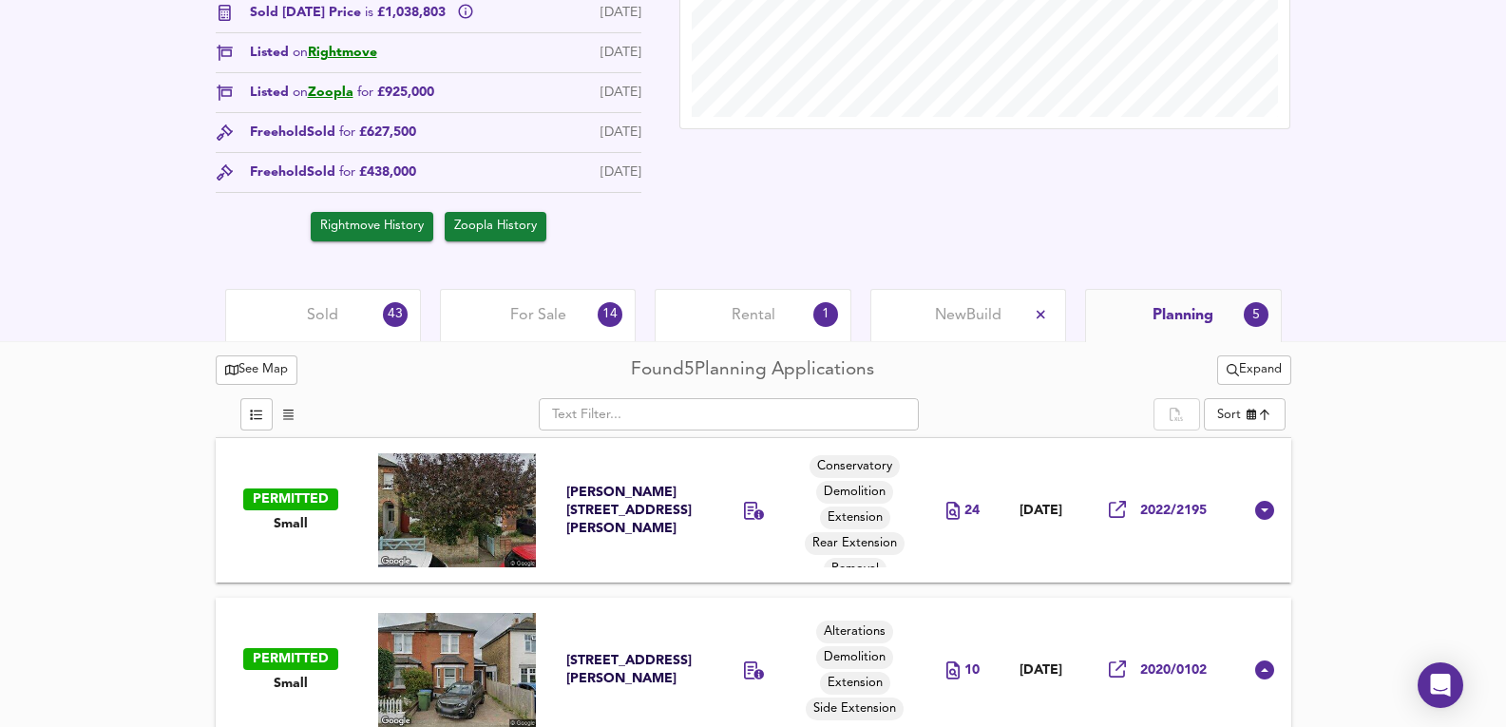
click at [817, 321] on div "1" at bounding box center [826, 314] width 25 height 25
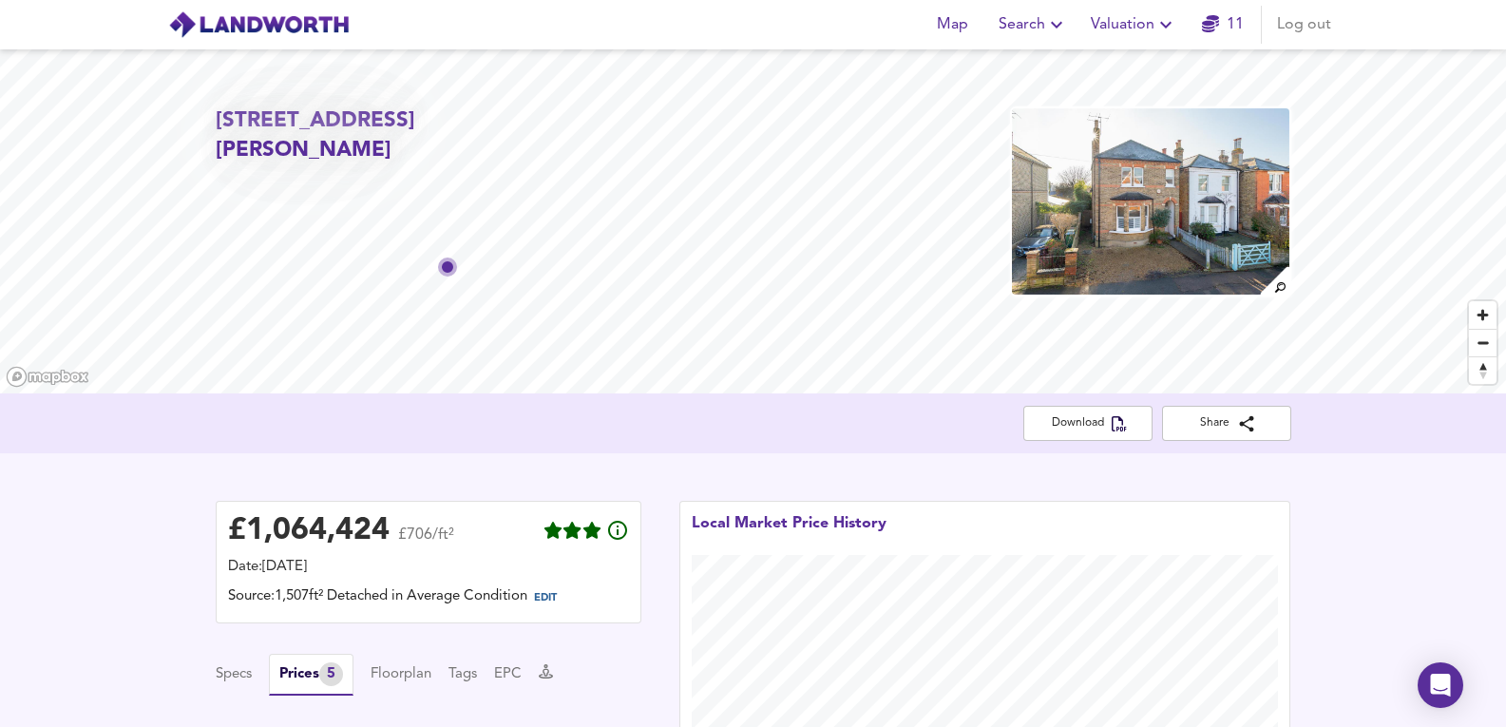
click at [1142, 16] on span "Valuation" at bounding box center [1134, 24] width 86 height 27
click at [1118, 87] on li "Valuation Report History" at bounding box center [1134, 103] width 227 height 34
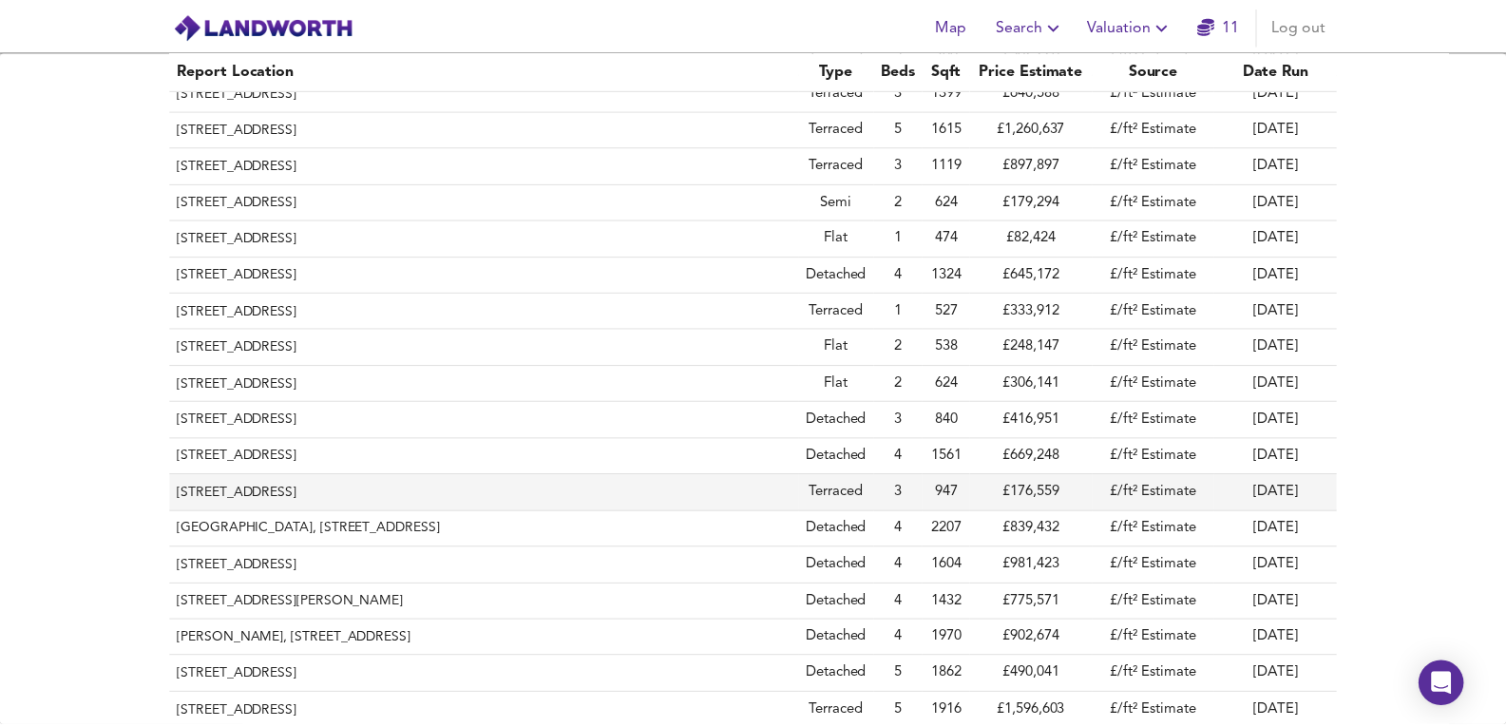
scroll to position [2788, 0]
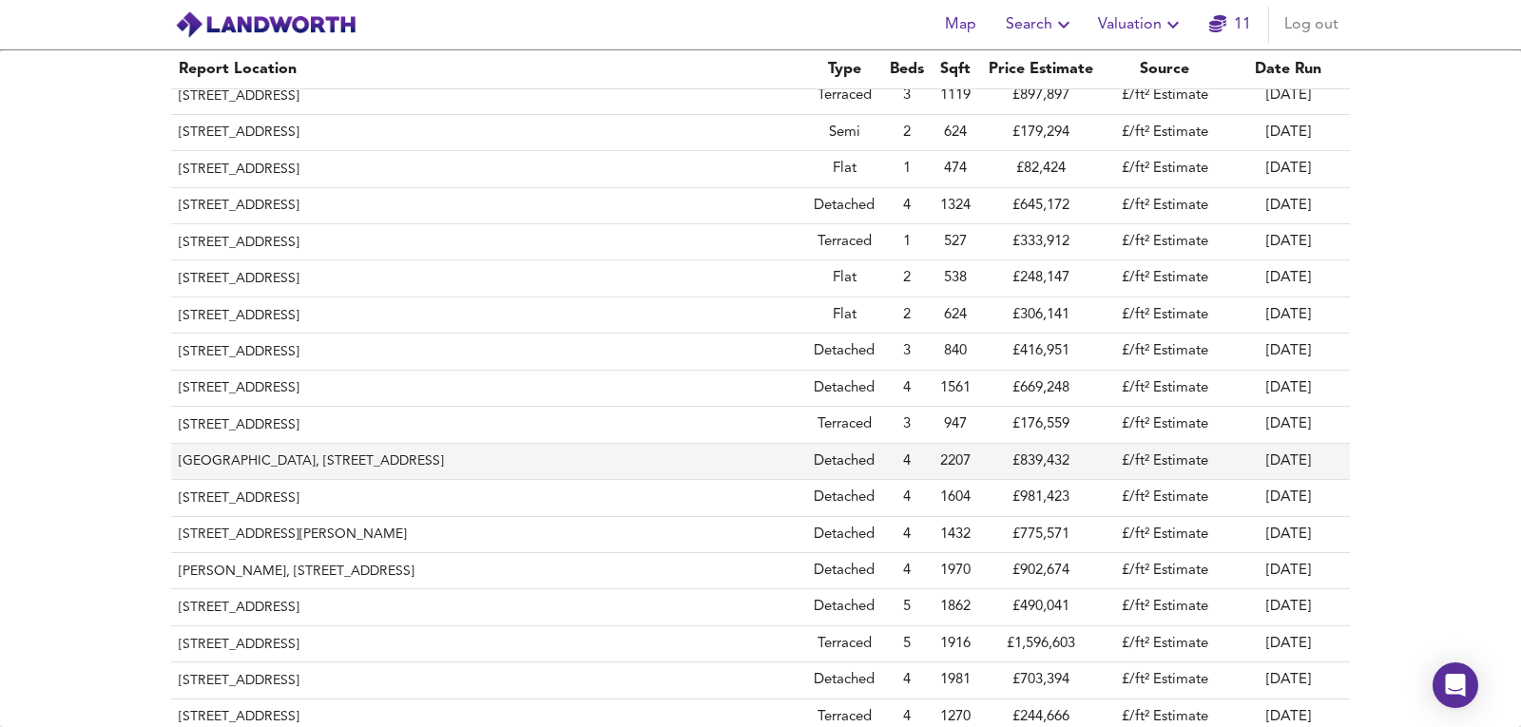
click at [187, 461] on th "[GEOGRAPHIC_DATA], [STREET_ADDRESS]" at bounding box center [488, 462] width 635 height 36
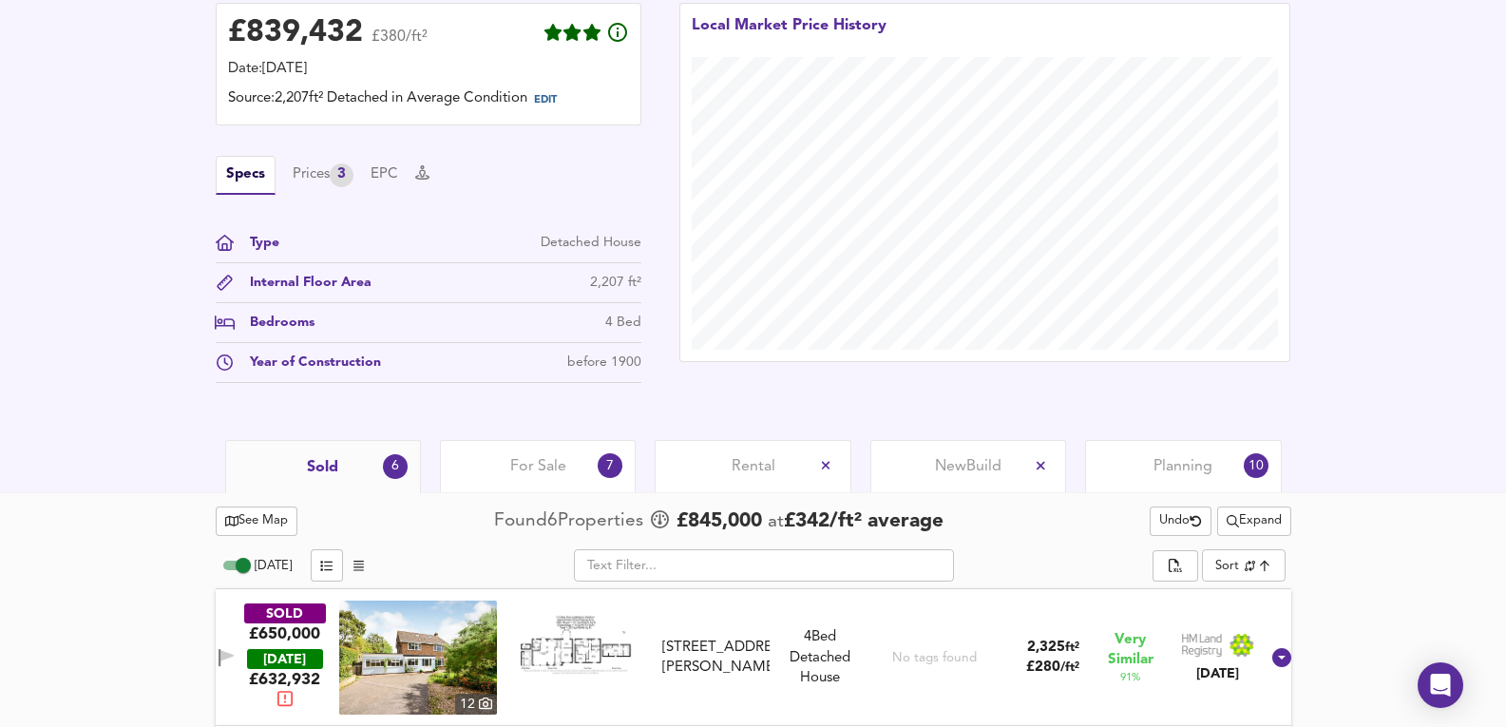
scroll to position [380, 0]
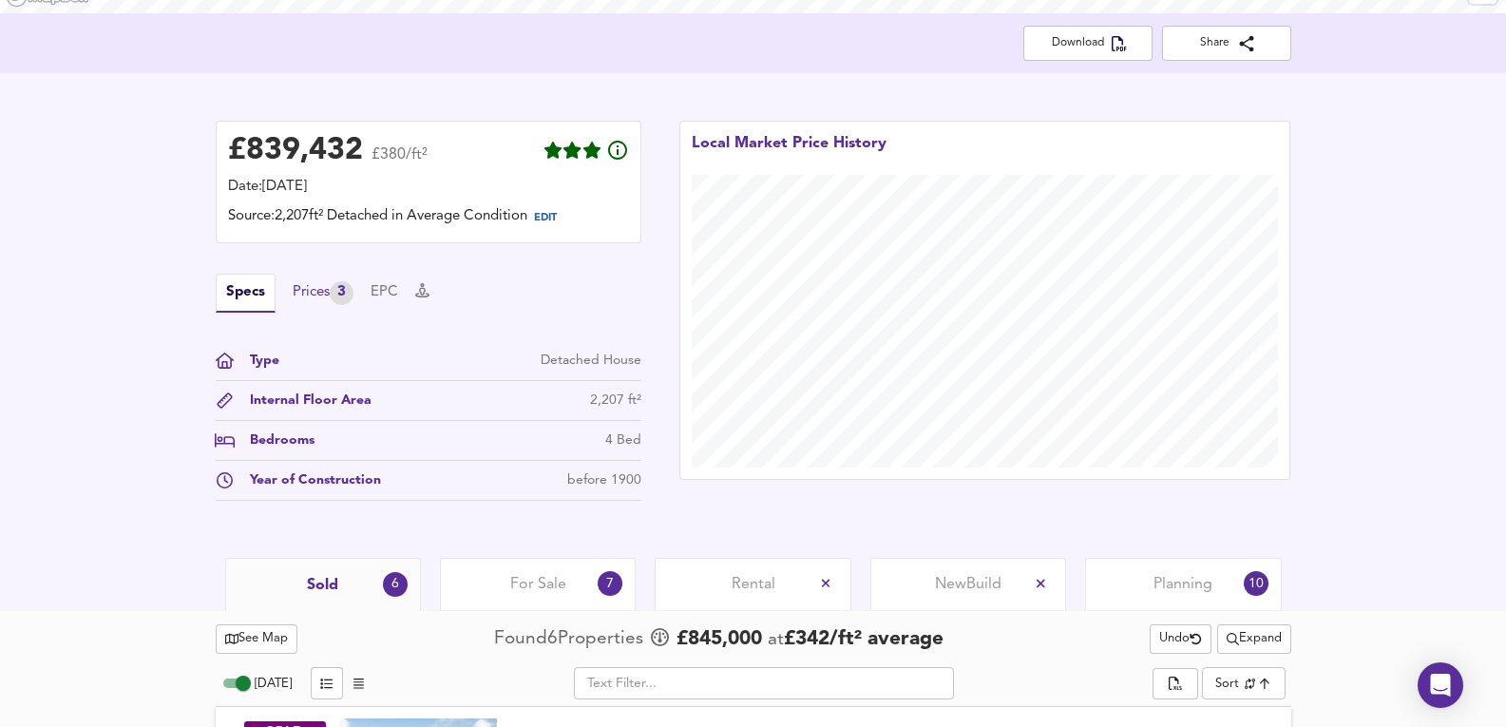
click at [335, 289] on div "Prices 3" at bounding box center [323, 293] width 61 height 24
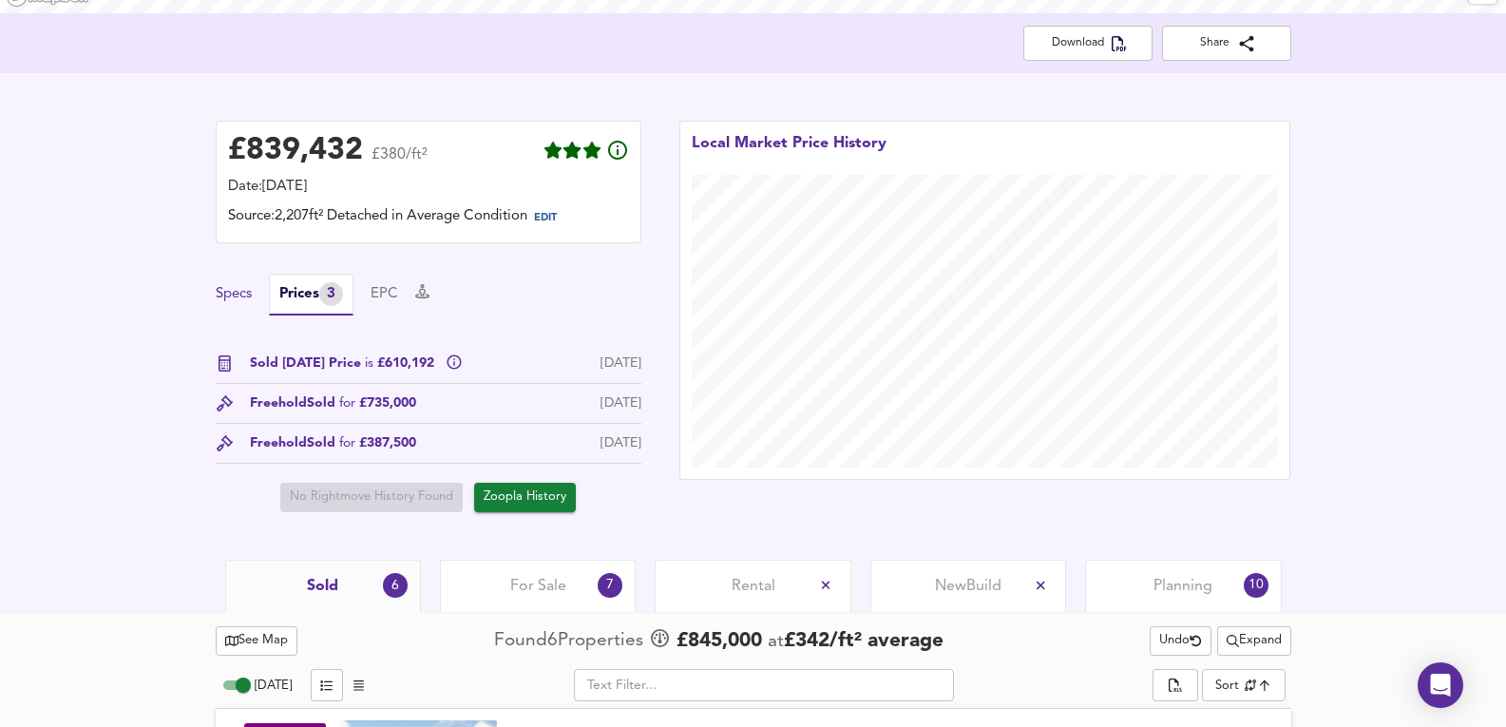
click at [243, 292] on button "Specs" at bounding box center [234, 294] width 36 height 21
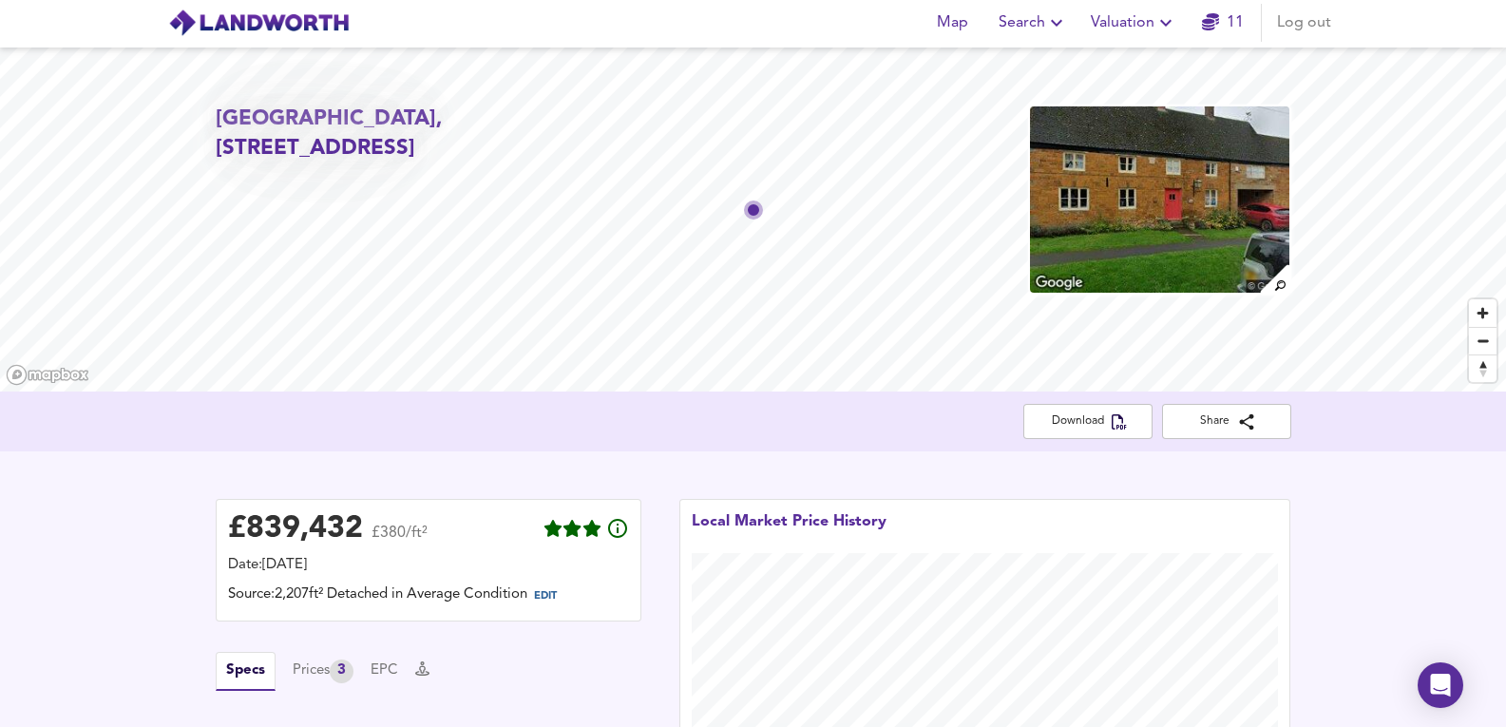
scroll to position [0, 0]
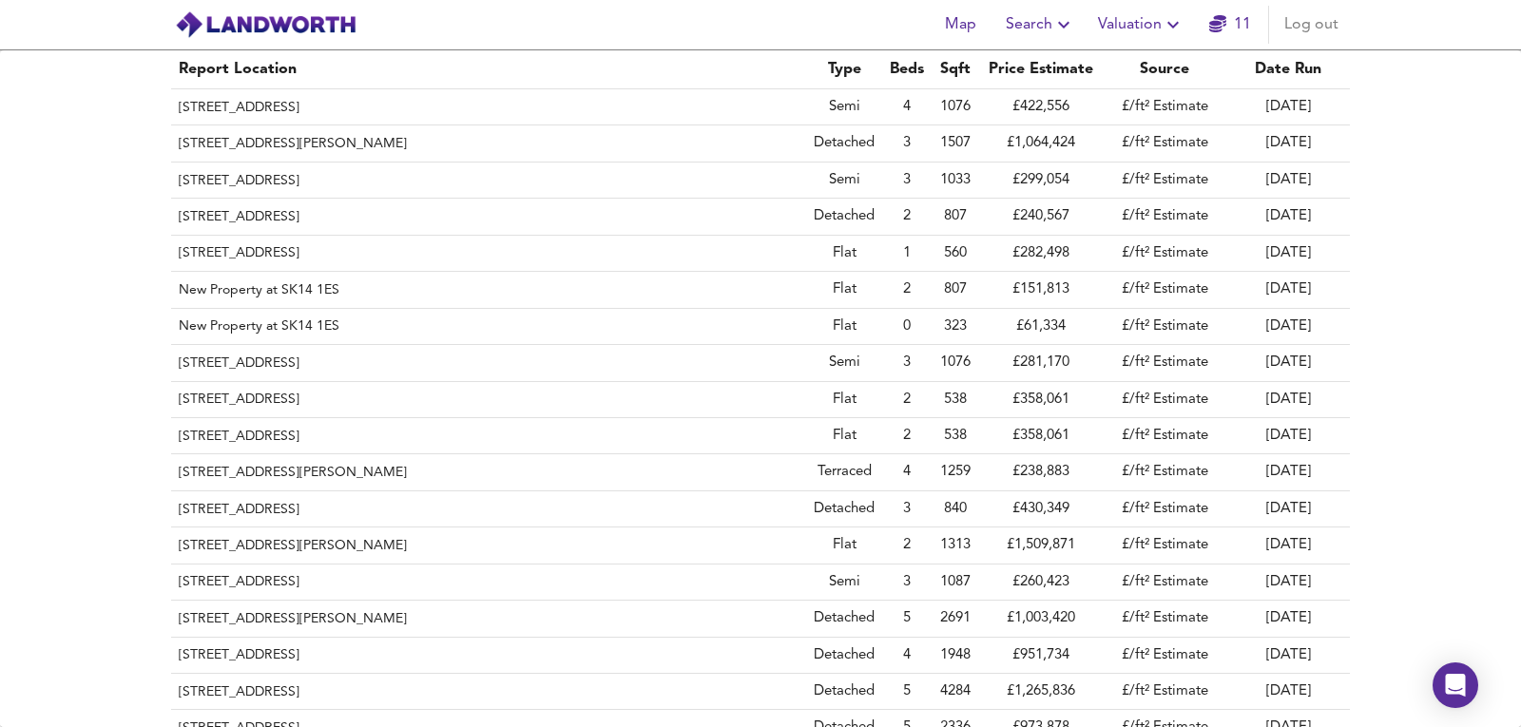
click at [1142, 33] on span "Valuation" at bounding box center [1141, 24] width 86 height 27
click at [1120, 58] on li "New Valuation Report" at bounding box center [1140, 68] width 227 height 34
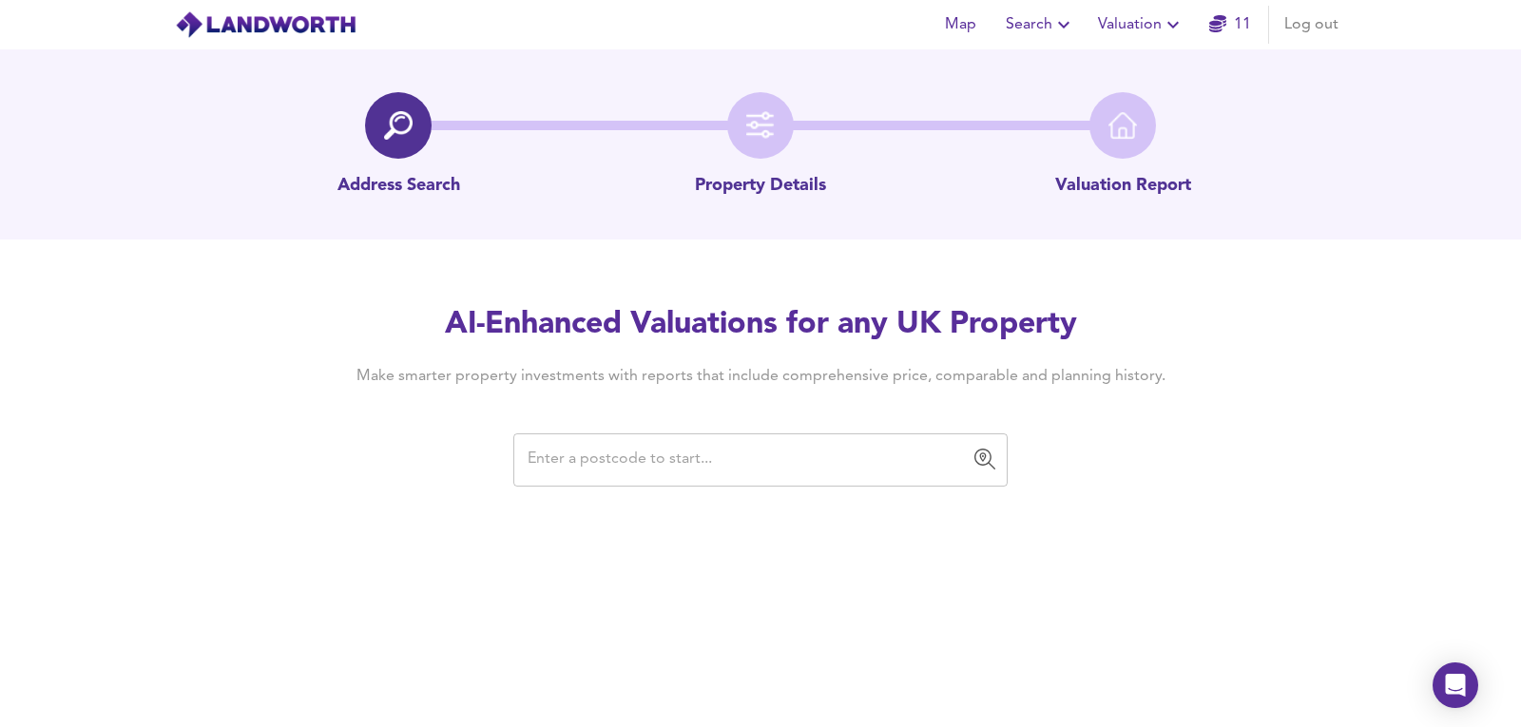
click at [622, 476] on input "text" at bounding box center [746, 460] width 449 height 36
paste input "SY23 5BZ"
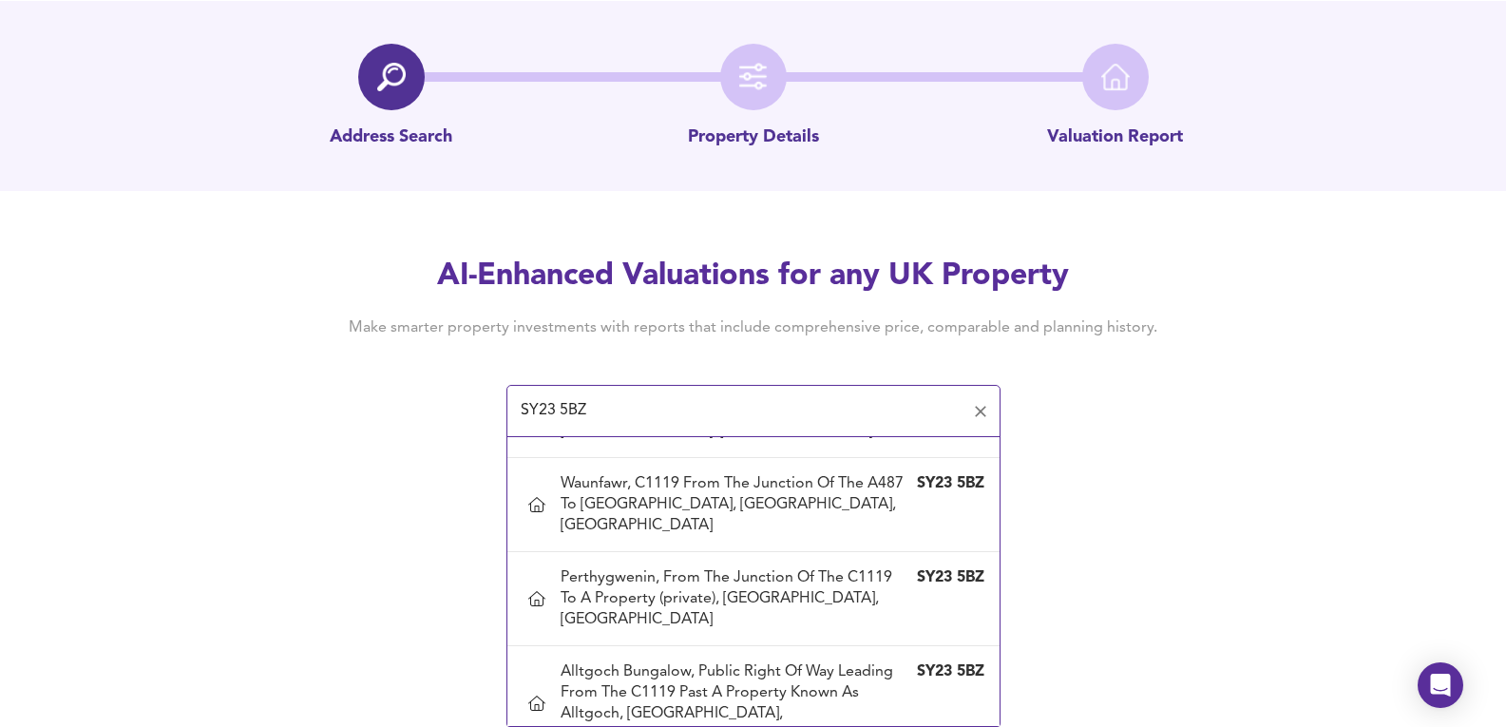
scroll to position [679, 0]
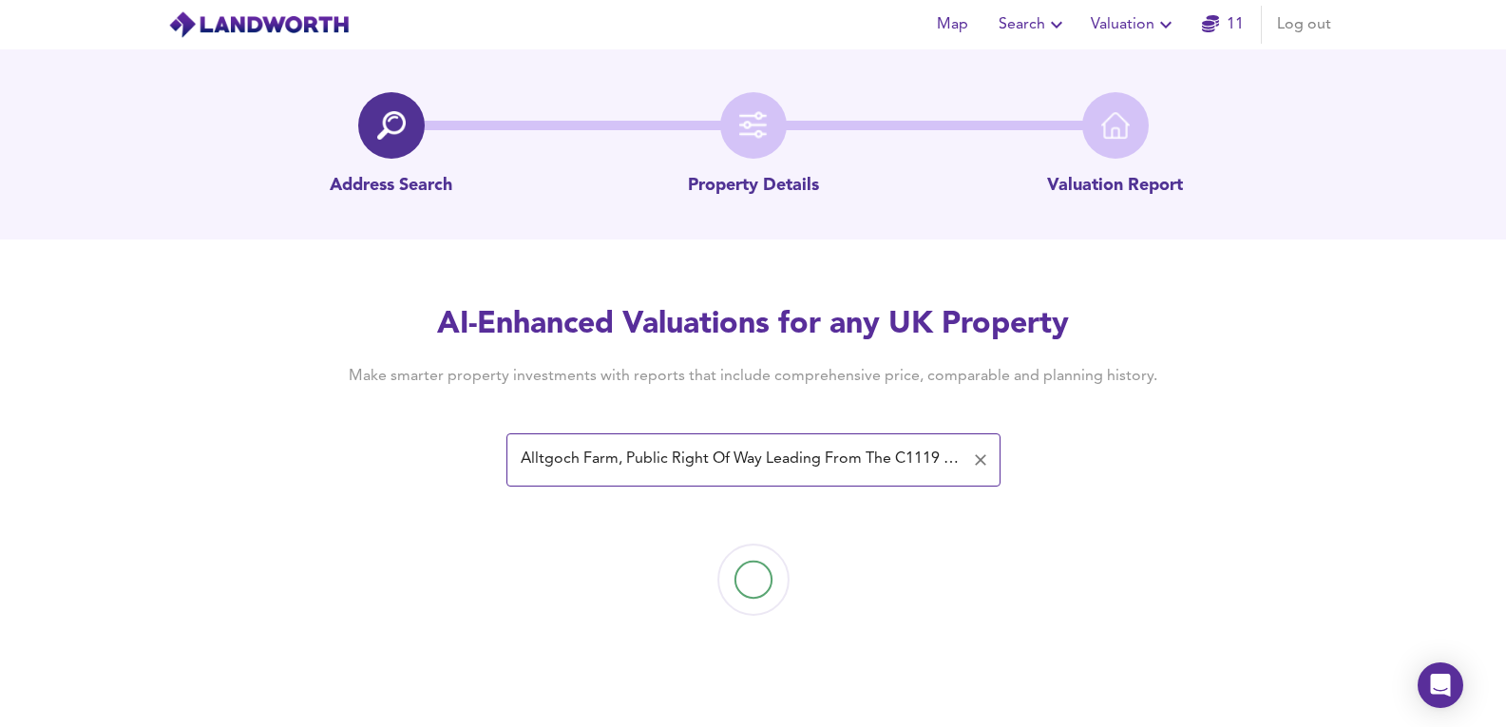
scroll to position [0, 0]
type input "Alltgoch Farm, Public Right Of Way Leading From The C1119 Past A Property Known…"
